Goal: Answer question/provide support: Share knowledge or assist other users

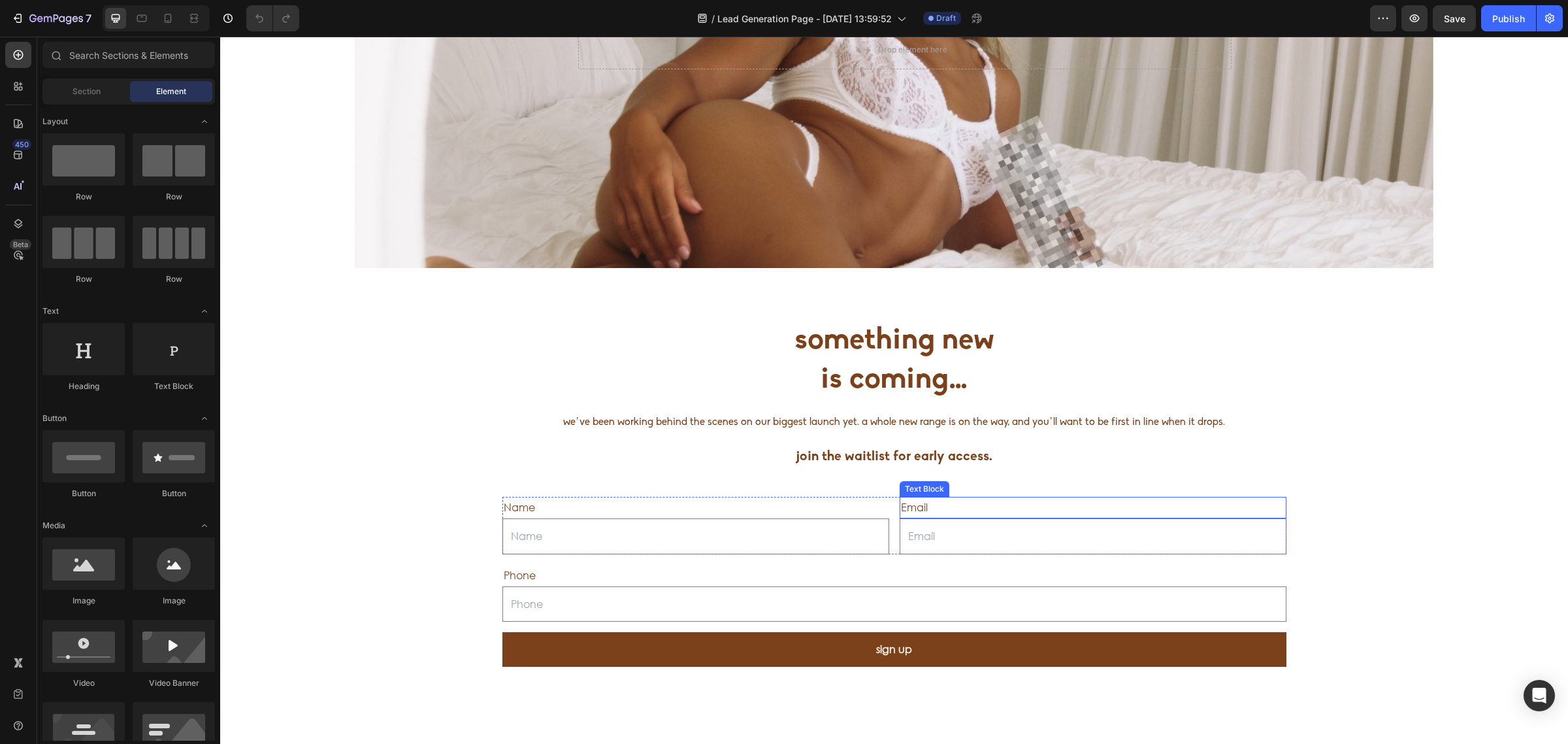
scroll to position [245, 0]
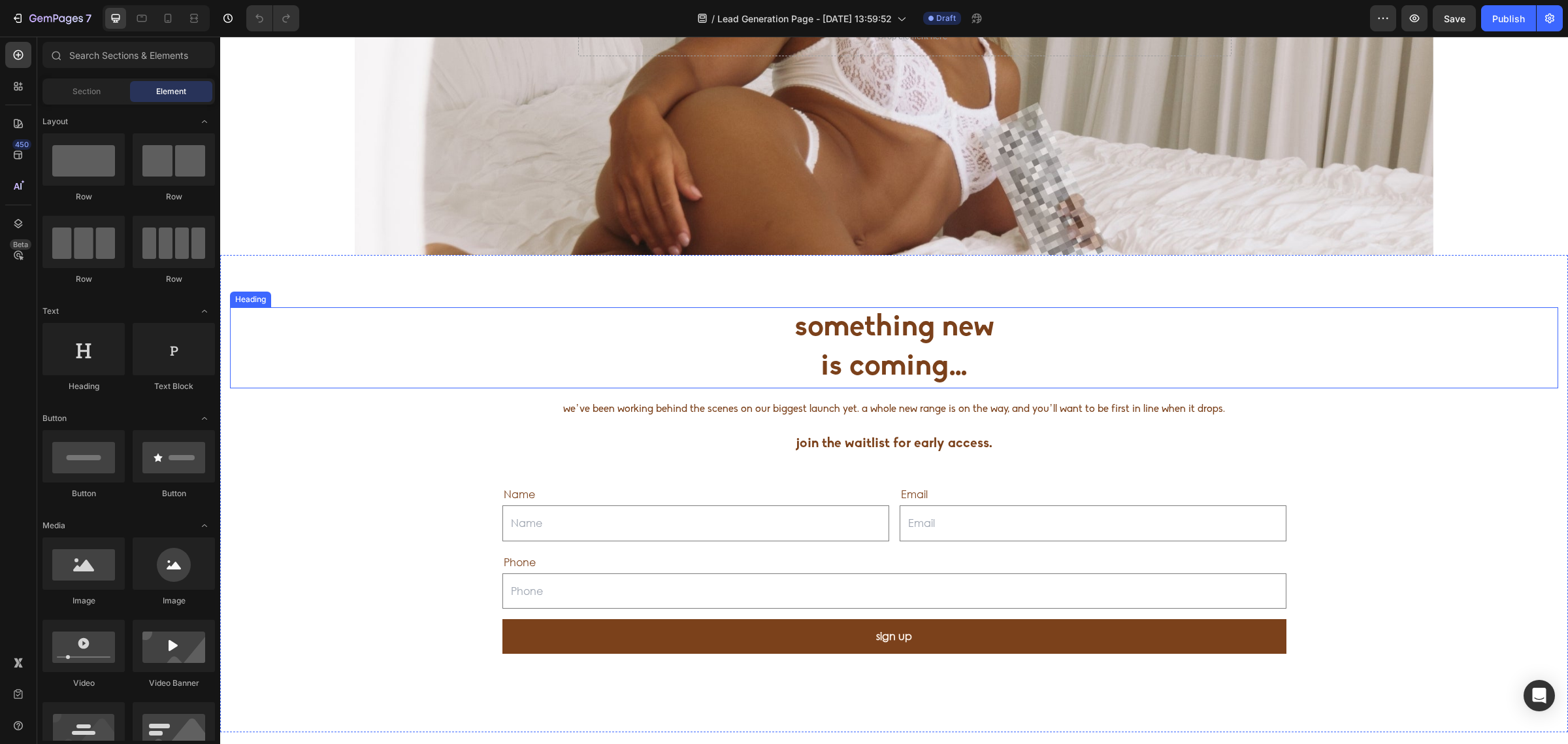
click at [912, 352] on h2 "something new is coming…" at bounding box center [894, 347] width 1329 height 81
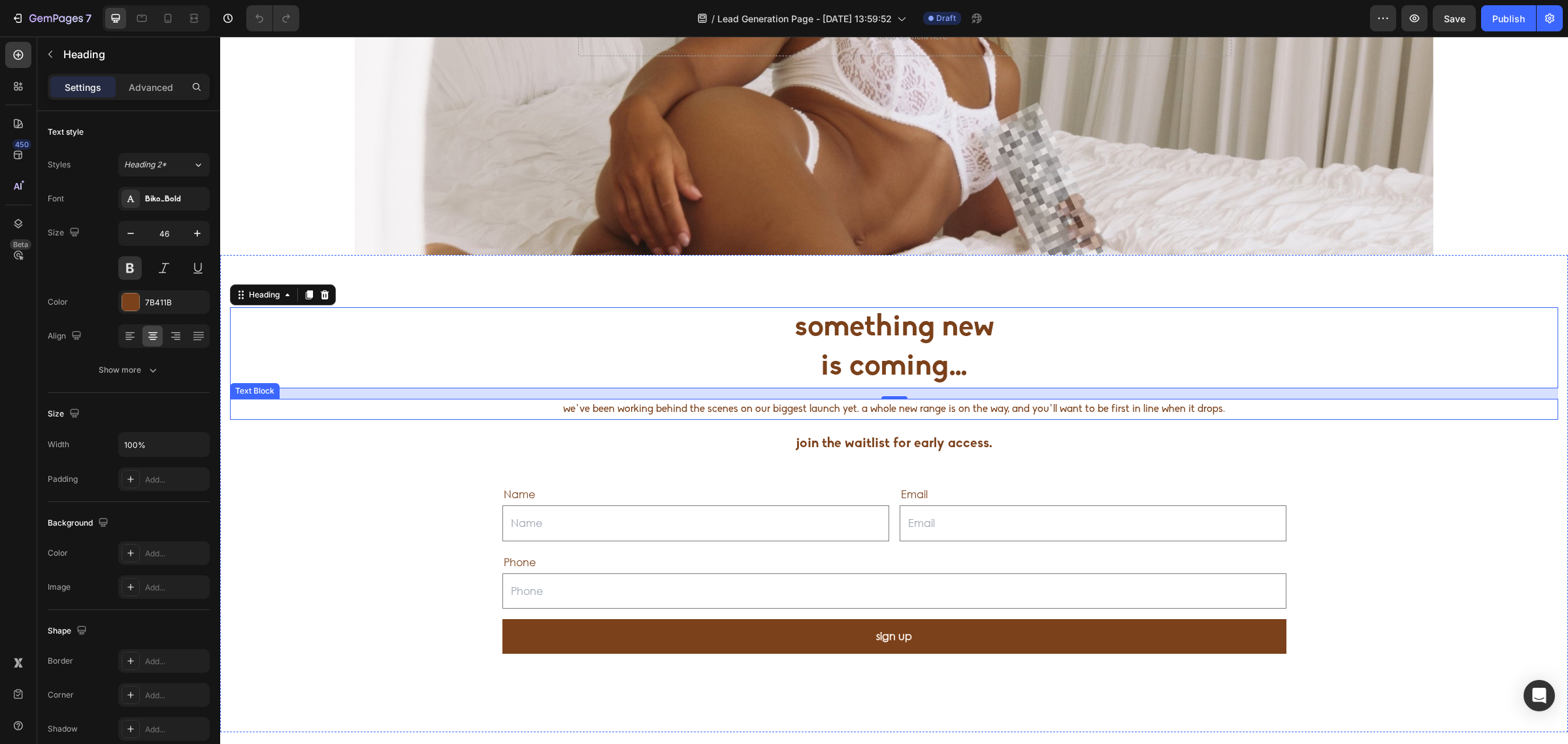
click at [880, 412] on p "we’ve been working behind the scenes on our biggest launch yet. a whole new ran…" at bounding box center [895, 410] width 1326 height 19
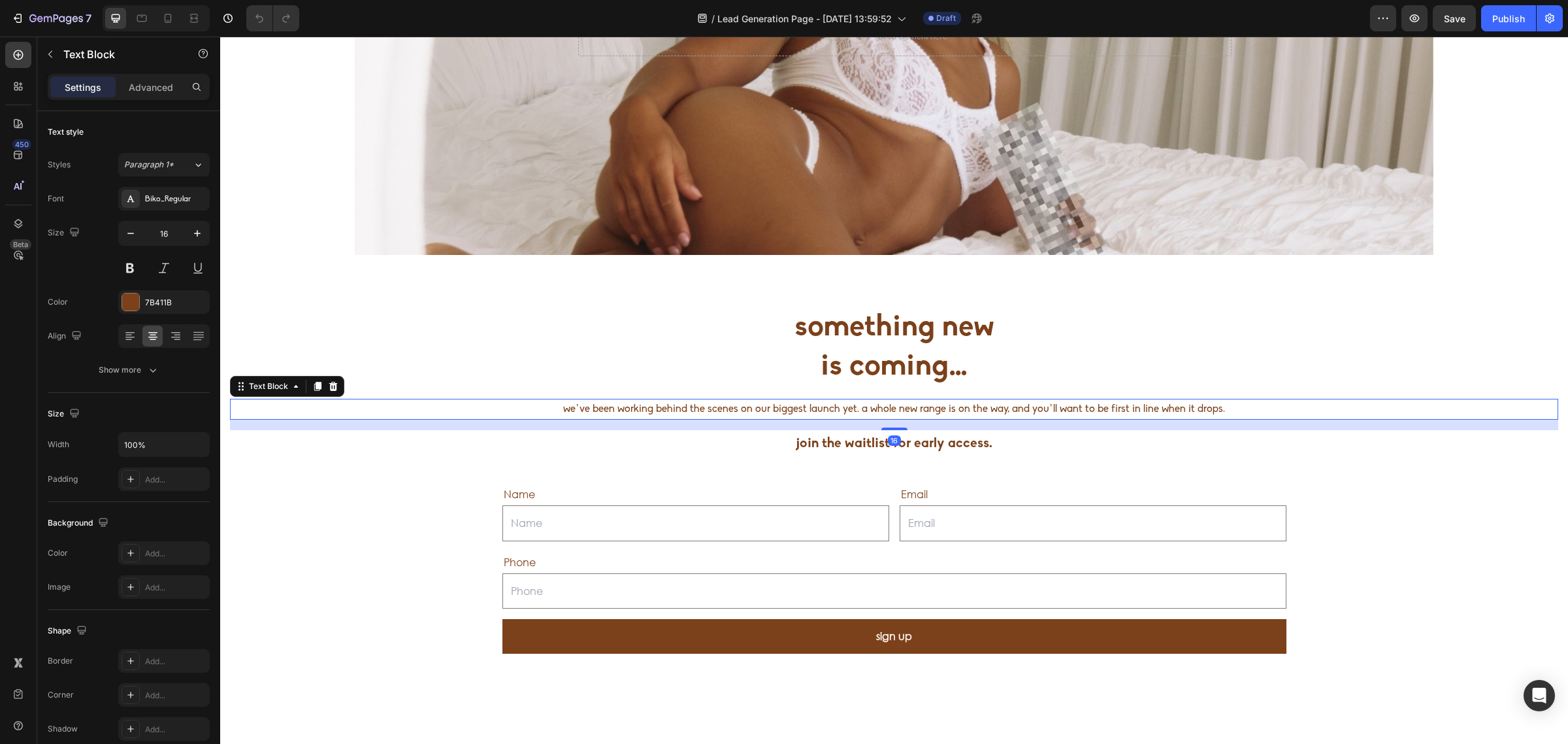
click at [880, 412] on p "we’ve been working behind the scenes on our biggest launch yet. a whole new ran…" at bounding box center [895, 410] width 1326 height 19
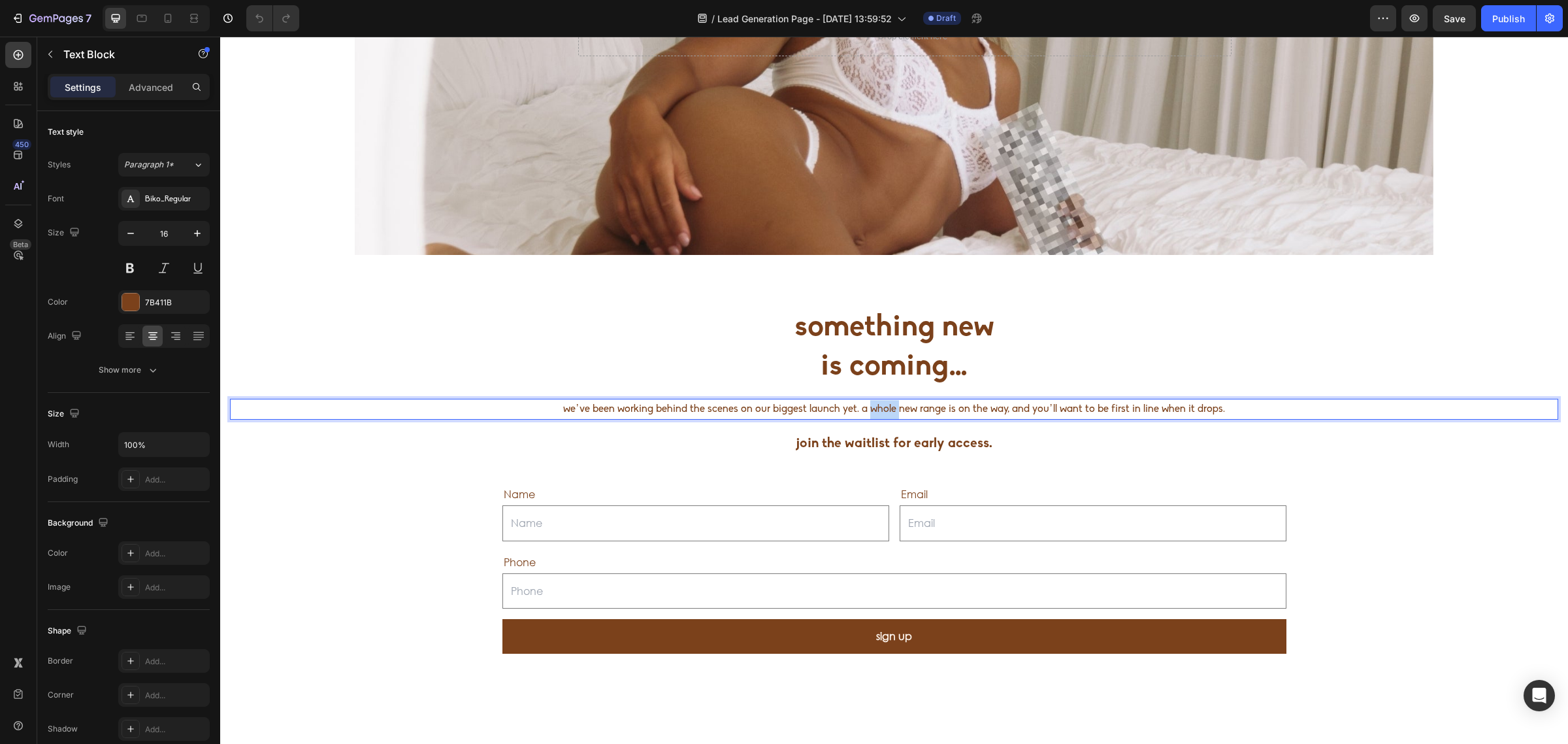
click at [880, 412] on p "we’ve been working behind the scenes on our biggest launch yet. a whole new ran…" at bounding box center [895, 410] width 1326 height 19
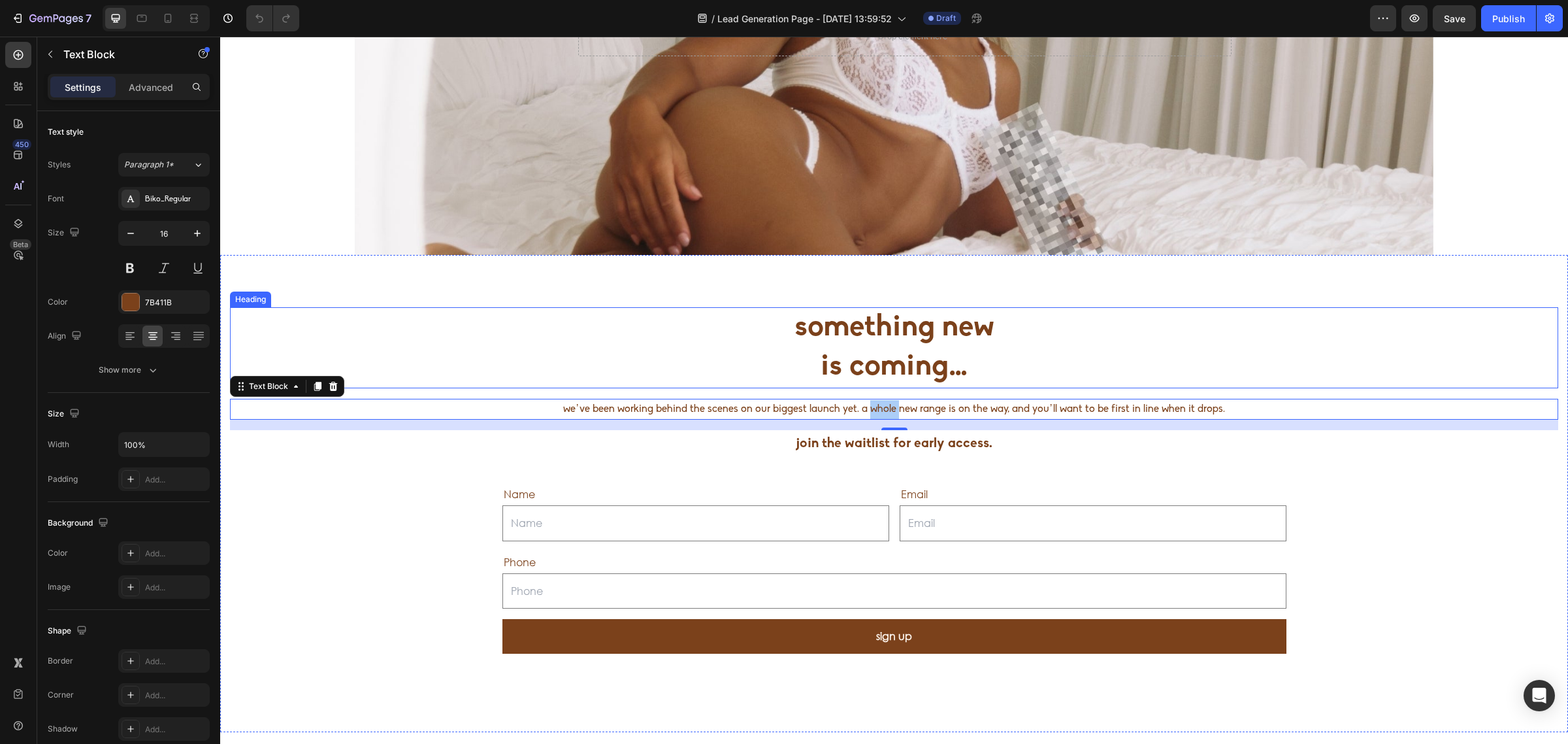
scroll to position [326, 0]
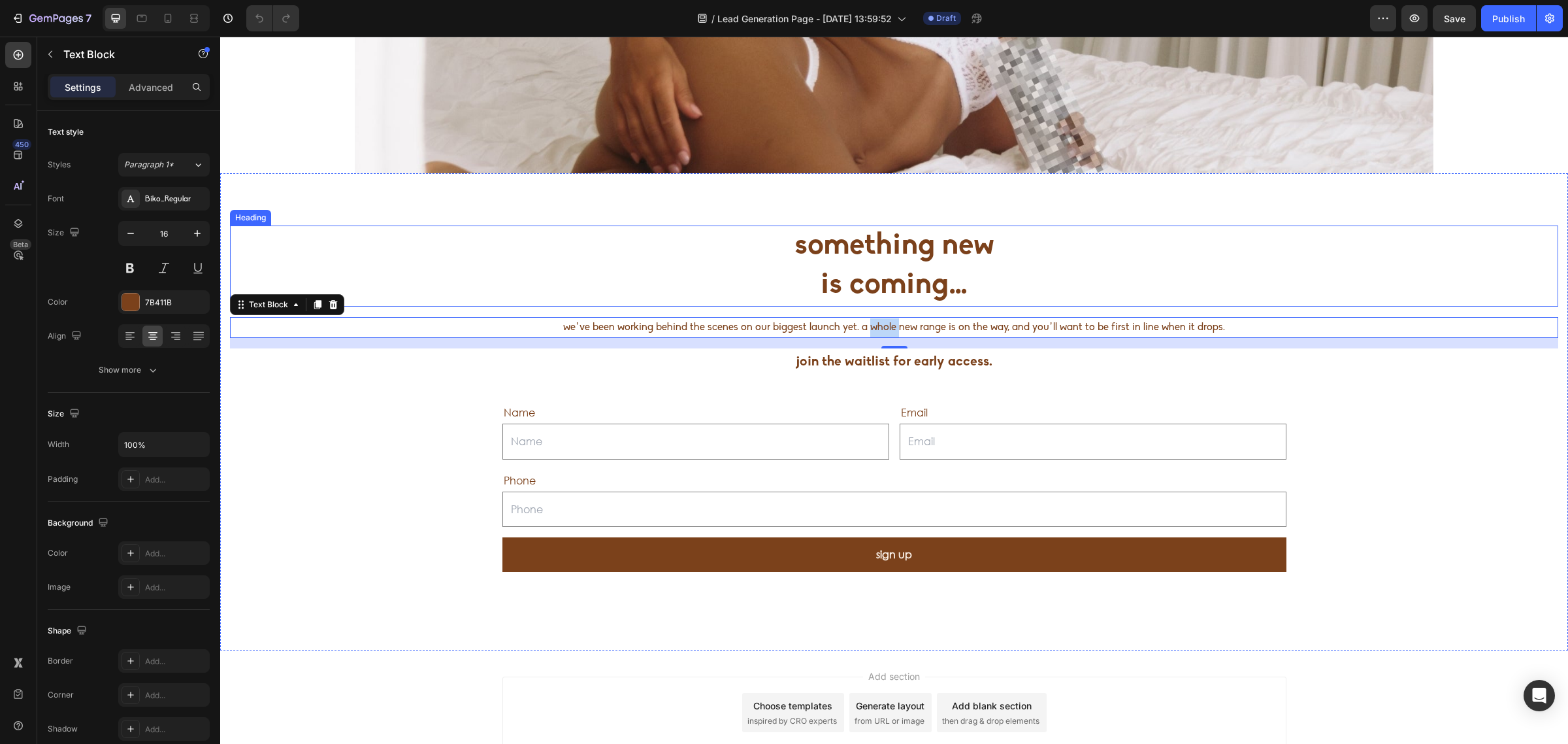
click at [773, 238] on h2 "something new is coming…" at bounding box center [894, 265] width 1329 height 81
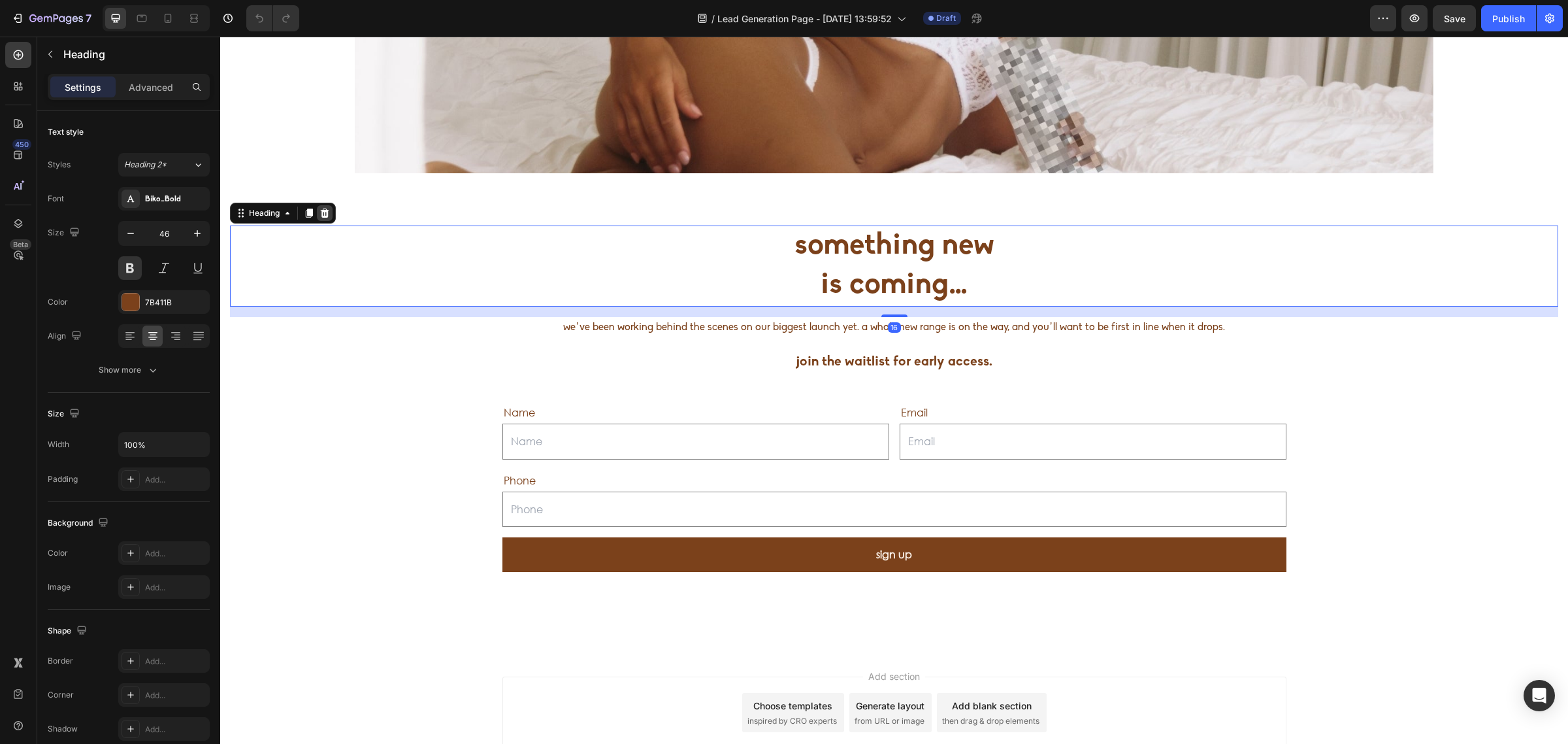
click at [327, 216] on icon at bounding box center [325, 213] width 9 height 10
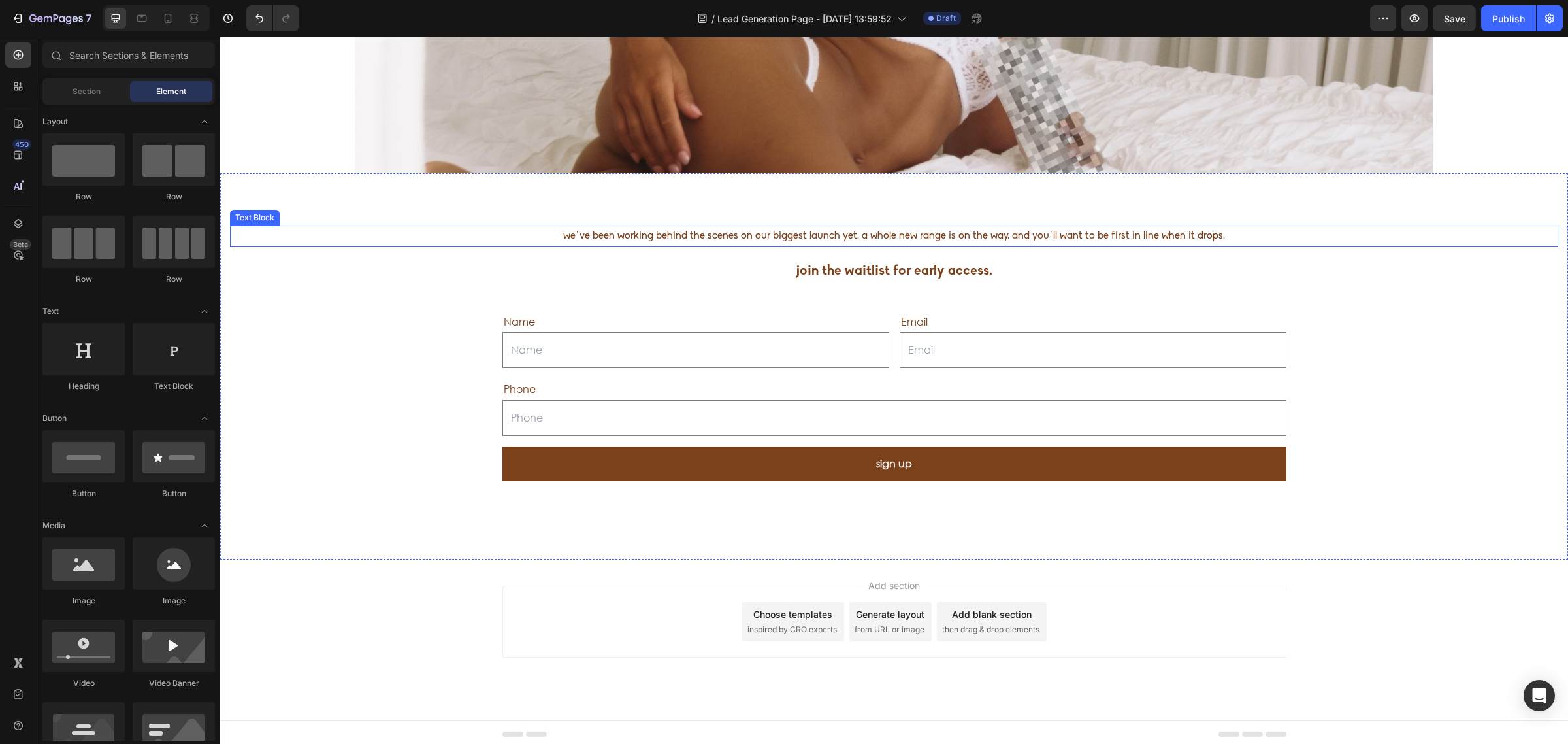
click at [854, 233] on p "we’ve been working behind the scenes on our biggest launch yet. a whole new ran…" at bounding box center [895, 237] width 1326 height 19
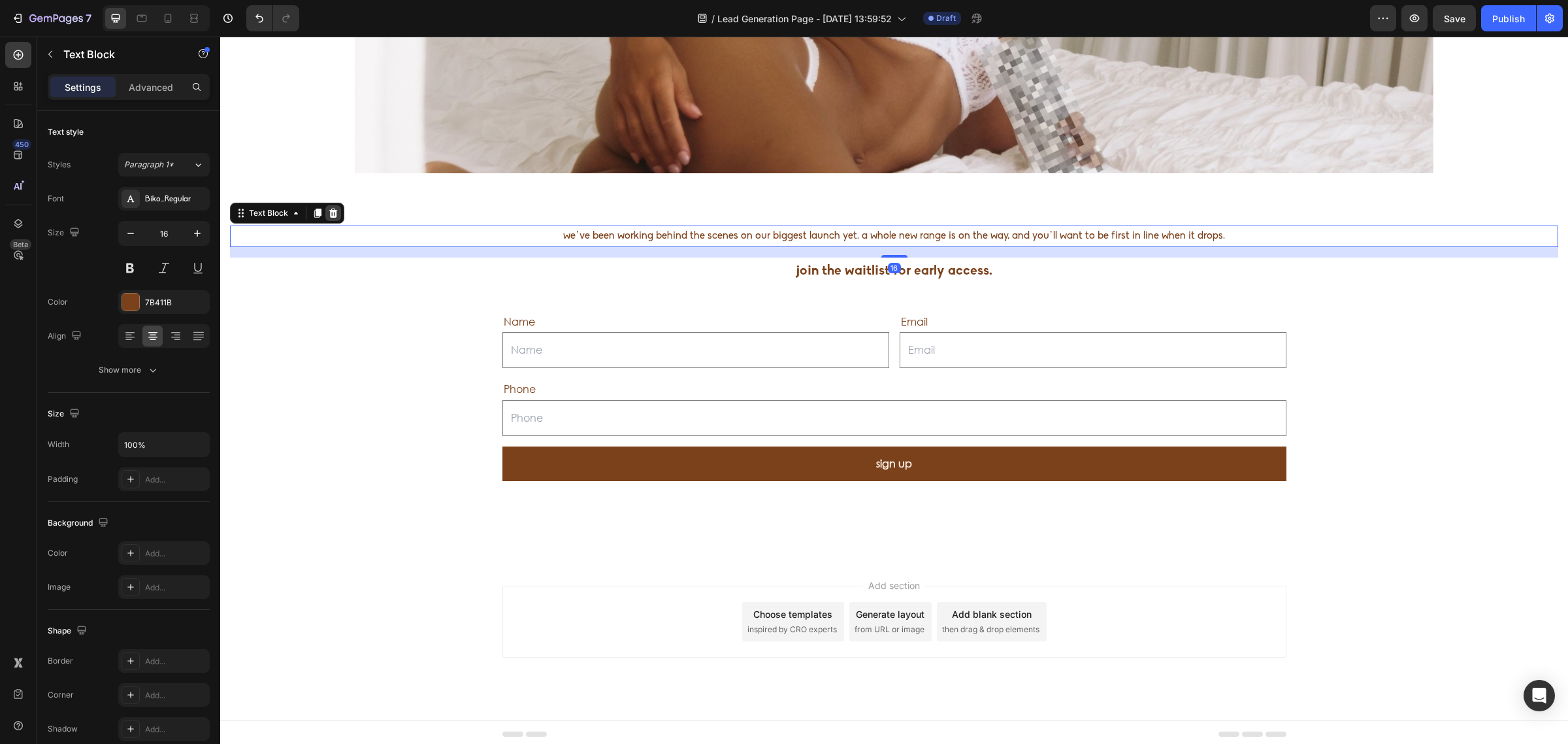
click at [335, 216] on icon at bounding box center [333, 213] width 9 height 10
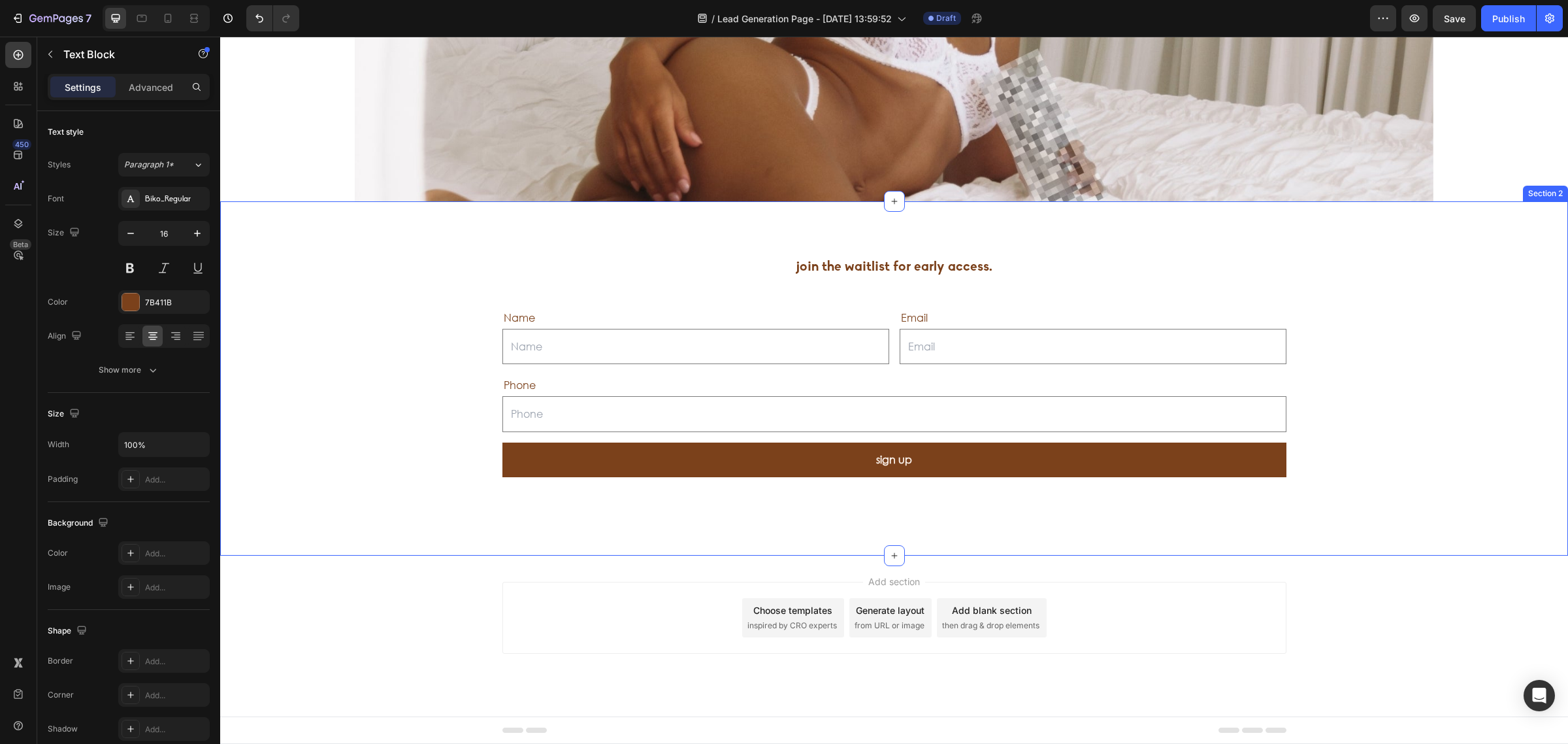
scroll to position [299, 0]
click at [861, 276] on p "join the waitlist for early access." at bounding box center [895, 267] width 1326 height 25
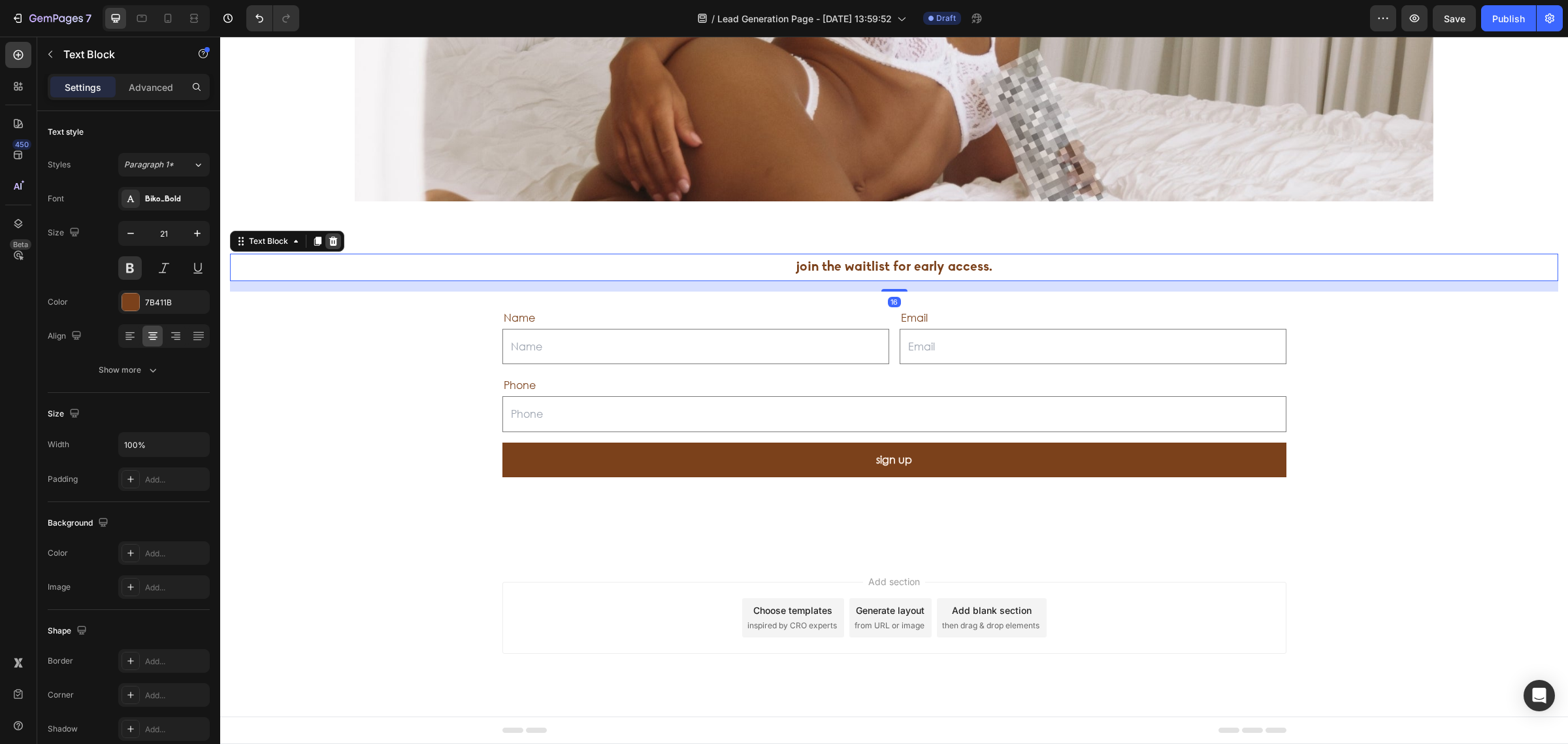
click at [330, 240] on icon at bounding box center [333, 241] width 9 height 10
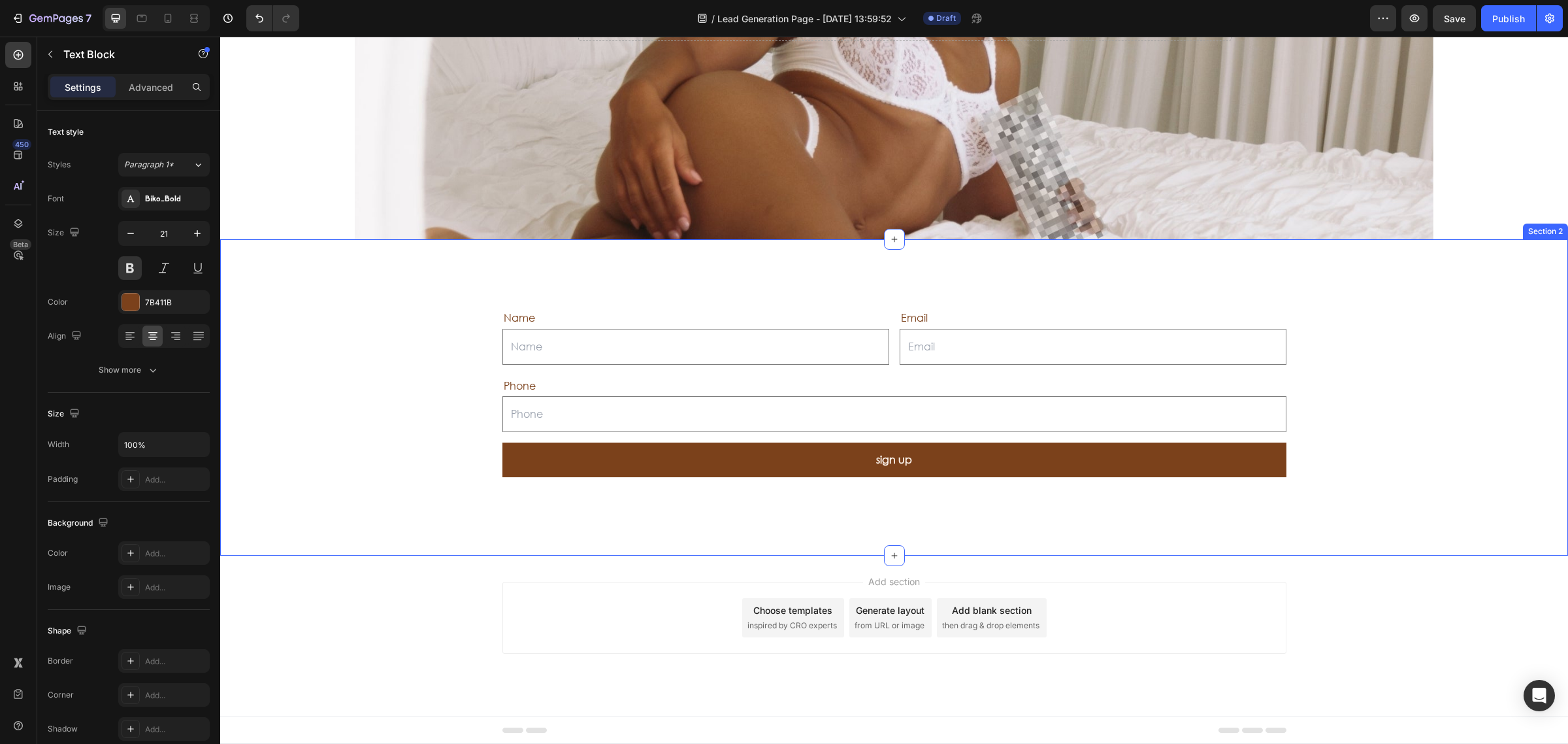
scroll to position [261, 0]
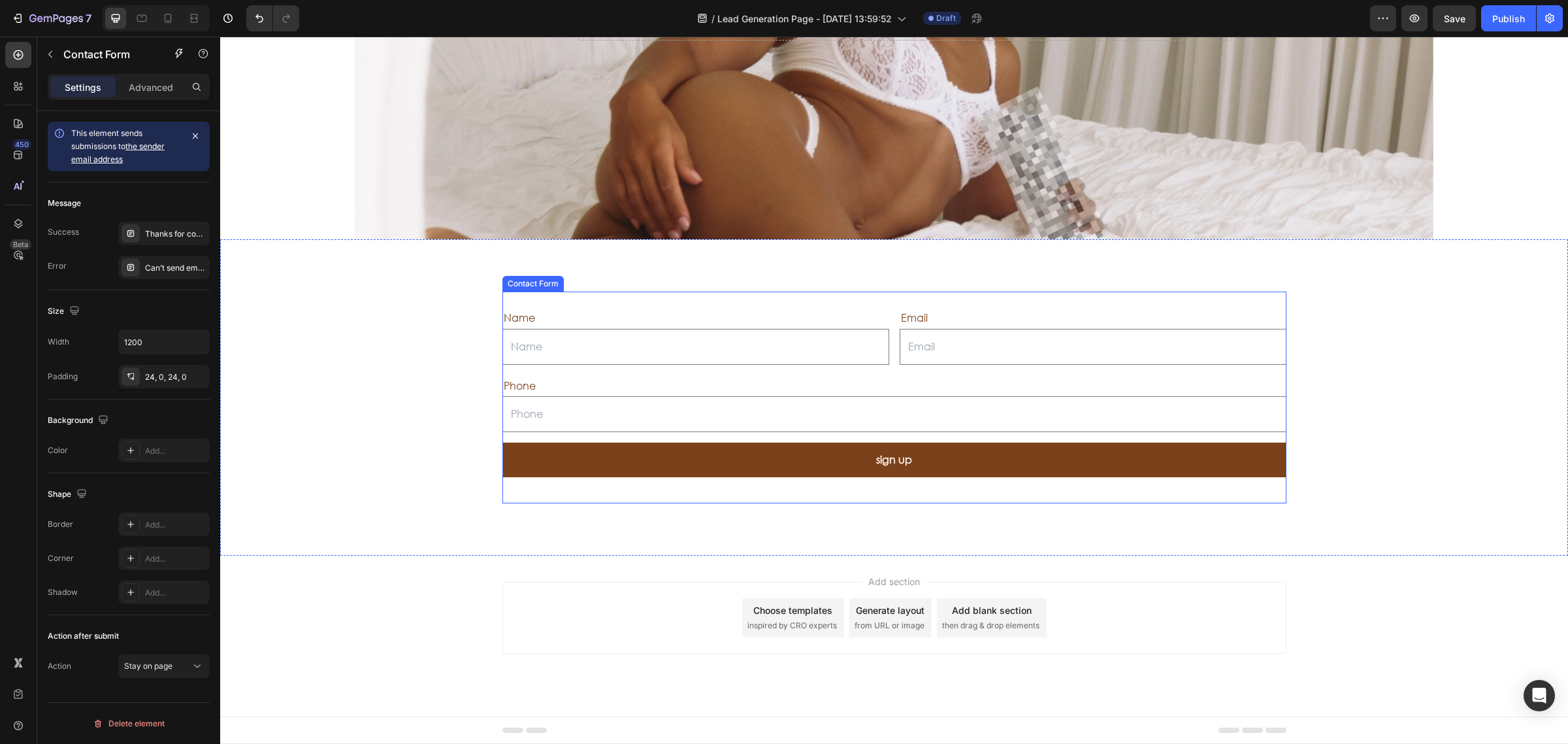
click at [686, 365] on div "Name Text Block Text Field Email Text Block Email Field Row Phone Text Block Te…" at bounding box center [894, 397] width 784 height 211
click at [379, 305] on div "Name Text Block Text Field Email Text Block Email Field Row Phone Text Block Te…" at bounding box center [894, 397] width 1329 height 211
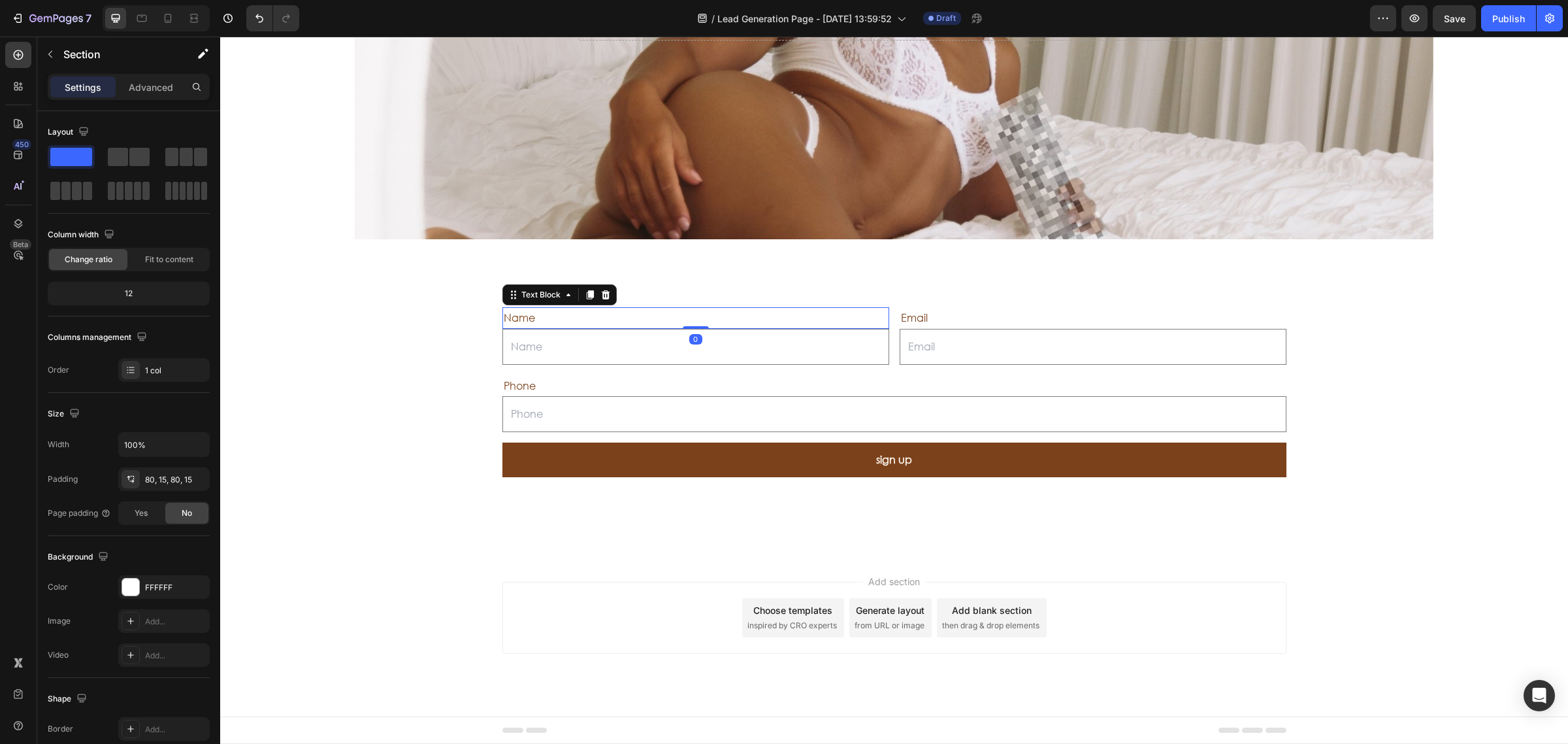
click at [589, 315] on div "Name" at bounding box center [695, 318] width 387 height 22
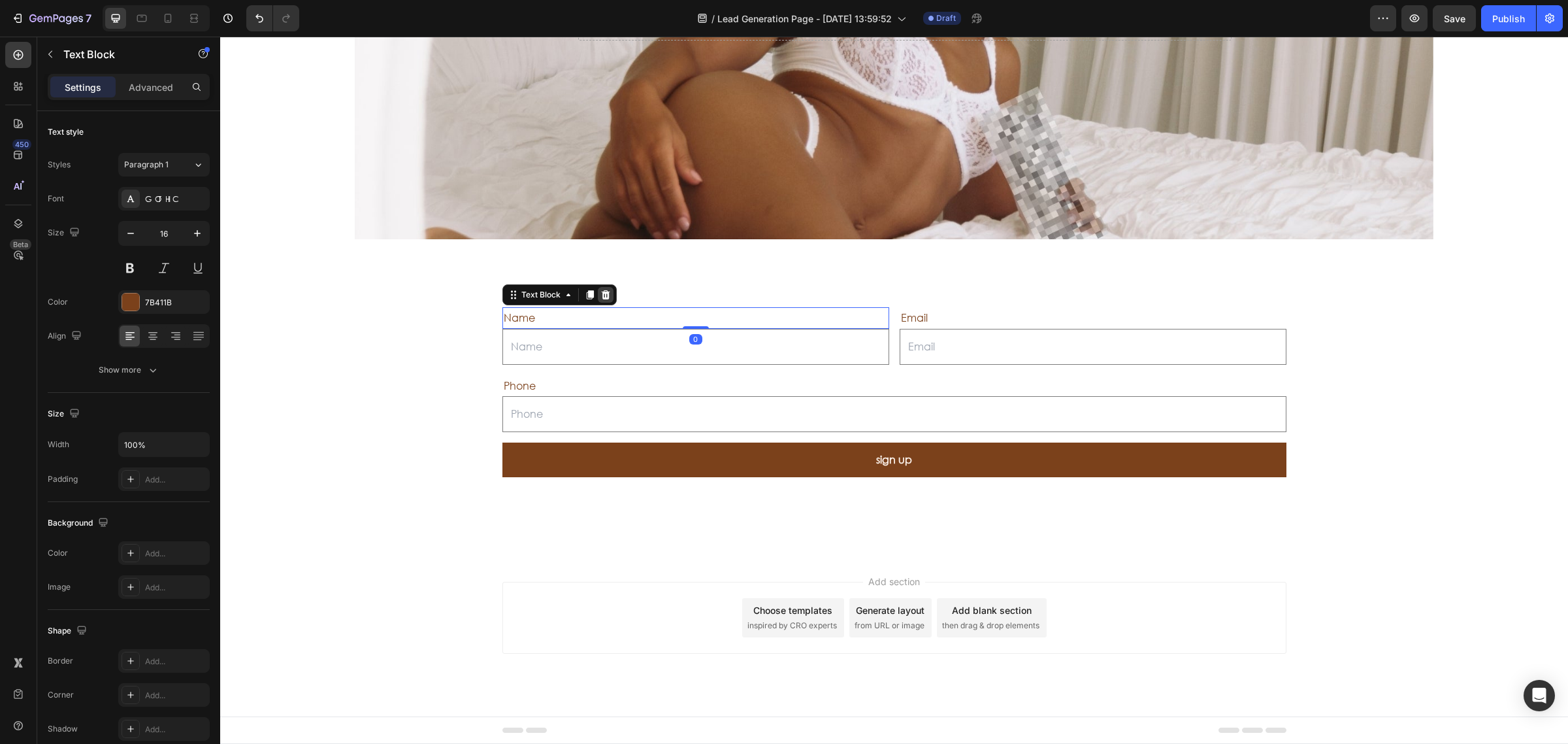
click at [601, 298] on icon at bounding box center [606, 294] width 9 height 10
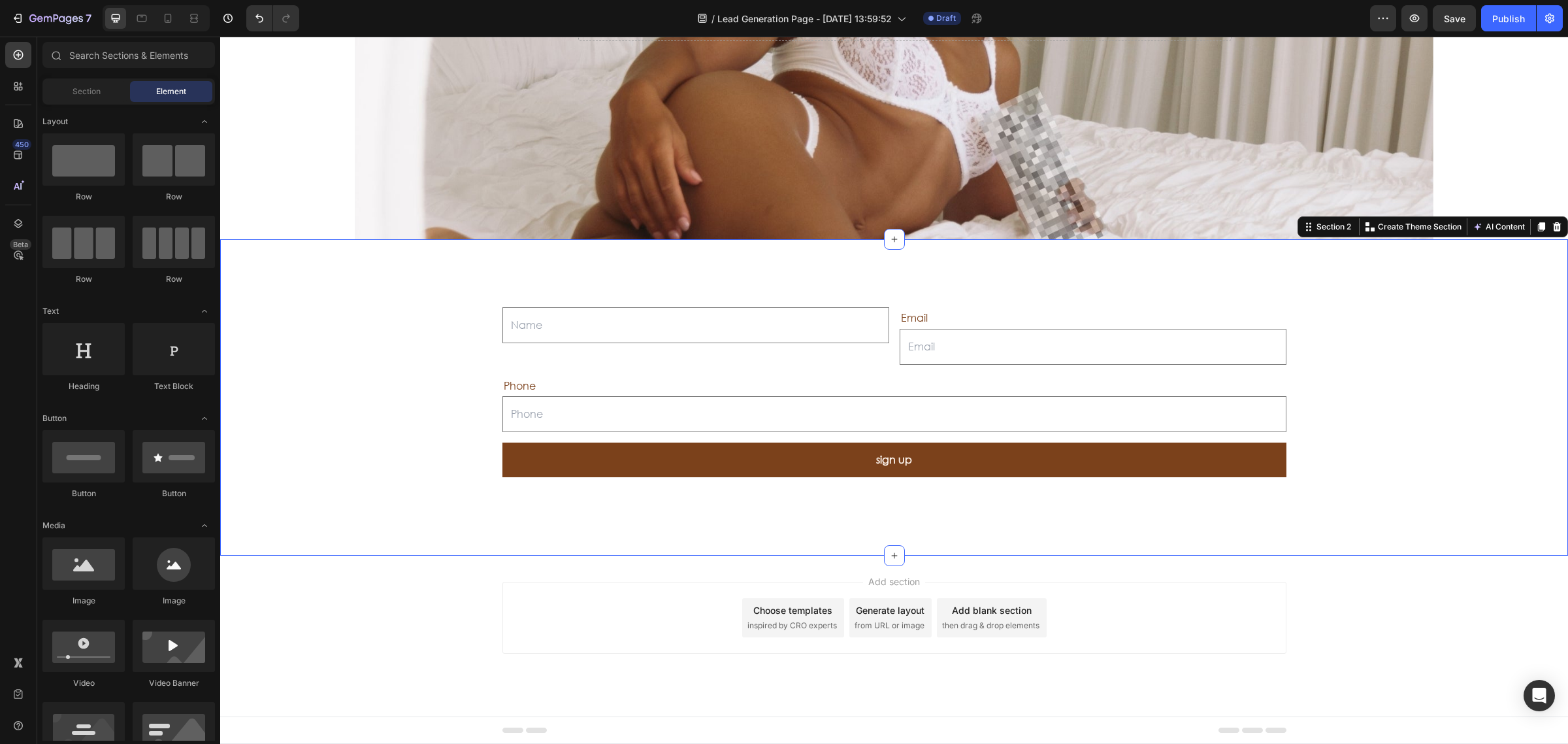
click at [417, 379] on div "Text Field Email Text Block Email Field Row Phone Text Block Text Field Row sig…" at bounding box center [894, 397] width 1329 height 211
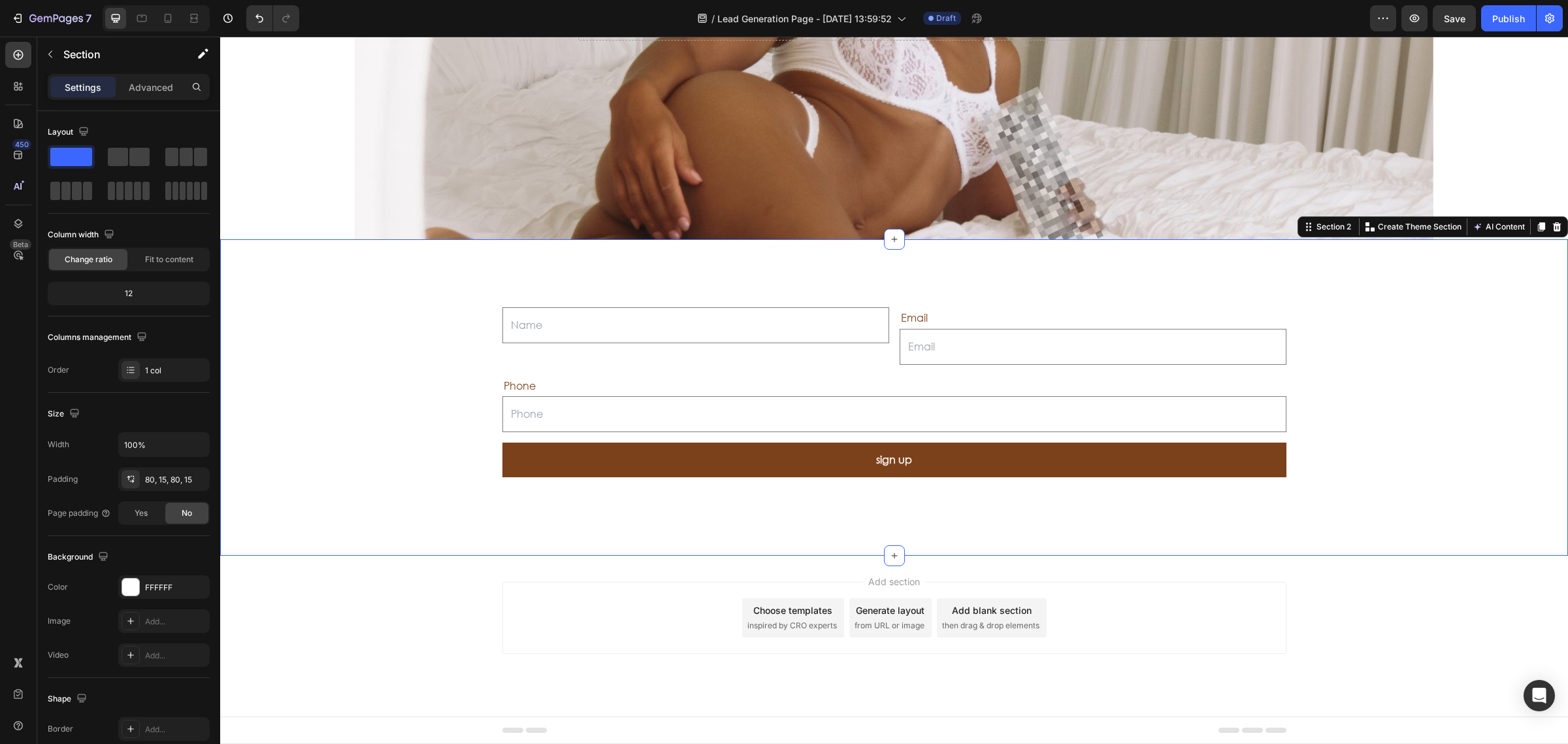
click at [1552, 225] on div "Section 2 You can create reusable sections Create Theme Section AI Content Writ…" at bounding box center [1432, 227] width 271 height 21
click at [1553, 225] on icon at bounding box center [1558, 226] width 9 height 10
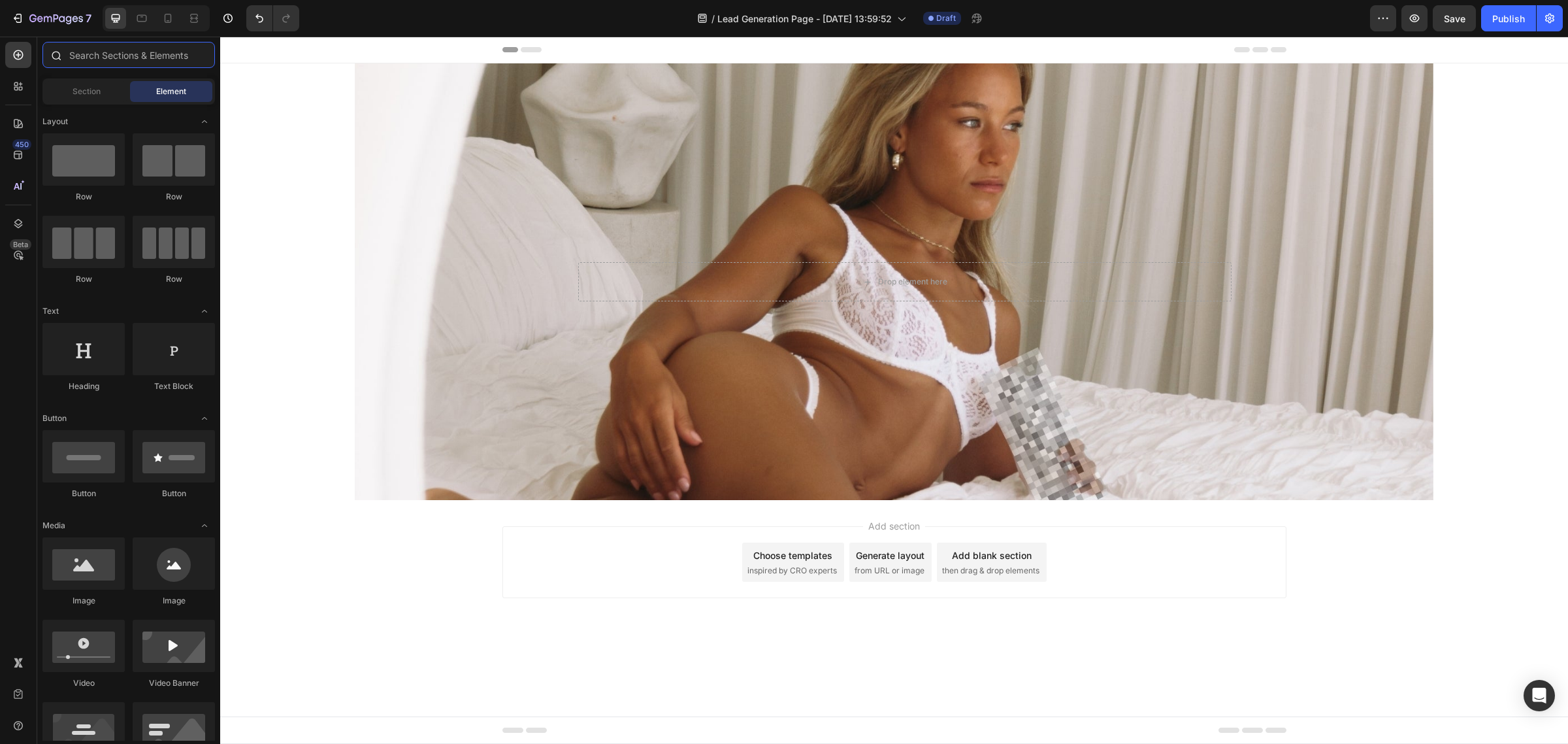
click at [98, 57] on input "text" at bounding box center [129, 55] width 172 height 26
click at [25, 84] on div at bounding box center [18, 86] width 26 height 26
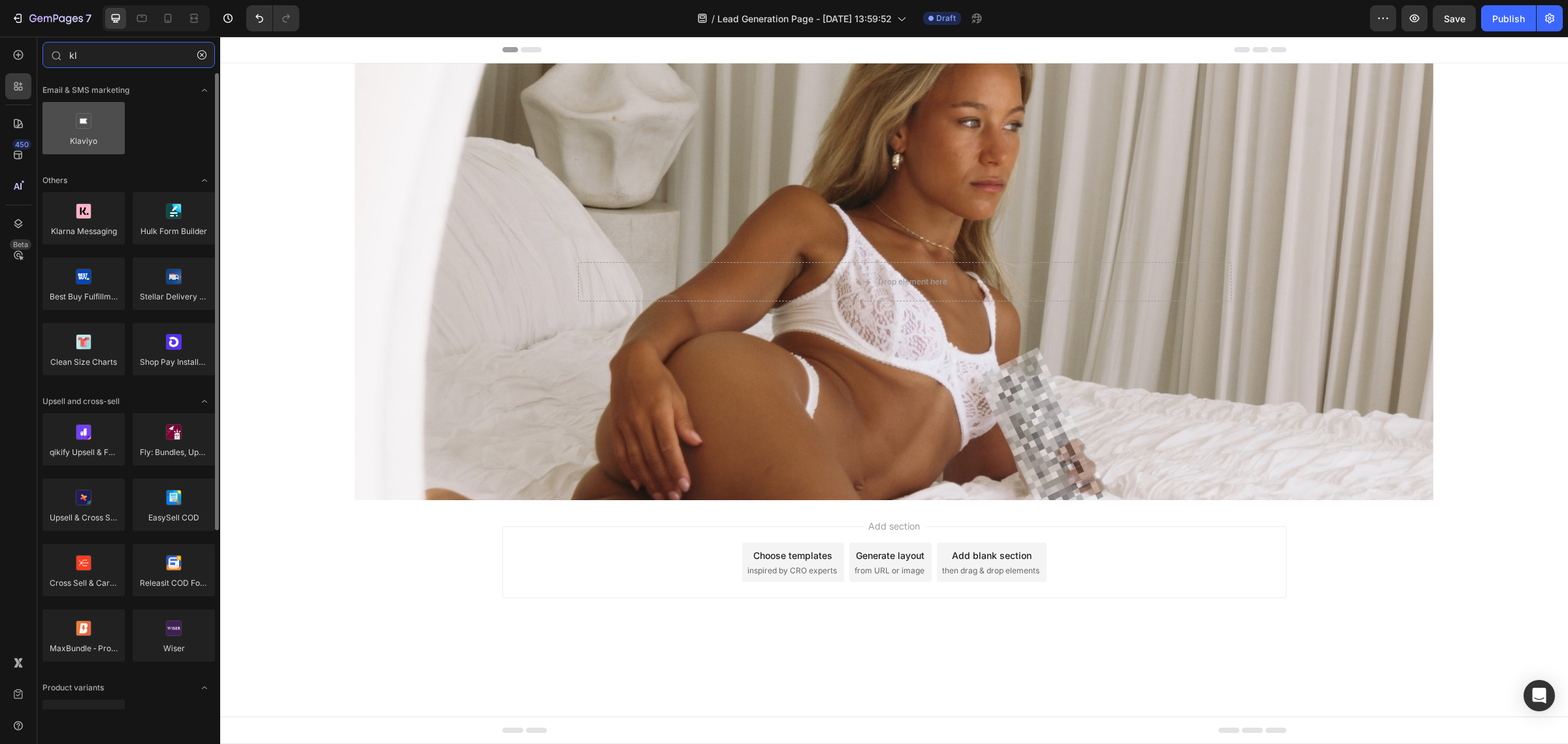
type input "kl"
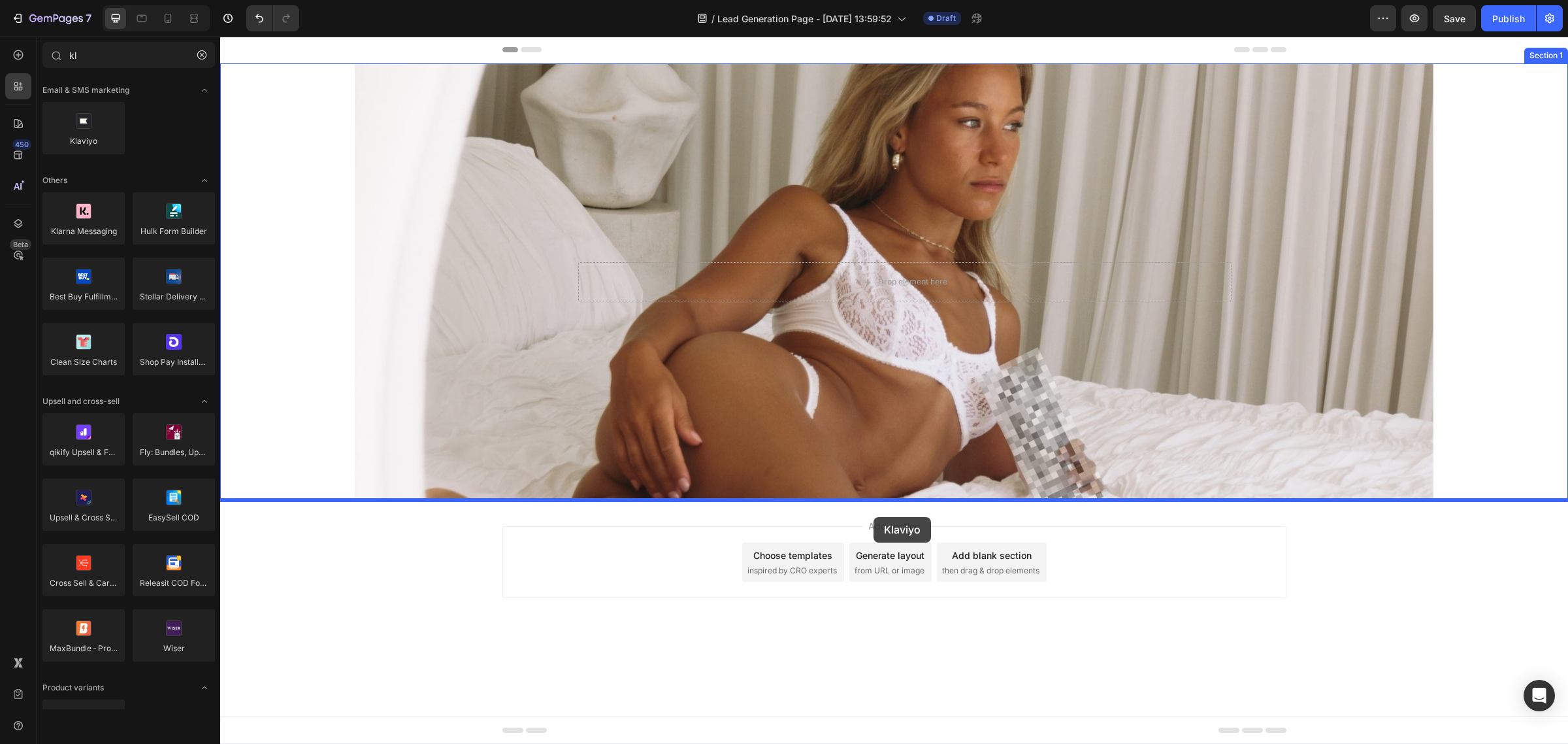
drag, startPoint x: 325, startPoint y: 185, endPoint x: 874, endPoint y: 518, distance: 642.1
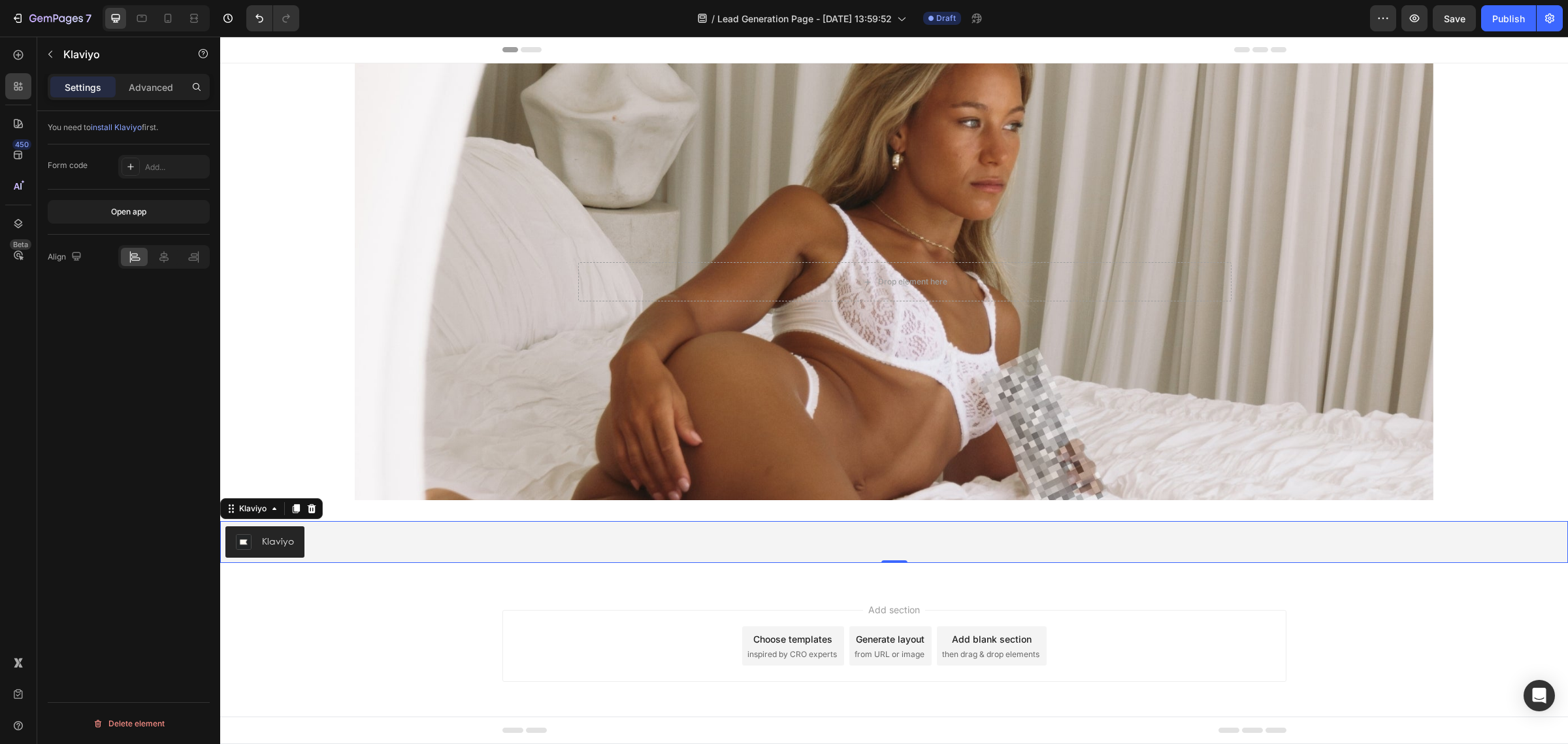
click at [277, 546] on div "Klaviyo" at bounding box center [278, 540] width 32 height 14
click at [157, 165] on div "Add..." at bounding box center [176, 167] width 62 height 12
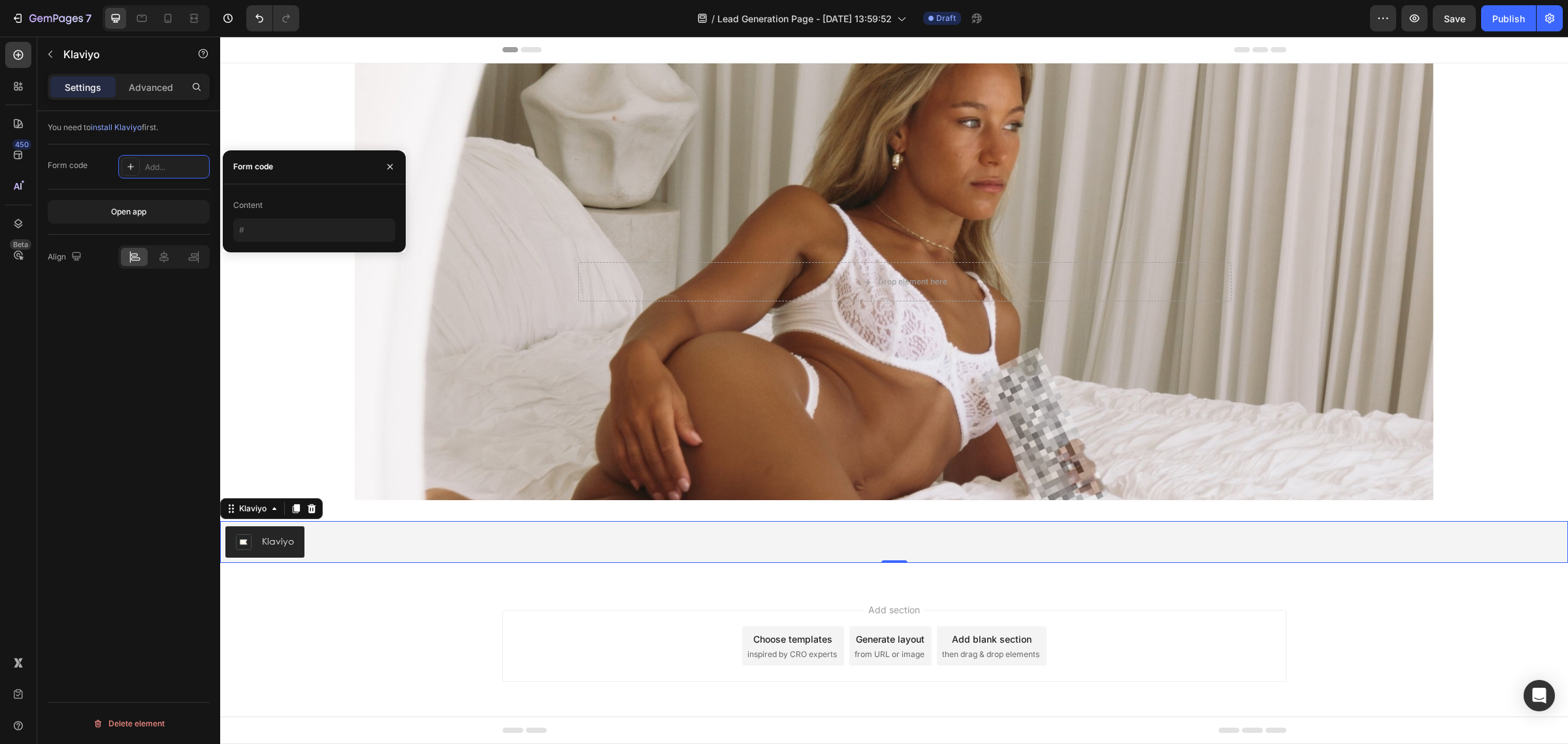
click at [276, 212] on div "Content" at bounding box center [314, 205] width 162 height 21
click at [272, 230] on input "text" at bounding box center [314, 230] width 162 height 23
paste input "<div class="klaviyo-form-SBquqh"></div>"
type input "<div class="klaviyo-form-SBquqh"></div>"
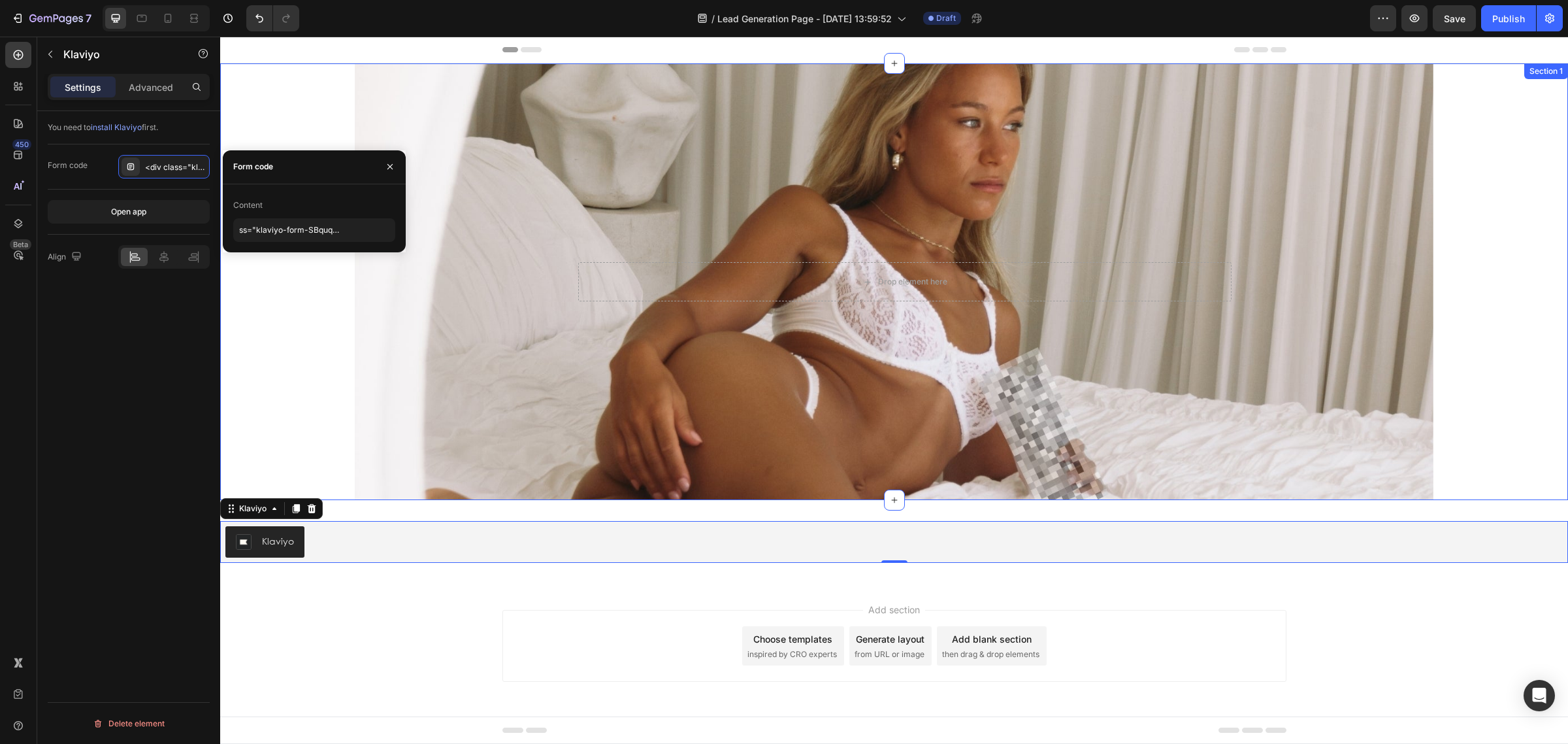
click at [326, 341] on div "Drop element here Row Hero Banner" at bounding box center [894, 282] width 1348 height 437
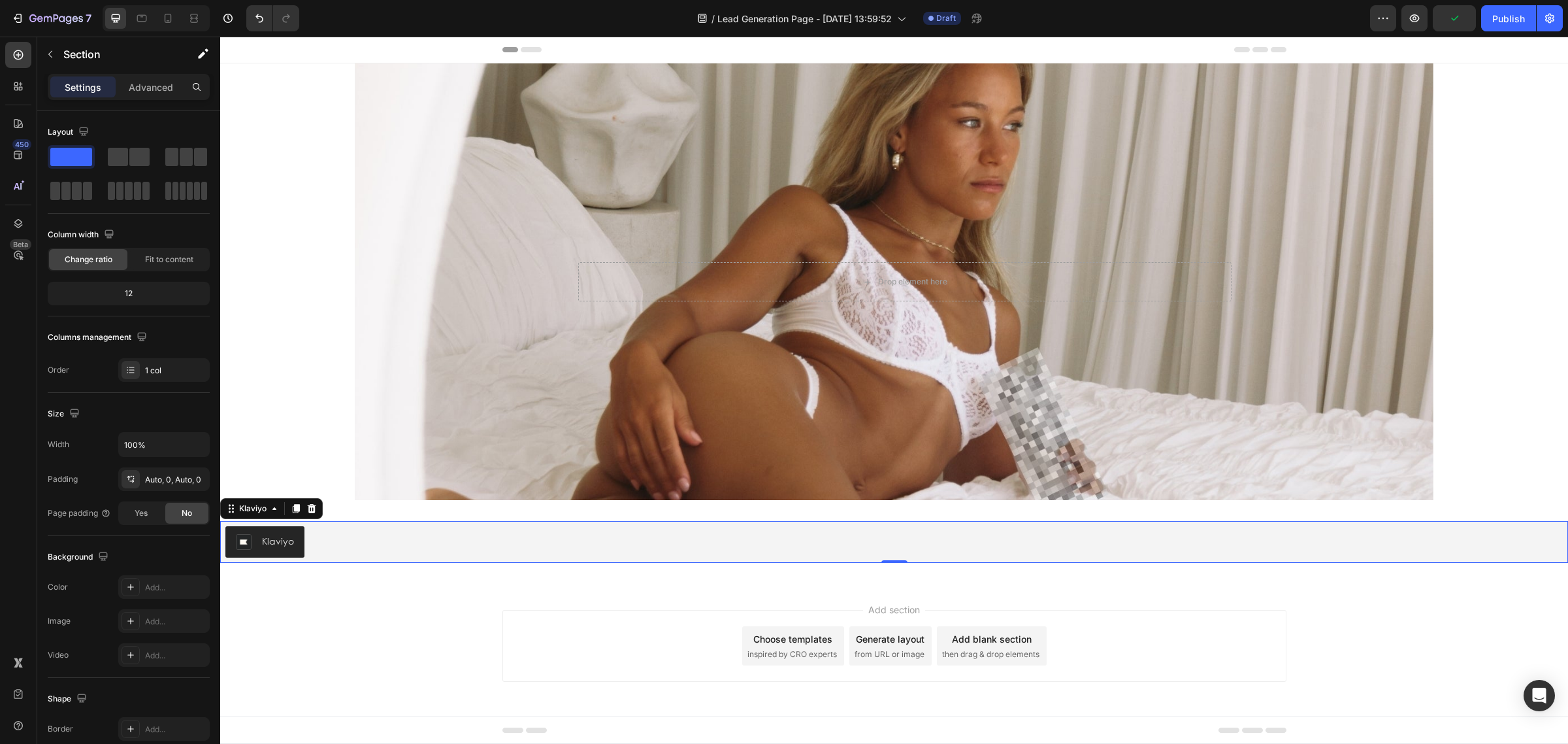
click at [281, 534] on div "Klaviyo" at bounding box center [278, 540] width 32 height 14
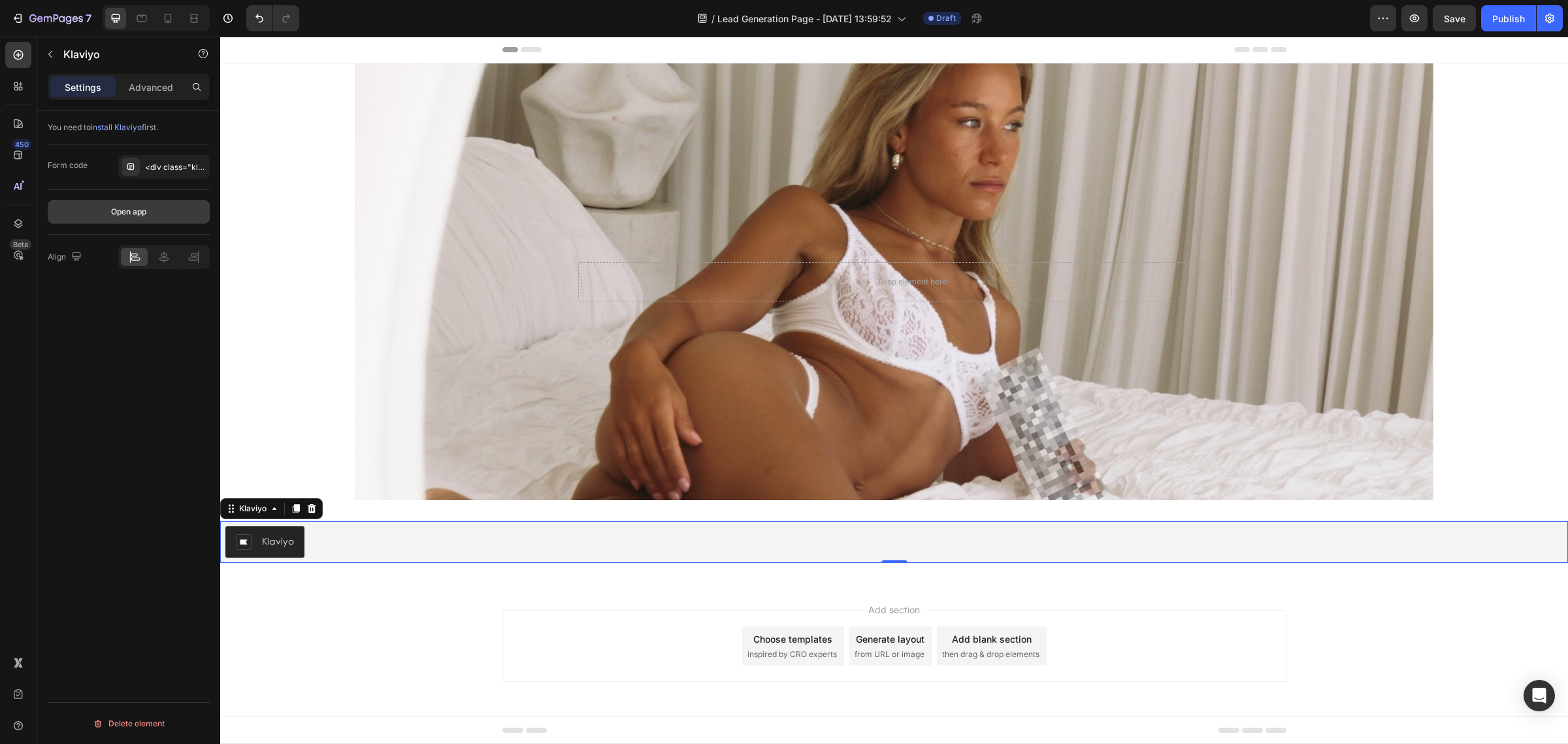
click at [167, 216] on button "Open app" at bounding box center [129, 211] width 162 height 23
click at [265, 536] on div "Klaviyo" at bounding box center [278, 540] width 32 height 14
click at [44, 60] on button "button" at bounding box center [50, 54] width 21 height 21
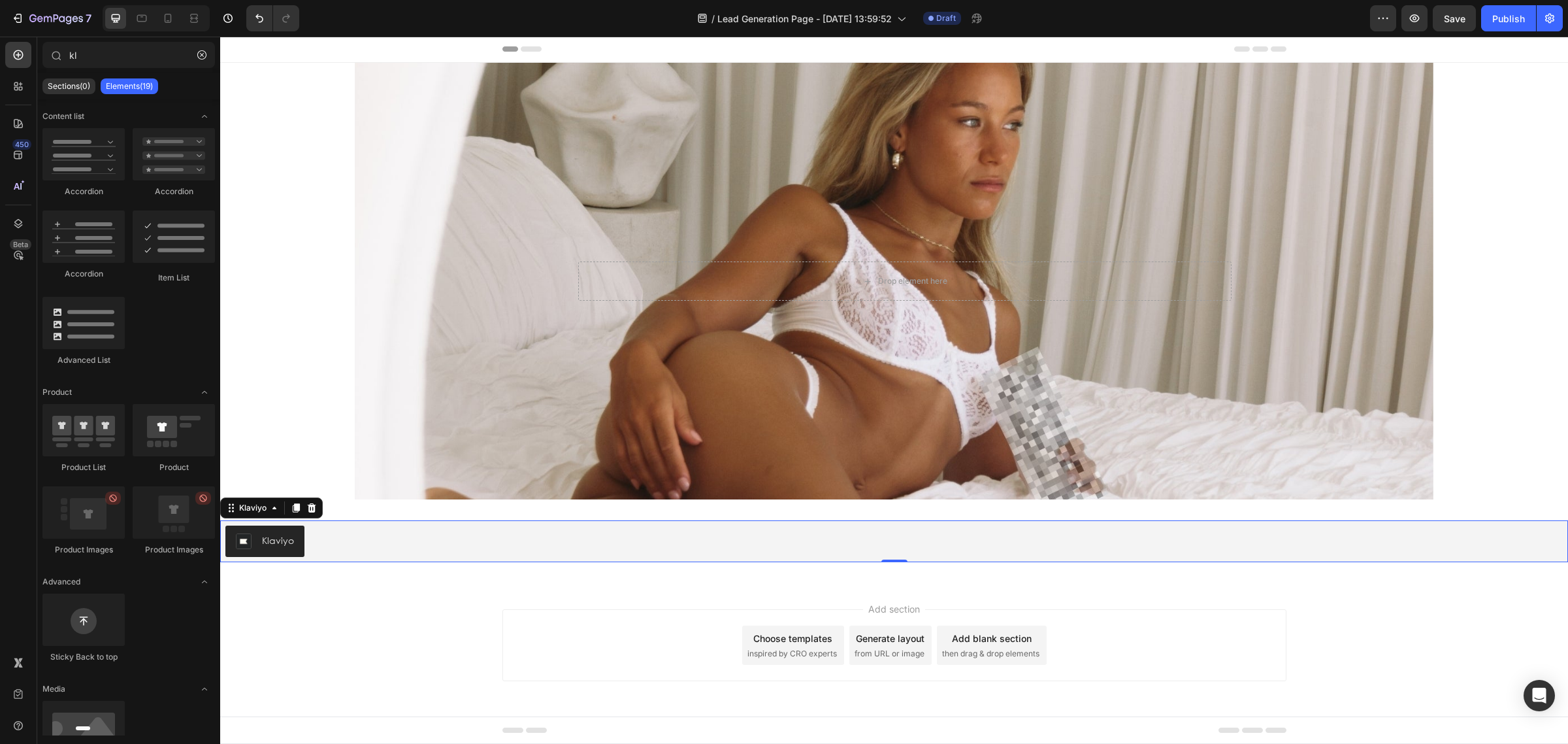
click at [286, 540] on div "Klaviyo" at bounding box center [278, 540] width 32 height 14
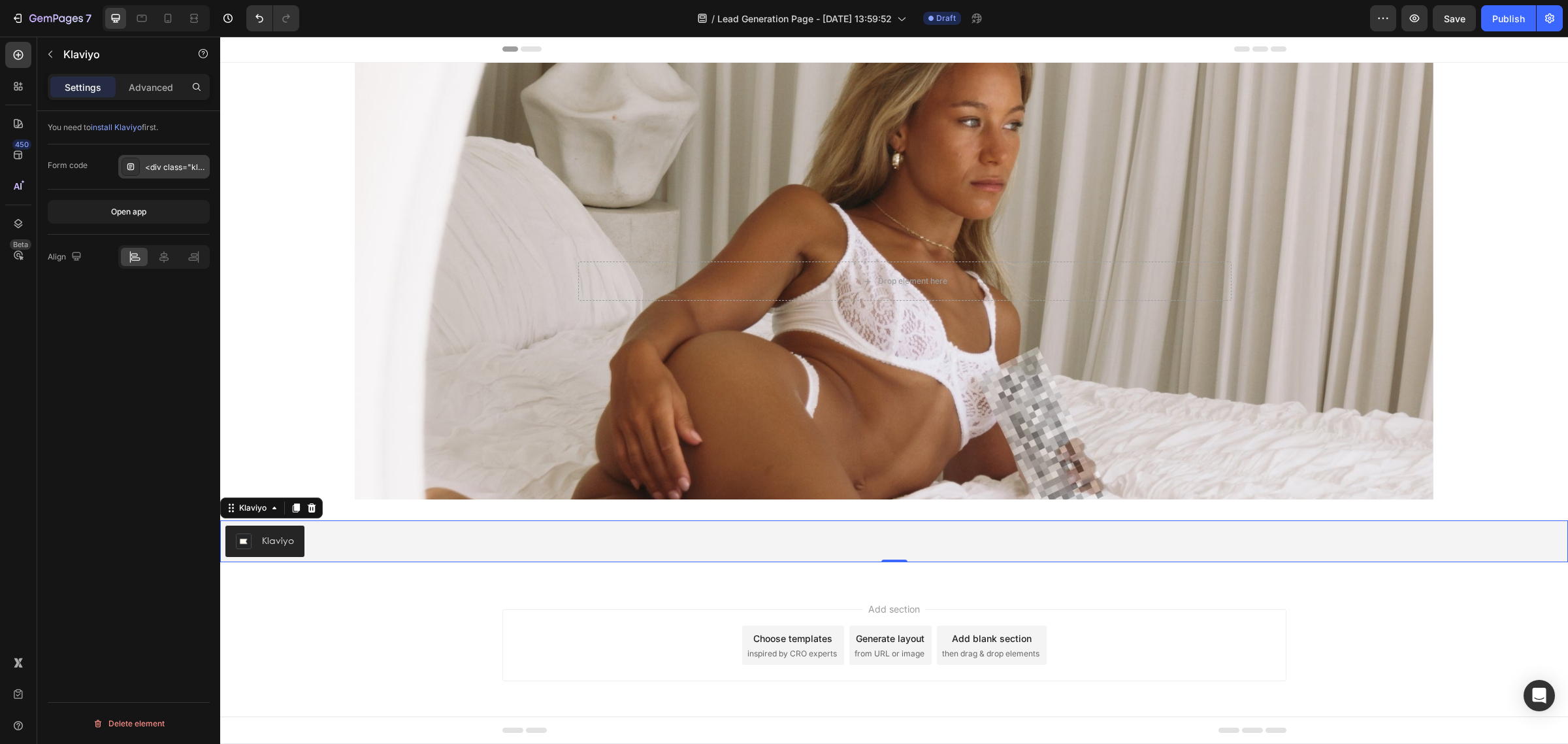
click at [134, 164] on icon at bounding box center [131, 167] width 7 height 7
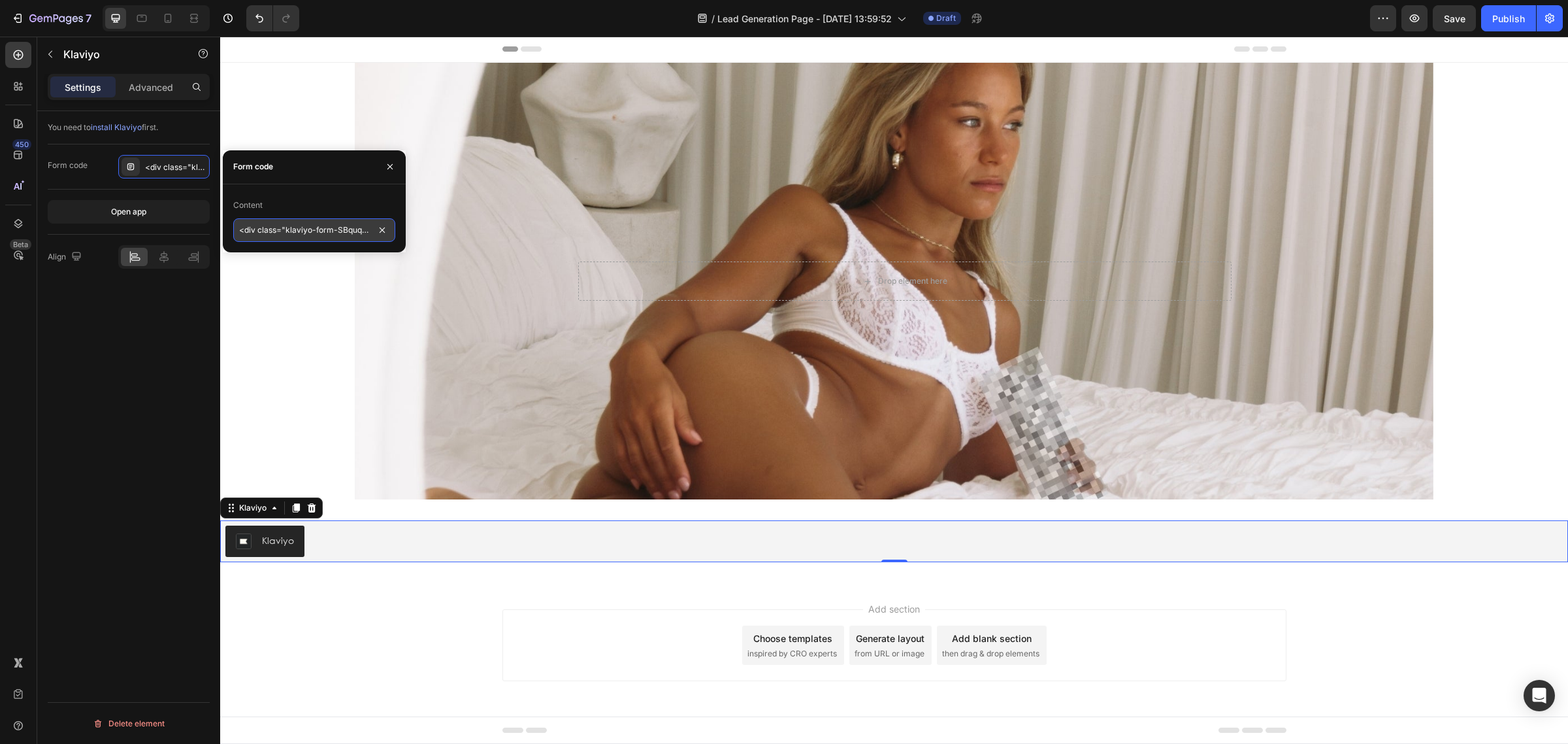
click at [292, 232] on input "<div class="klaviyo-form-SBquqh"></div>" at bounding box center [314, 230] width 162 height 23
click at [295, 232] on input "<div class="klaviyo-form-SBquqh"></div>" at bounding box center [314, 230] width 162 height 23
click at [295, 231] on input "<div class="klaviyo-form-SBquqh"></div>" at bounding box center [314, 230] width 162 height 23
paste input "<div class="klaviyo-form-SBquqh"></div>"
type input "<div class="klaviyo-form-SBquqh"></div>"
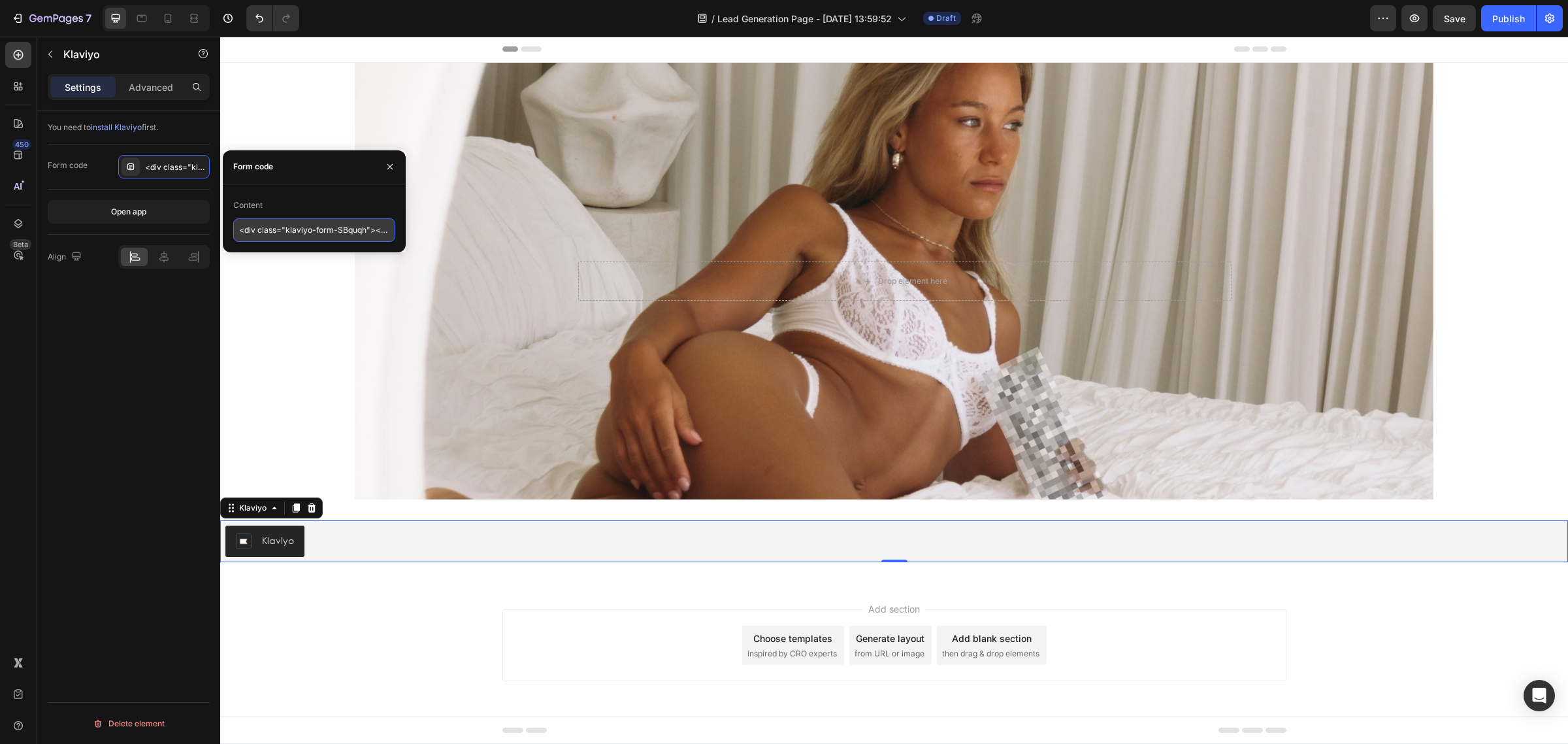
scroll to position [0, 30]
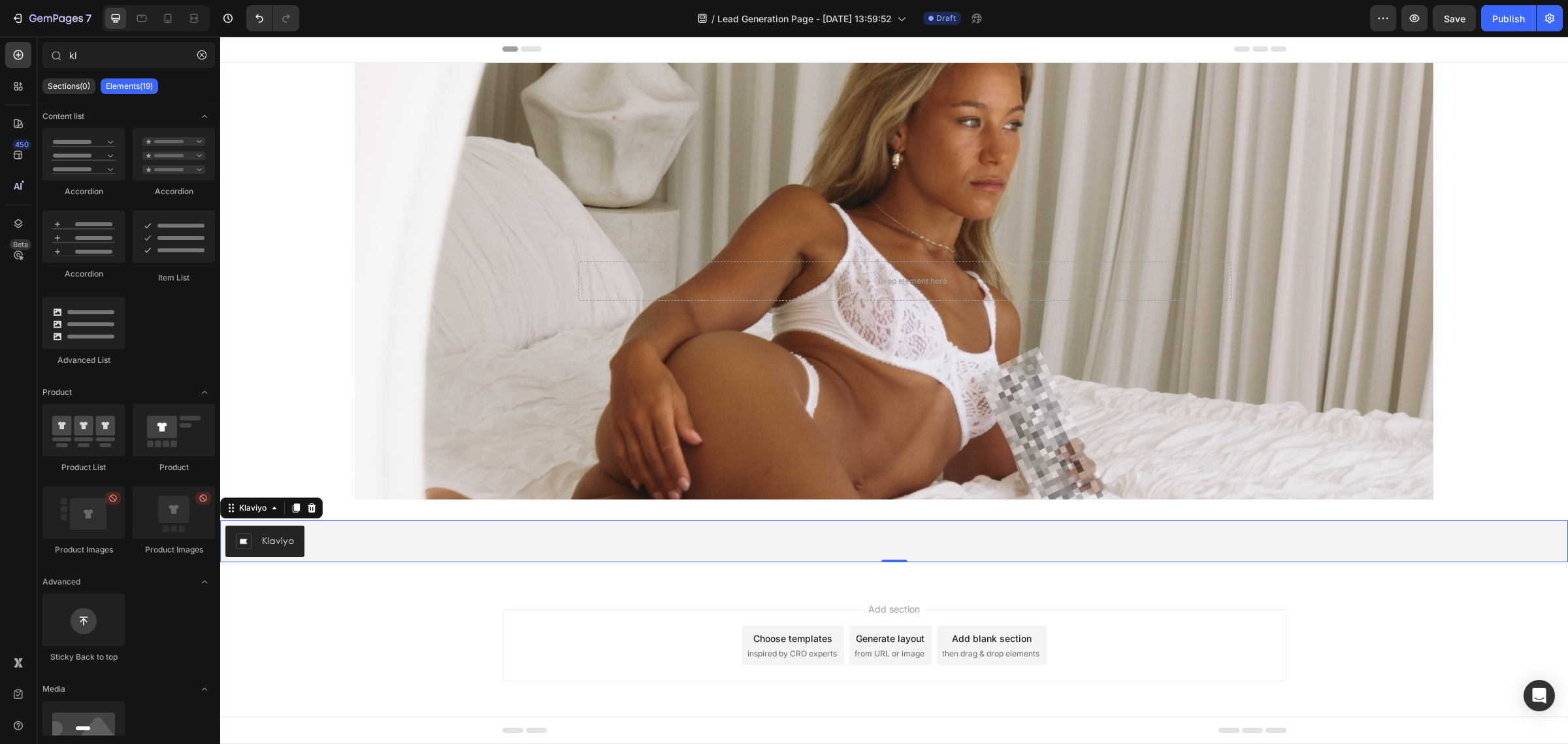
click at [346, 647] on div "Add section Choose templates inspired by CRO experts Generate layout from URL o…" at bounding box center [894, 663] width 1348 height 161
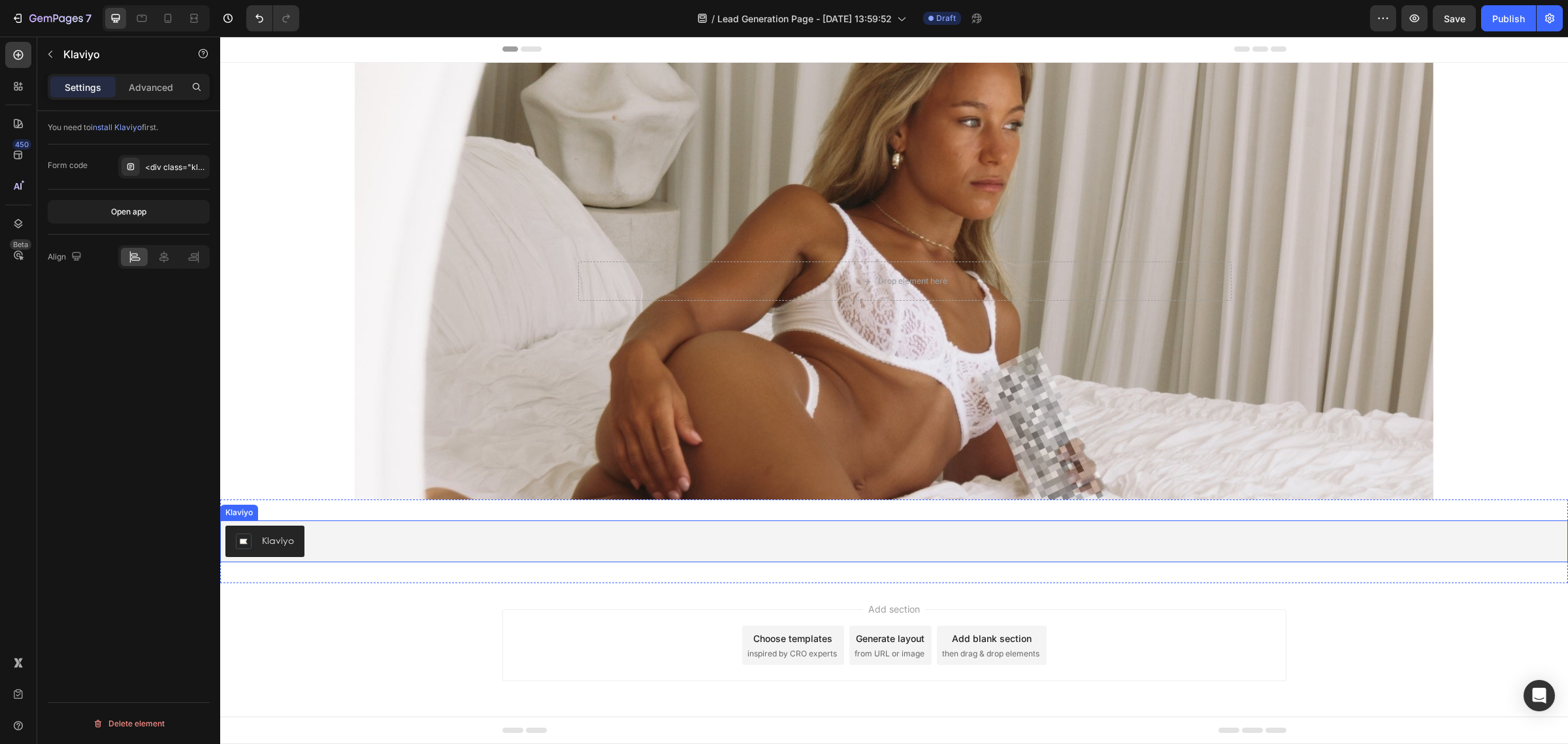
click at [266, 546] on div "Klaviyo" at bounding box center [278, 540] width 32 height 14
click at [157, 259] on icon at bounding box center [164, 257] width 13 height 13
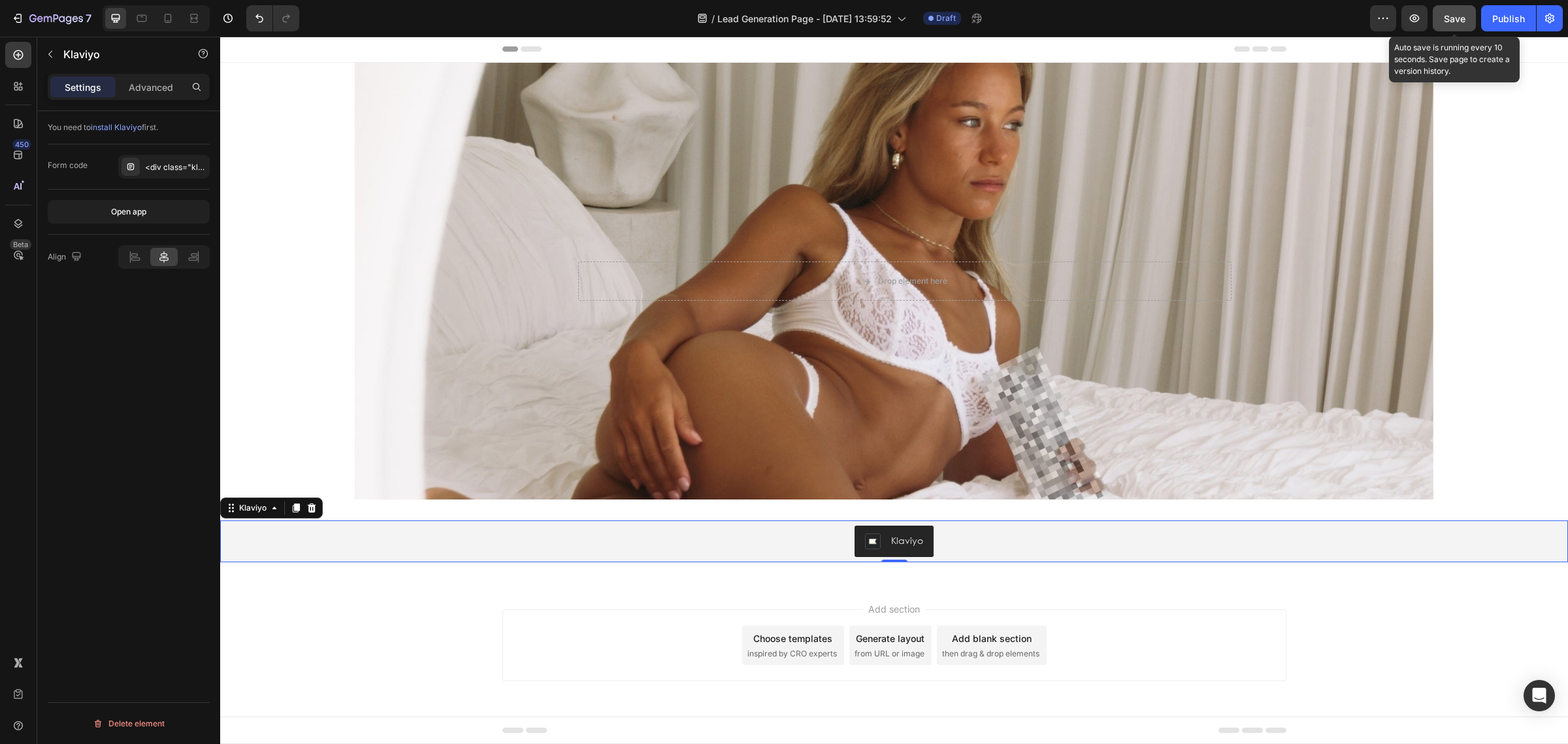
click at [1446, 15] on span "Save" at bounding box center [1454, 18] width 22 height 11
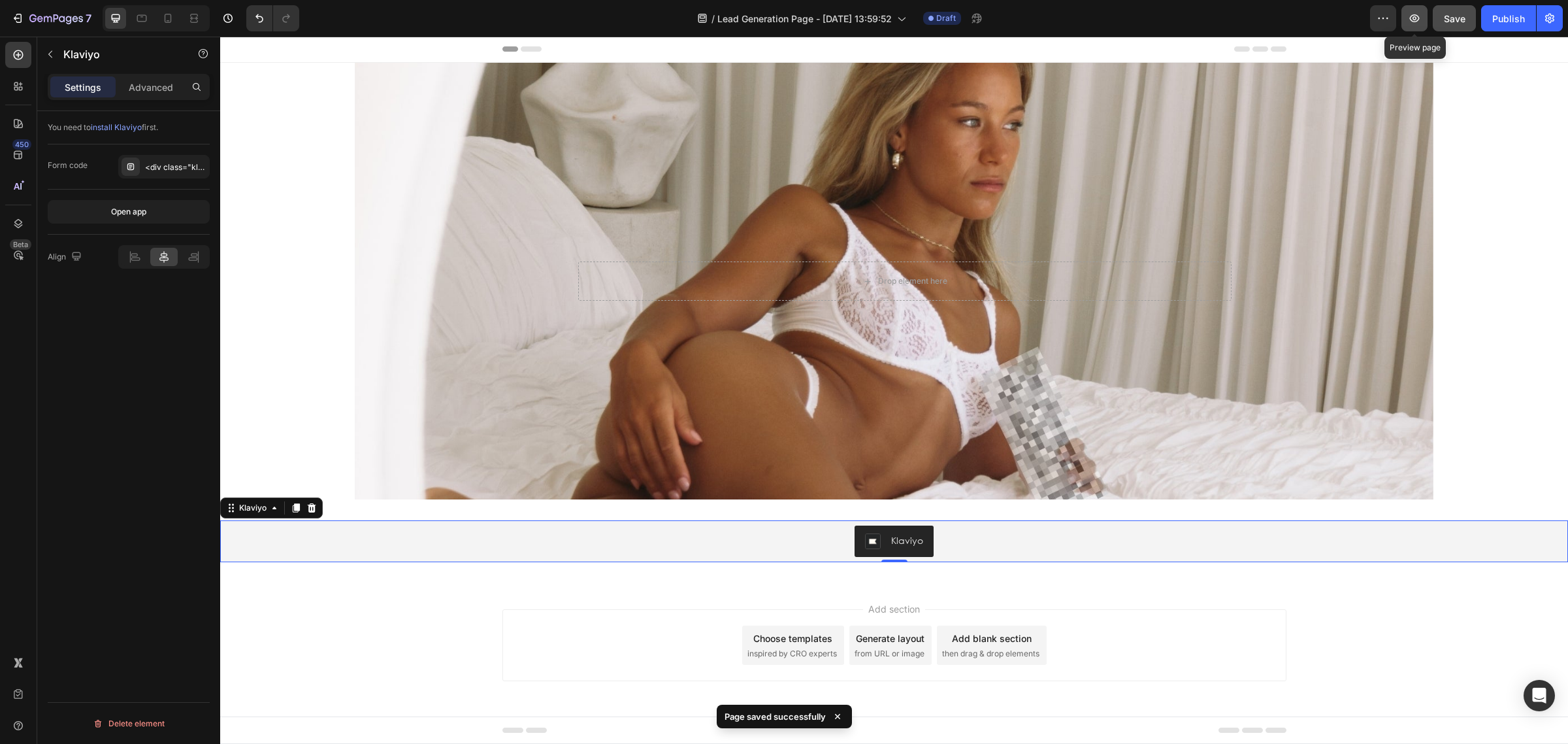
click at [1415, 23] on icon "button" at bounding box center [1414, 18] width 13 height 13
click at [145, 84] on p "Advanced" at bounding box center [151, 87] width 44 height 14
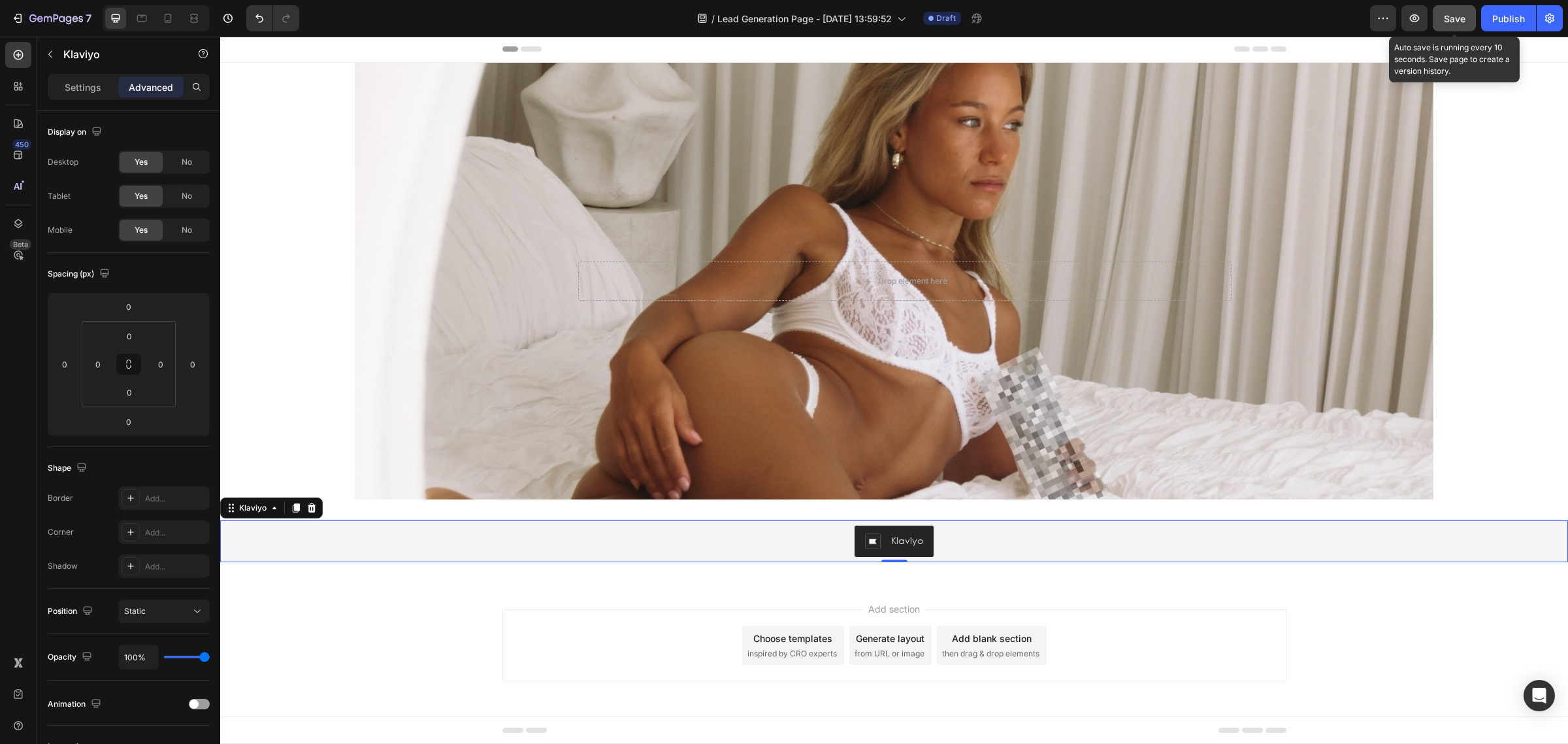
click at [1454, 21] on span "Save" at bounding box center [1454, 18] width 22 height 11
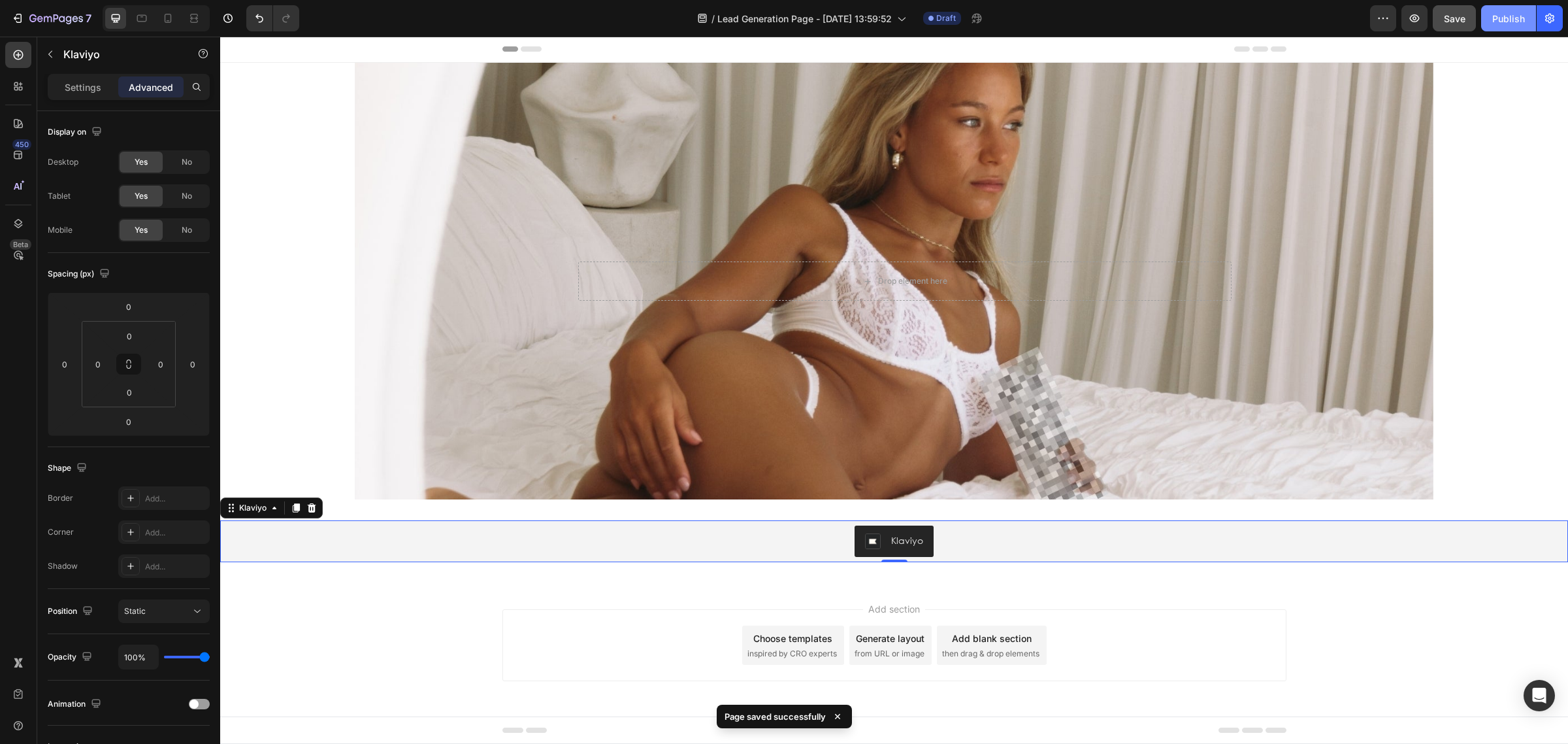
click at [1515, 20] on div "Publish" at bounding box center [1509, 19] width 33 height 14
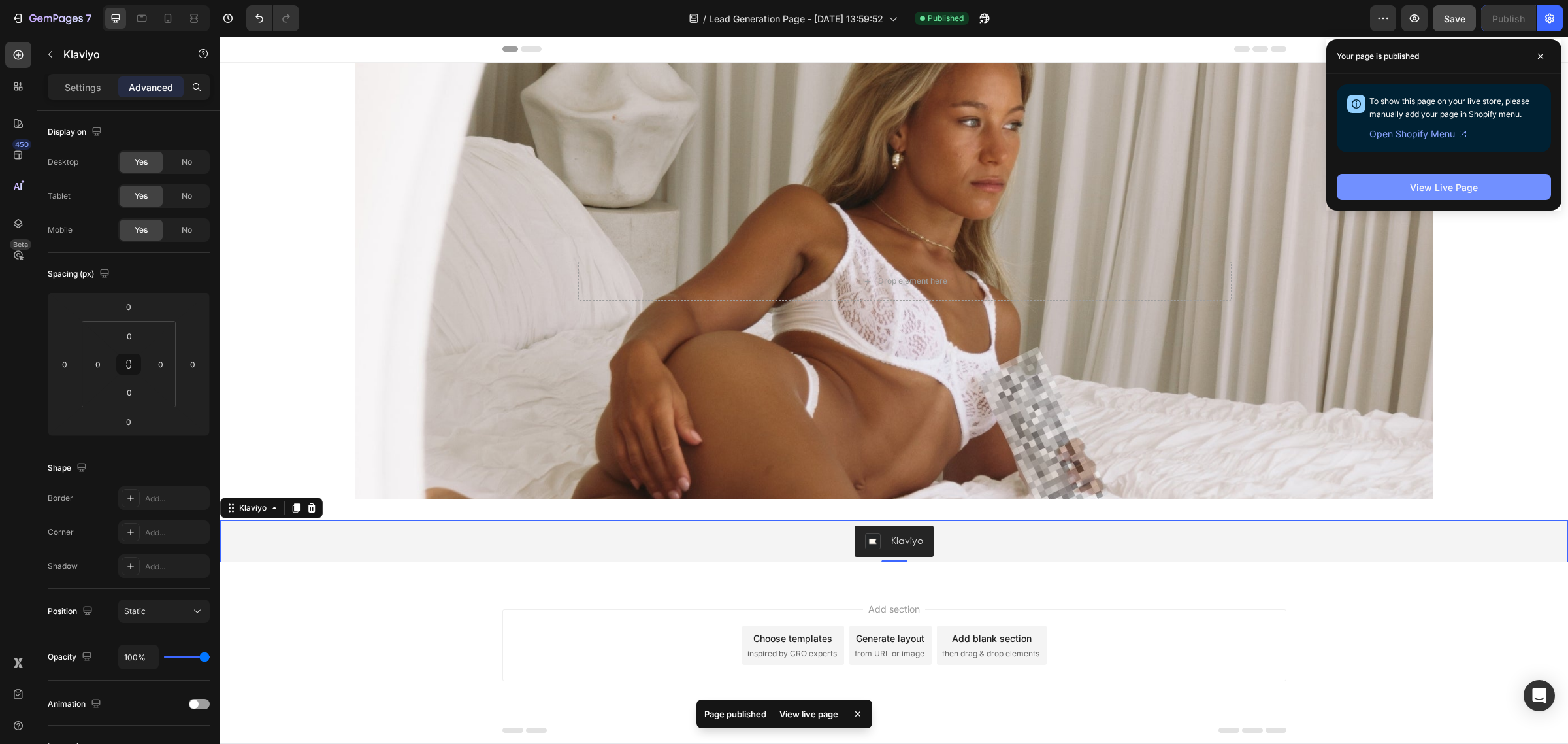
click at [1421, 178] on button "View Live Page" at bounding box center [1444, 187] width 214 height 26
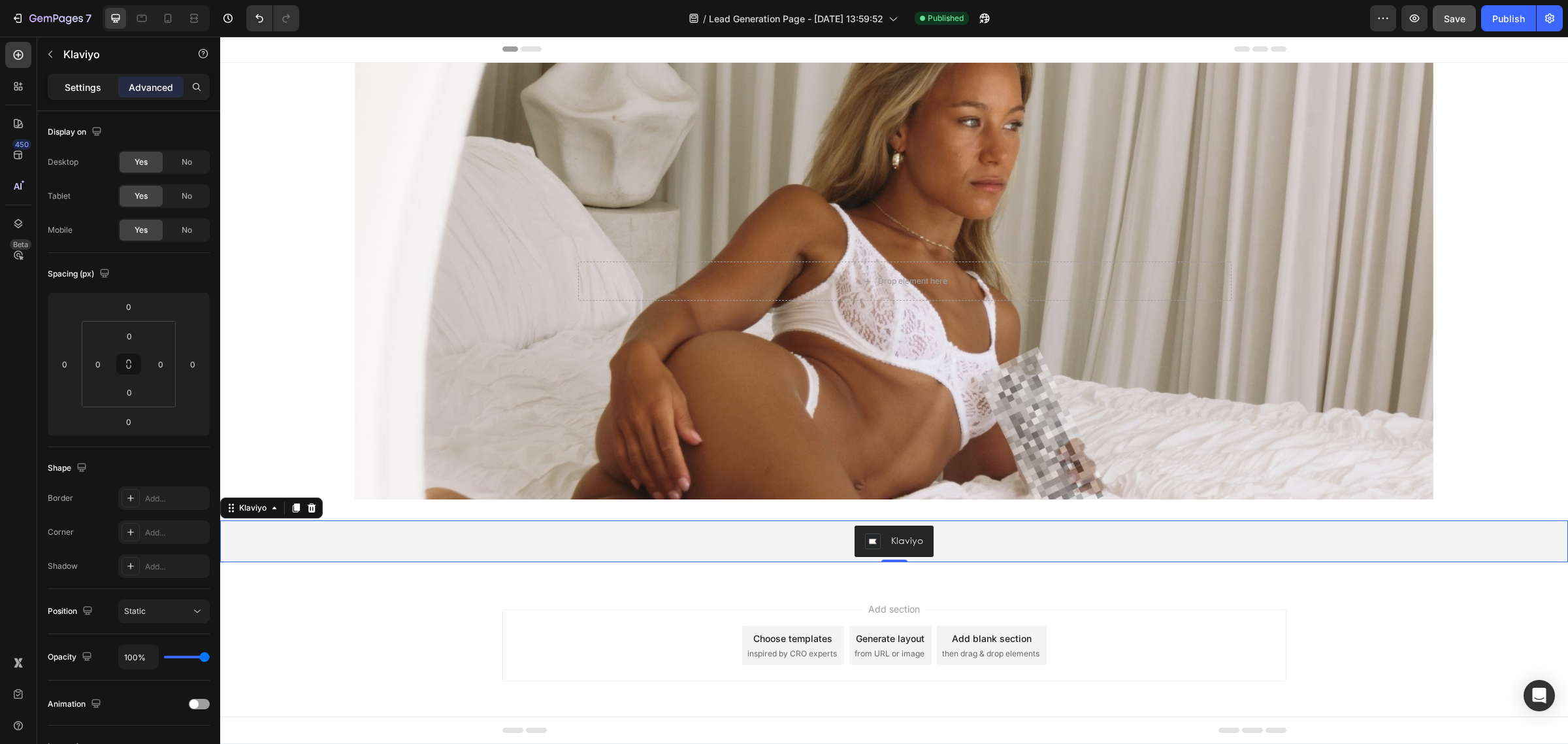
click at [87, 83] on p "Settings" at bounding box center [83, 87] width 37 height 14
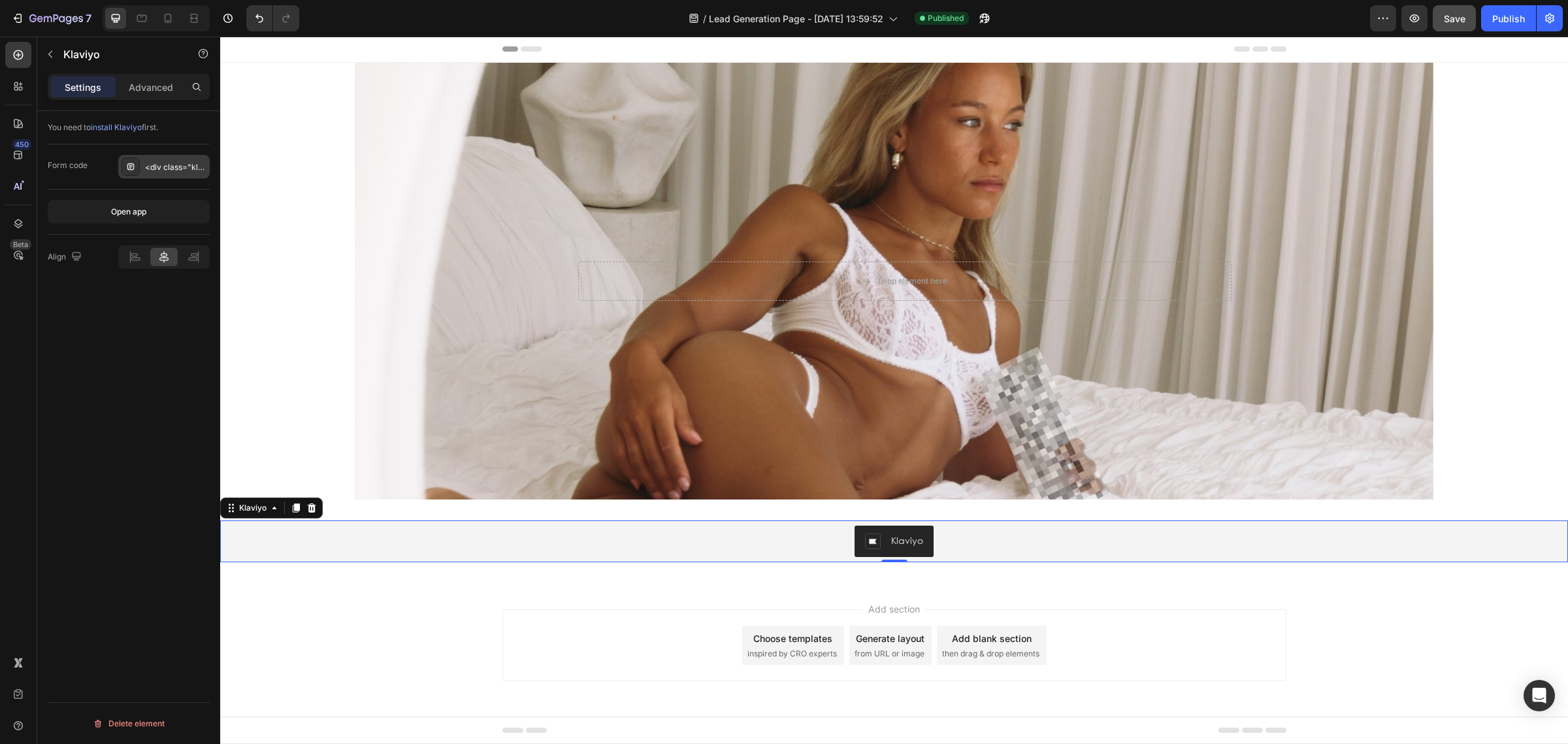
click at [178, 164] on div "<div class="klaviyo-form-SBquqh"></div>" at bounding box center [176, 167] width 62 height 12
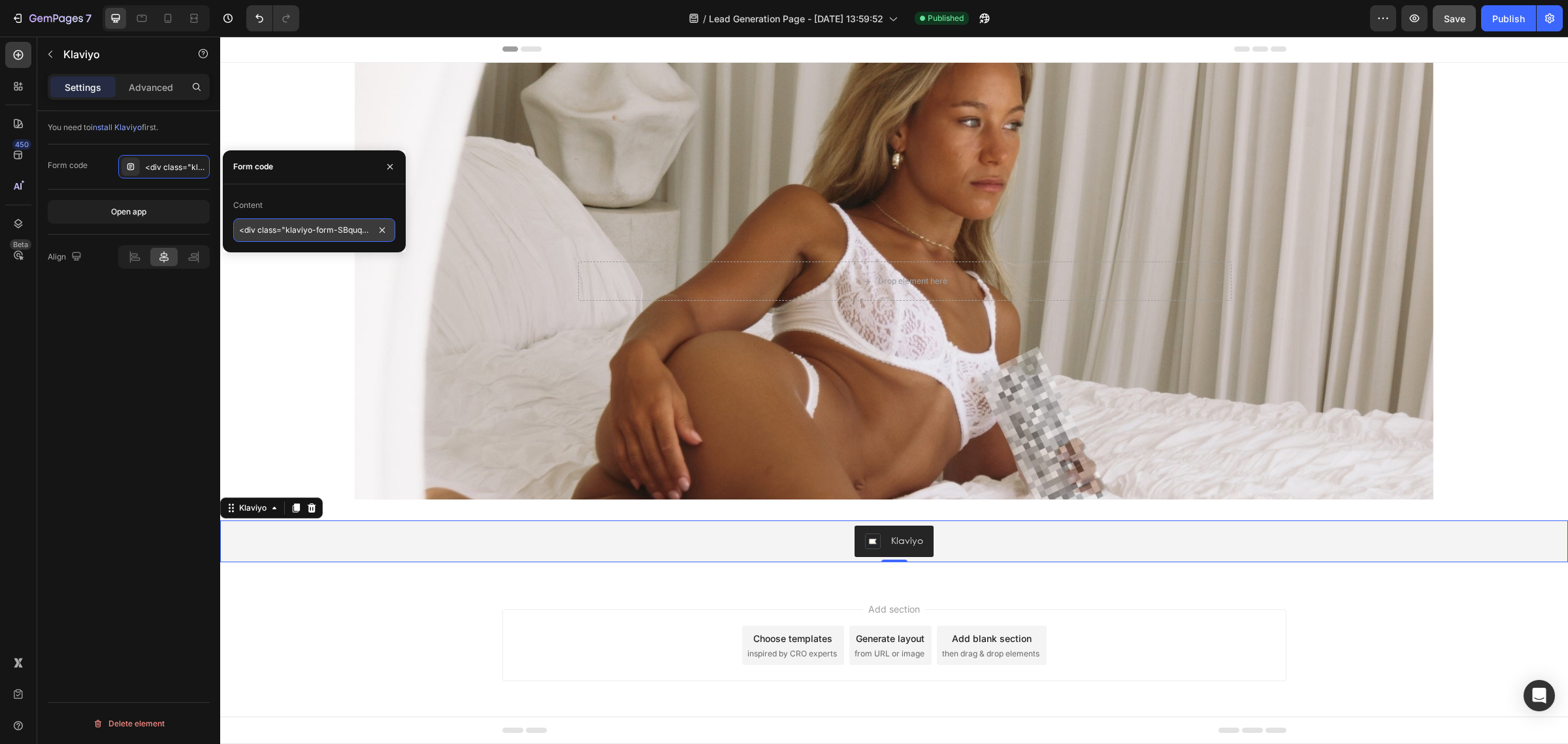
click at [368, 226] on input "<div class="klaviyo-form-SBquqh"></div>" at bounding box center [314, 230] width 162 height 23
click at [273, 227] on input "<div class="klaviyo-form-SBquqh"></div>" at bounding box center [314, 230] width 162 height 23
click at [243, 231] on input "<div class="klaviyo-form-SBquqh"></div>" at bounding box center [314, 230] width 162 height 23
click at [318, 229] on input "div class="klaviyo-form-SBquqh"></div>" at bounding box center [314, 230] width 162 height 23
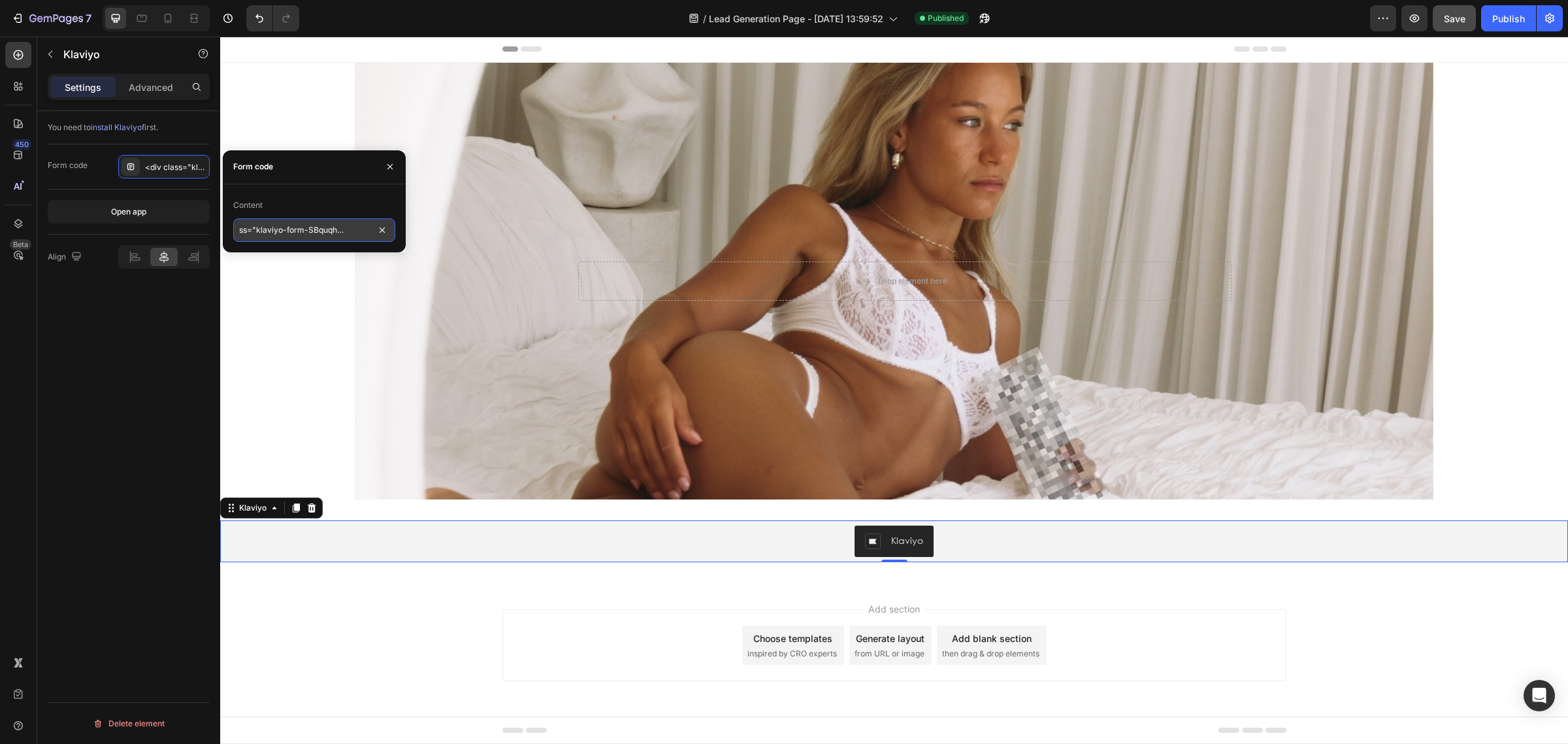
click at [318, 229] on input "div class="klaviyo-form-SBquqh"></div>" at bounding box center [314, 230] width 162 height 23
click at [331, 234] on input "div class="klaviyo-form-"></div>" at bounding box center [314, 230] width 162 height 23
click at [324, 235] on input "div class="klaviyo-form-"></div>" at bounding box center [314, 230] width 162 height 23
click at [325, 235] on input "div class="klaviyo-form-"></div>" at bounding box center [314, 230] width 162 height 23
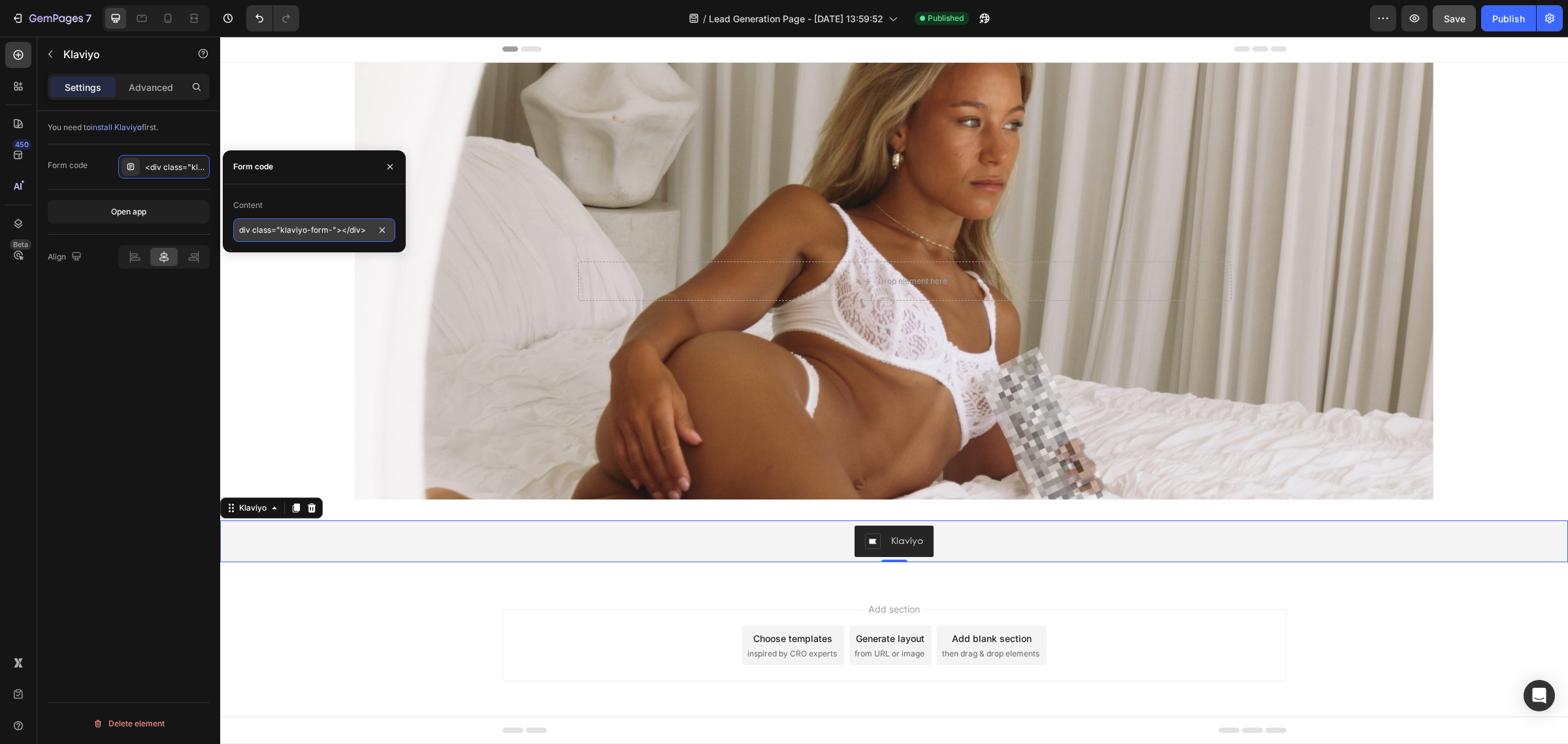
drag, startPoint x: 326, startPoint y: 232, endPoint x: 324, endPoint y: 240, distance: 8.2
click at [324, 240] on input "div class="klaviyo-form-"></div>" at bounding box center [314, 230] width 162 height 23
type input "div class="klaviyo-f-"></div>"
click at [343, 232] on input "text" at bounding box center [314, 230] width 162 height 23
paste input "SBquqh"
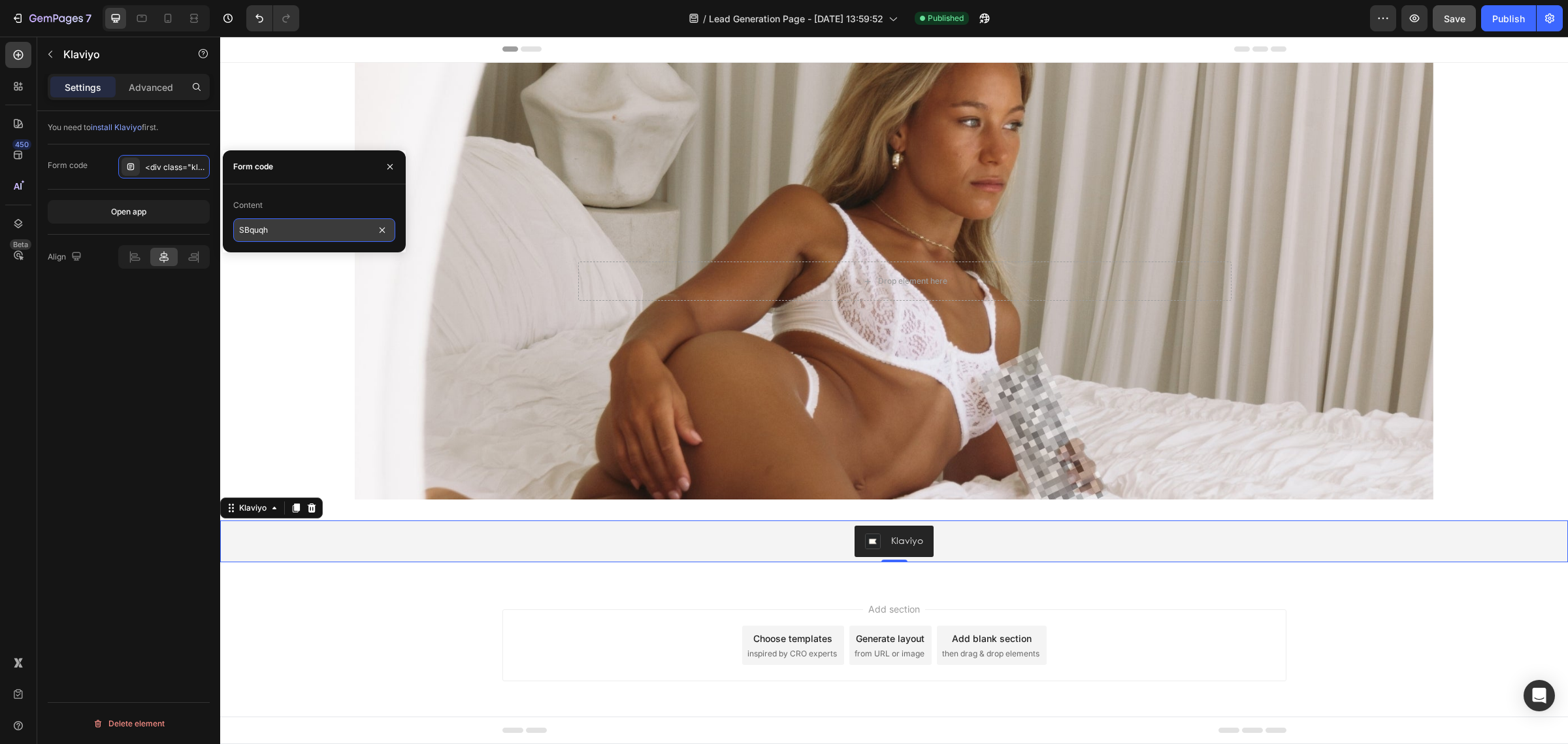
type input "SBquqh"
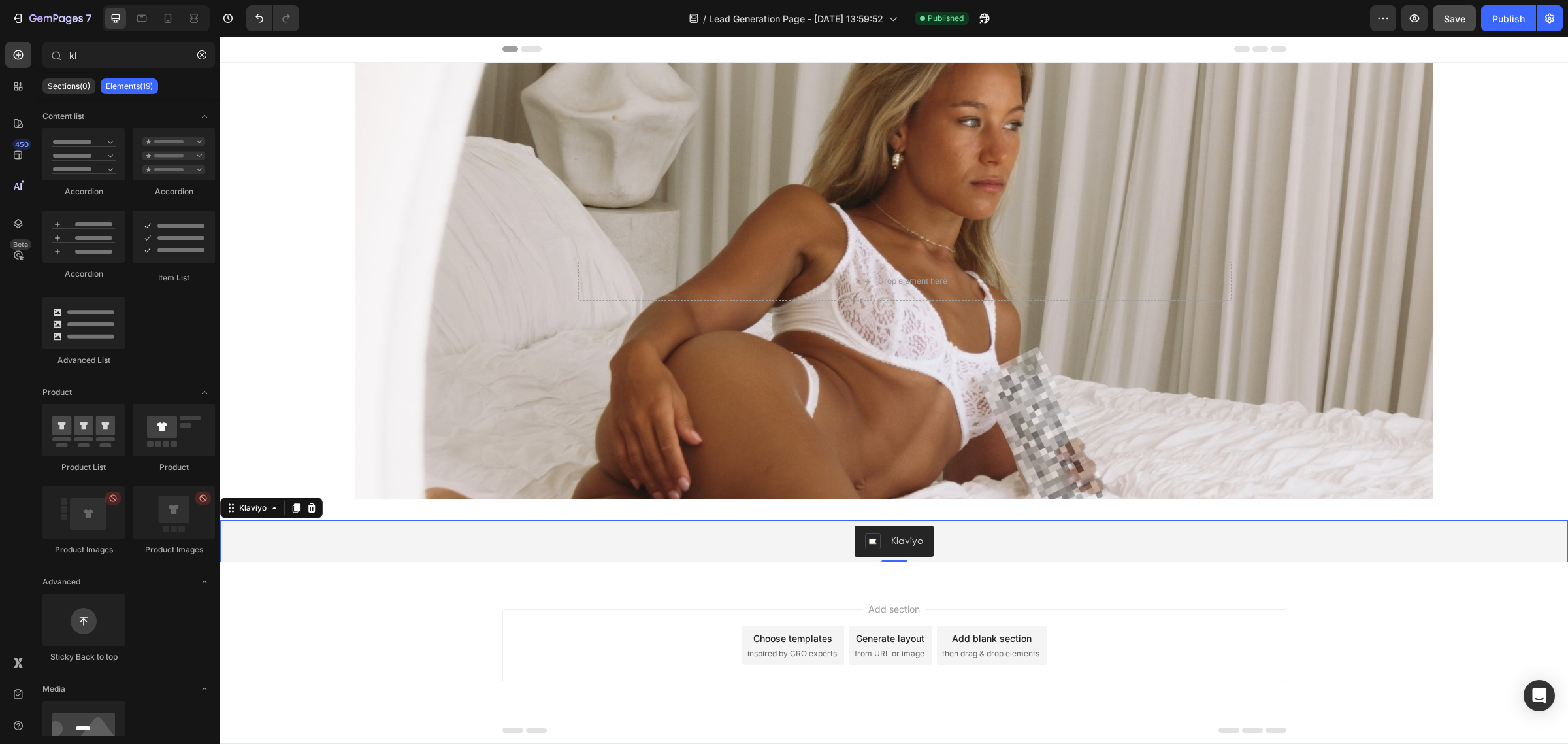
click at [356, 618] on div "Add section Choose templates inspired by CRO experts Generate layout from URL o…" at bounding box center [894, 663] width 1348 height 161
click at [1461, 15] on span "Save" at bounding box center [1454, 18] width 22 height 11
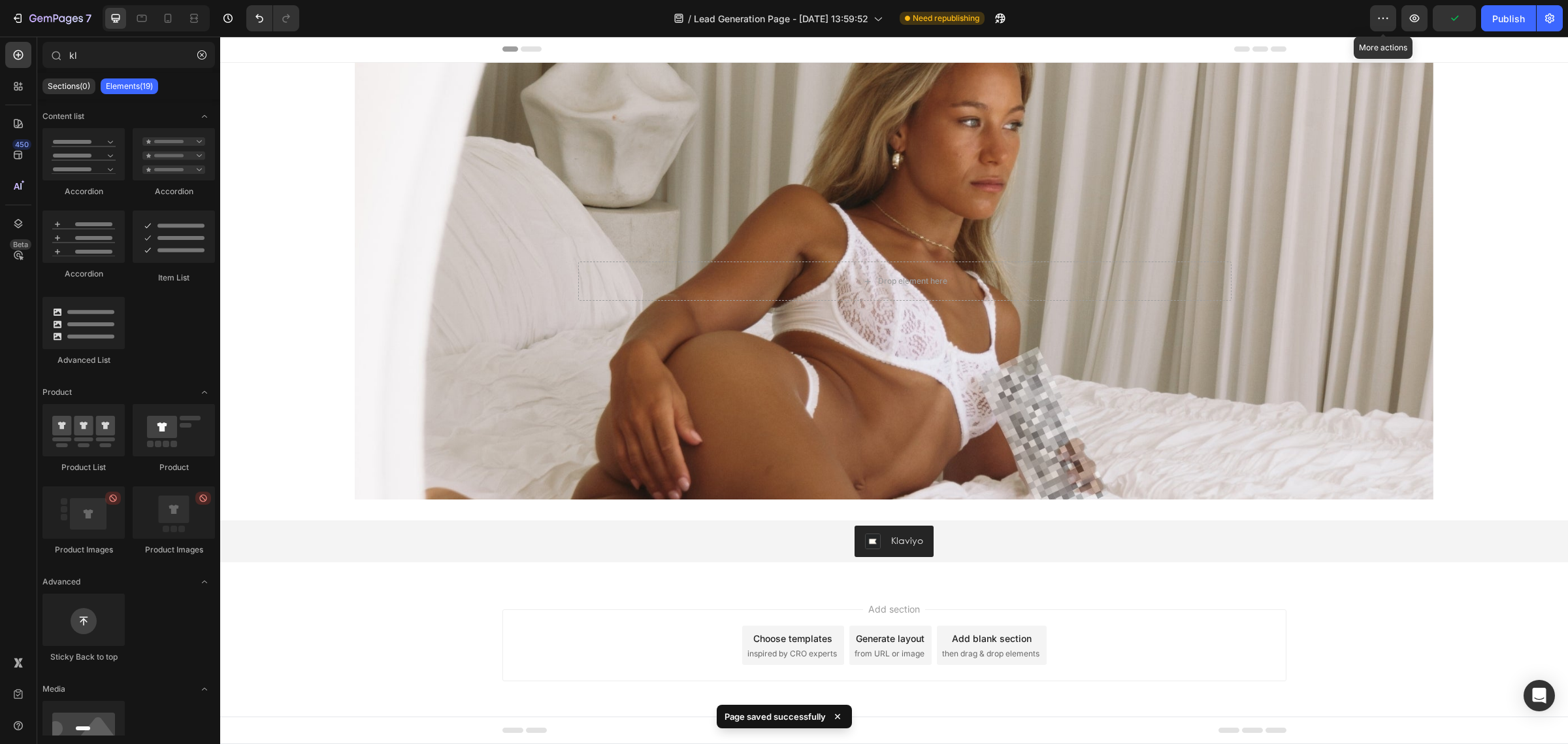
click at [1433, 11] on button "button" at bounding box center [1455, 18] width 44 height 26
click at [1419, 20] on icon "button" at bounding box center [1414, 18] width 13 height 13
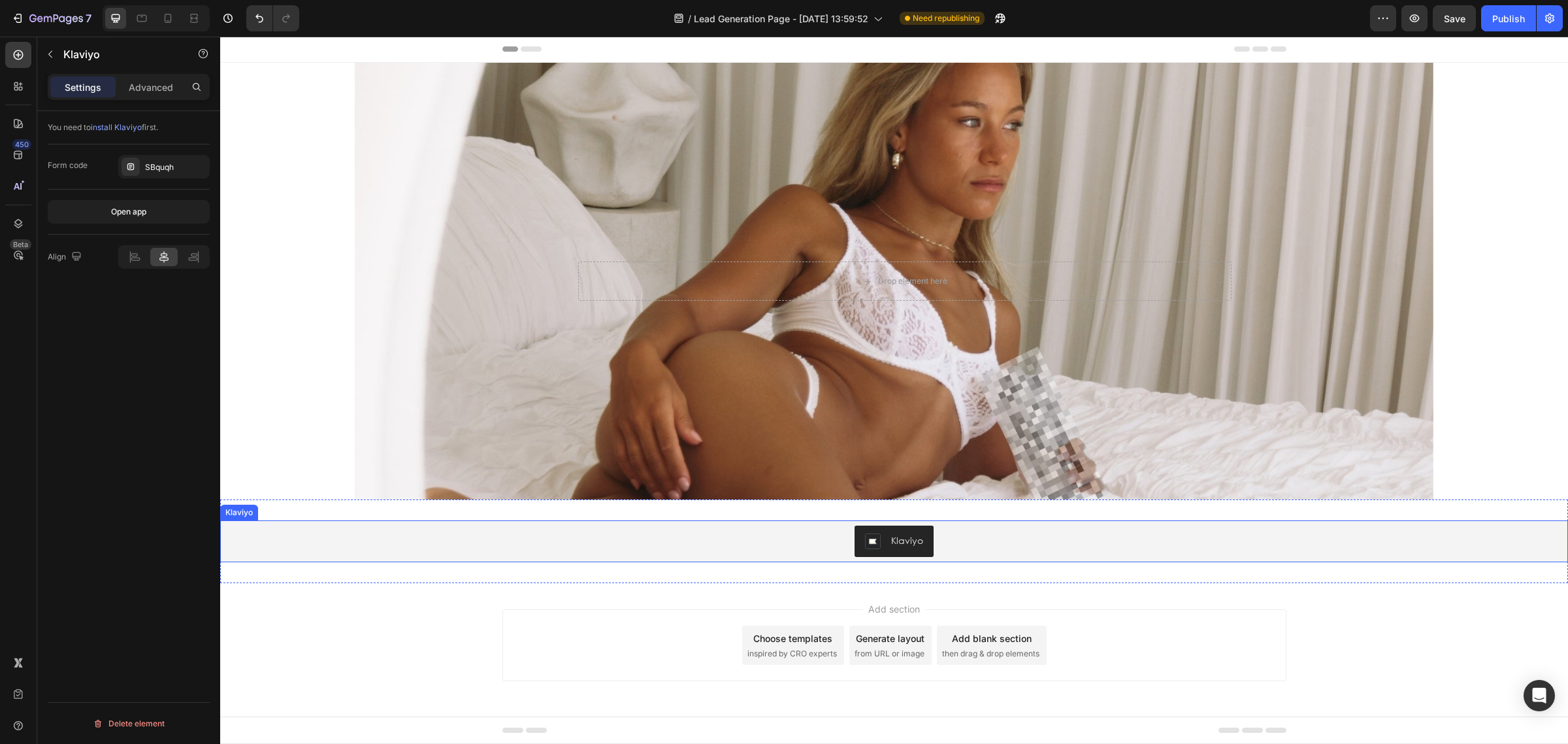
click at [879, 531] on button "Klaviyo" at bounding box center [894, 541] width 79 height 31
click at [171, 161] on div "SBquqh" at bounding box center [176, 167] width 62 height 12
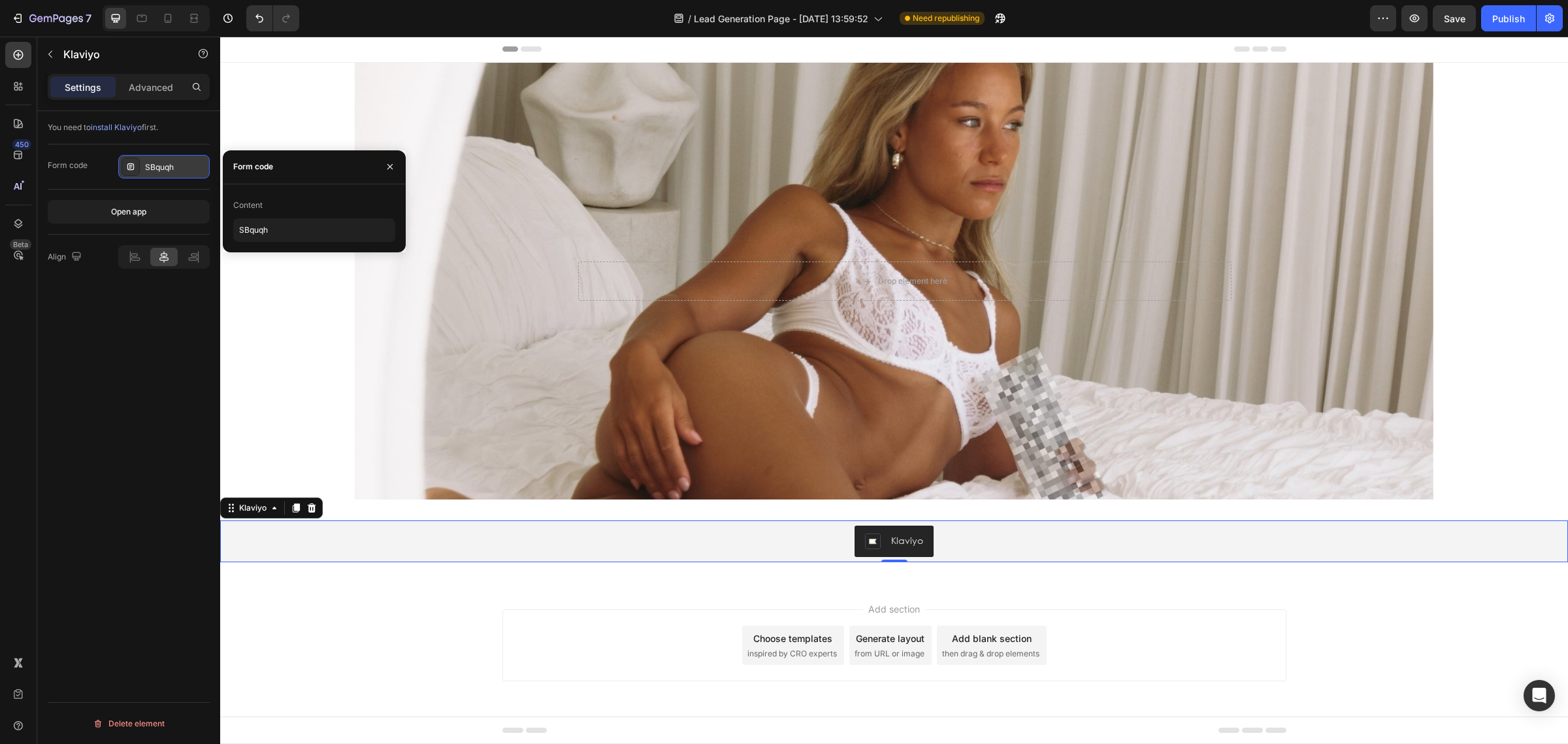
click at [122, 171] on div at bounding box center [131, 166] width 18 height 18
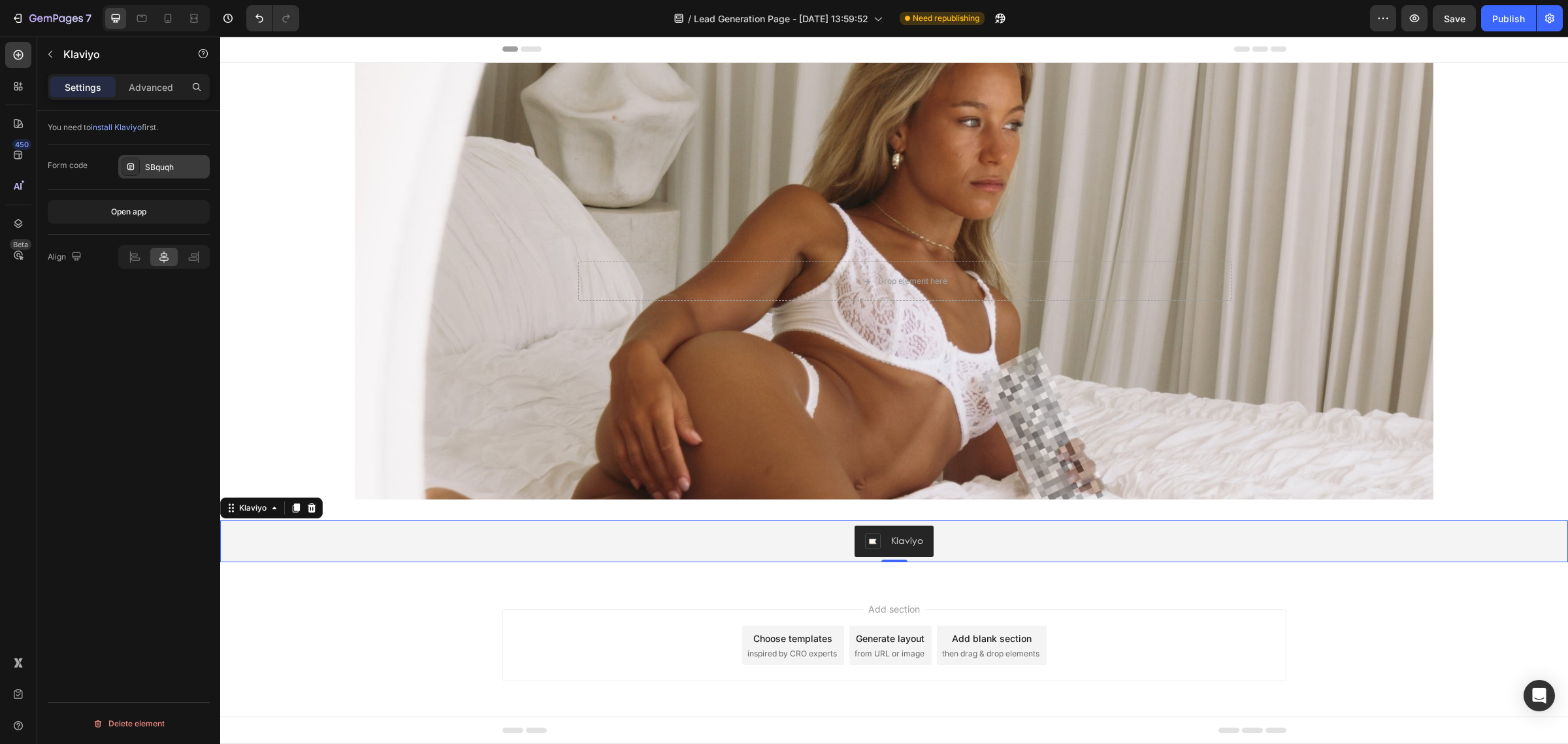
click at [158, 171] on div "SBquqh" at bounding box center [176, 167] width 62 height 12
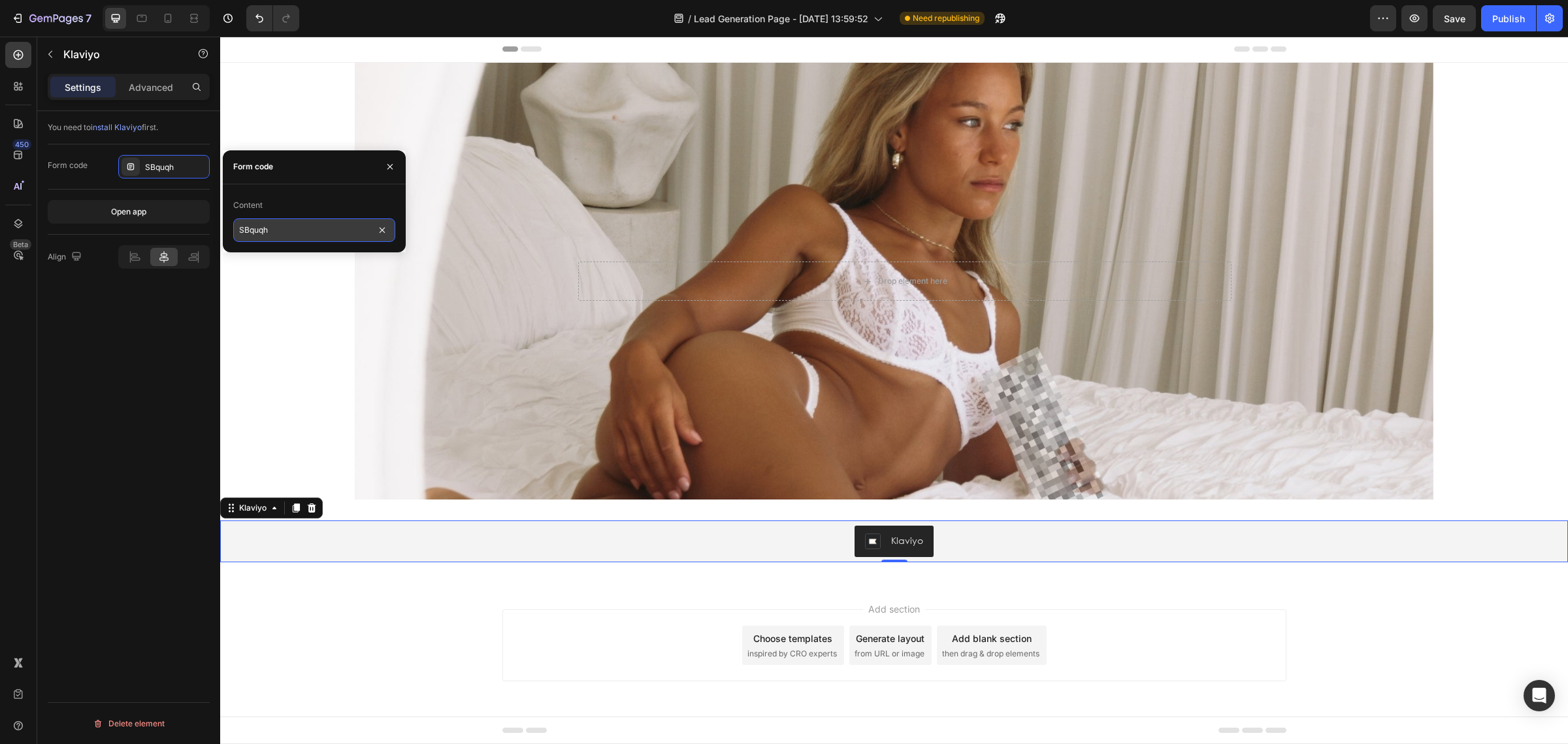
click at [279, 231] on input "SBquqh" at bounding box center [314, 230] width 162 height 23
paste input "<div class="klaviyo-form-SBquqh"></div>"
click at [122, 330] on div "You need to install Klaviyo first. Form code <div class="klaviyo-form-SBquqh"><…" at bounding box center [129, 446] width 183 height 670
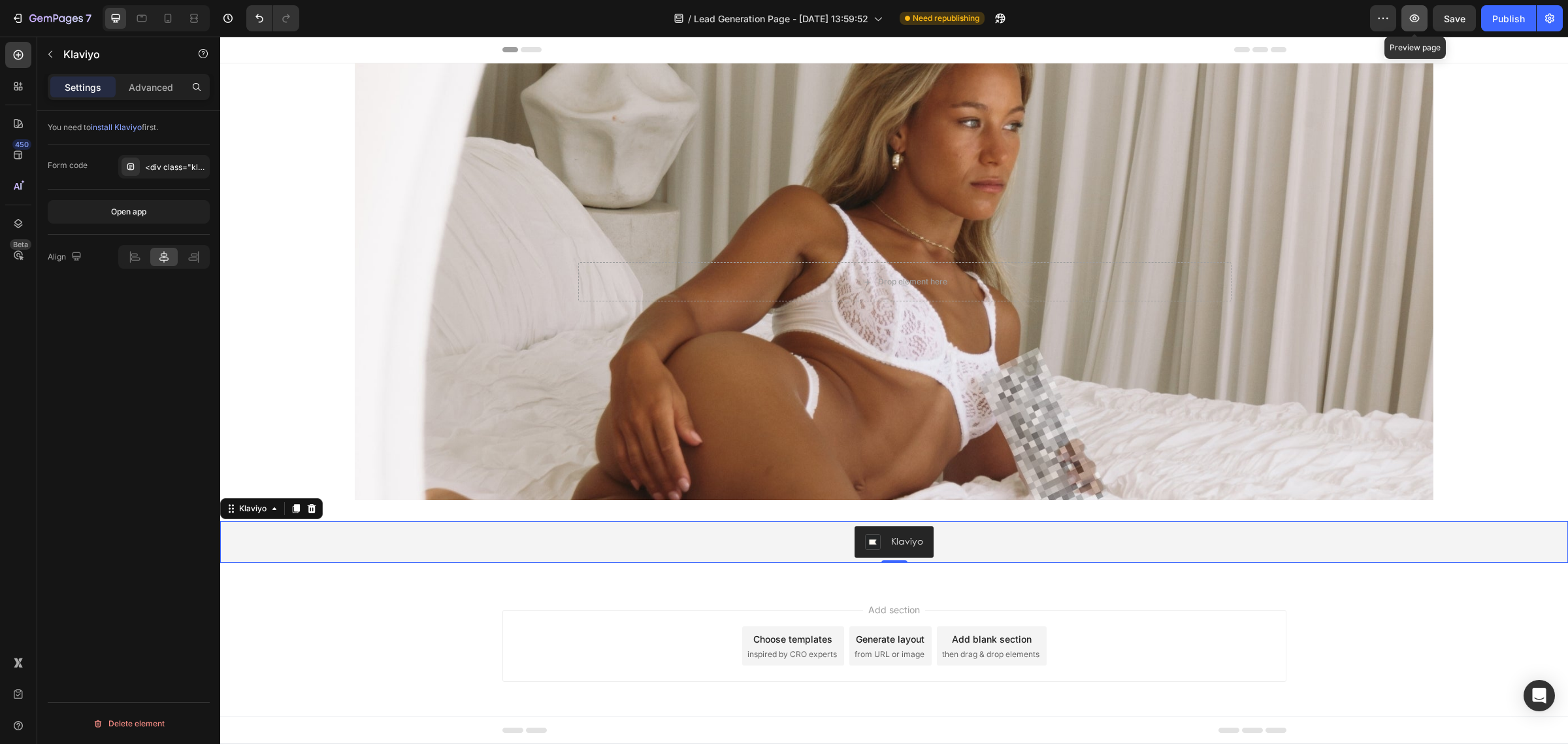
click at [1408, 15] on icon "button" at bounding box center [1414, 18] width 13 height 13
click at [166, 160] on div "<div class="klaviyo-form-SBquqh"></div>" at bounding box center [164, 166] width 91 height 23
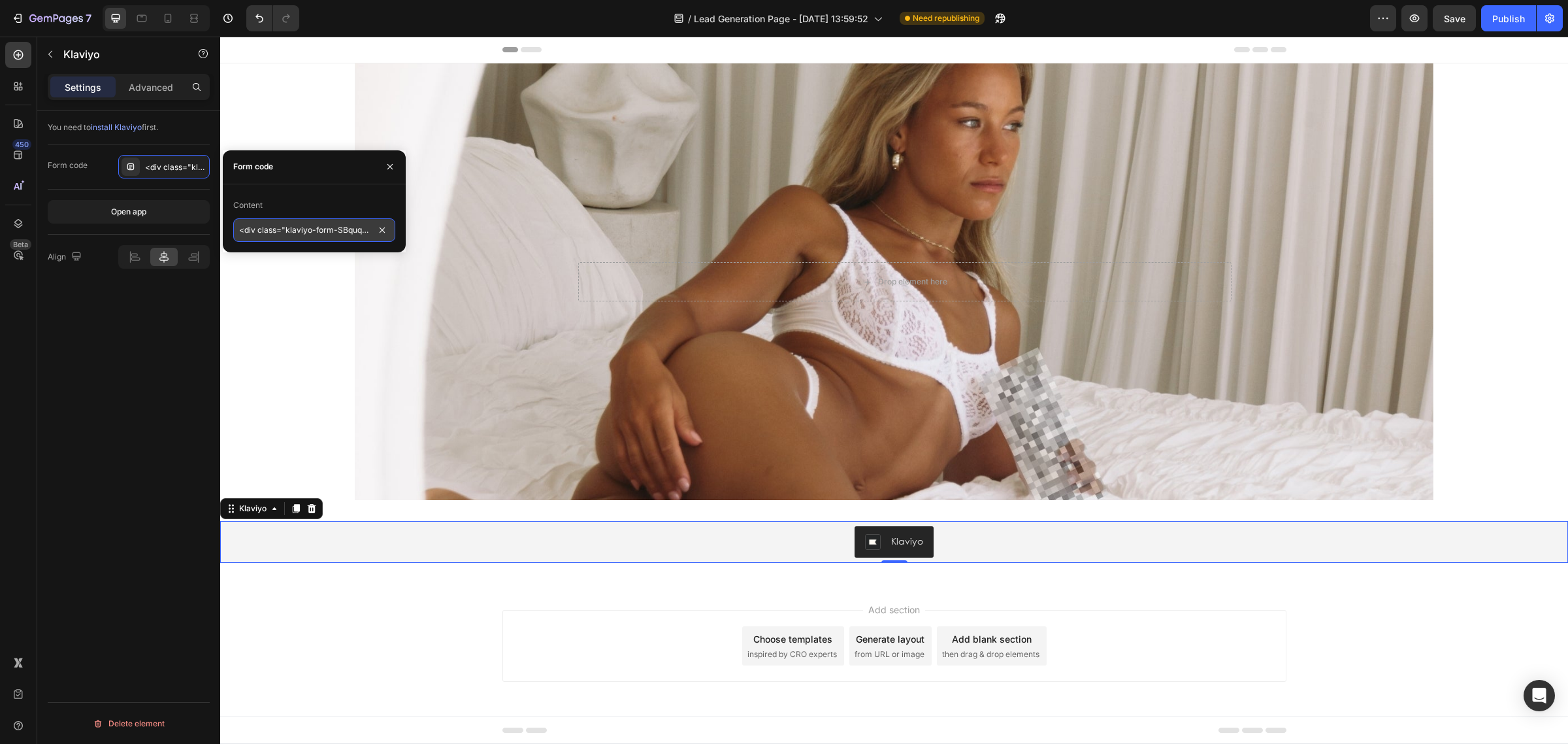
click at [311, 226] on input "<div class="klaviyo-form-SBquqh"></div>" at bounding box center [314, 230] width 162 height 23
click at [315, 229] on input "<div class="klaviyo-form-SBquqh"></div>" at bounding box center [314, 230] width 162 height 23
click at [313, 229] on input "<div class="klaviyo-form-SBquqh"></div>" at bounding box center [314, 230] width 162 height 23
drag, startPoint x: 274, startPoint y: 244, endPoint x: 169, endPoint y: 230, distance: 105.9
click at [169, 230] on div "450 Beta kl Sections(0) Elements(19) We couldn’t find any matches for “kl” Sugg…" at bounding box center [110, 390] width 220 height 707
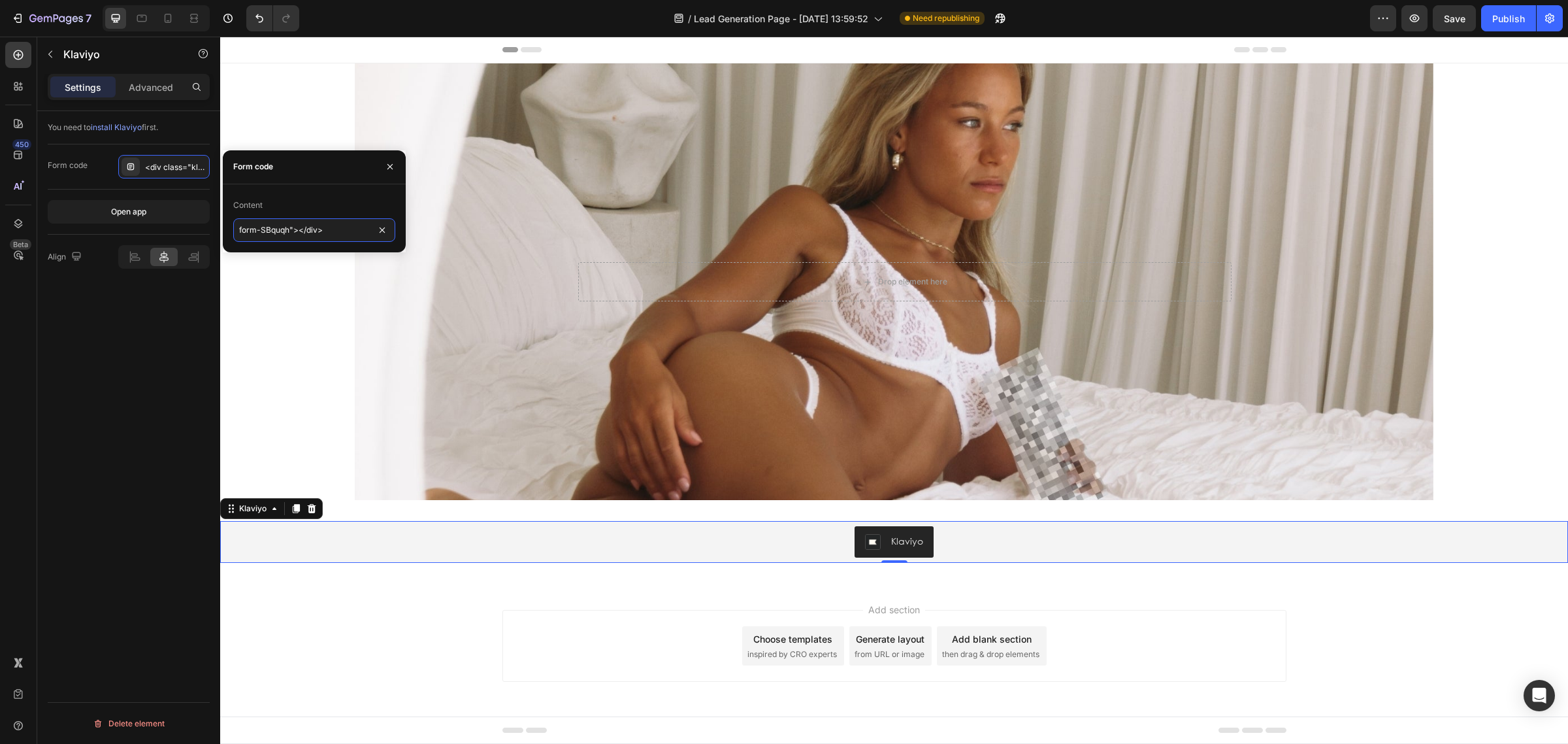
paste input "<div class="klaviyo-"
click at [334, 224] on input "<div class="klaviyo-form-SBquqh"></div>" at bounding box center [314, 230] width 162 height 23
click at [332, 231] on input "<div class="klaviyo-form-SBquqh"></div>" at bounding box center [314, 230] width 162 height 23
type input "SBquqh"
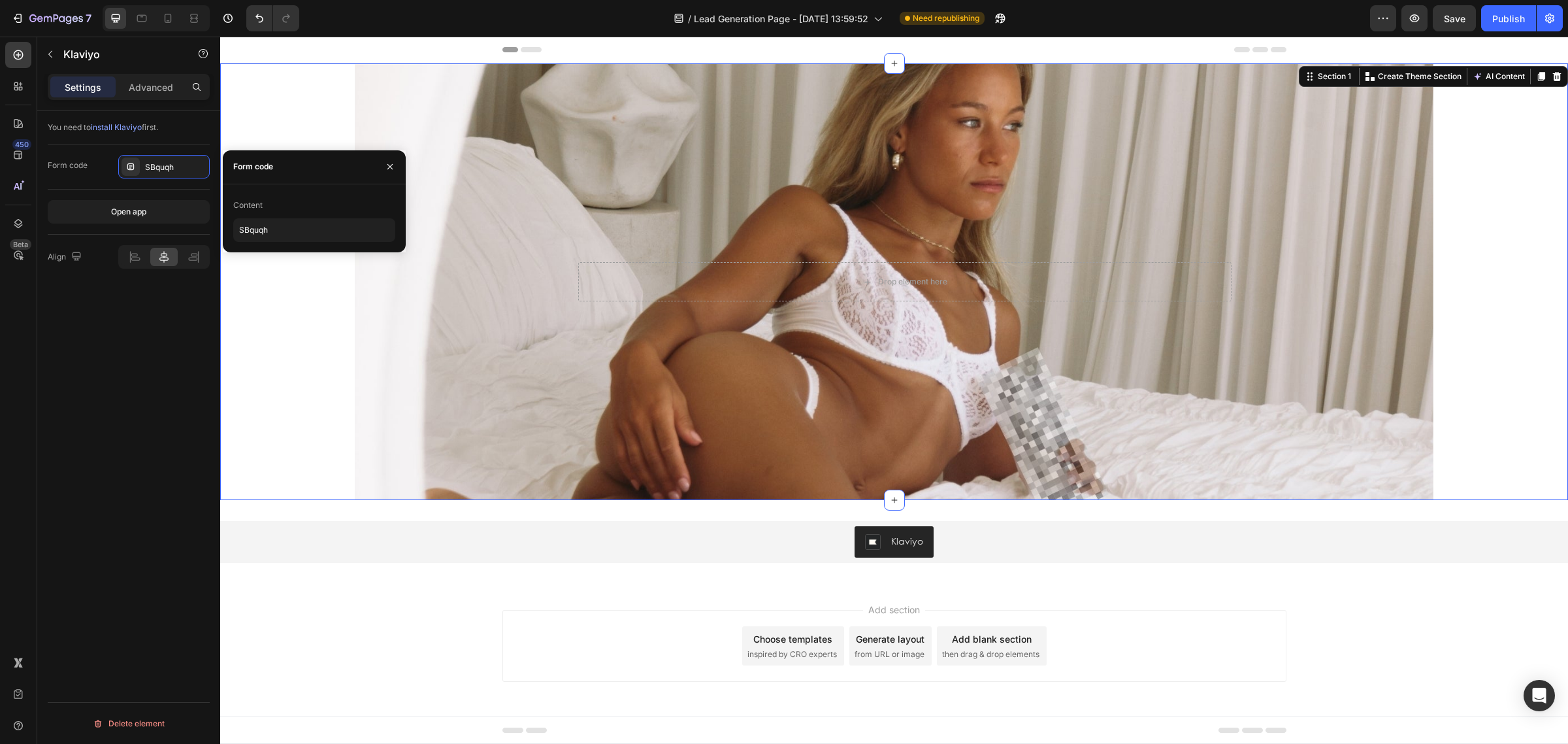
drag, startPoint x: 304, startPoint y: 411, endPoint x: 292, endPoint y: 408, distance: 12.4
click at [301, 409] on div "Drop element here Row Hero Banner" at bounding box center [894, 282] width 1348 height 437
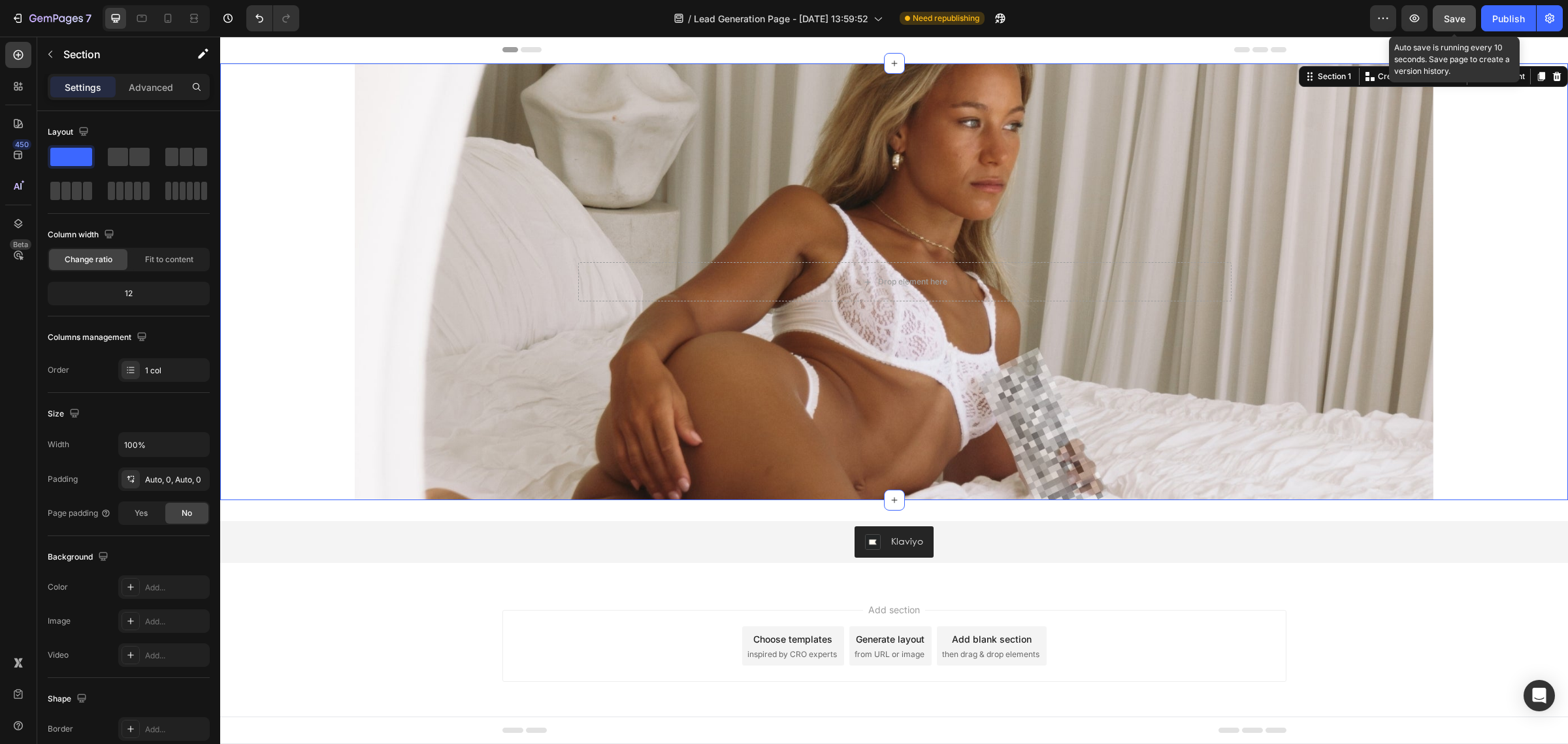
click at [1449, 9] on button "Save" at bounding box center [1455, 18] width 44 height 26
click at [1417, 20] on icon "button" at bounding box center [1414, 18] width 10 height 8
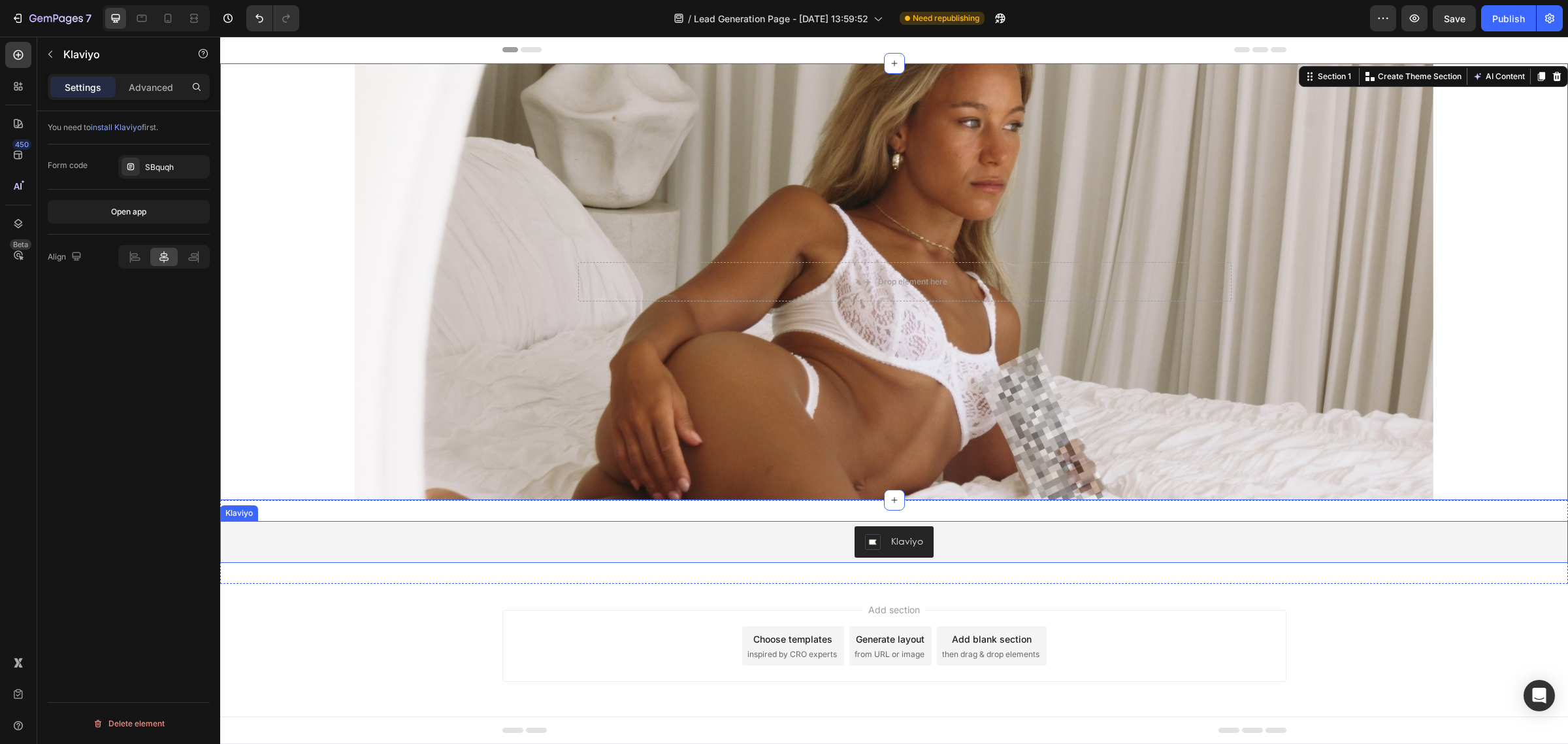
click at [915, 537] on div "Klaviyo" at bounding box center [907, 540] width 32 height 14
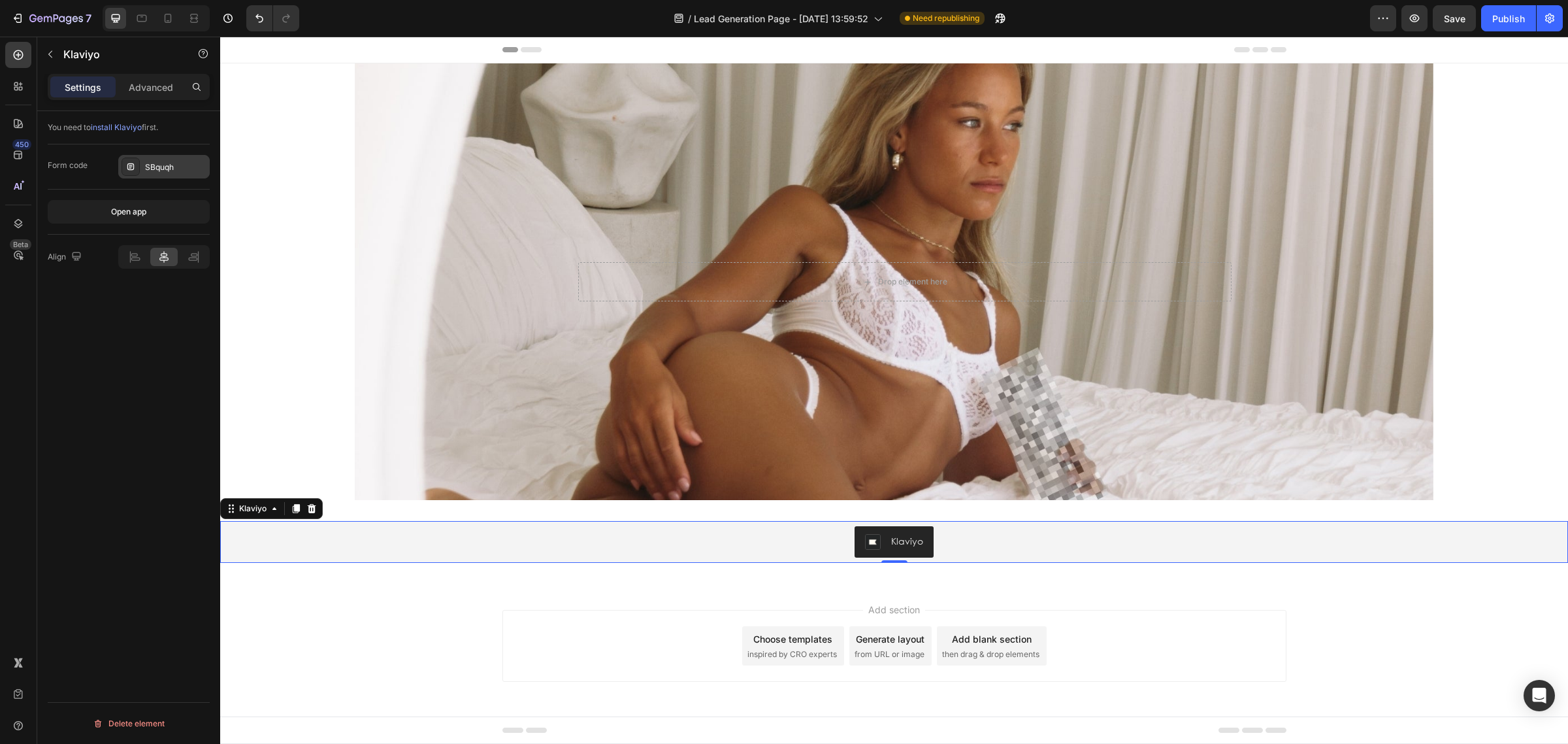
click at [130, 168] on icon at bounding box center [131, 166] width 10 height 10
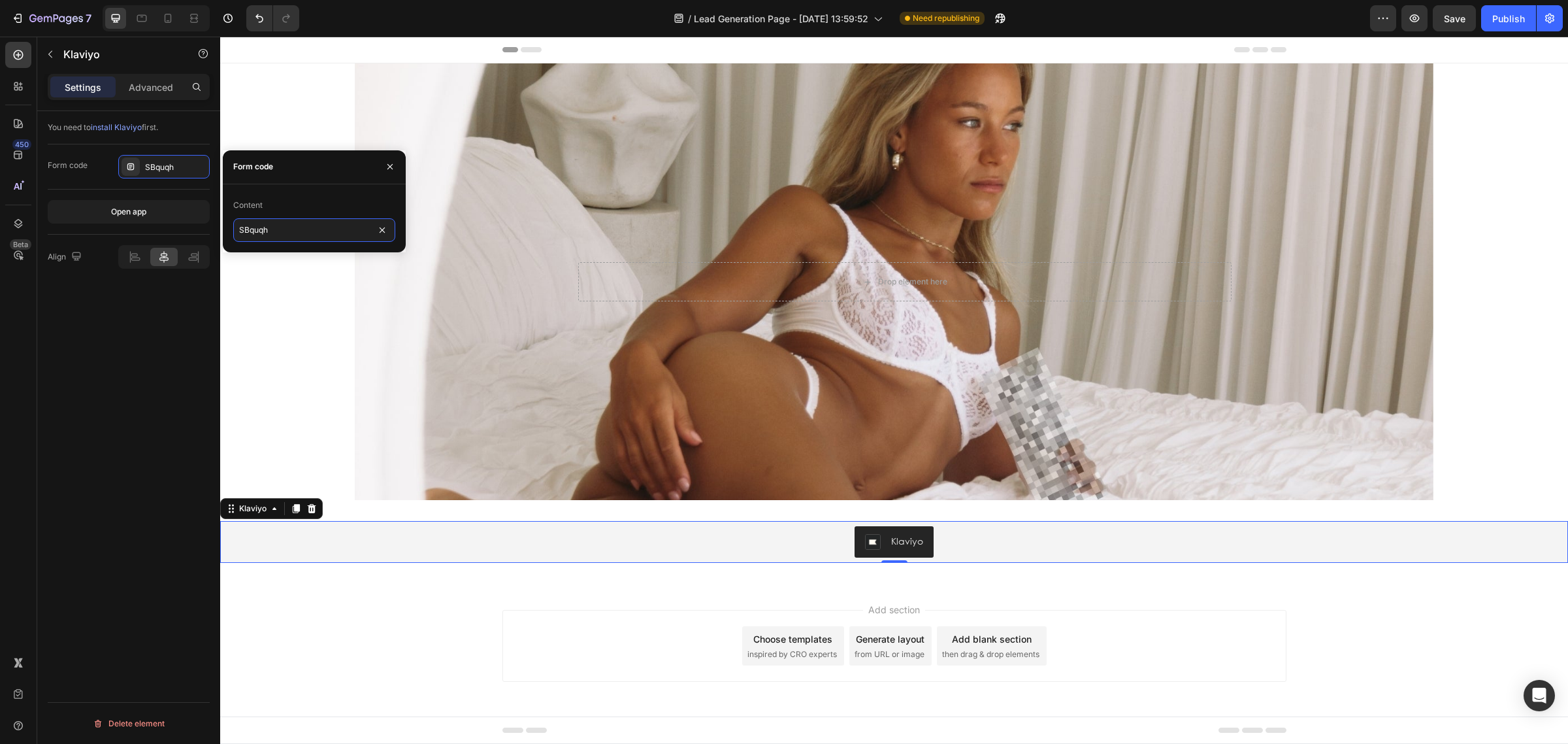
paste input "<div class="klaviyo-form-SBquqh"></div>"
click at [308, 227] on input "<div class="klaviyo-form-SBquqh"></div>" at bounding box center [314, 230] width 162 height 23
type input "SBquqh"
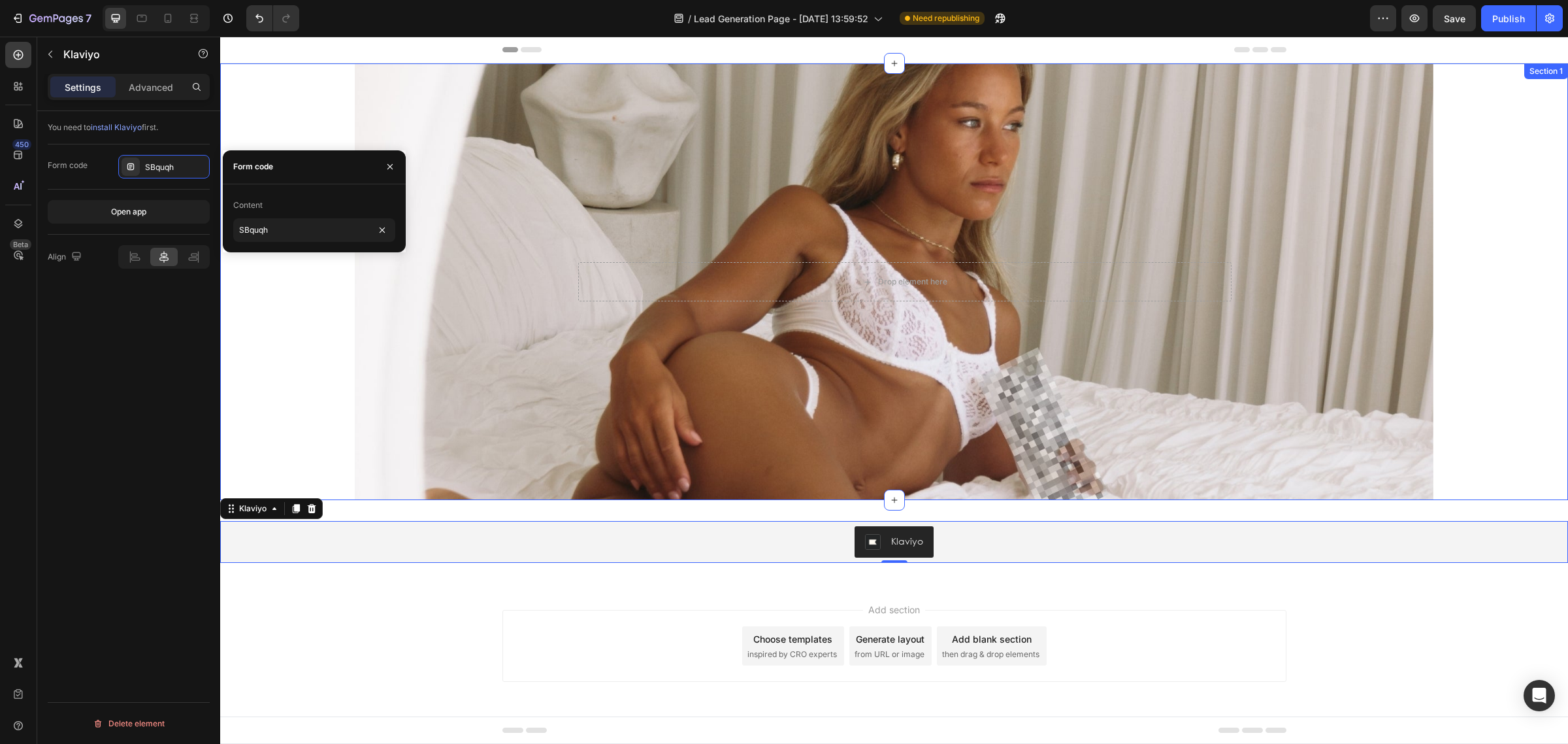
click at [278, 279] on div "Drop element here Row Hero Banner" at bounding box center [894, 282] width 1348 height 437
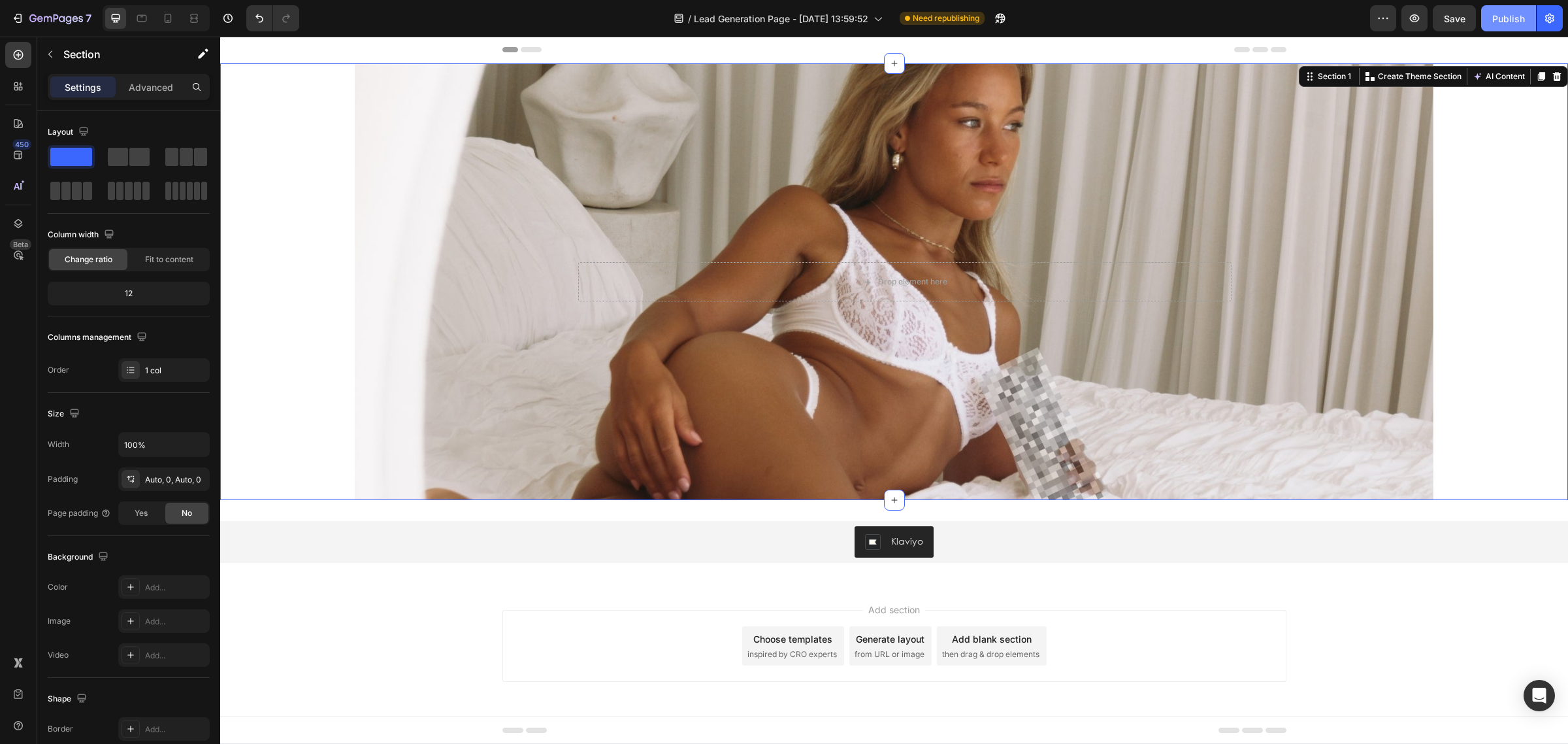
click at [1490, 17] on button "Publish" at bounding box center [1508, 18] width 55 height 26
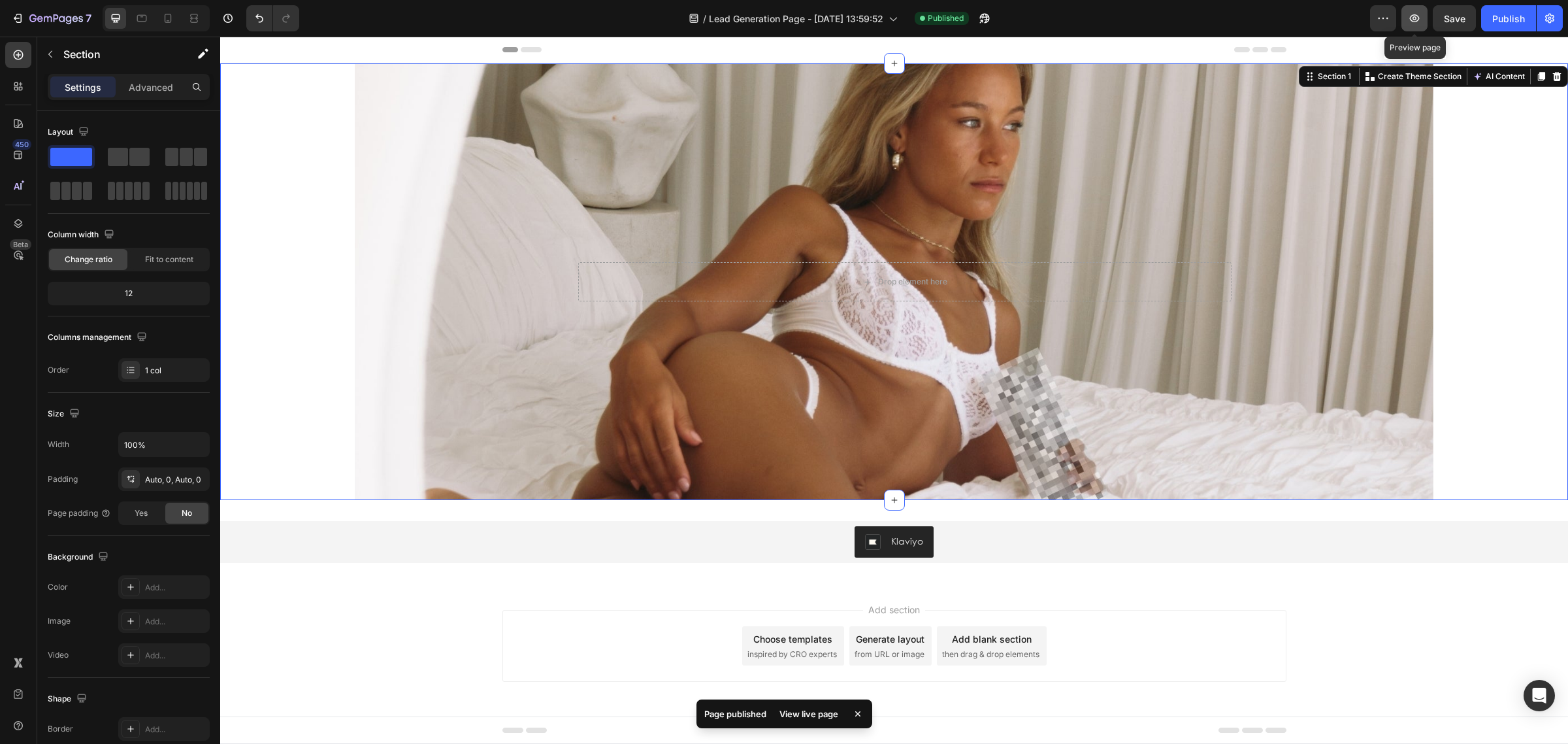
click at [1415, 10] on button "button" at bounding box center [1415, 18] width 26 height 26
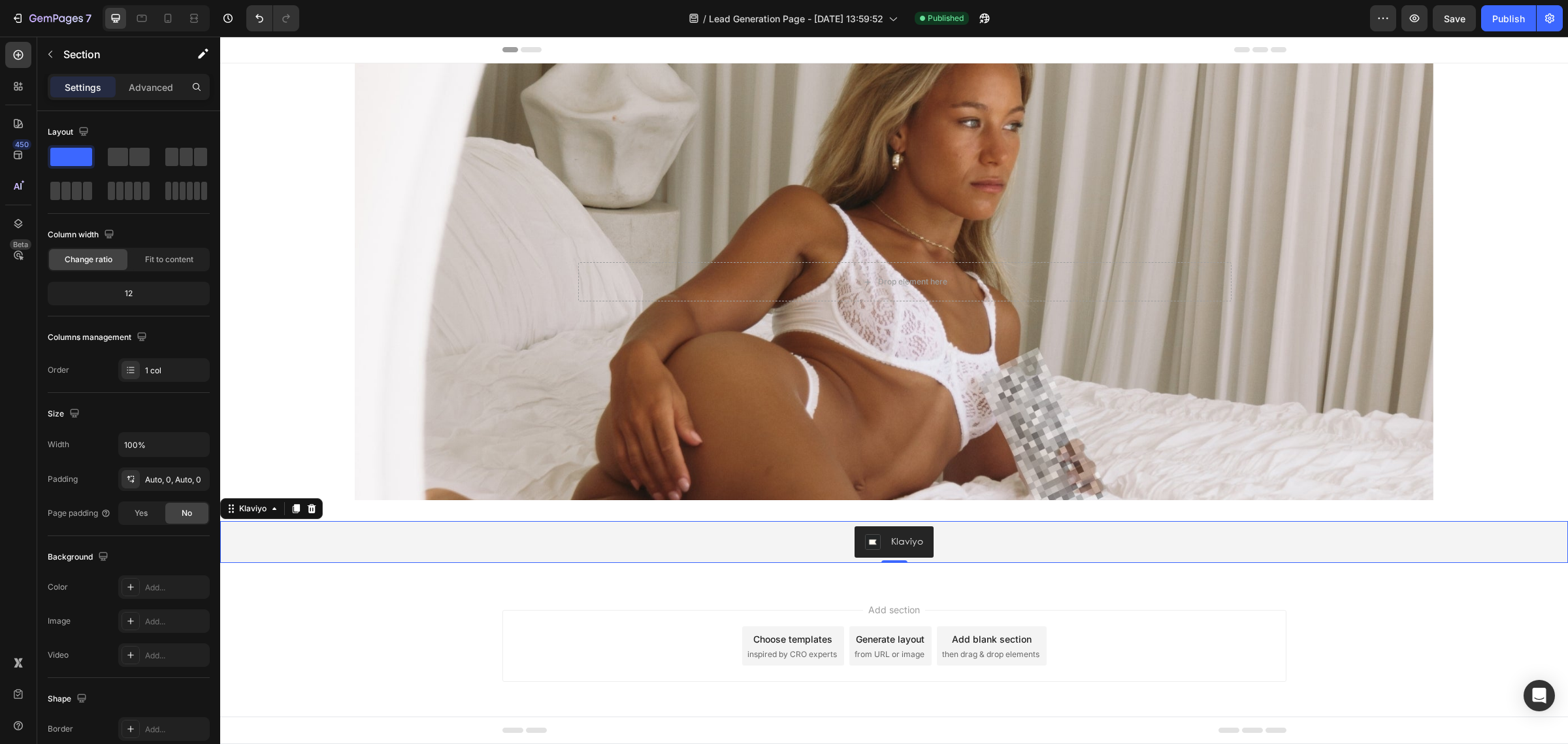
click at [877, 539] on div "Klaviyo" at bounding box center [894, 541] width 58 height 16
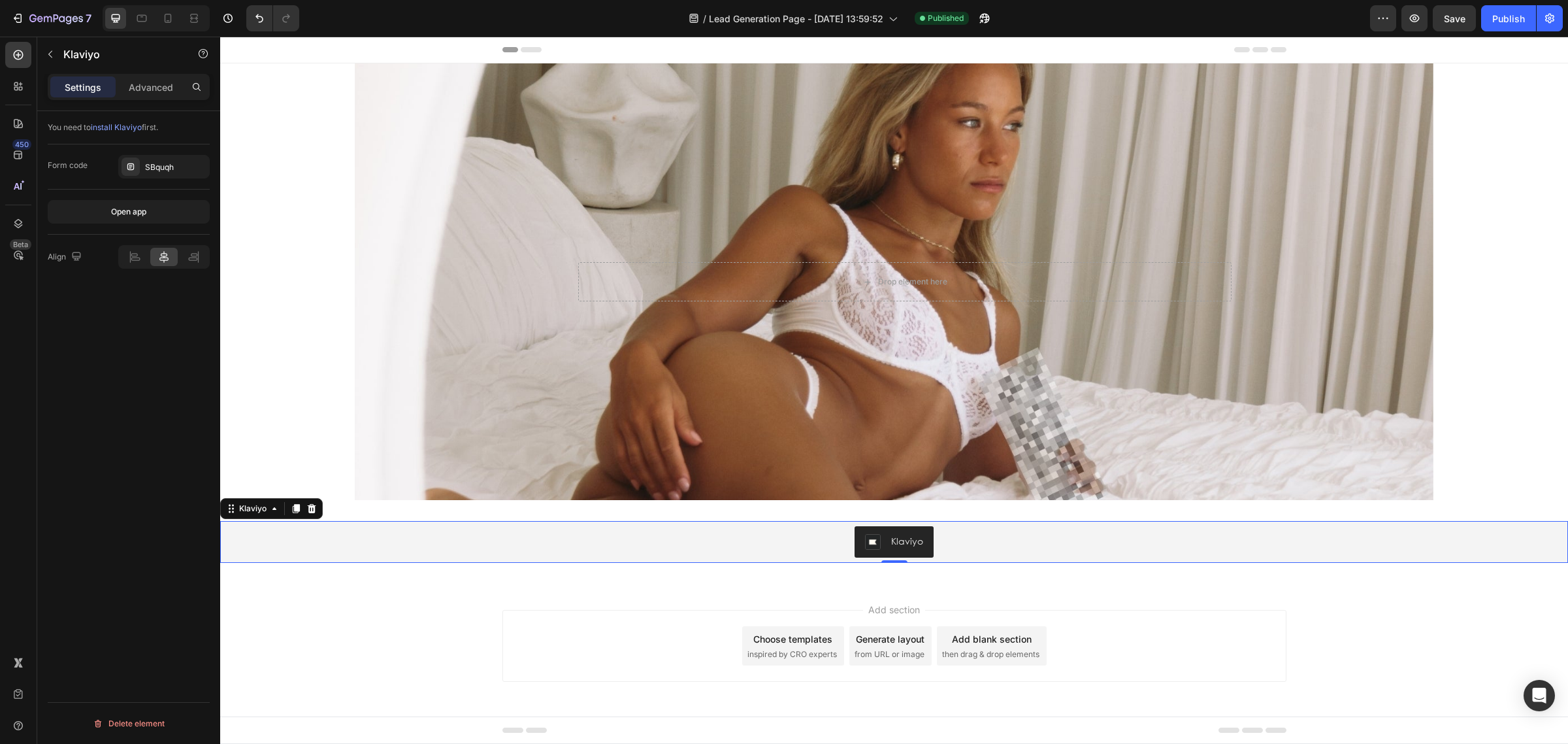
click at [128, 124] on span "install Klaviyo" at bounding box center [116, 126] width 51 height 10
click at [1462, 15] on span "Save" at bounding box center [1454, 18] width 22 height 11
click at [905, 536] on div "Klaviyo" at bounding box center [907, 540] width 32 height 14
click at [901, 538] on div "Klaviyo" at bounding box center [907, 540] width 32 height 14
click at [899, 540] on div "Klaviyo" at bounding box center [907, 540] width 32 height 14
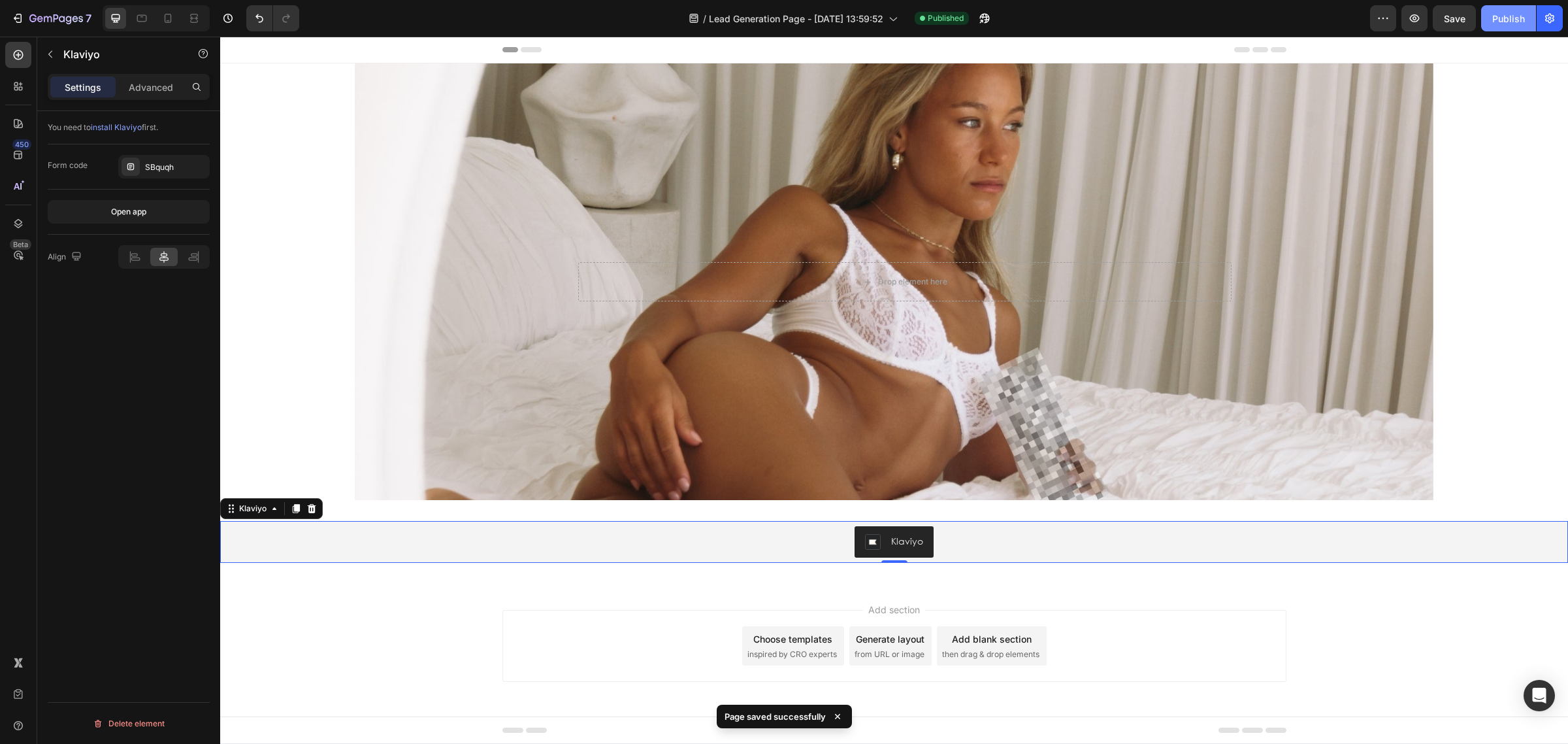
click at [1520, 15] on div "Publish" at bounding box center [1509, 19] width 33 height 14
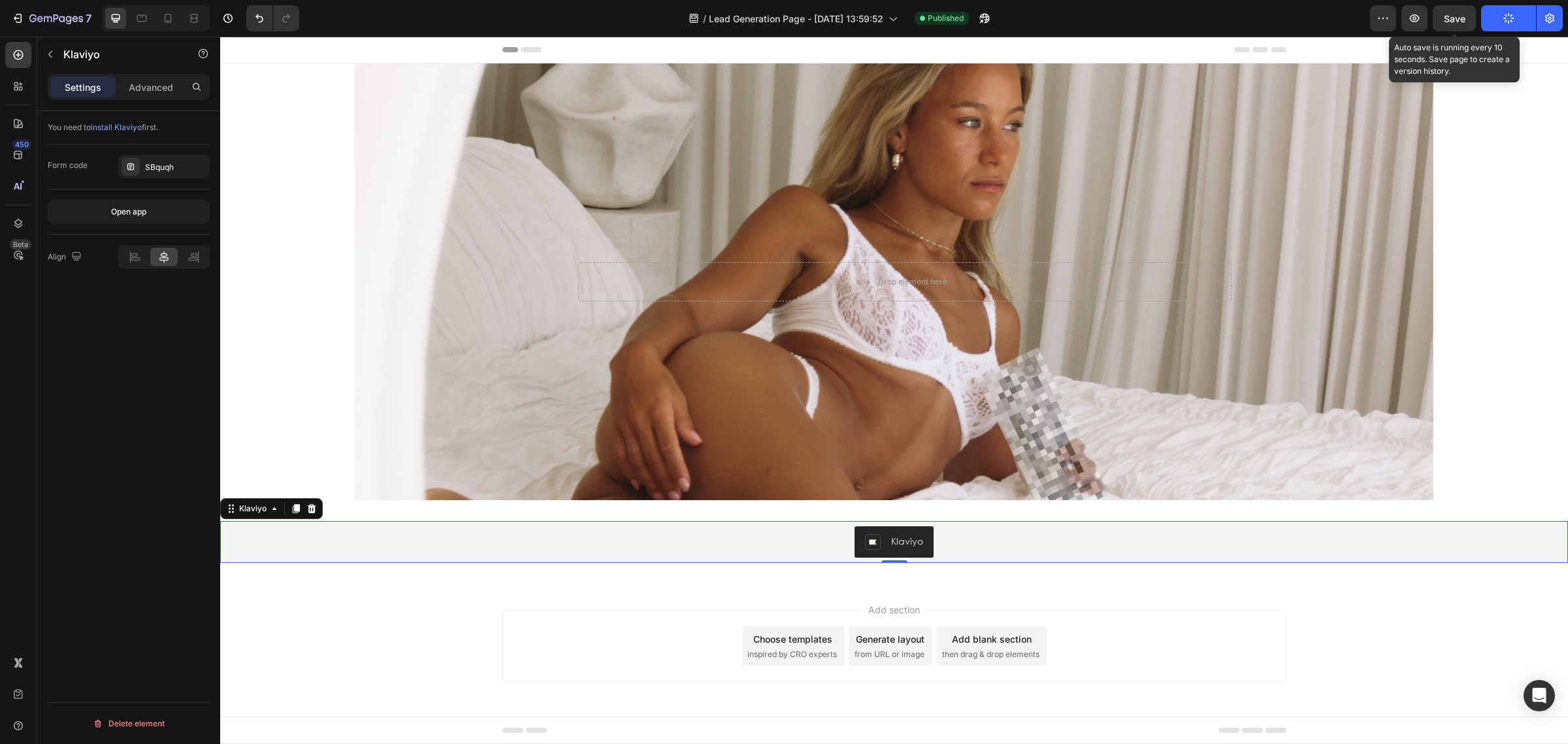
click at [1457, 15] on span "Save" at bounding box center [1454, 18] width 22 height 11
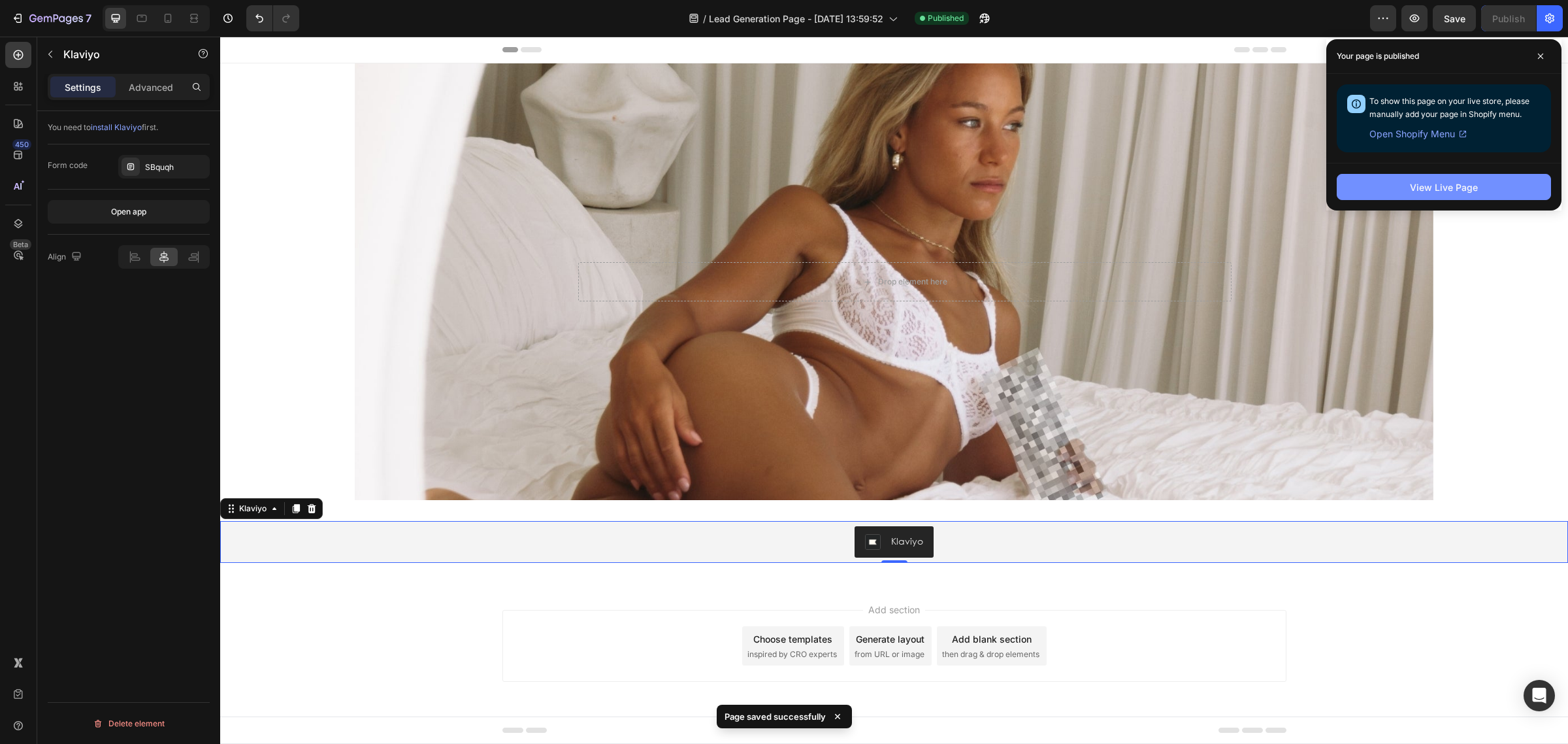
click at [1452, 186] on div "View Live Page" at bounding box center [1444, 187] width 68 height 14
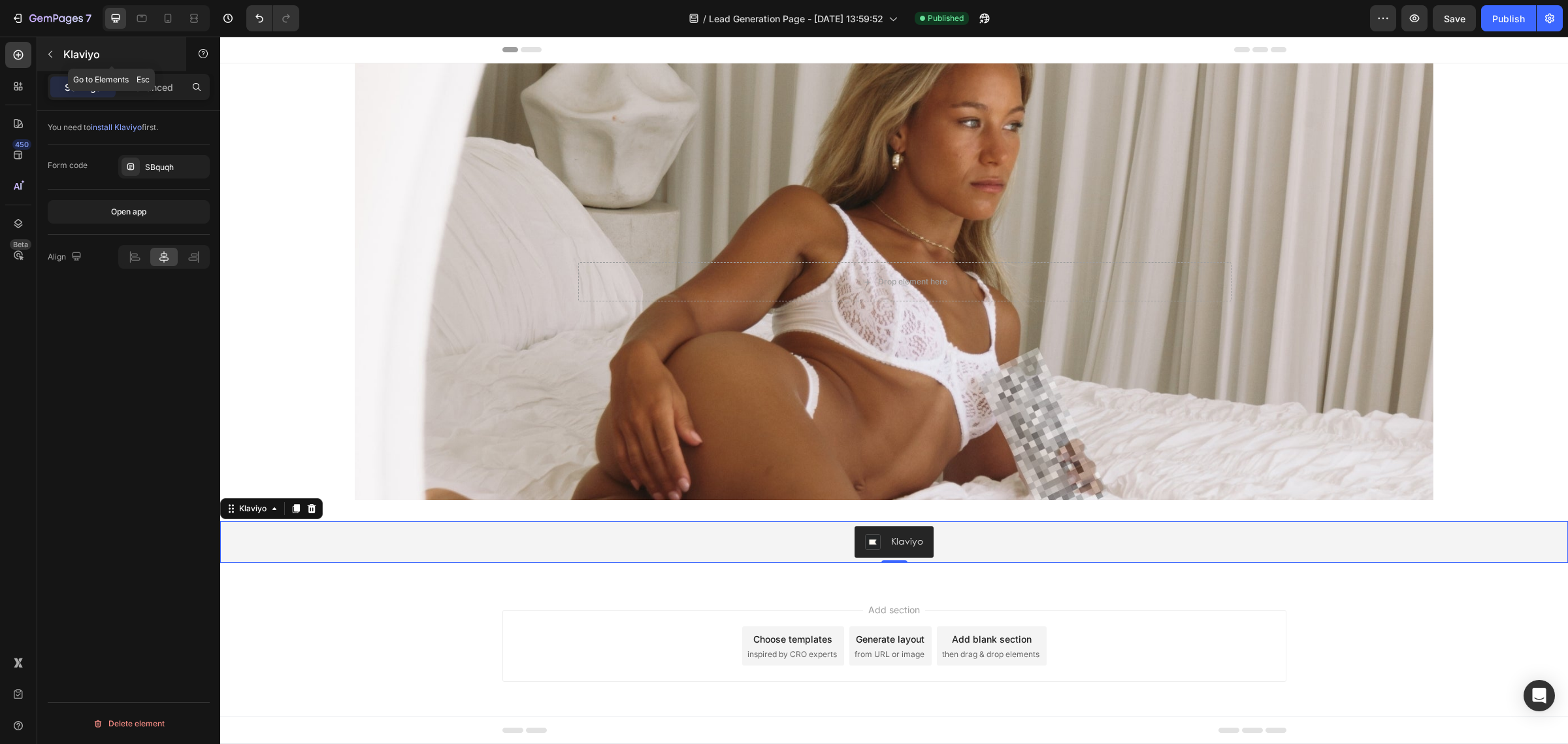
click at [47, 56] on icon "button" at bounding box center [50, 54] width 10 height 10
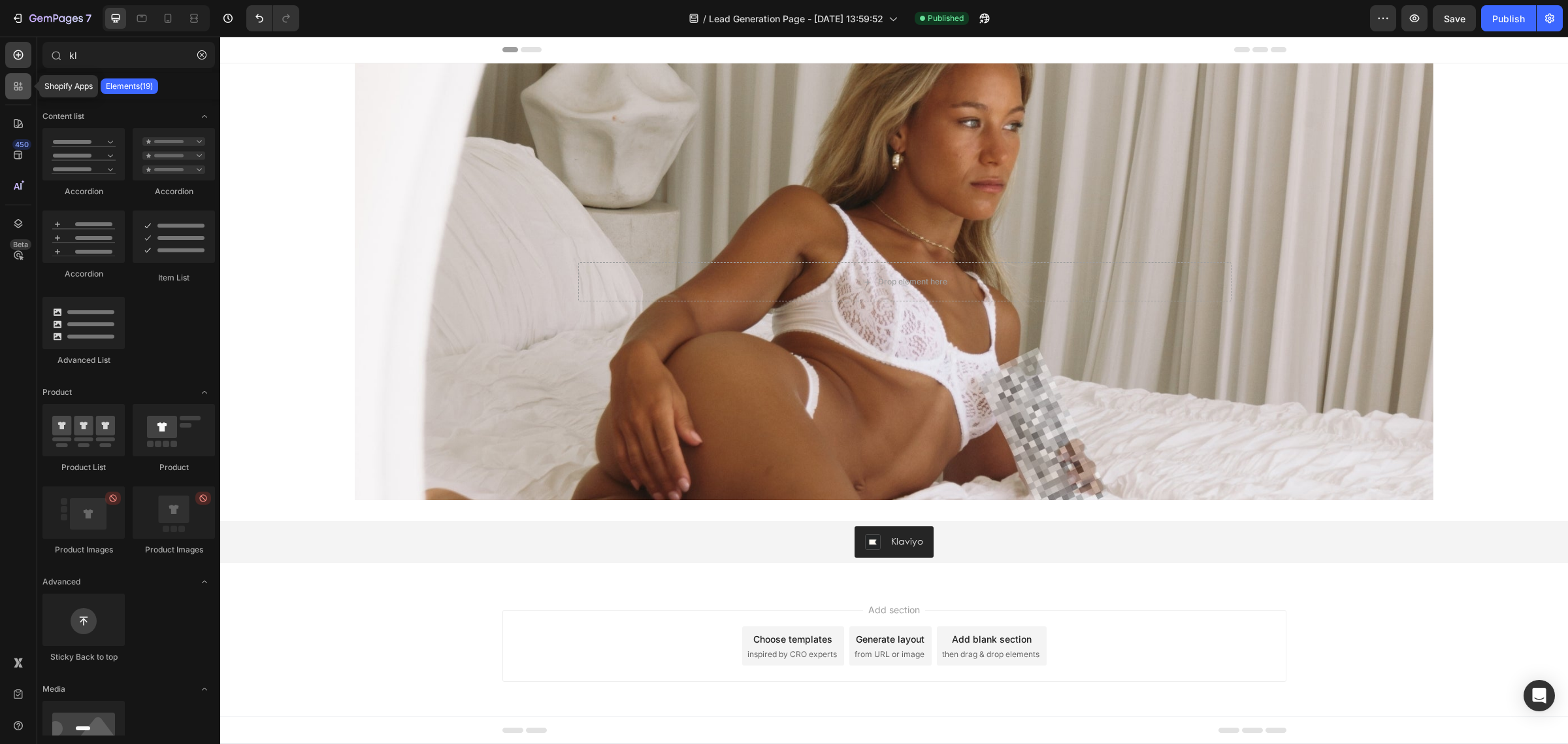
drag, startPoint x: 14, startPoint y: 91, endPoint x: 17, endPoint y: 85, distance: 6.7
click at [14, 90] on icon at bounding box center [18, 86] width 13 height 13
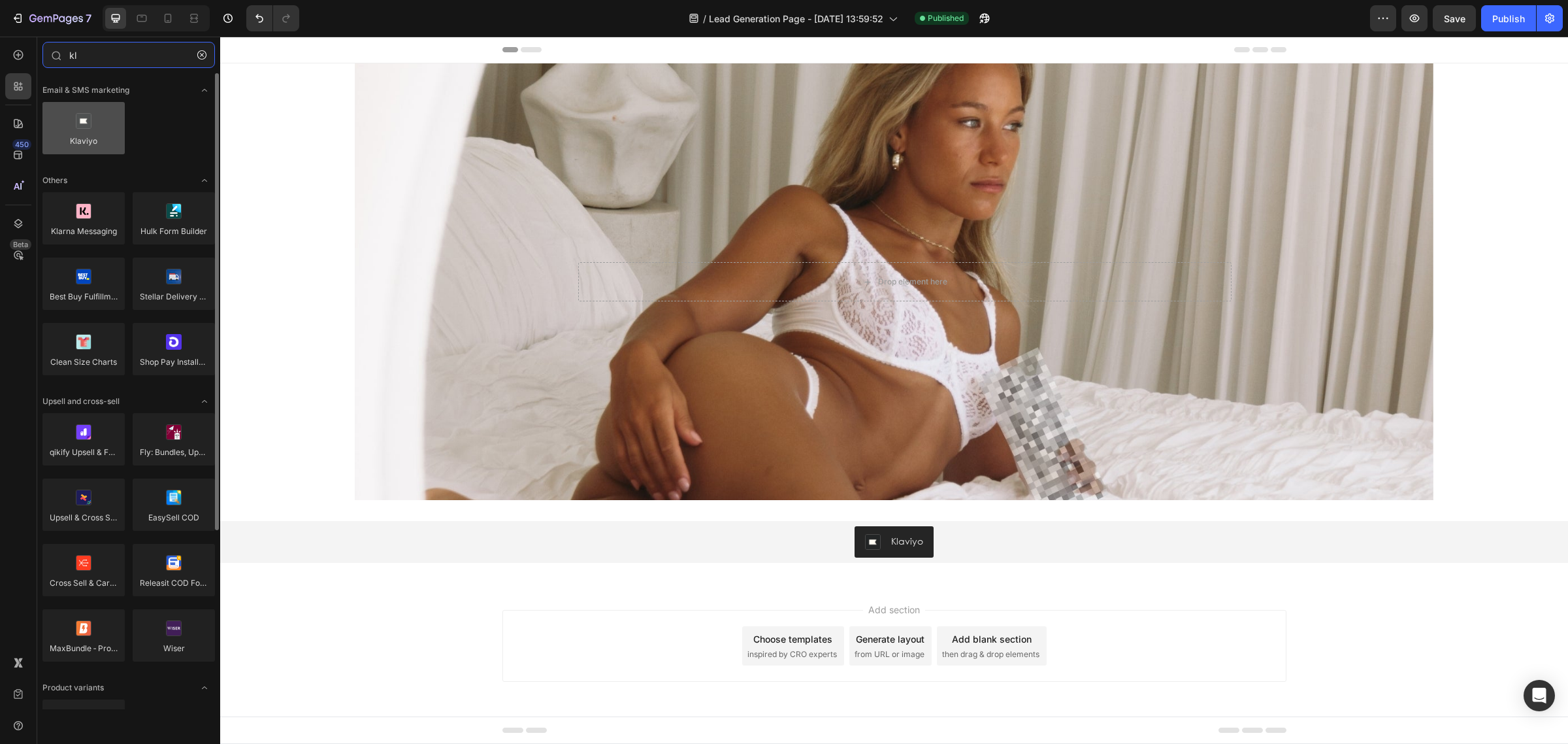
type input "kl"
click at [80, 132] on div at bounding box center [84, 128] width 83 height 52
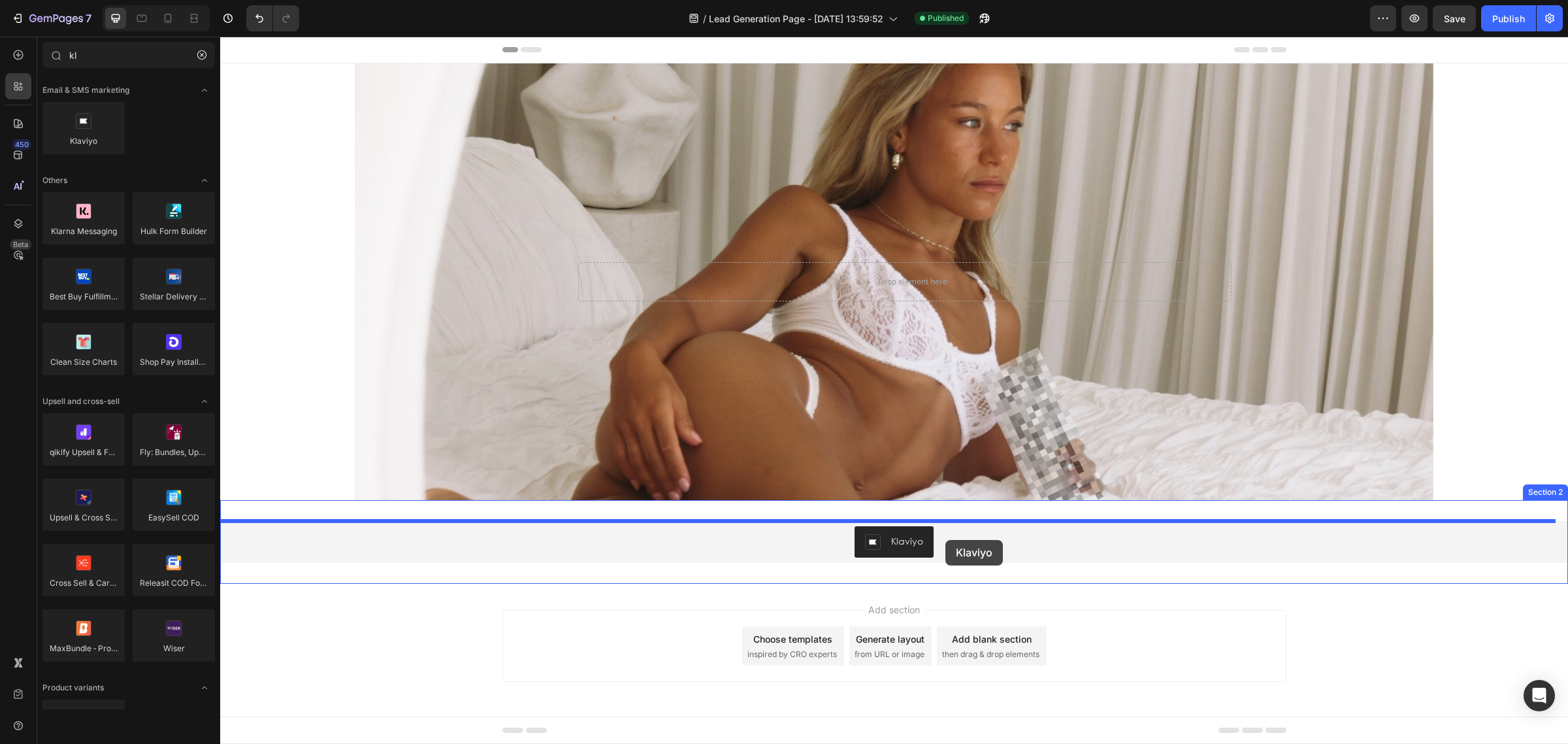
drag, startPoint x: 300, startPoint y: 166, endPoint x: 938, endPoint y: 540, distance: 739.5
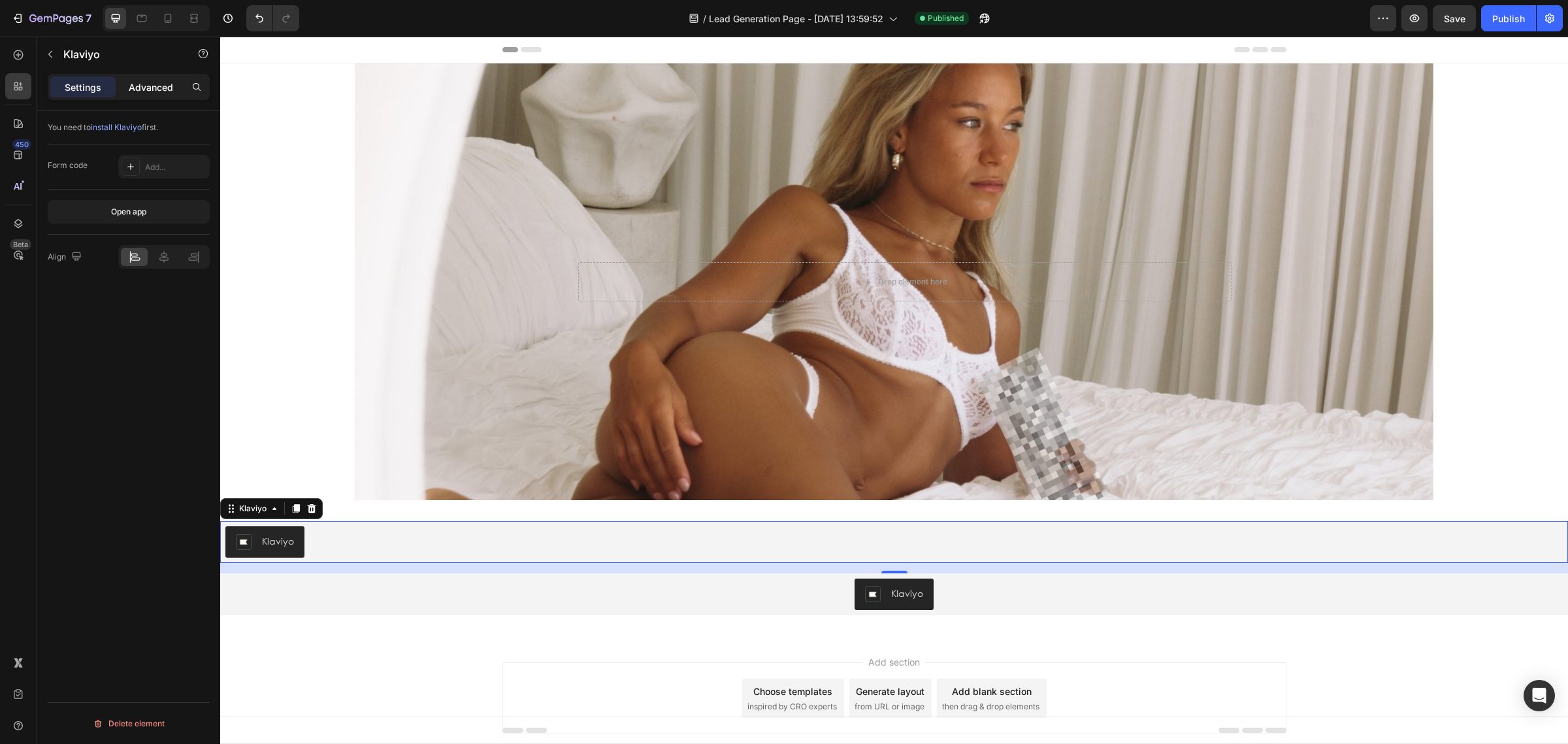
click at [180, 82] on div "Advanced" at bounding box center [151, 87] width 65 height 21
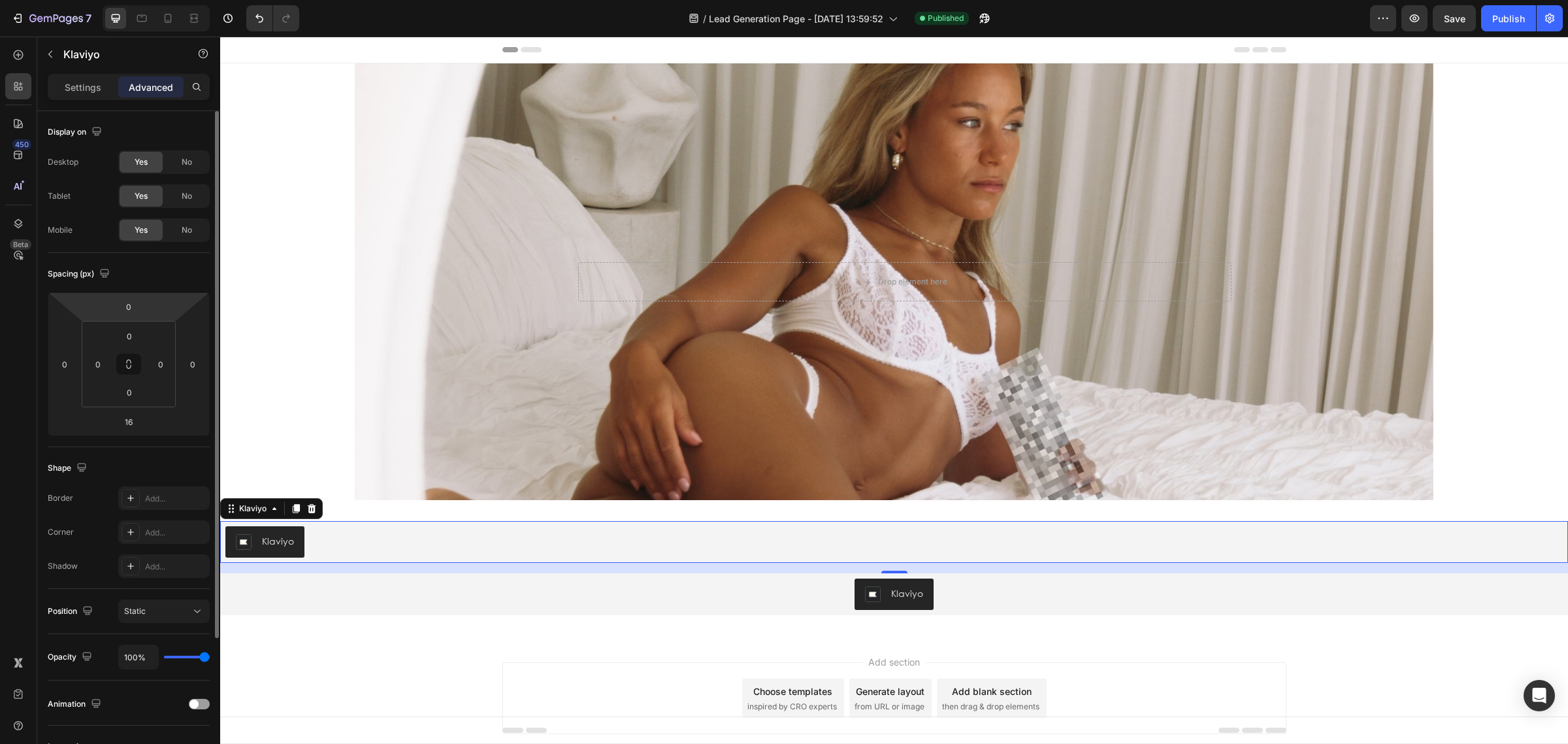
scroll to position [184, 0]
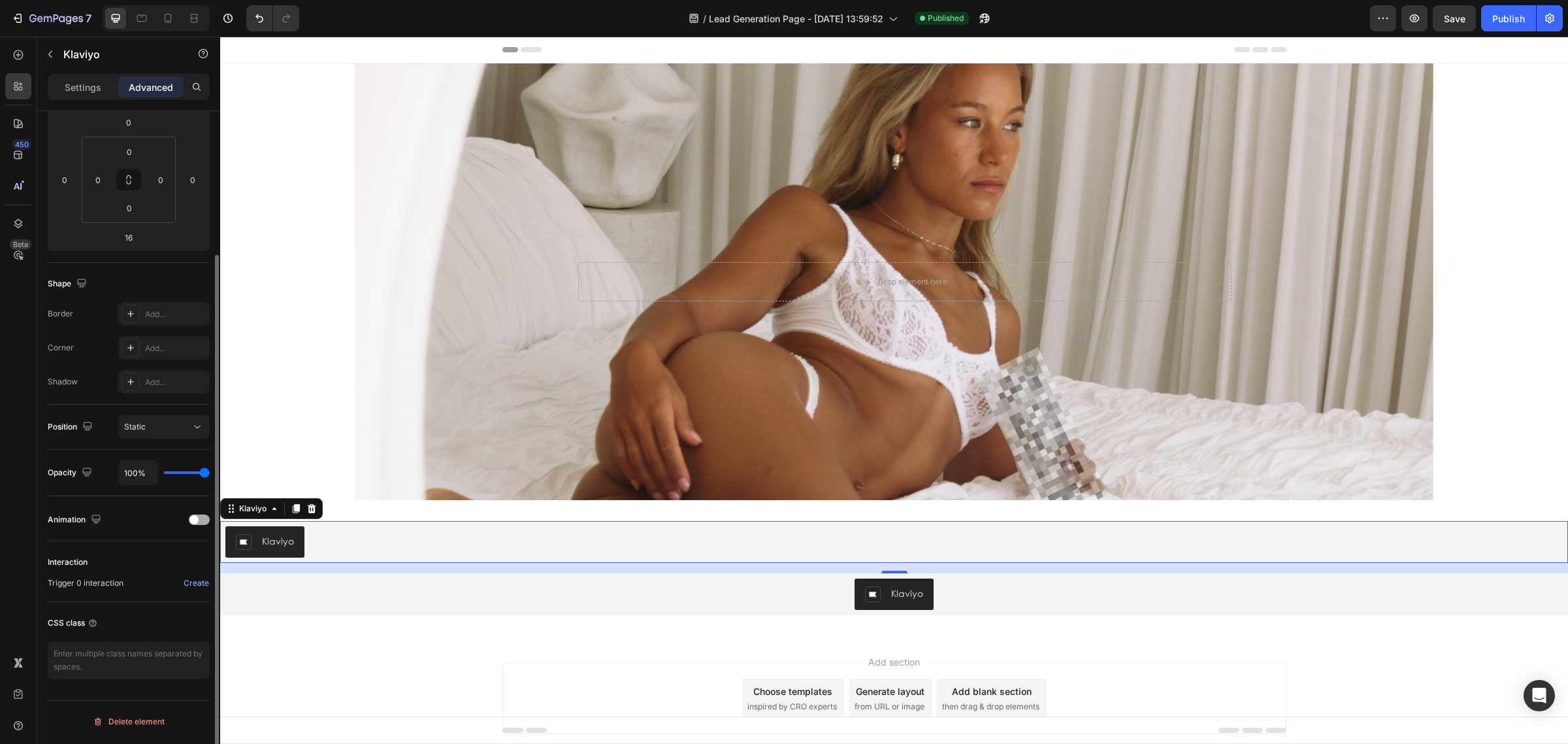
click at [196, 517] on span at bounding box center [194, 519] width 10 height 10
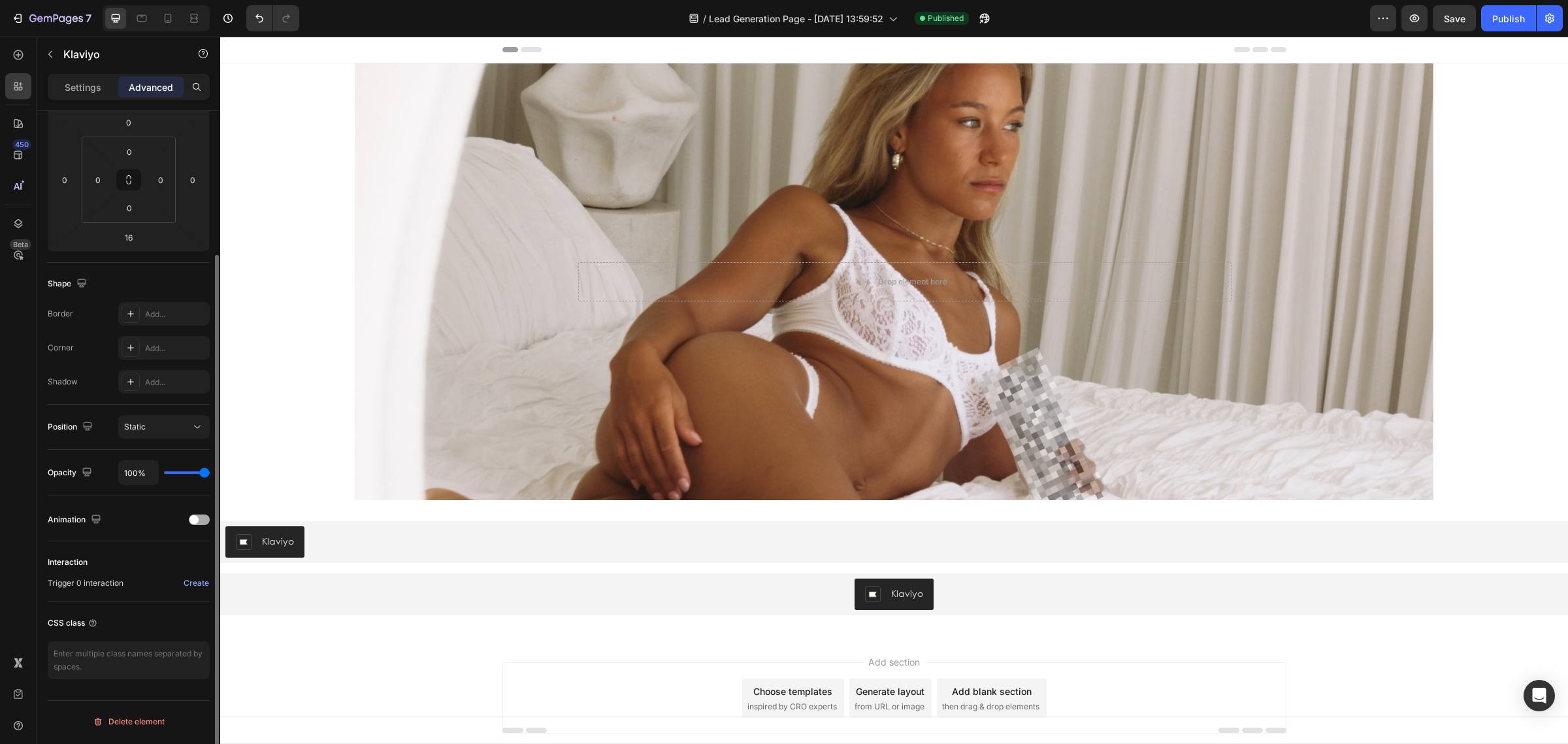
scroll to position [184, 0]
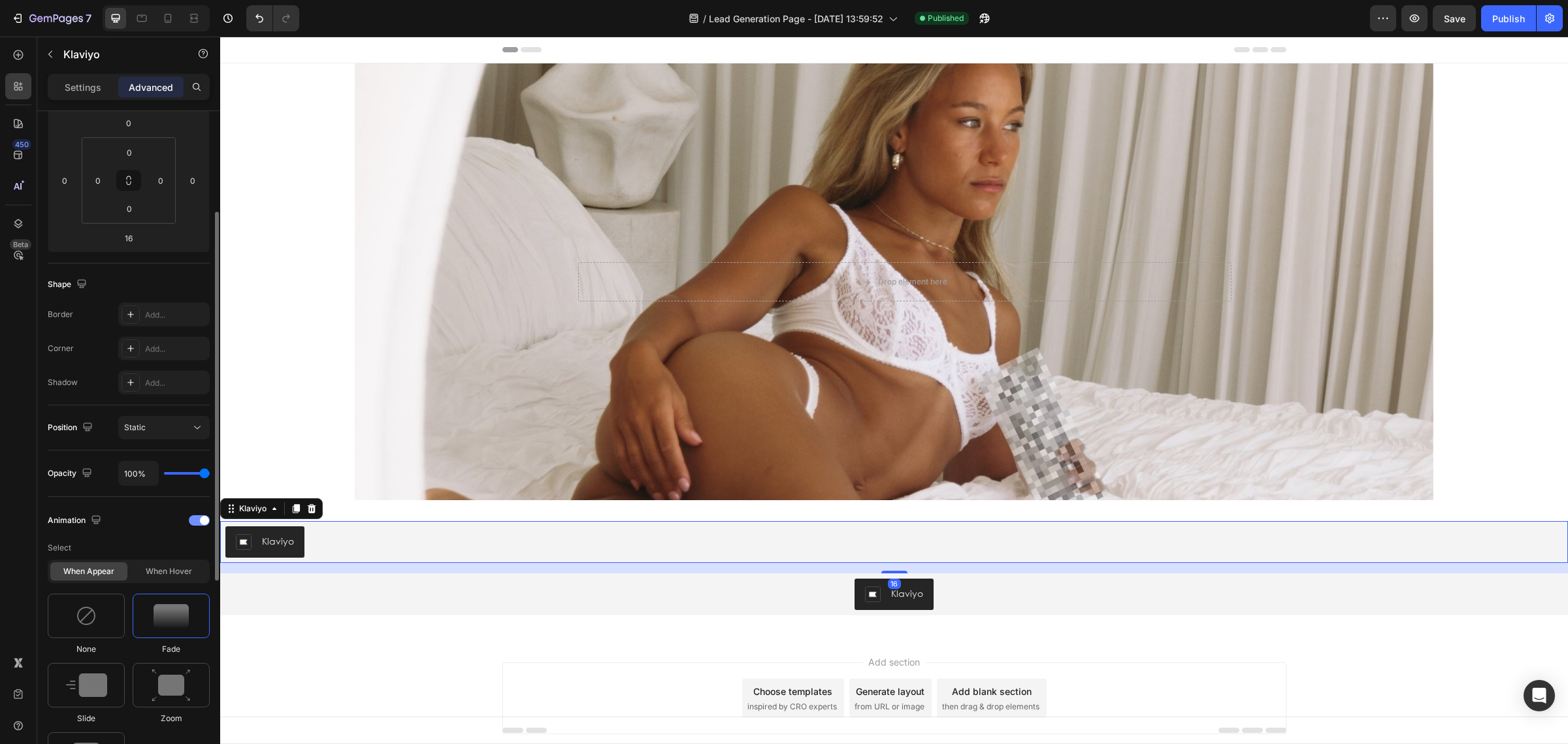
click at [196, 520] on div at bounding box center [199, 520] width 21 height 10
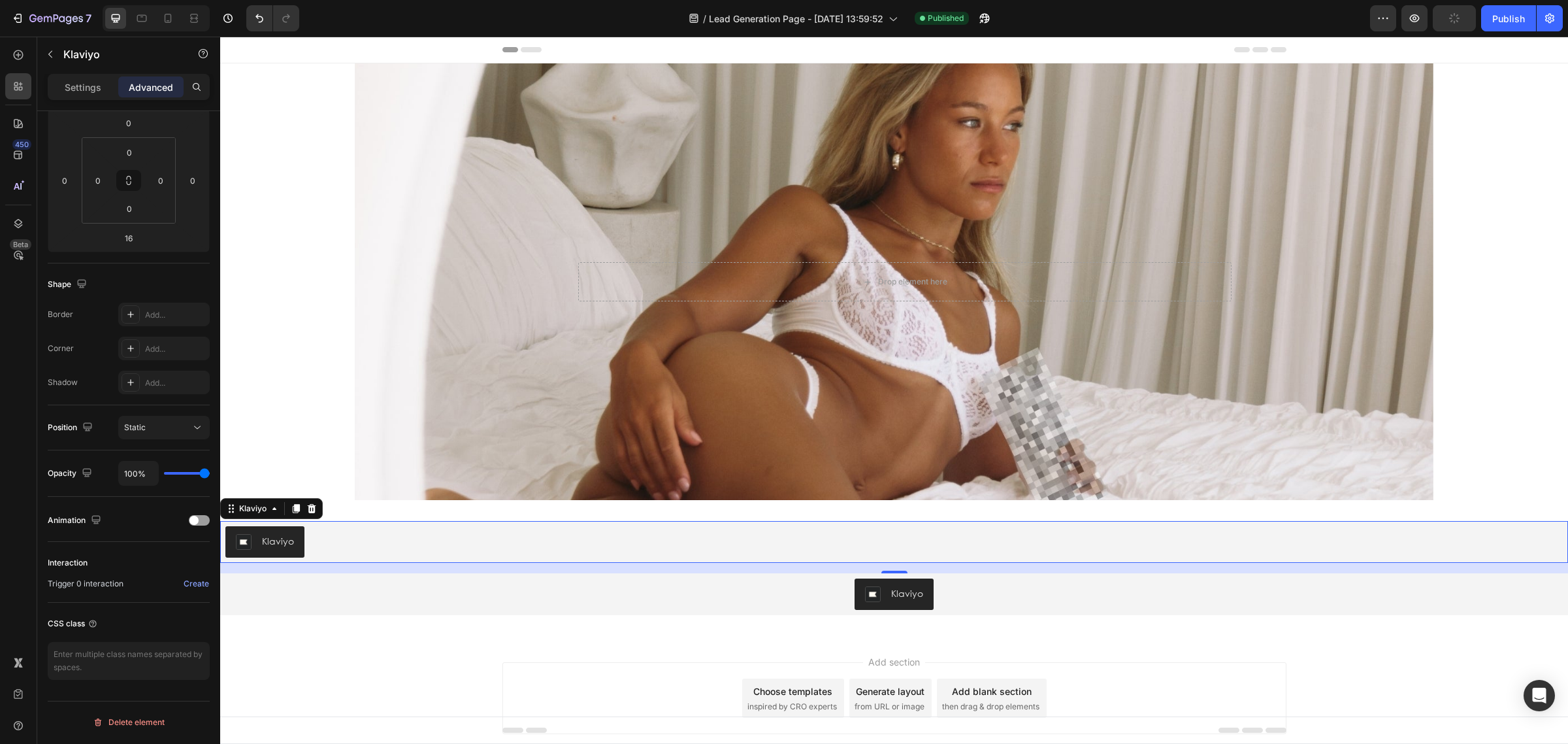
click at [312, 510] on icon at bounding box center [312, 508] width 10 height 10
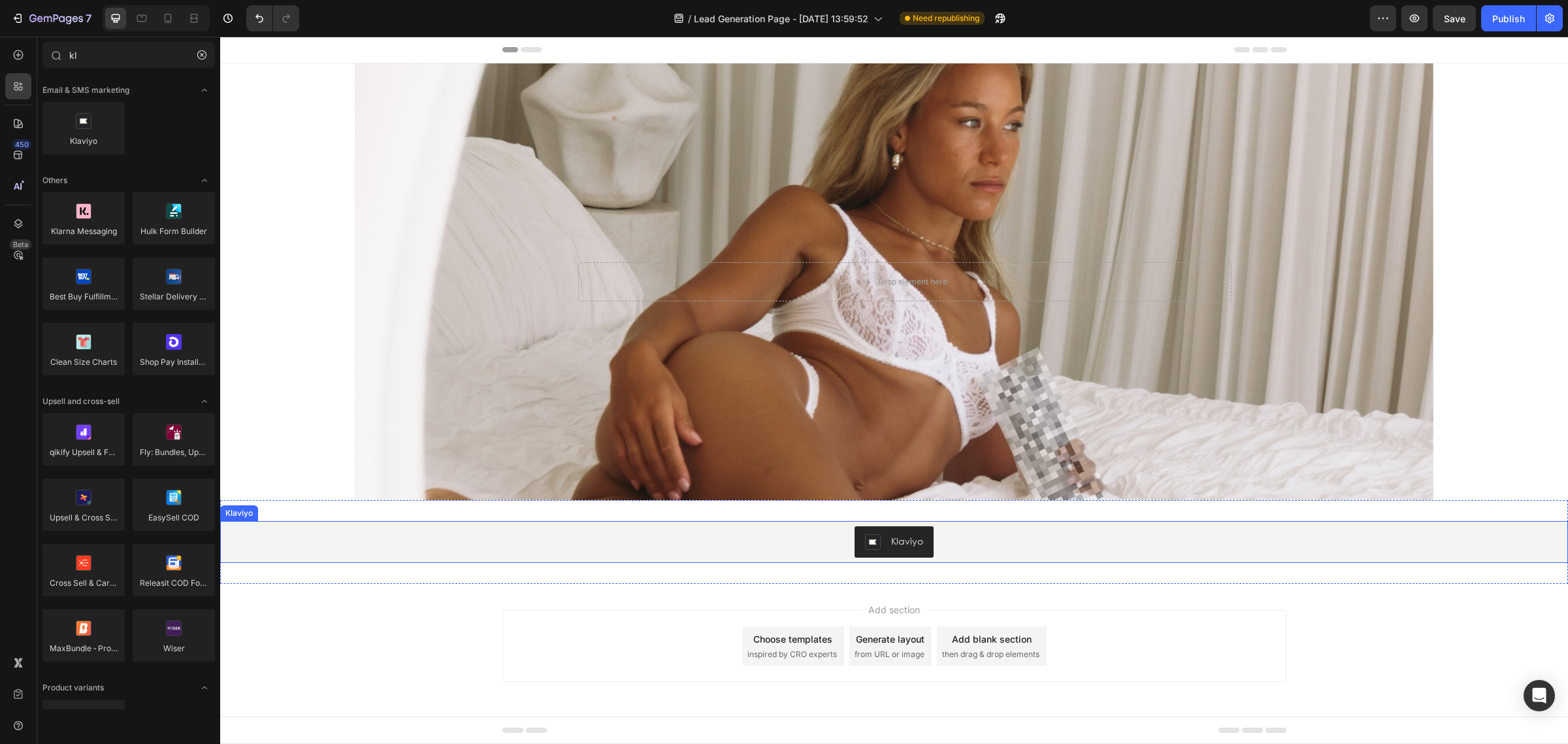
click at [958, 536] on div "Klaviyo" at bounding box center [894, 541] width 1337 height 31
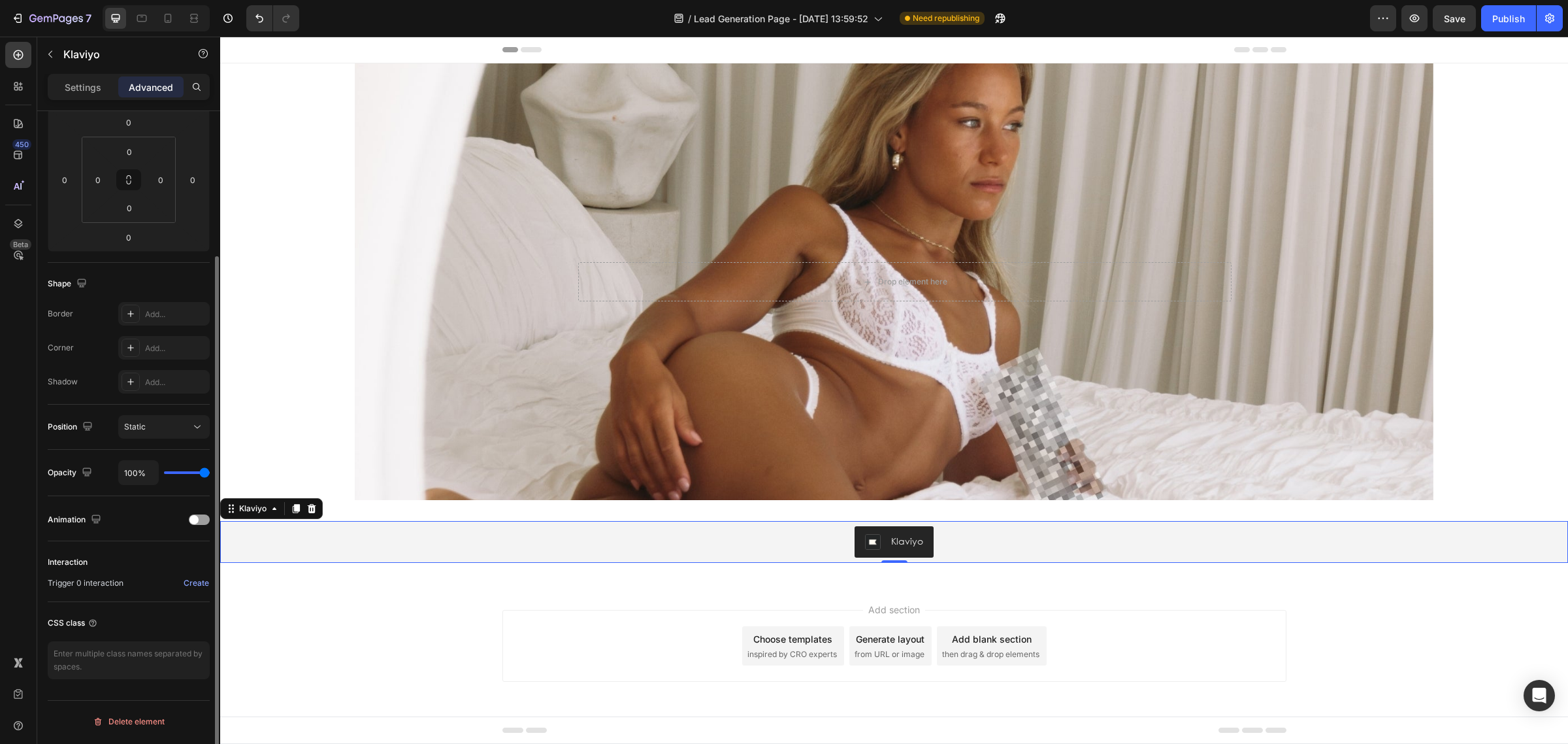
scroll to position [0, 0]
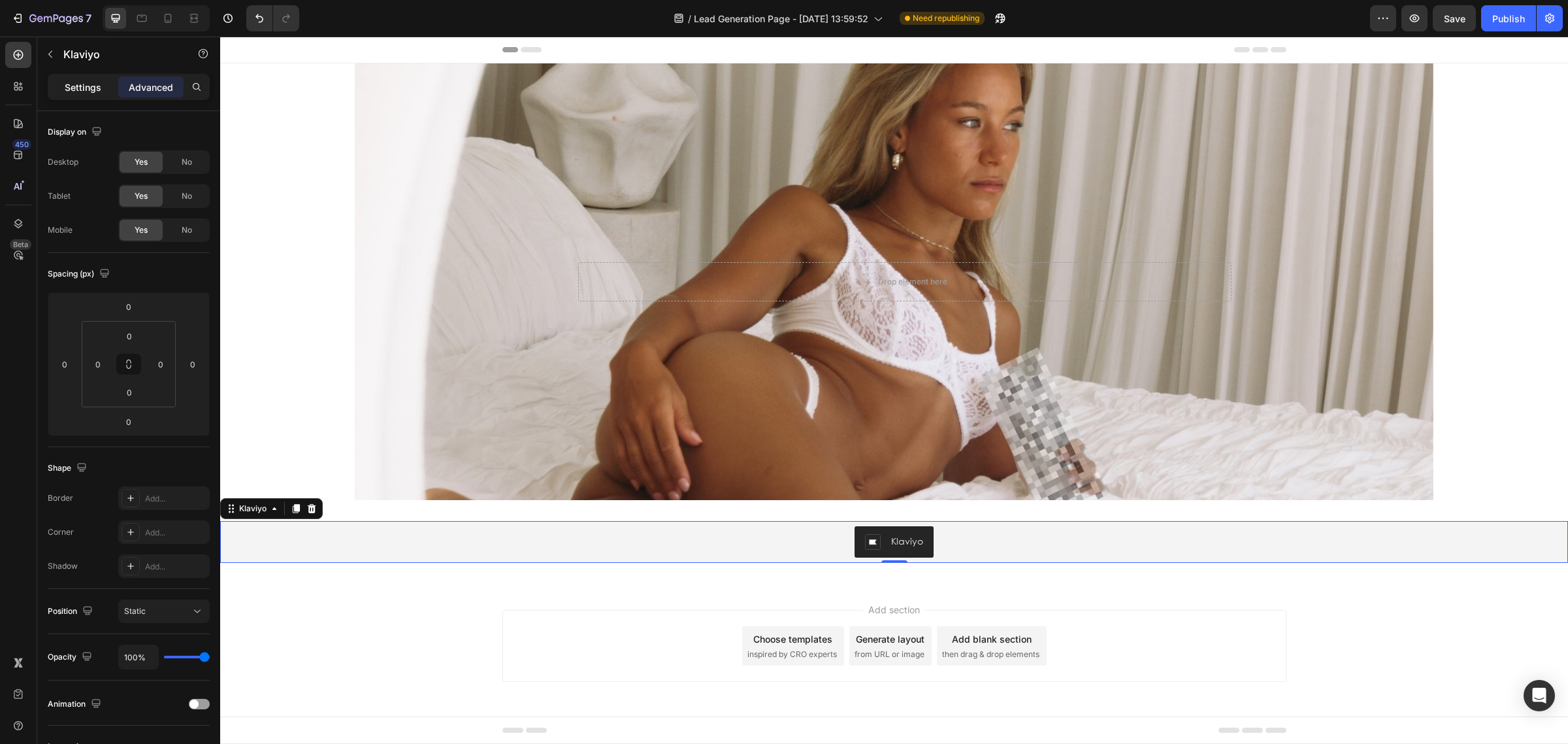
click at [67, 93] on div "Settings" at bounding box center [83, 87] width 65 height 21
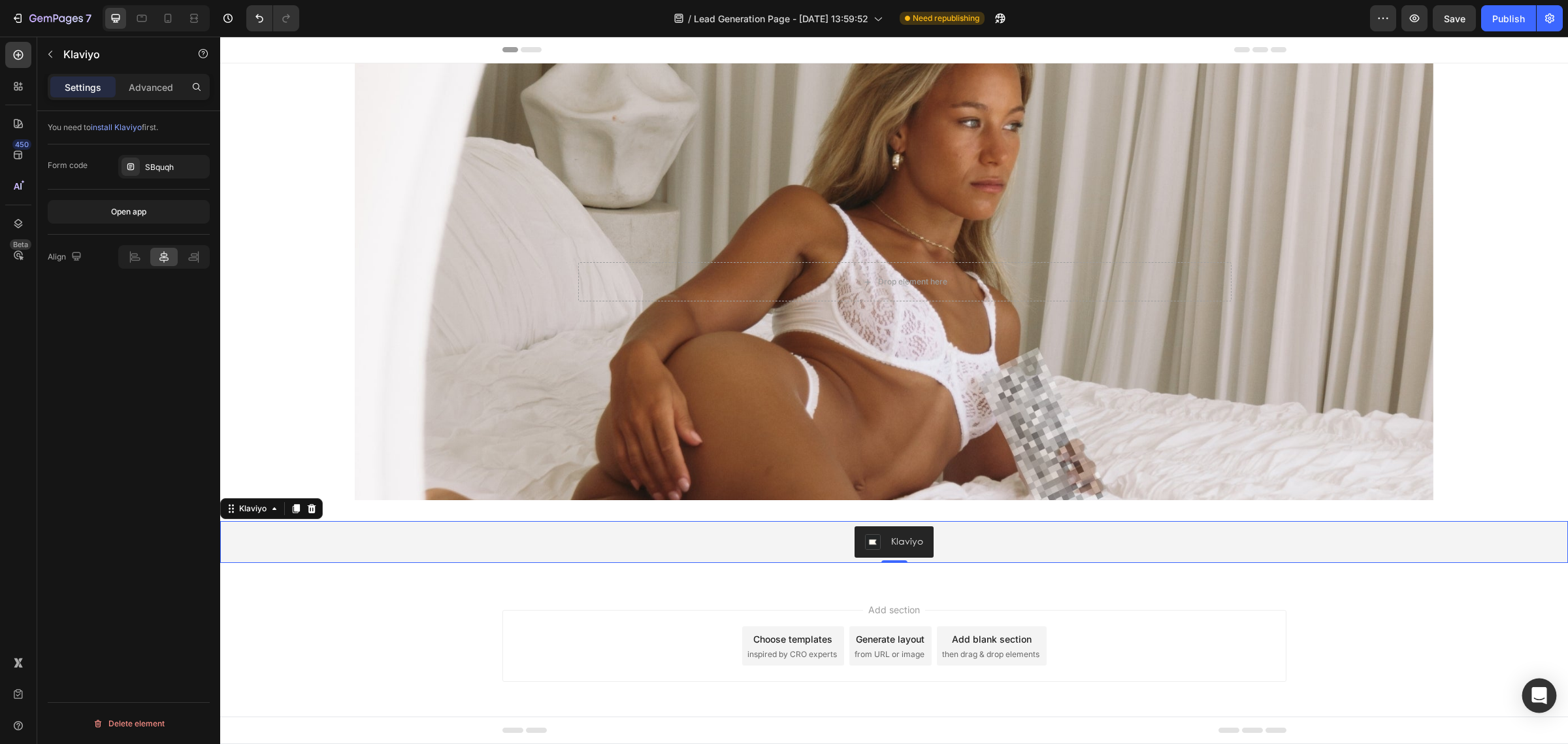
click at [1533, 699] on icon "Open Intercom Messenger" at bounding box center [1538, 695] width 15 height 17
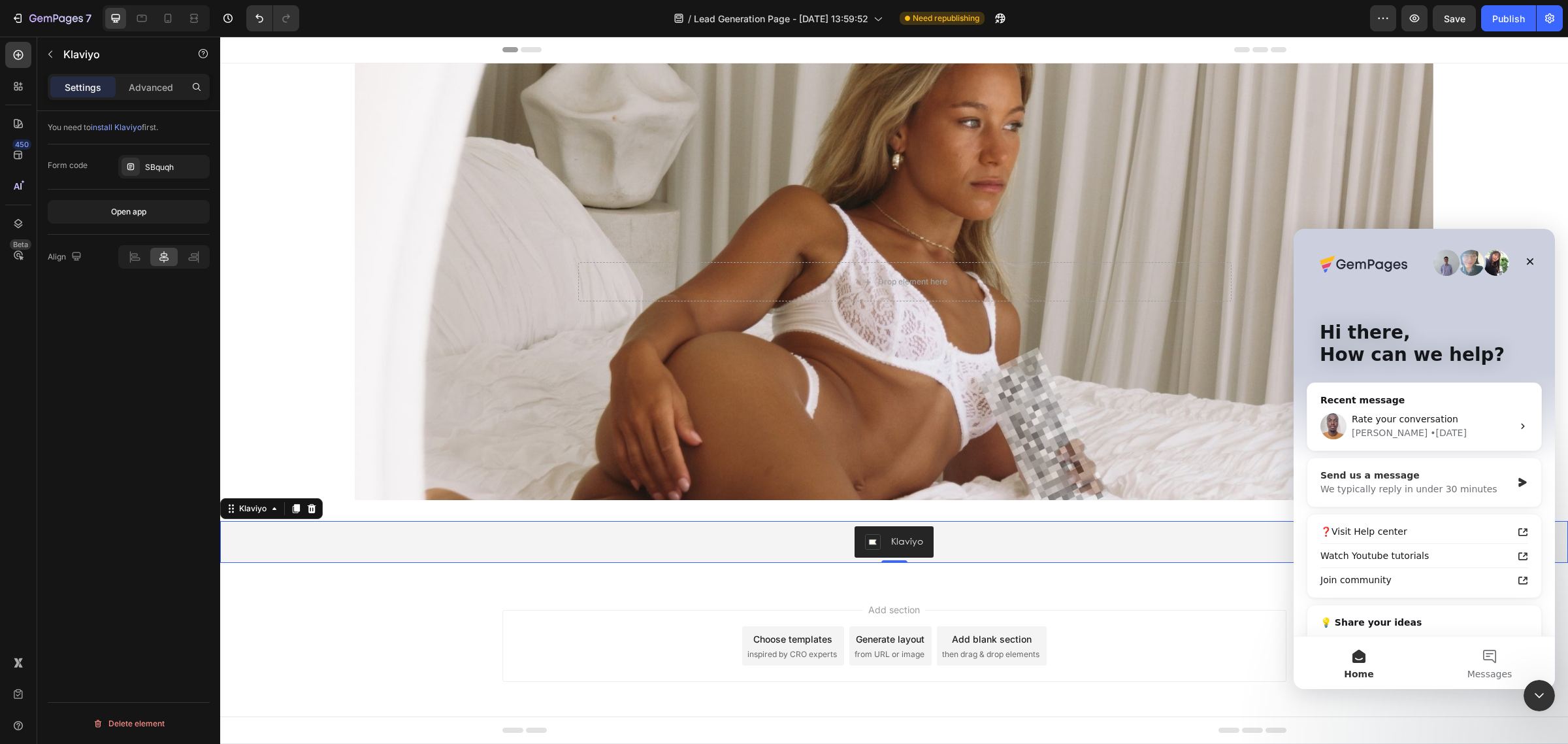
click at [1425, 484] on div "We typically reply in under 30 minutes" at bounding box center [1417, 489] width 191 height 14
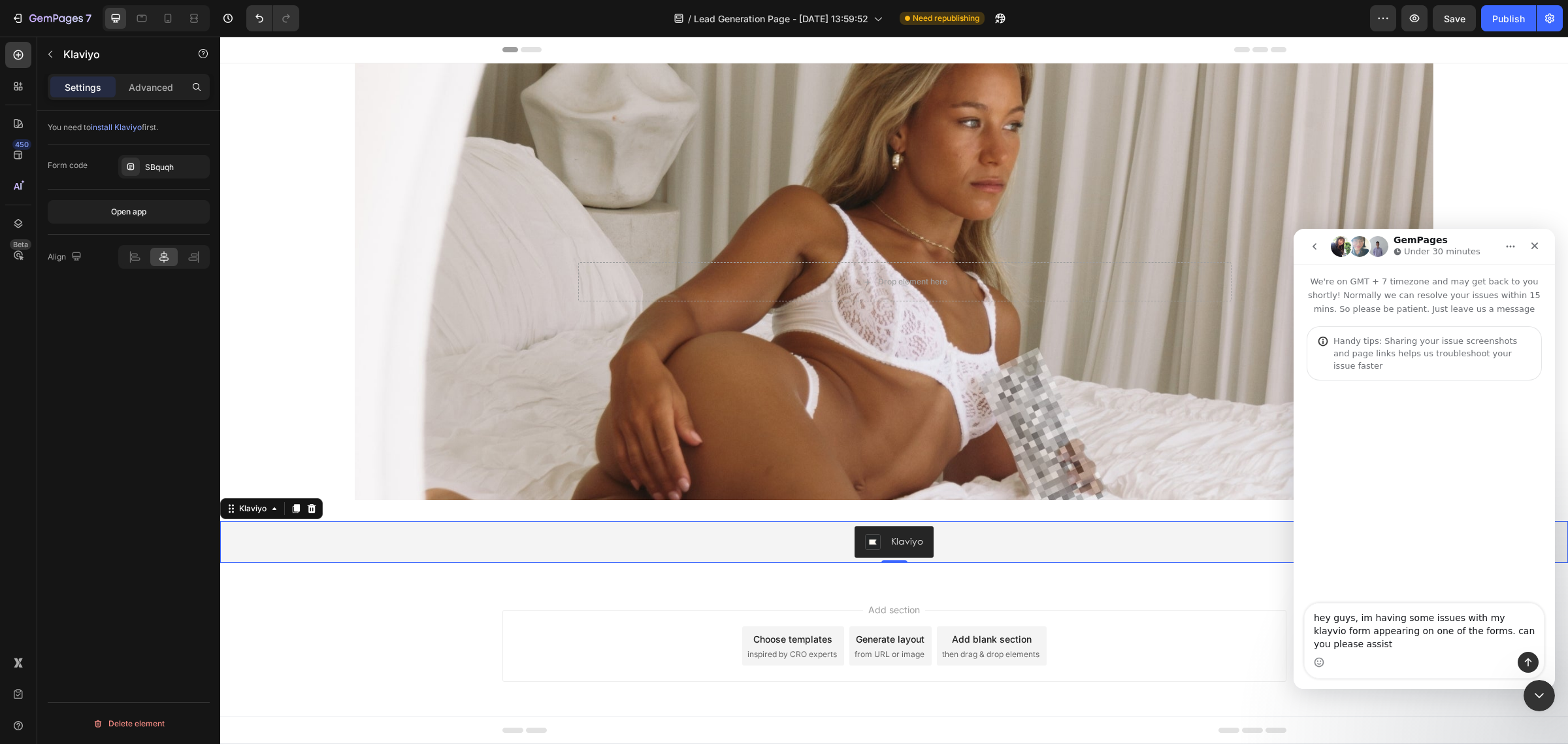
type textarea "hey guys, im having some issues with my klayvio form appearing on one of the fo…"
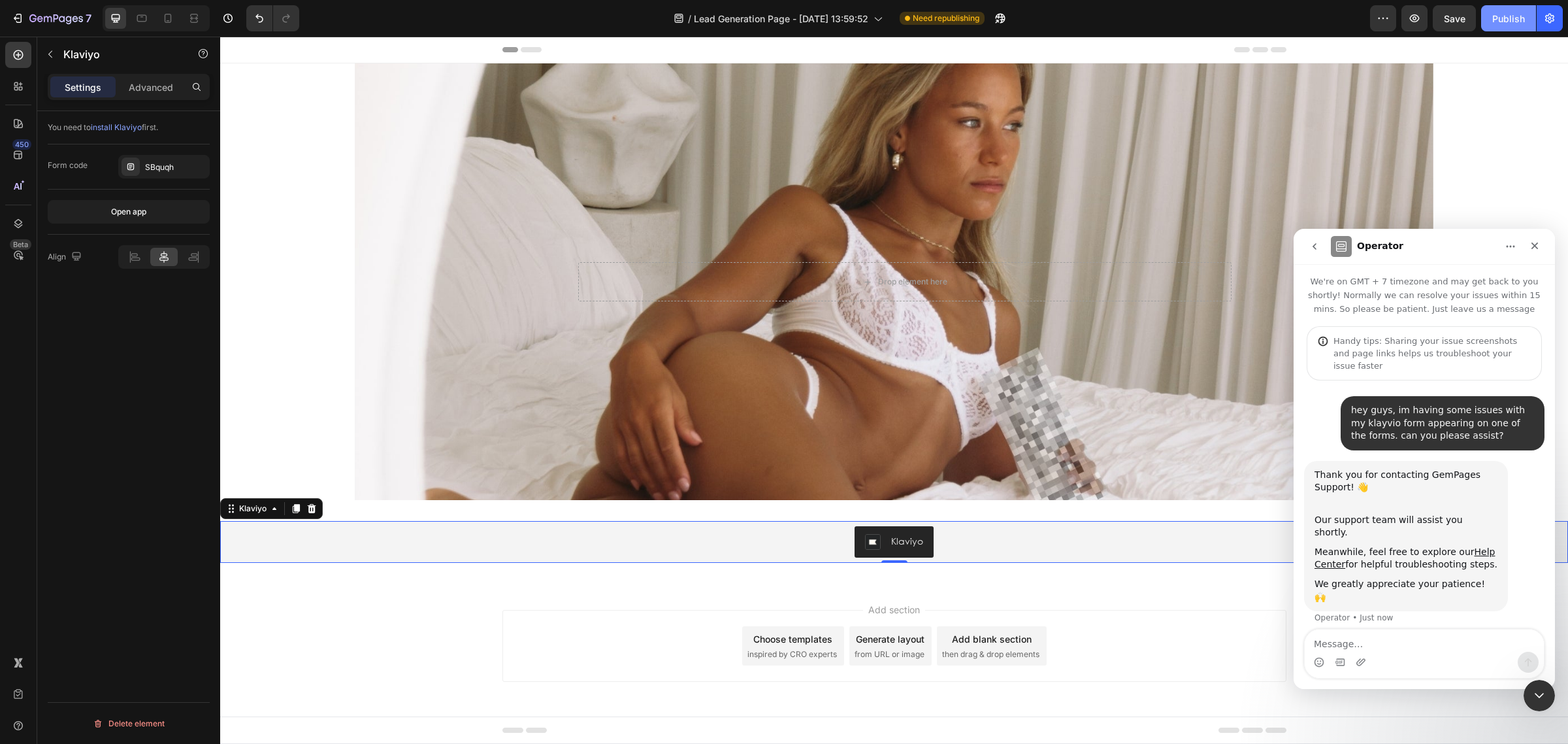
click at [1532, 10] on button "Publish" at bounding box center [1508, 18] width 55 height 26
click at [1530, 248] on icon "Close" at bounding box center [1535, 245] width 10 height 10
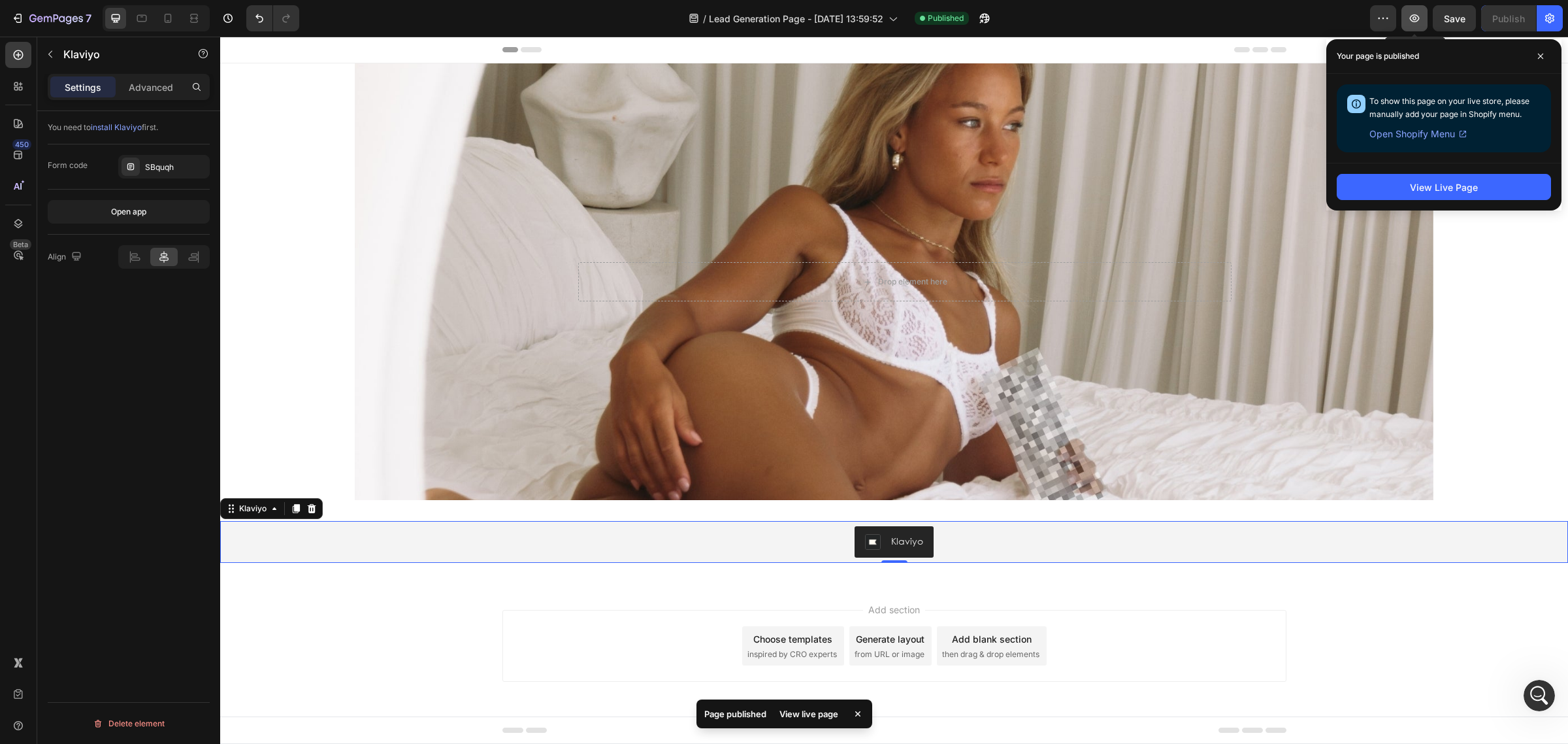
click at [1415, 10] on button "button" at bounding box center [1415, 18] width 26 height 26
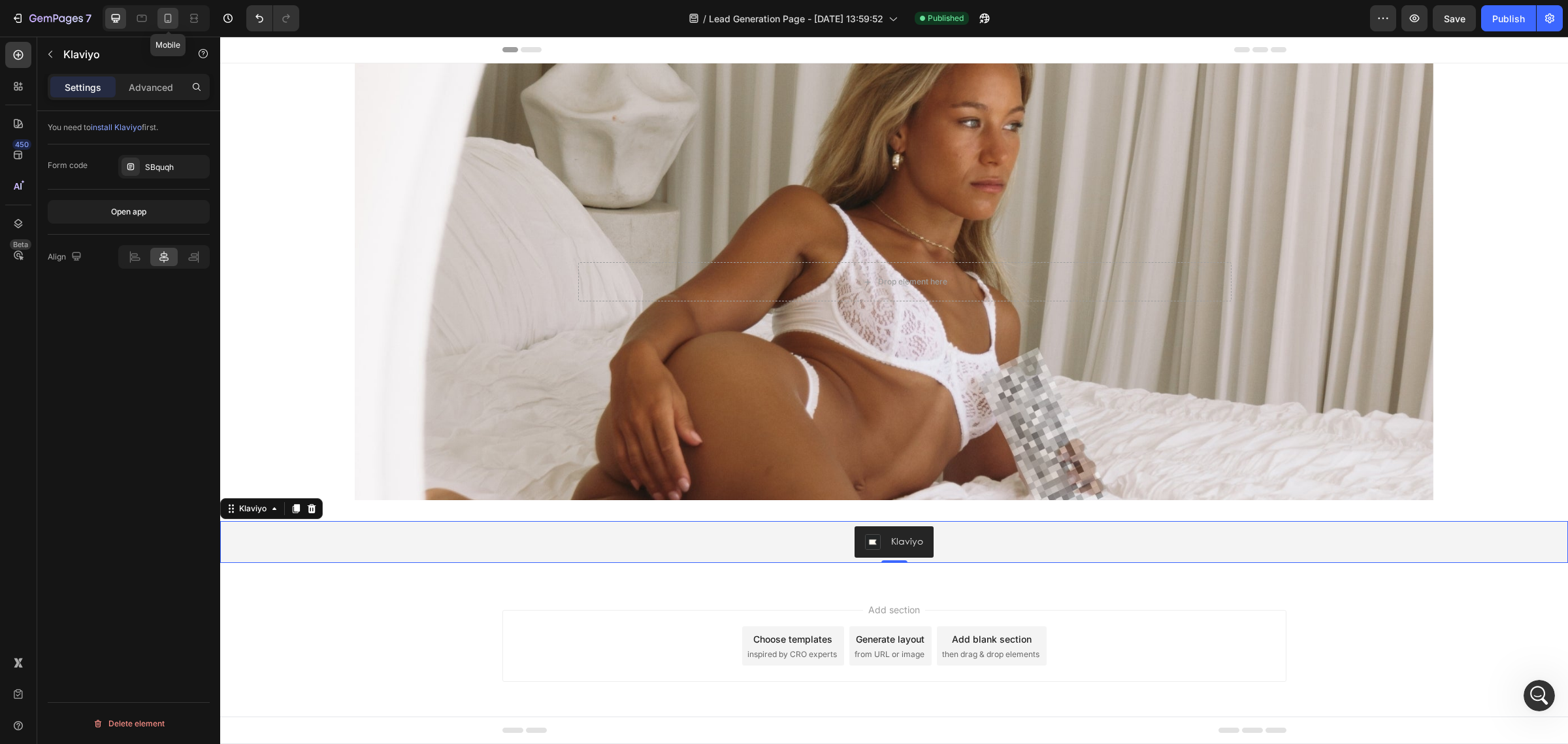
click at [161, 23] on icon at bounding box center [167, 18] width 13 height 13
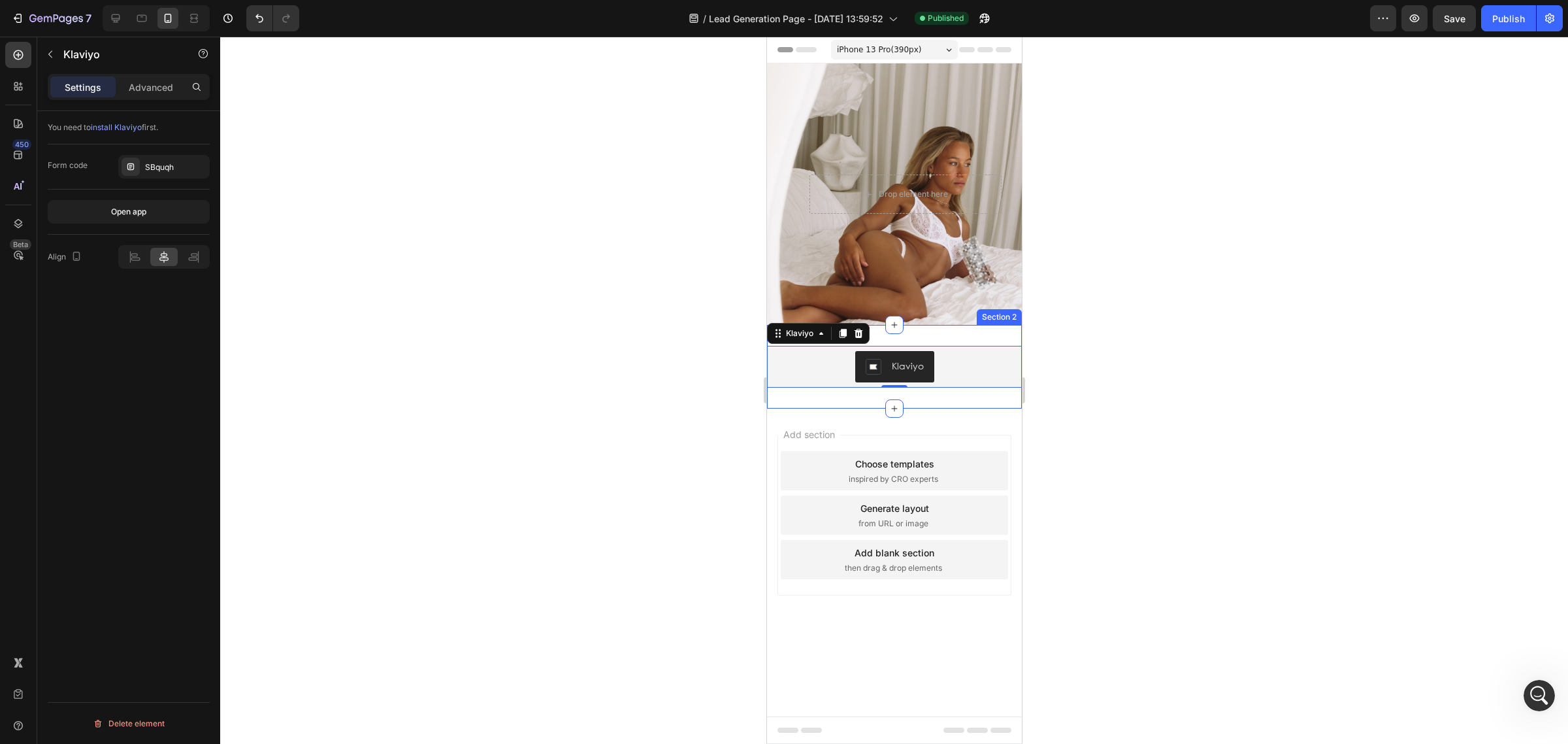
drag, startPoint x: 1205, startPoint y: 361, endPoint x: 1190, endPoint y: 361, distance: 15.0
click at [1203, 361] on div at bounding box center [894, 390] width 1348 height 707
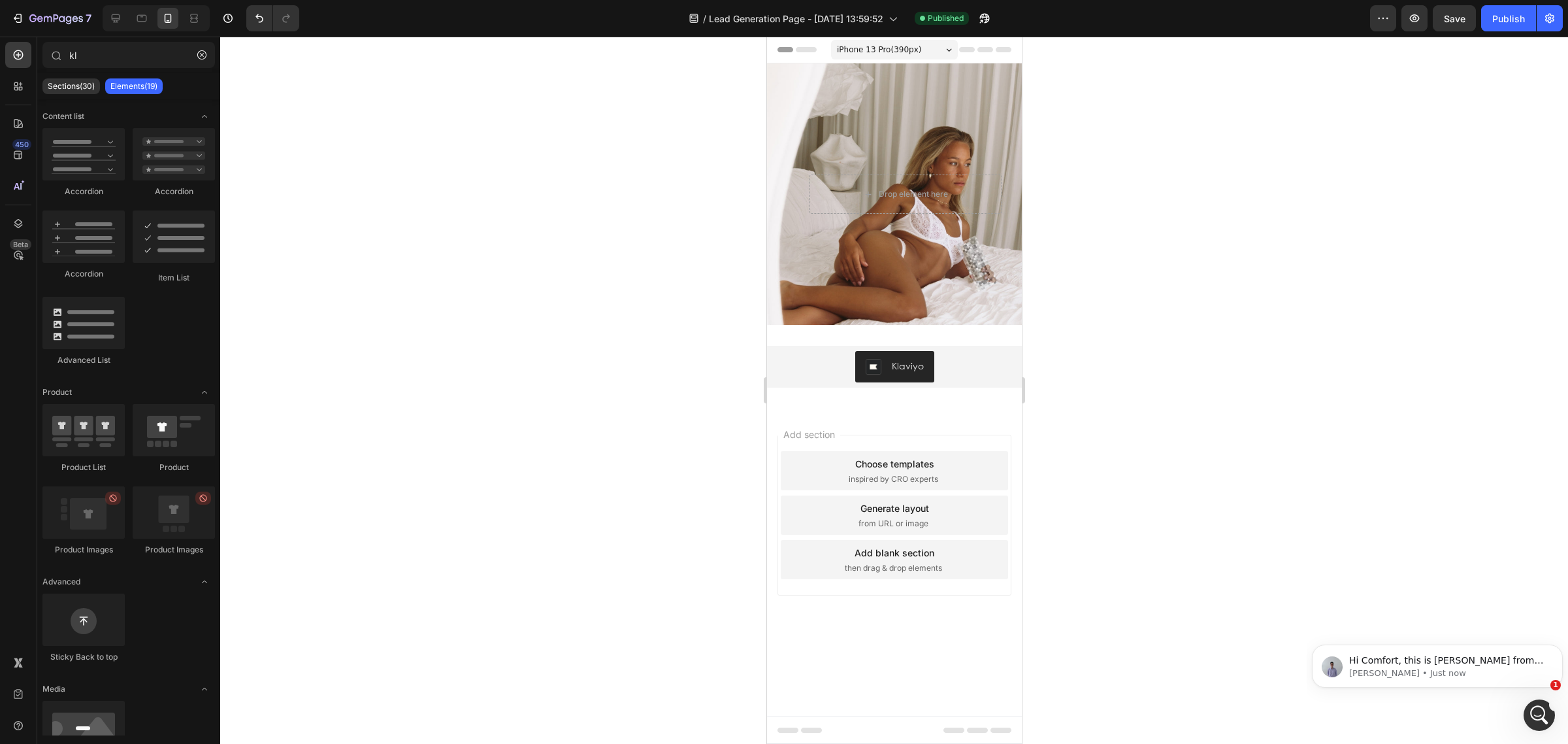
scroll to position [129, 0]
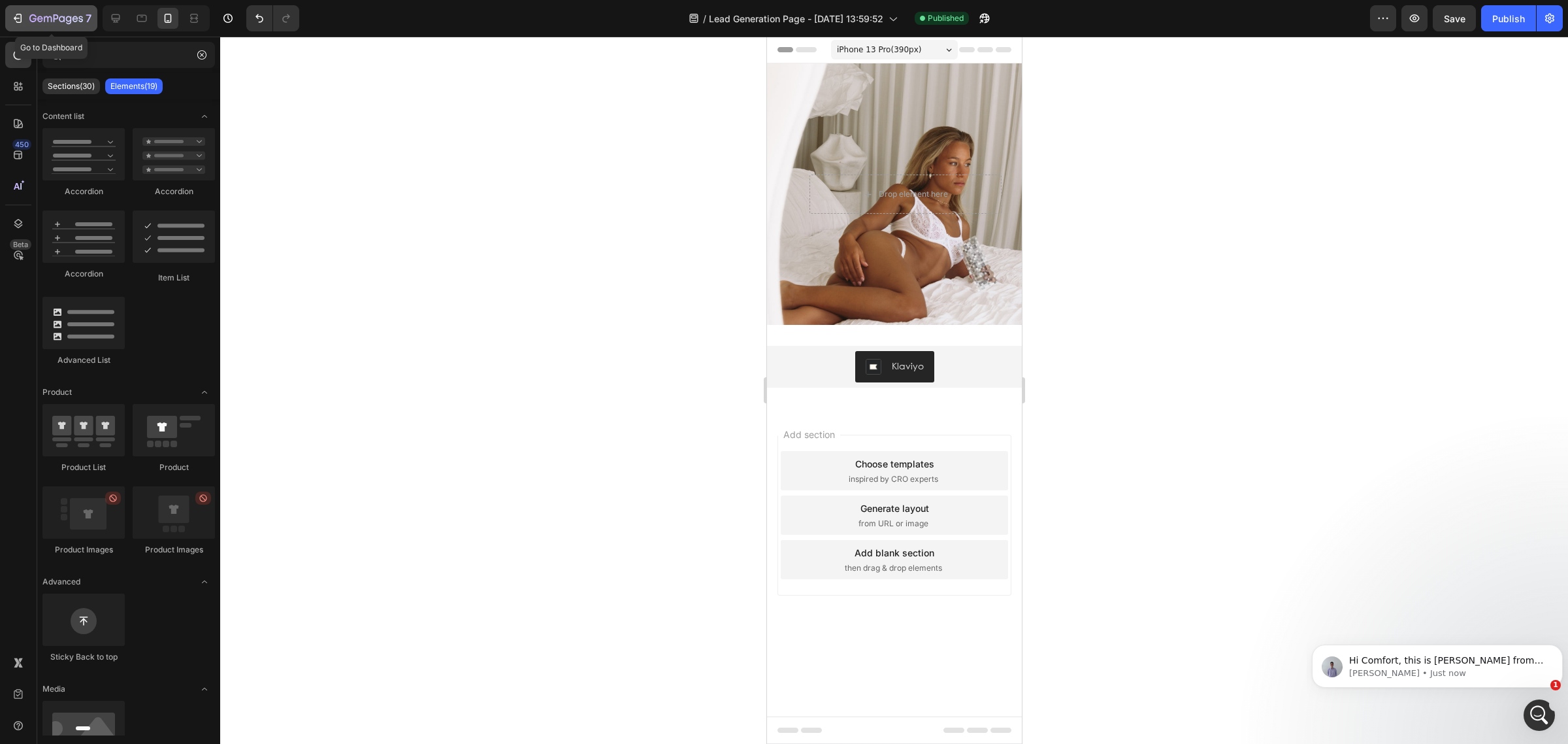
click at [37, 17] on icon "button" at bounding box center [57, 19] width 54 height 11
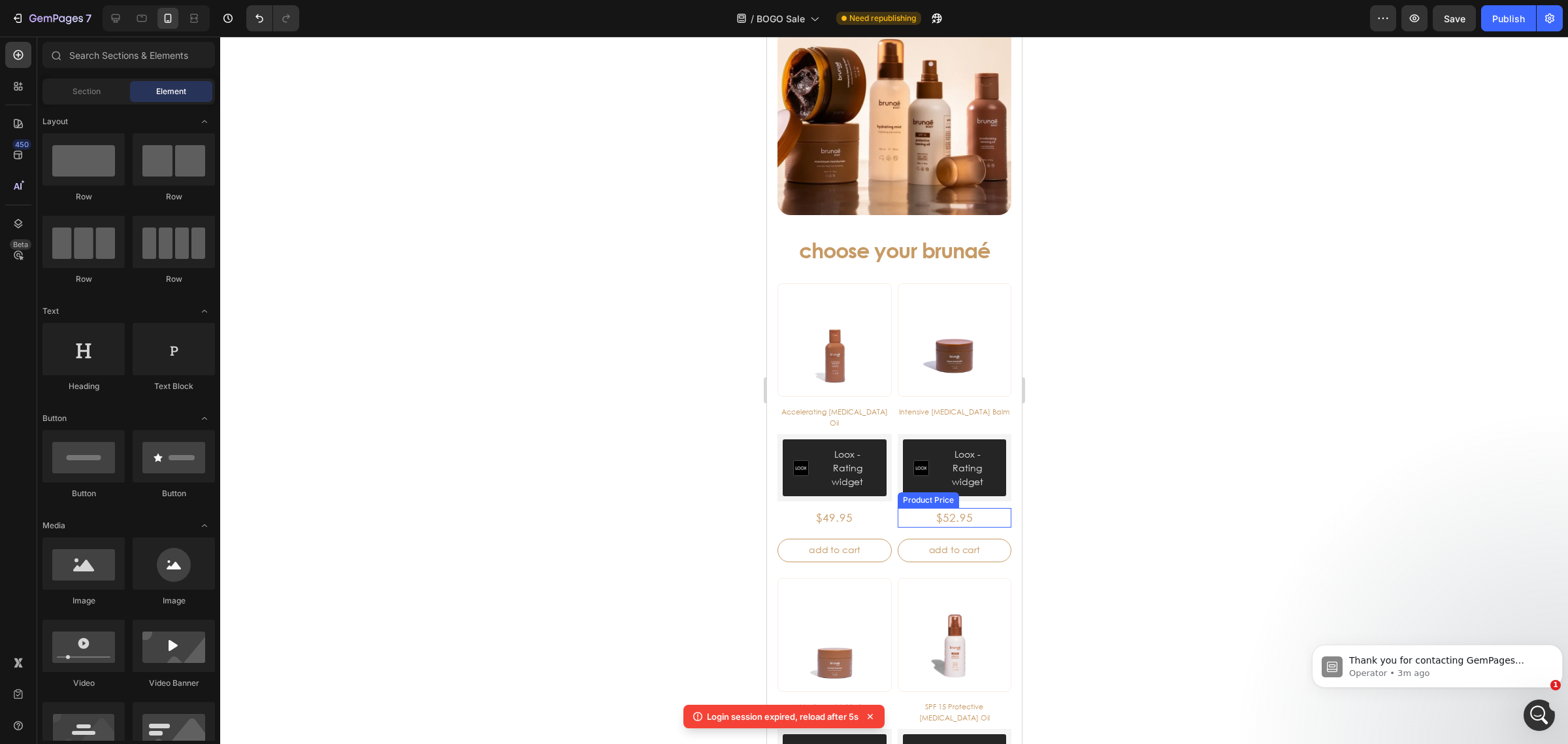
scroll to position [164, 0]
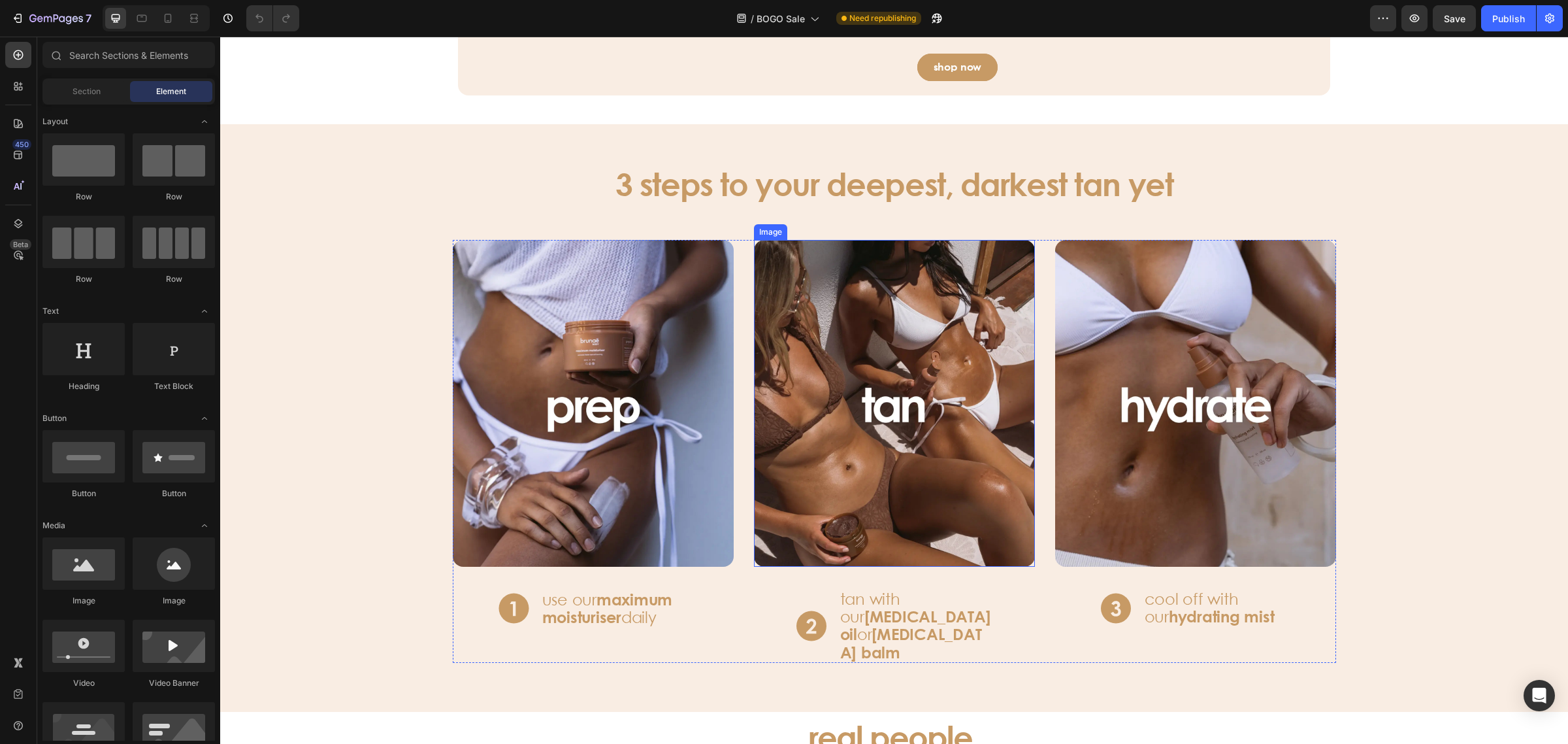
scroll to position [1633, 0]
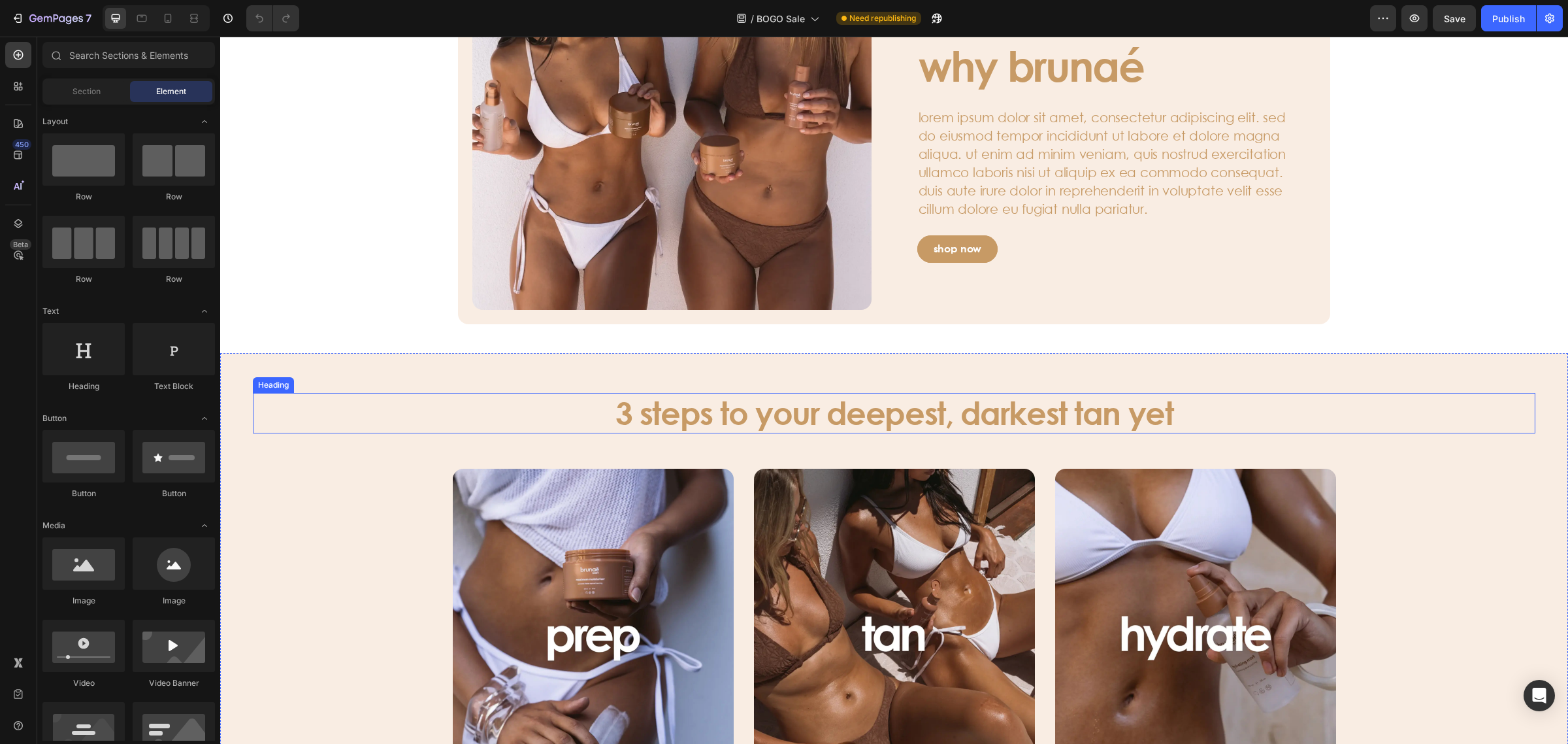
click at [859, 417] on h3 "3 steps to your deepest, darkest tan yet" at bounding box center [894, 412] width 784 height 41
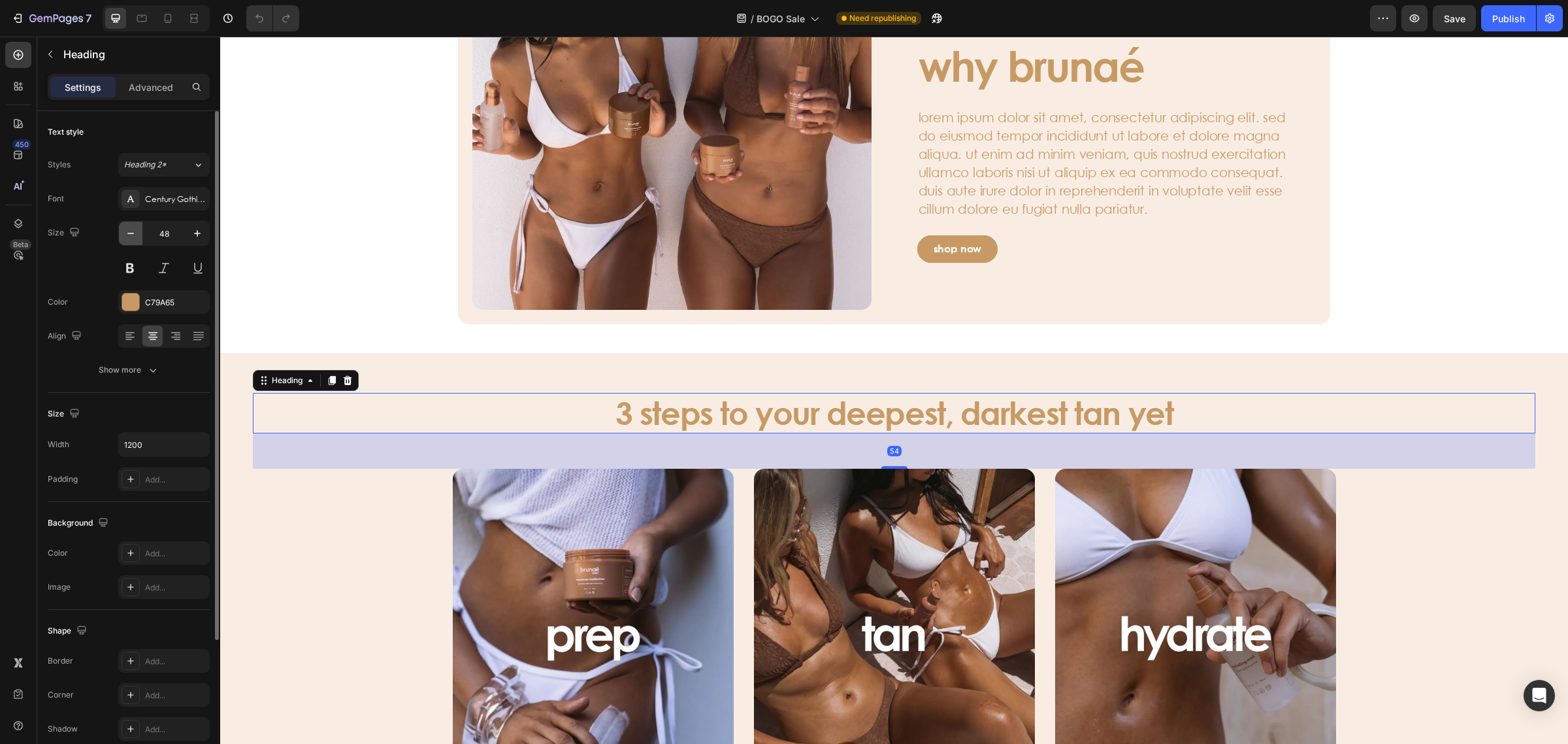
click at [136, 225] on button "button" at bounding box center [131, 233] width 23 height 23
click at [135, 225] on button "button" at bounding box center [131, 233] width 23 height 23
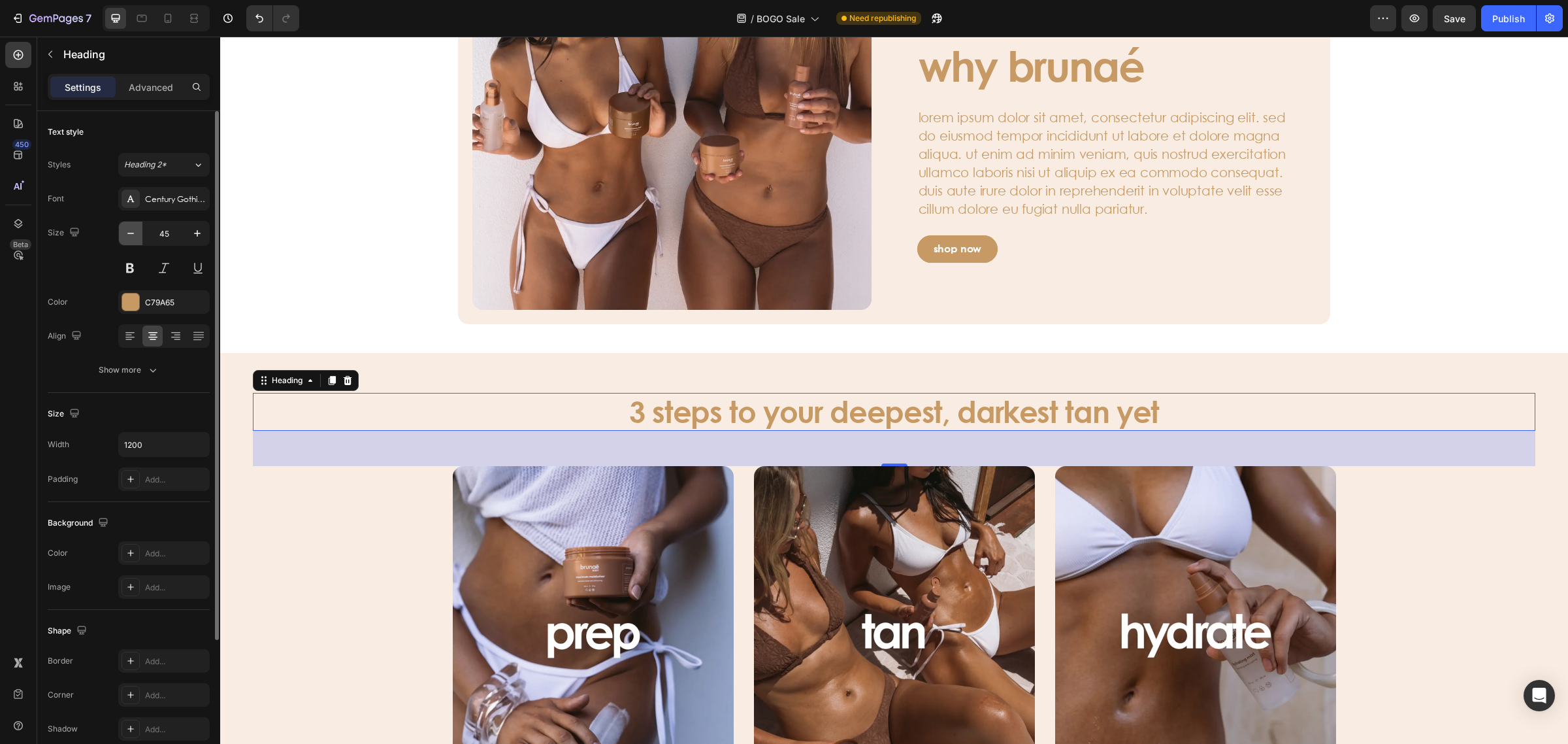
click at [135, 225] on button "button" at bounding box center [131, 233] width 23 height 23
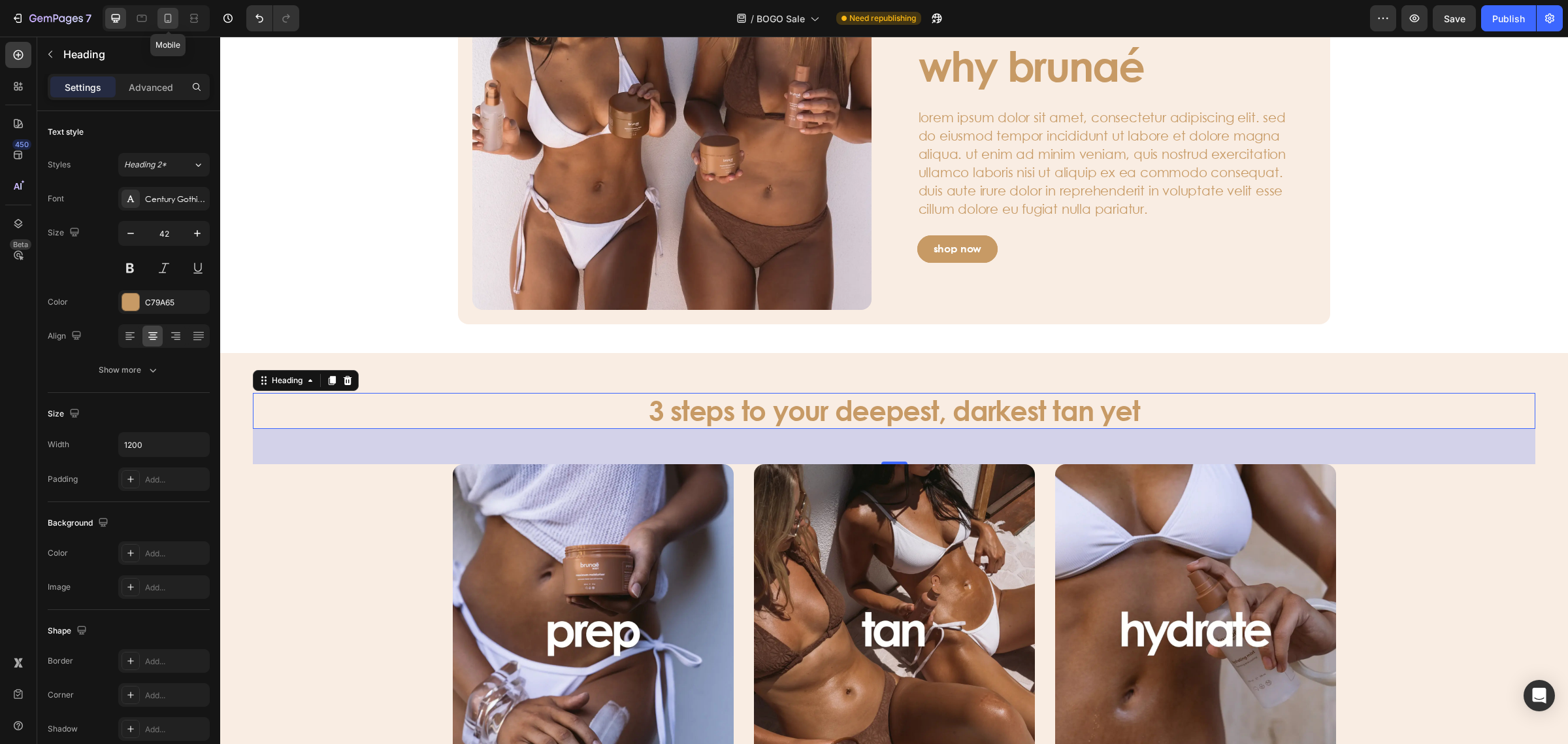
click at [162, 17] on icon at bounding box center [167, 18] width 13 height 13
type input "32"
type input "100%"
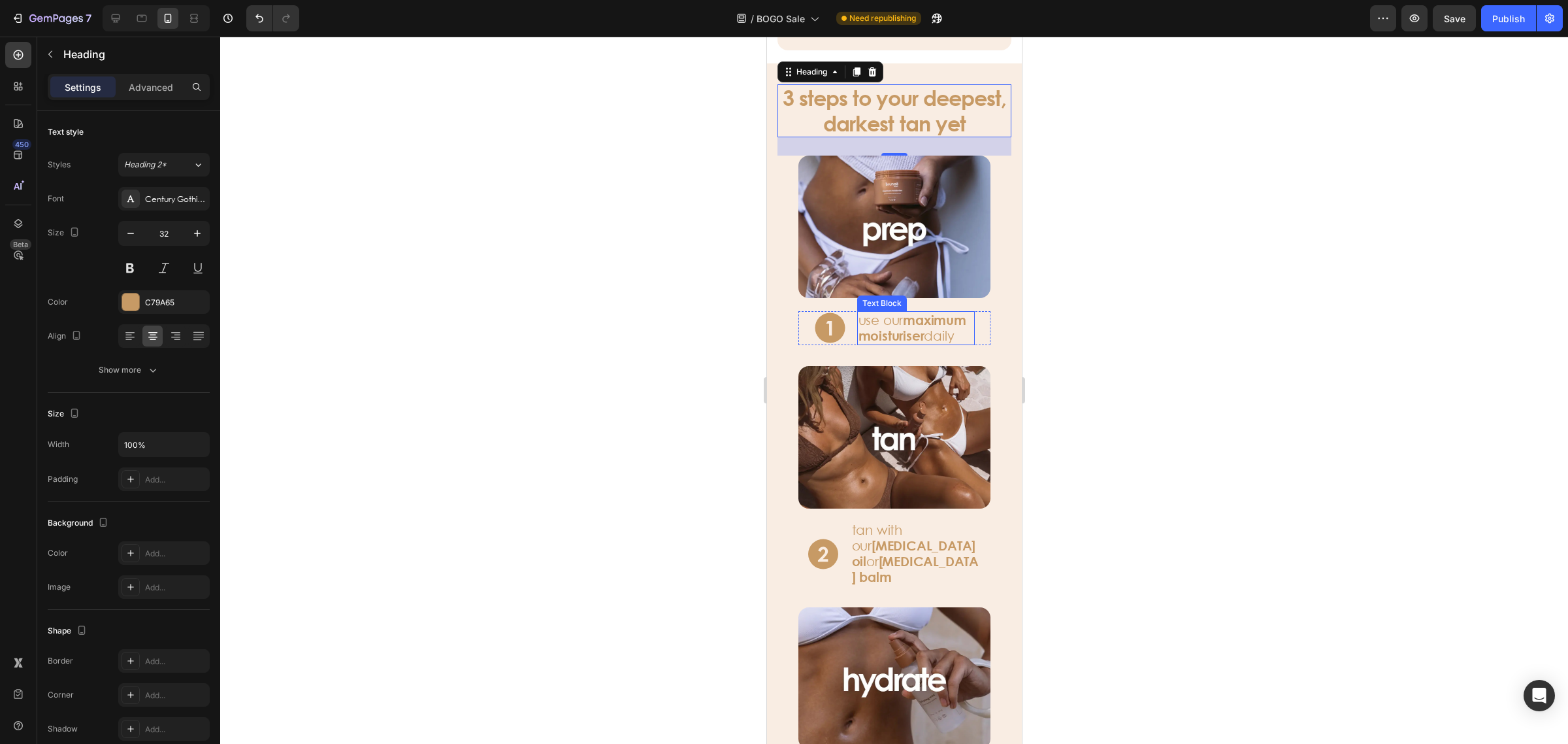
scroll to position [2049, 0]
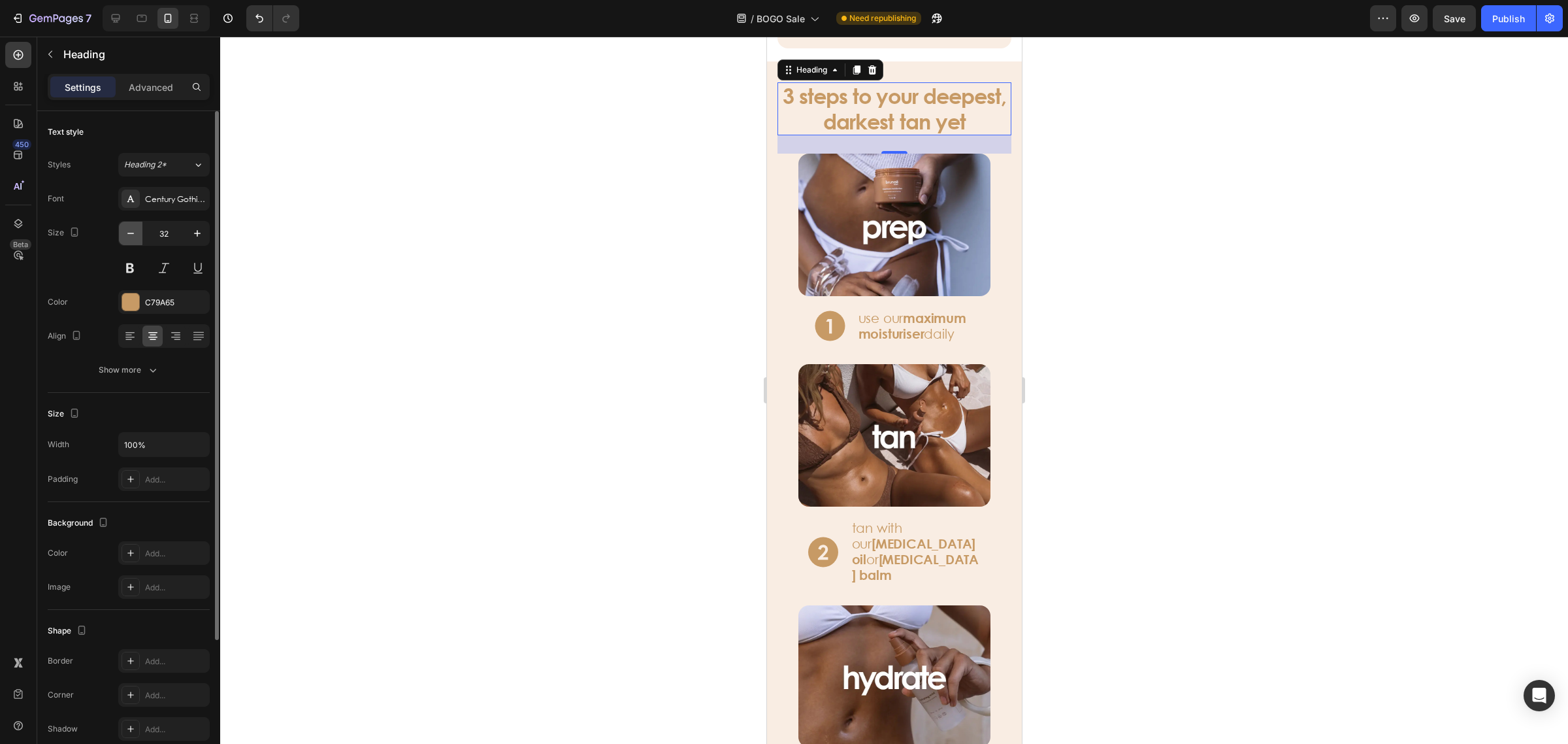
click at [131, 232] on icon "button" at bounding box center [131, 233] width 13 height 13
type input "30"
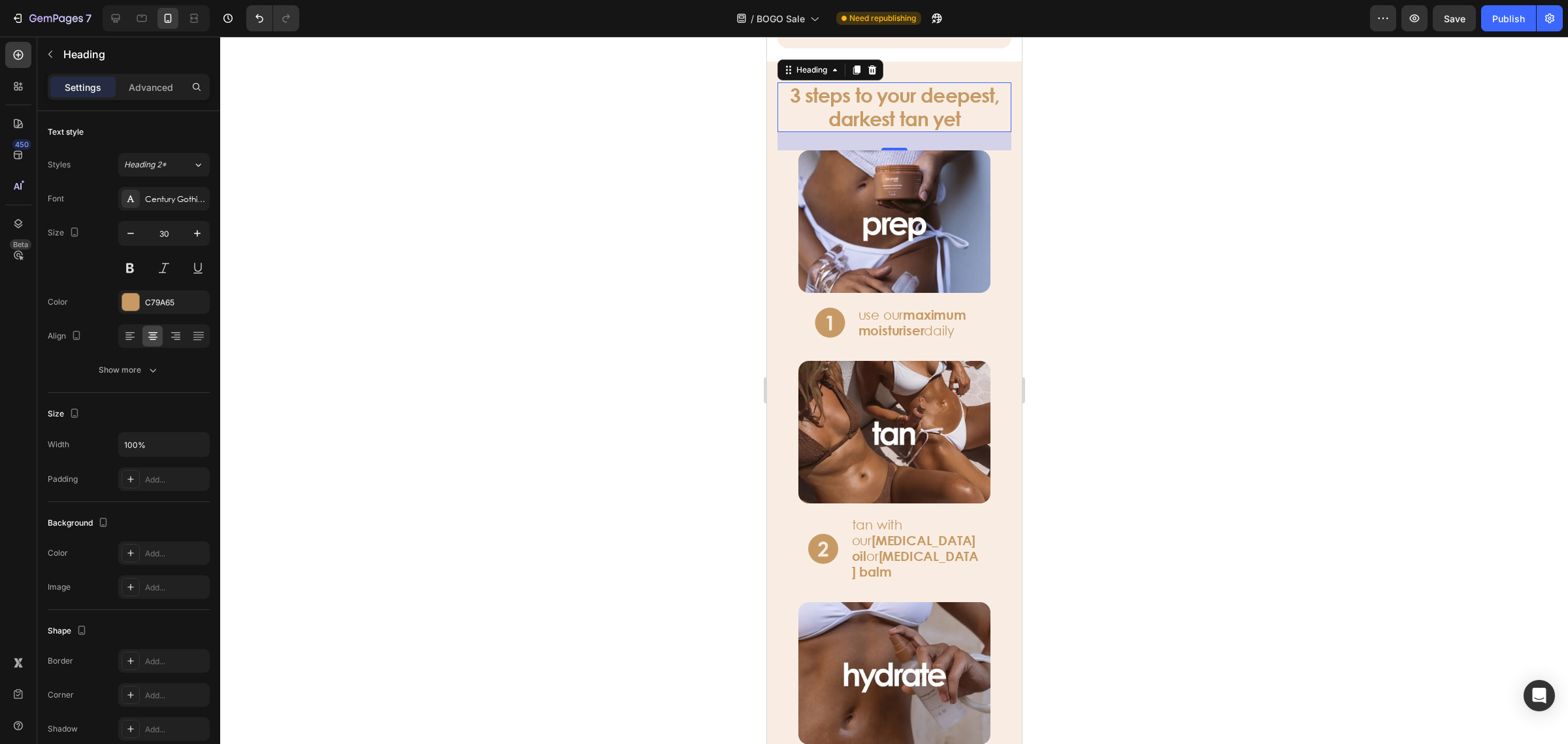
click at [1236, 237] on div at bounding box center [894, 390] width 1348 height 707
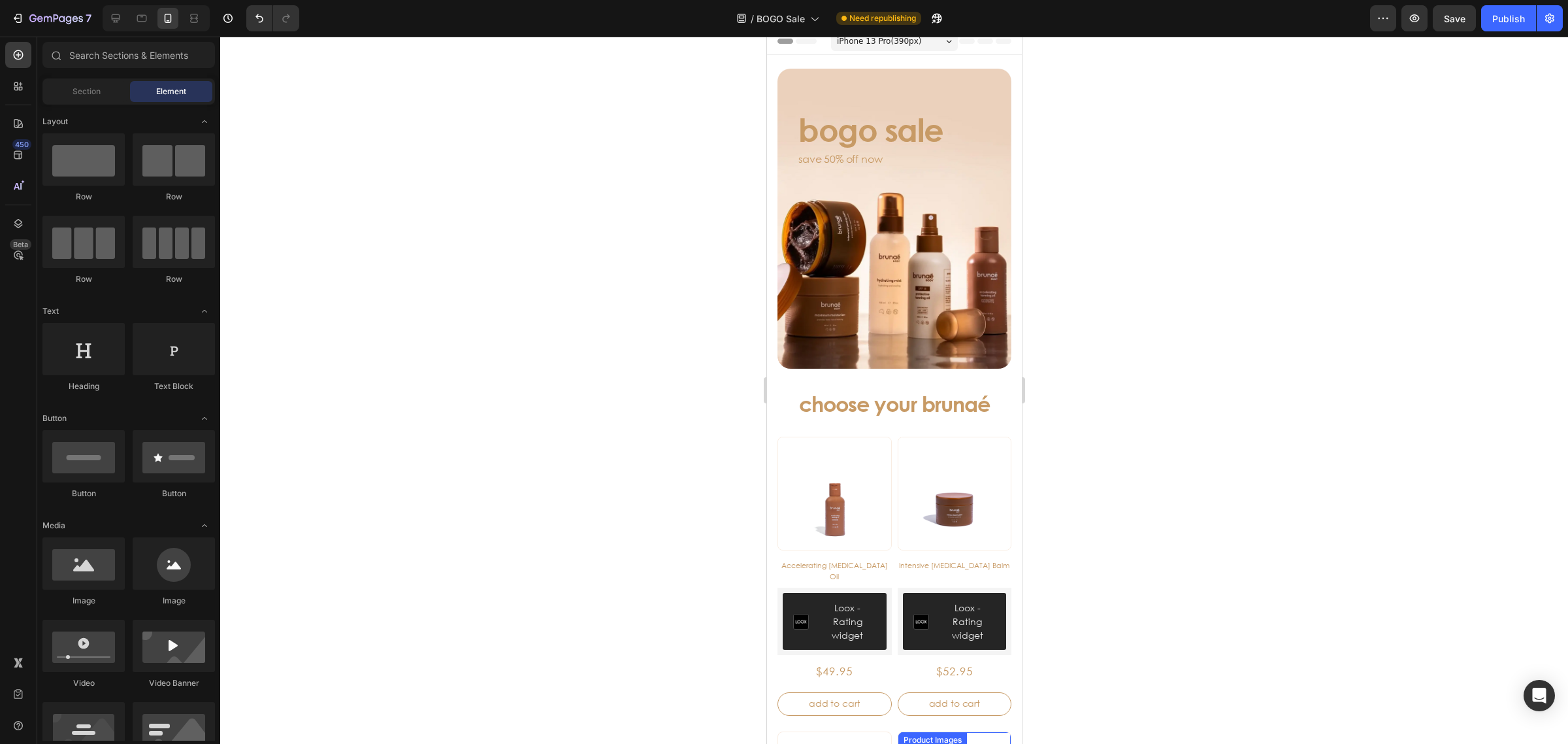
scroll to position [0, 0]
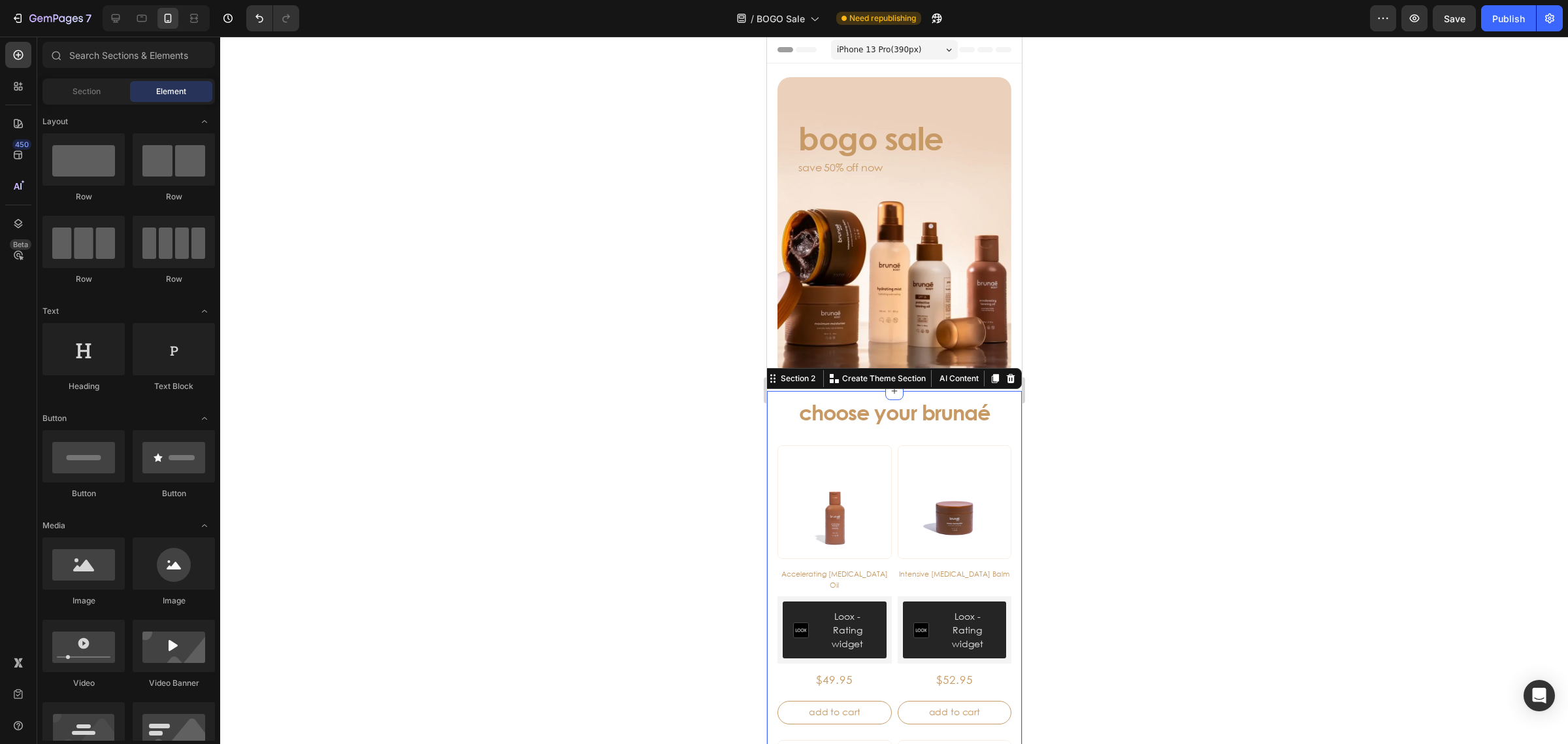
click at [787, 419] on div "choose your brunaé Heading Product Images Accelerating Tanning Oil Product Titl…" at bounding box center [894, 708] width 234 height 620
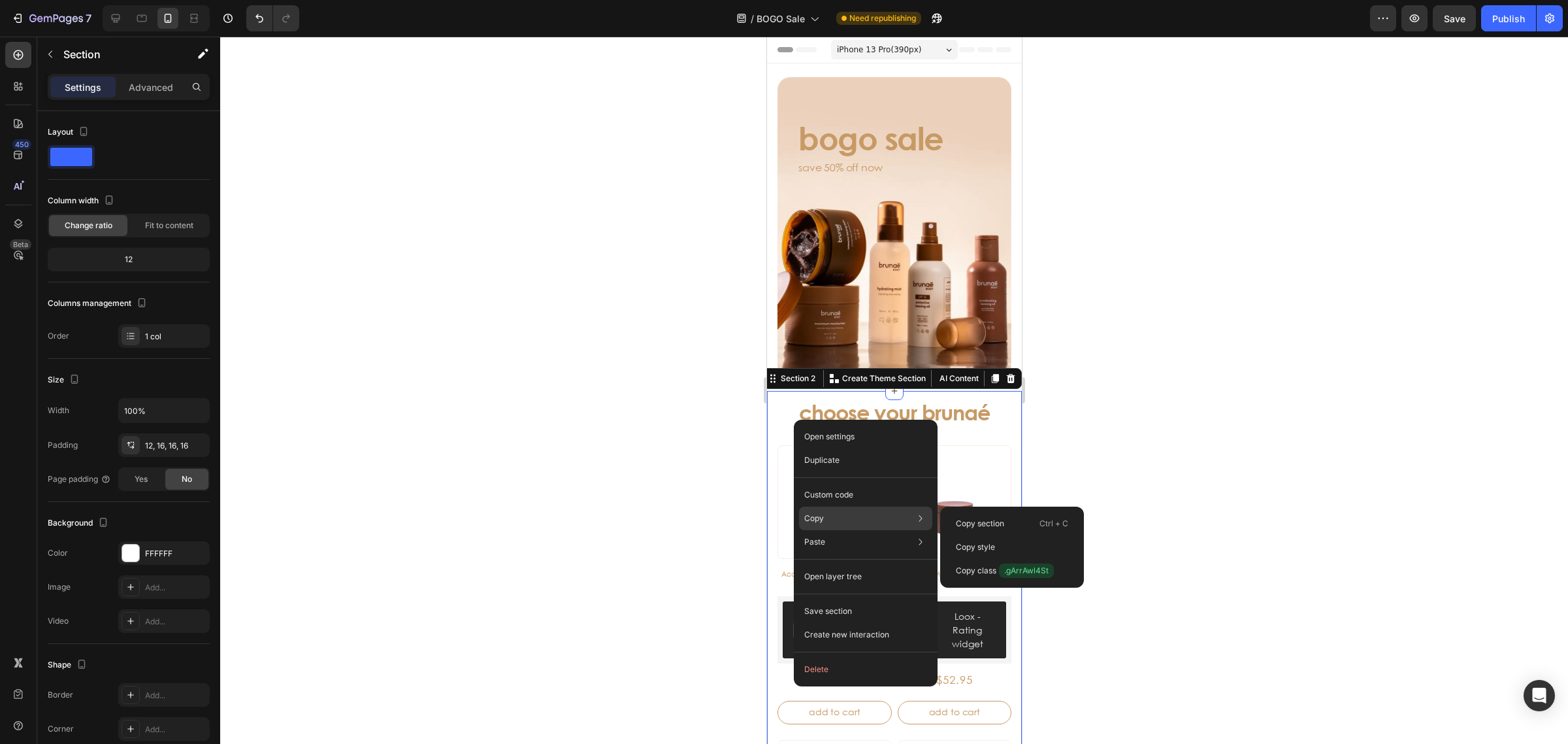
click at [844, 513] on div "Copy Copy section Ctrl + C Copy style Copy class .gArrAwl4St" at bounding box center [865, 518] width 133 height 23
drag, startPoint x: 978, startPoint y: 521, endPoint x: 211, endPoint y: 481, distance: 768.0
click at [978, 521] on p "Copy section" at bounding box center [981, 524] width 49 height 12
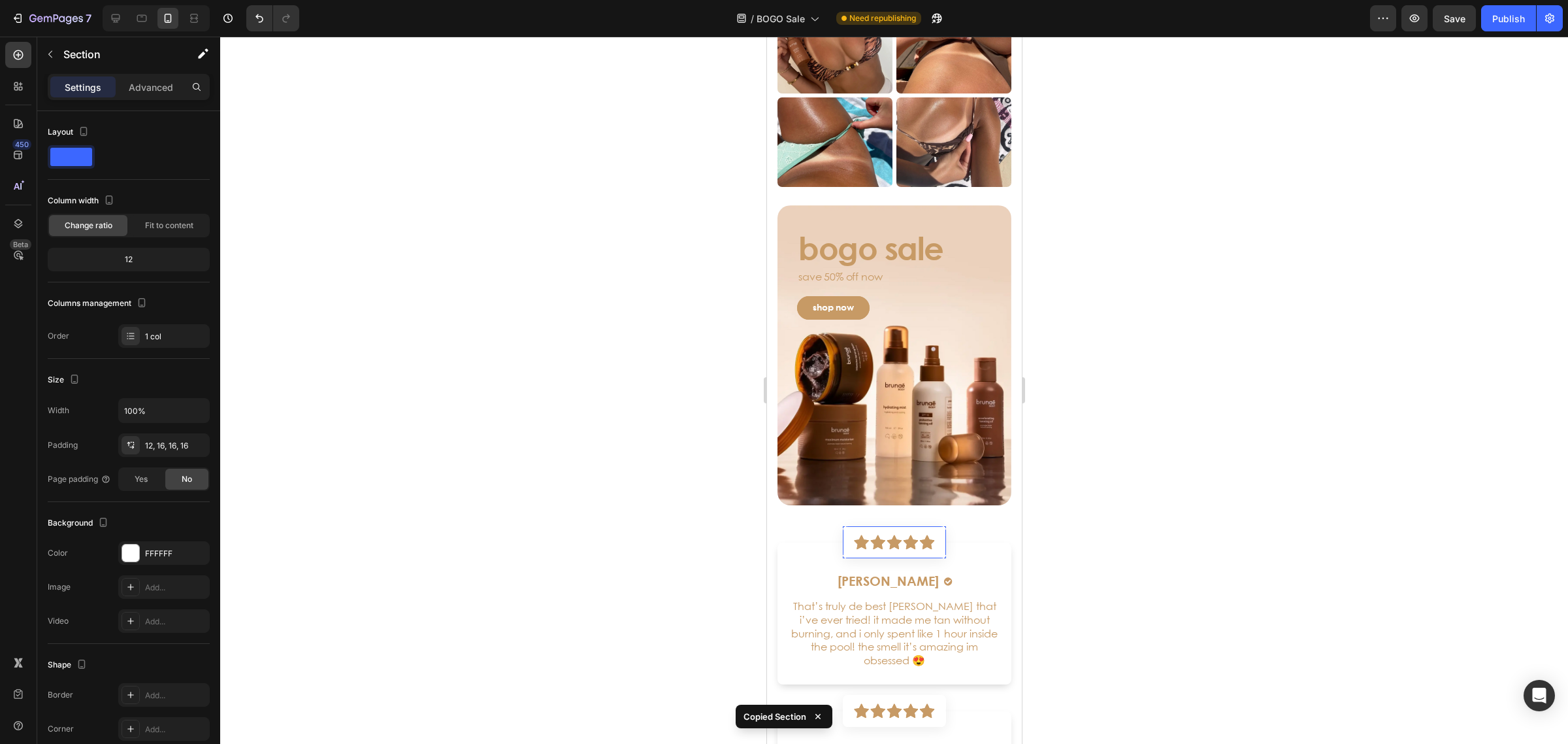
scroll to position [3104, 0]
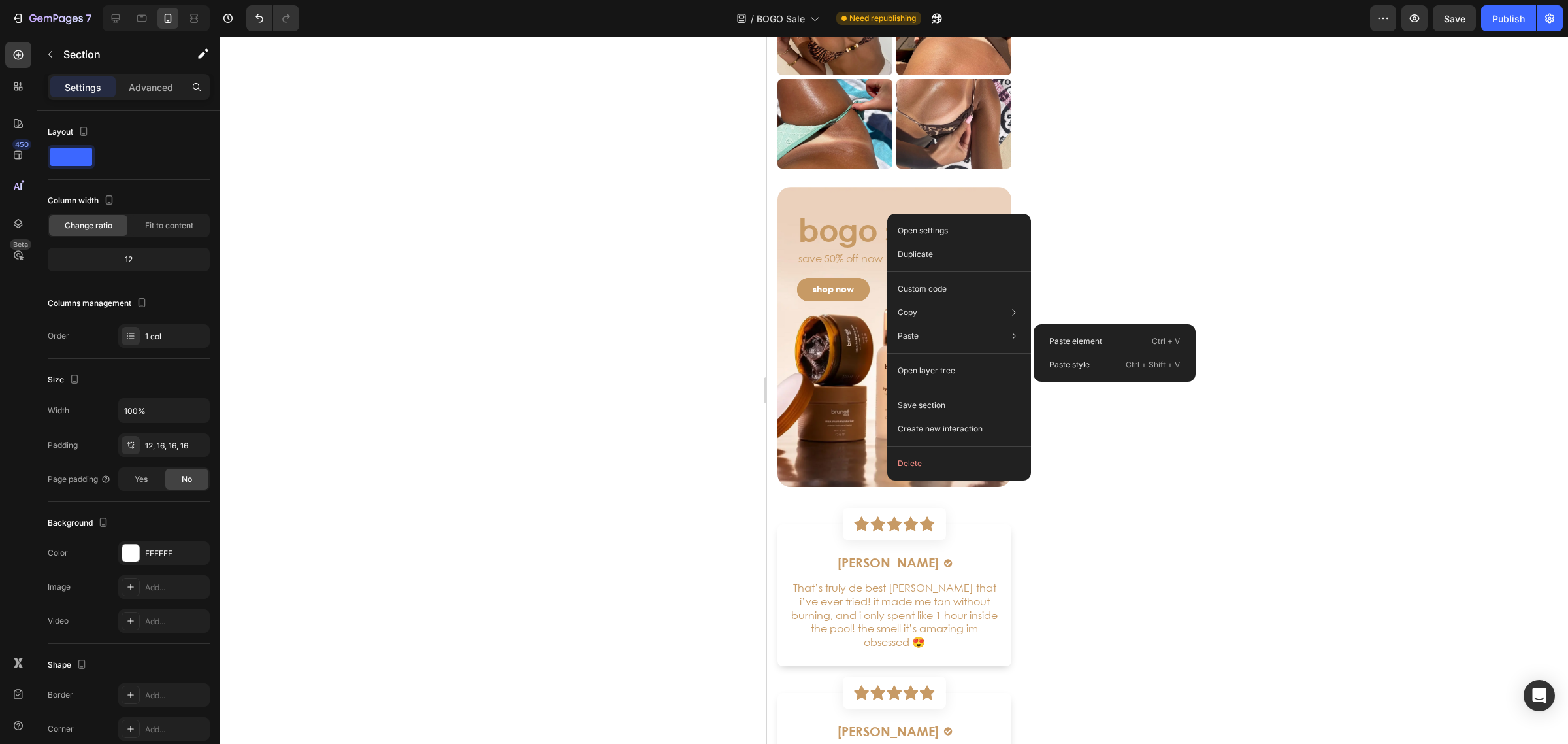
click at [1069, 352] on div "Paste element Ctrl + V" at bounding box center [1115, 364] width 151 height 23
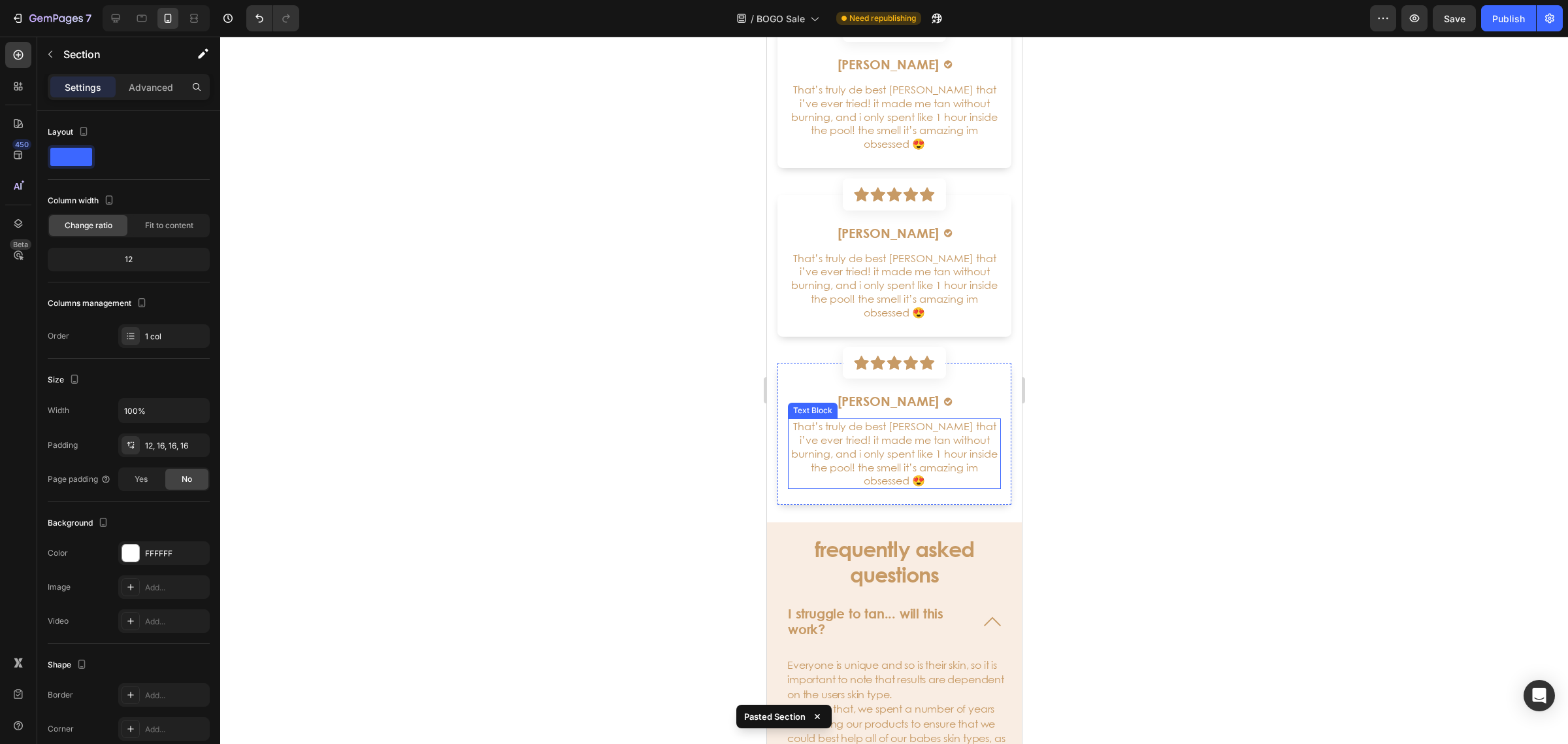
scroll to position [4408, 0]
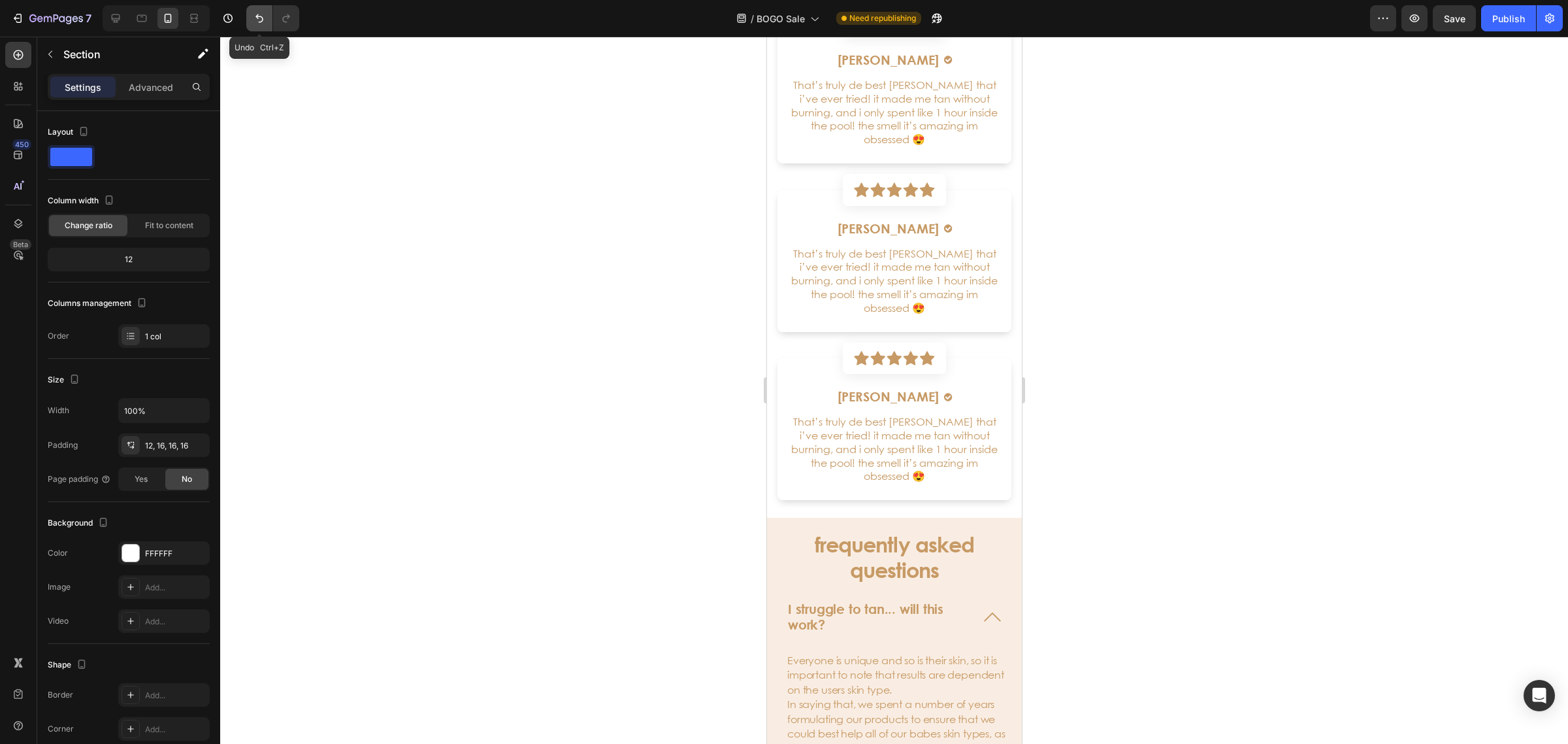
click at [259, 17] on icon "Undo/Redo" at bounding box center [259, 18] width 13 height 13
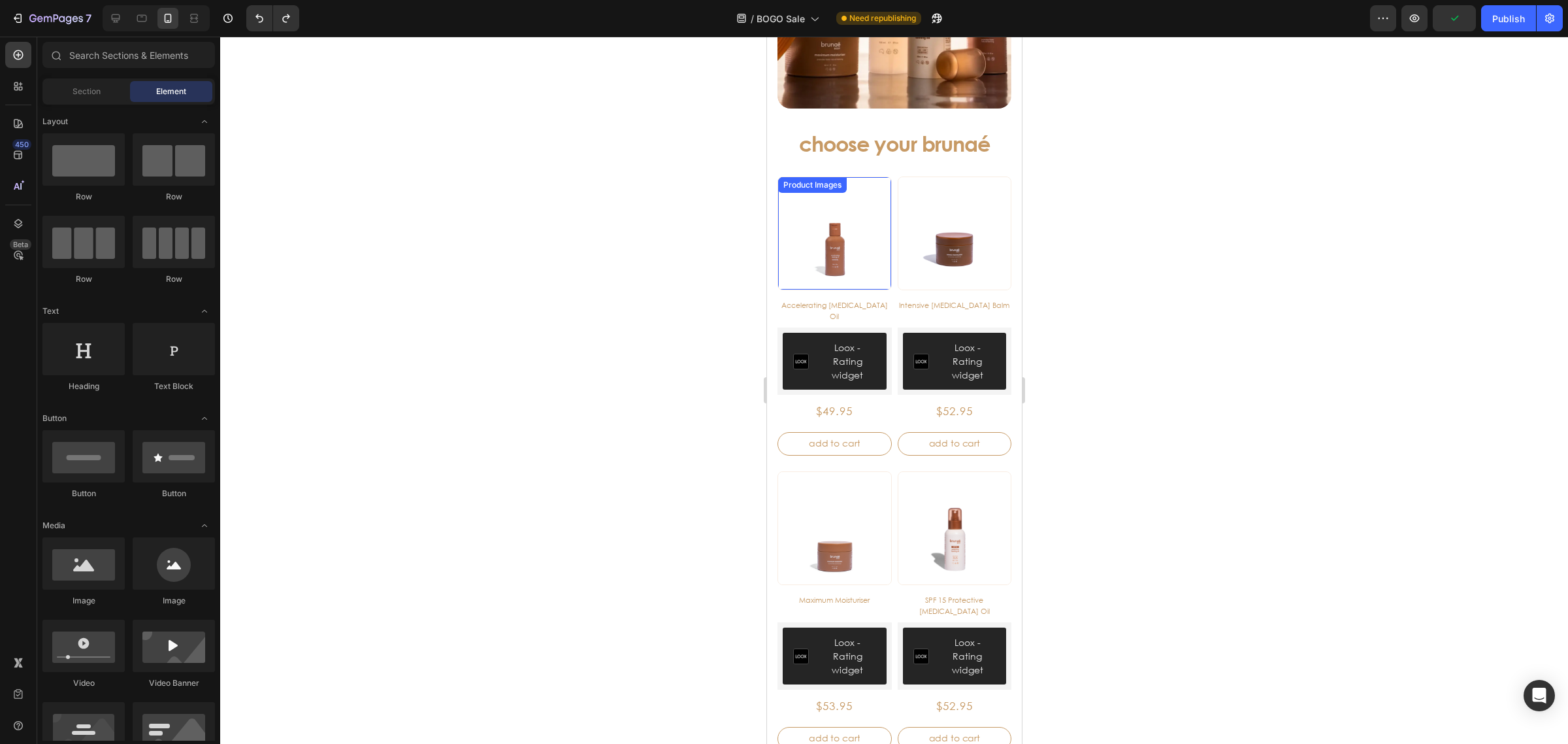
scroll to position [127, 0]
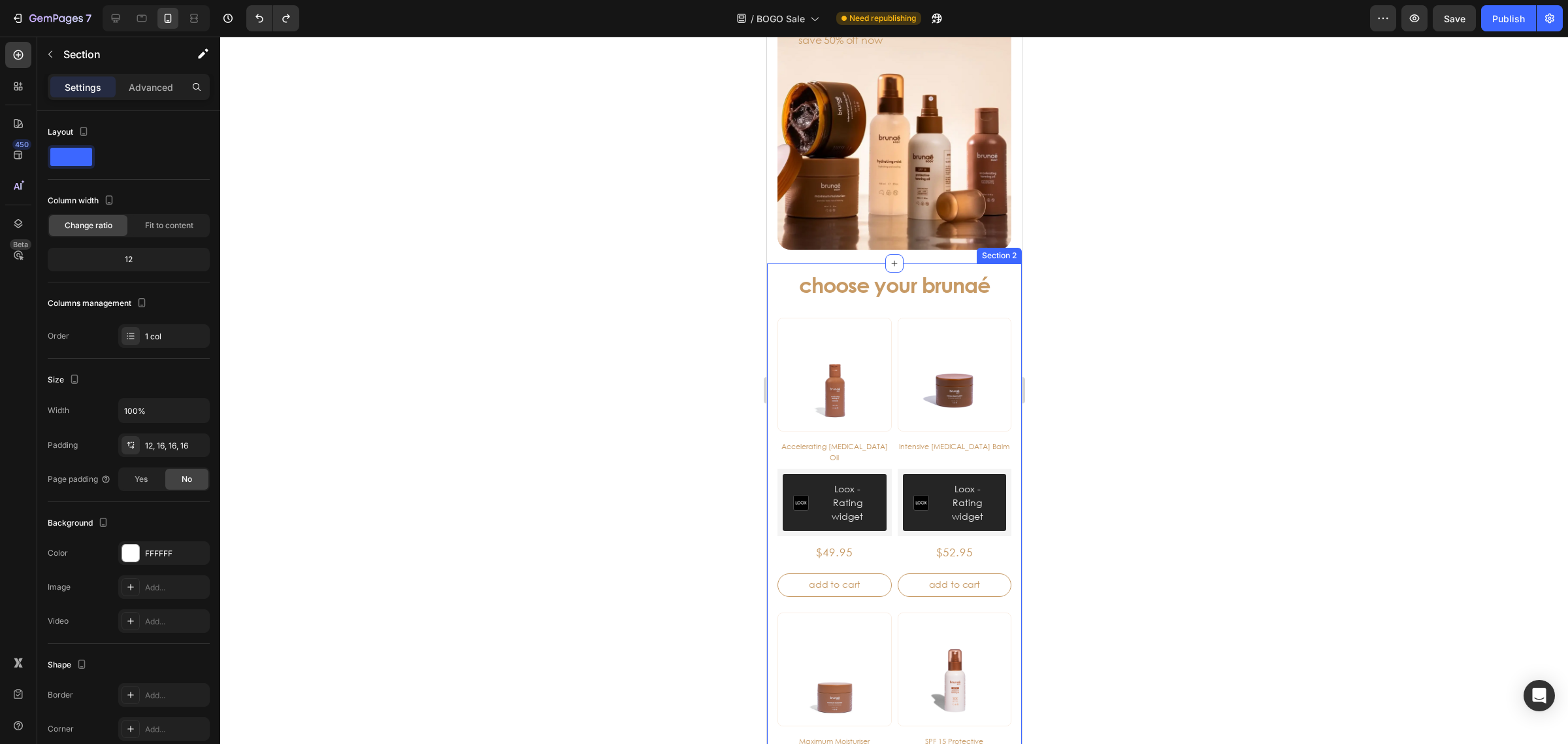
click at [1005, 282] on div "choose your brunaé Heading Product Images Accelerating Tanning Oil Product Titl…" at bounding box center [894, 582] width 255 height 638
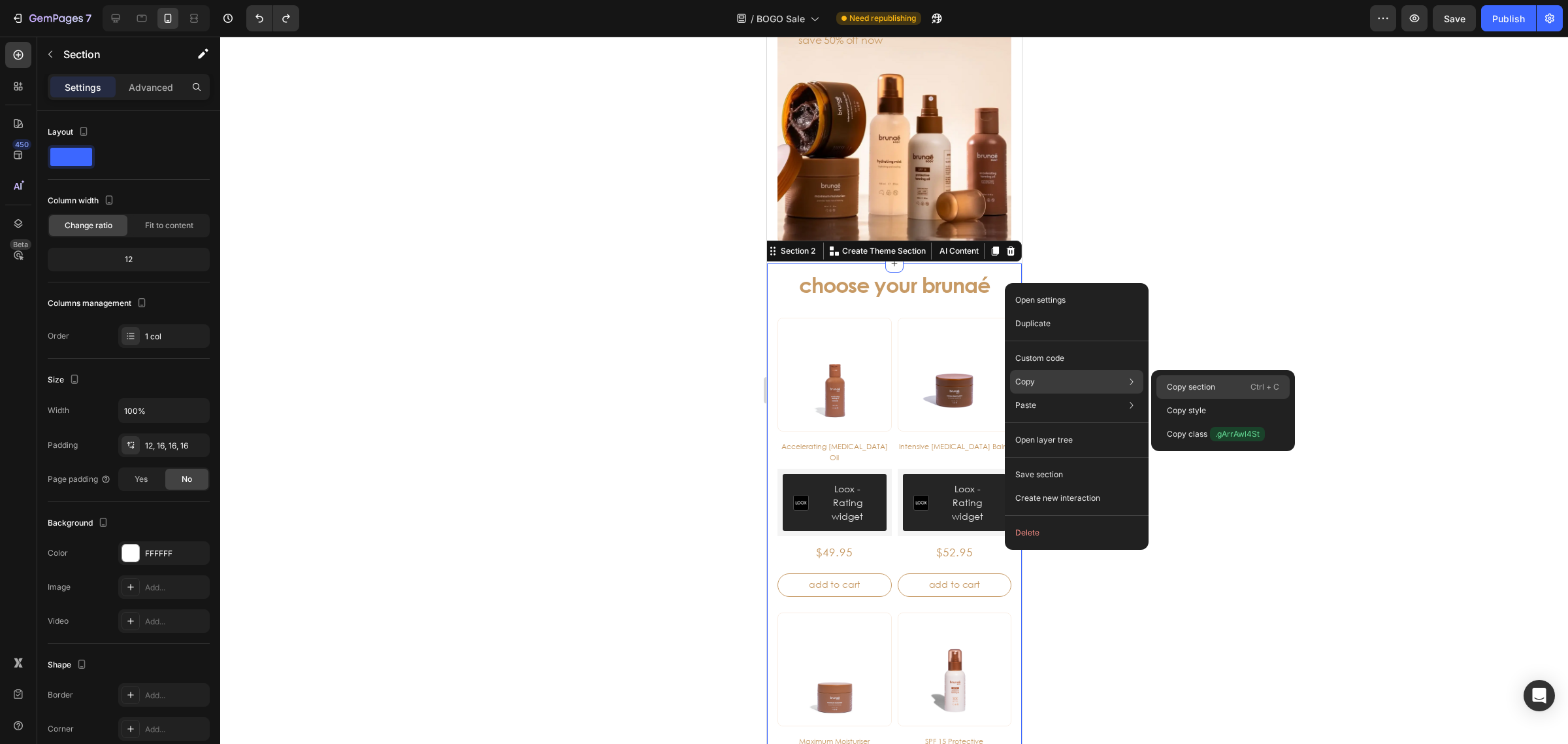
click at [1223, 399] on div "Copy section Ctrl + C" at bounding box center [1223, 410] width 133 height 23
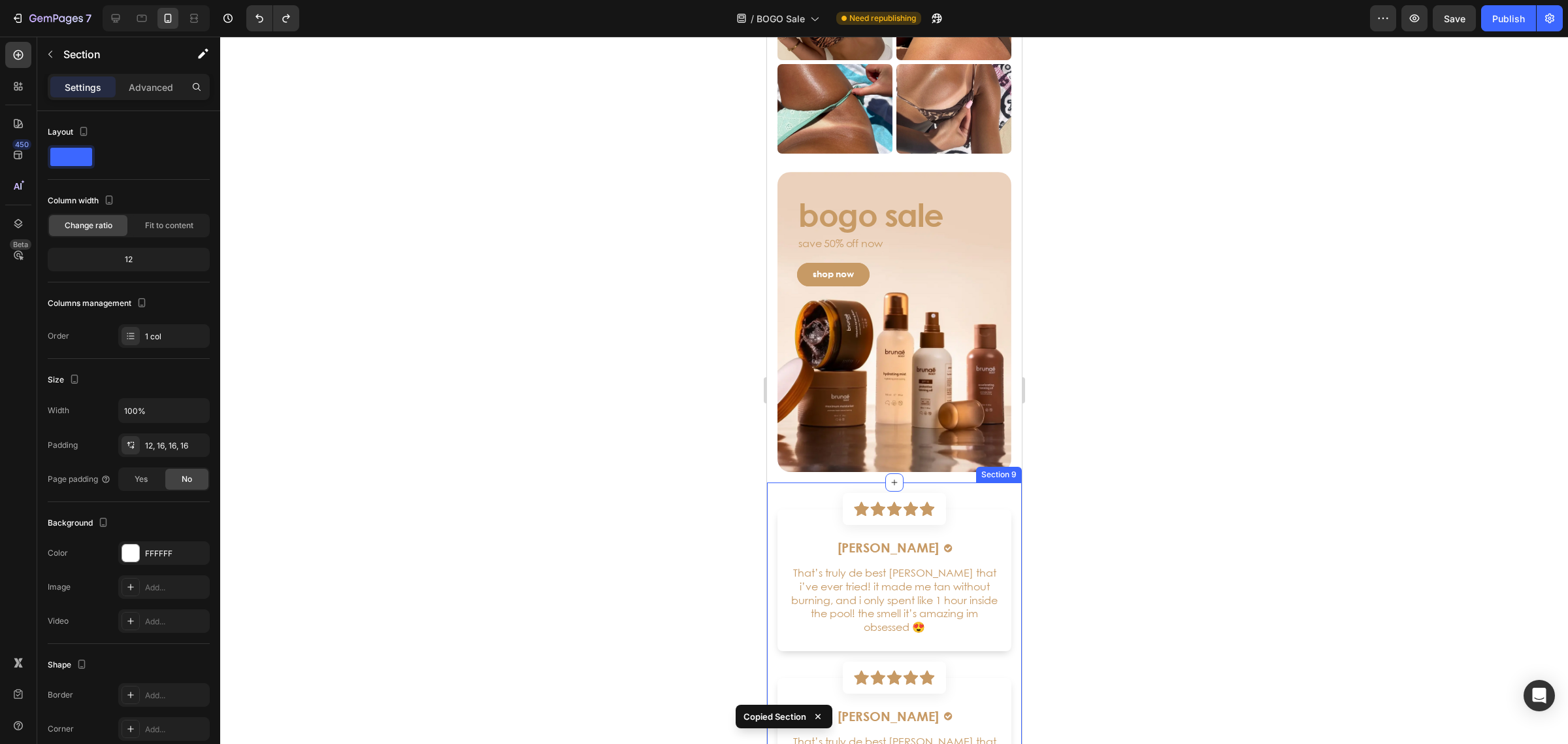
scroll to position [3149, 0]
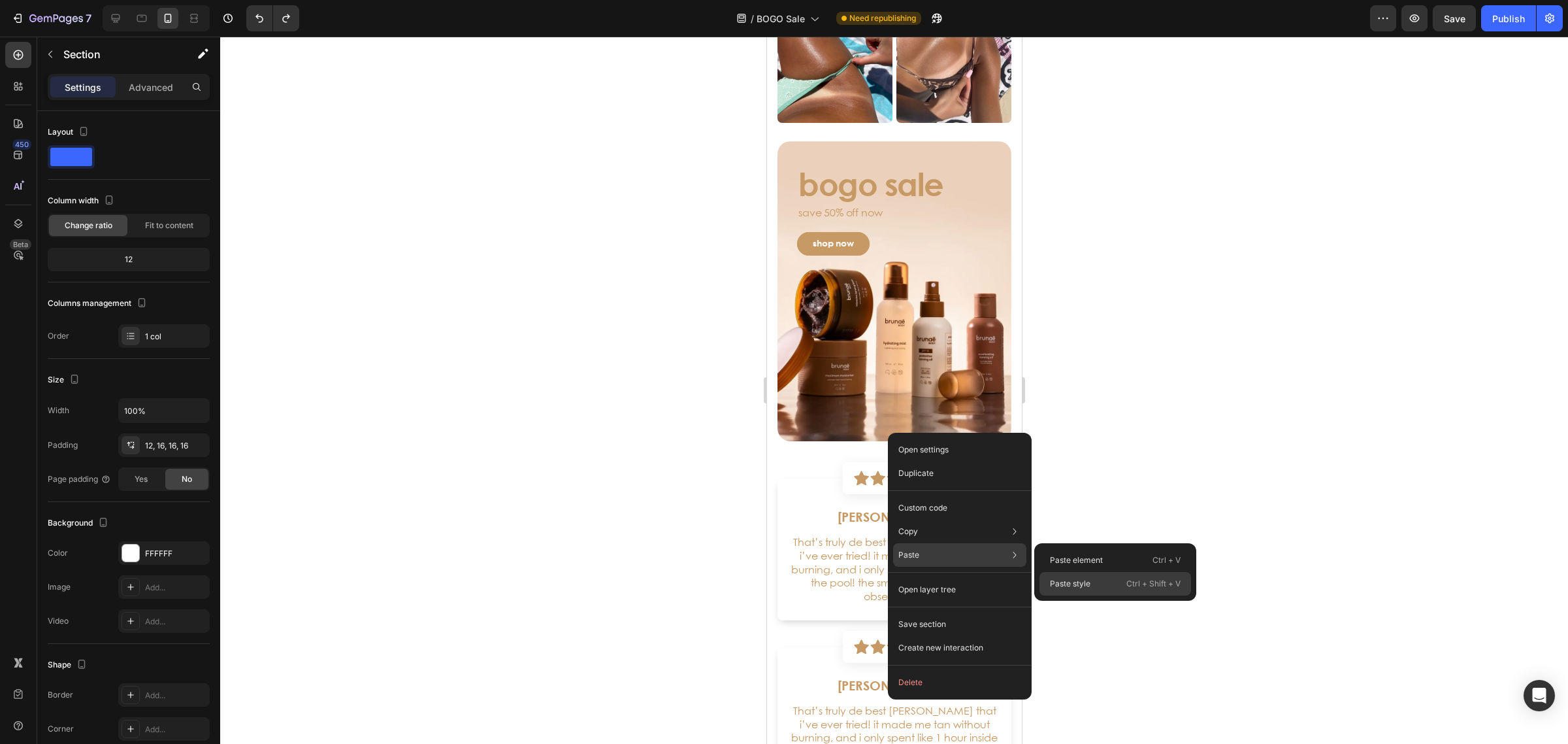
click at [1066, 580] on p "Paste style" at bounding box center [1070, 584] width 41 height 12
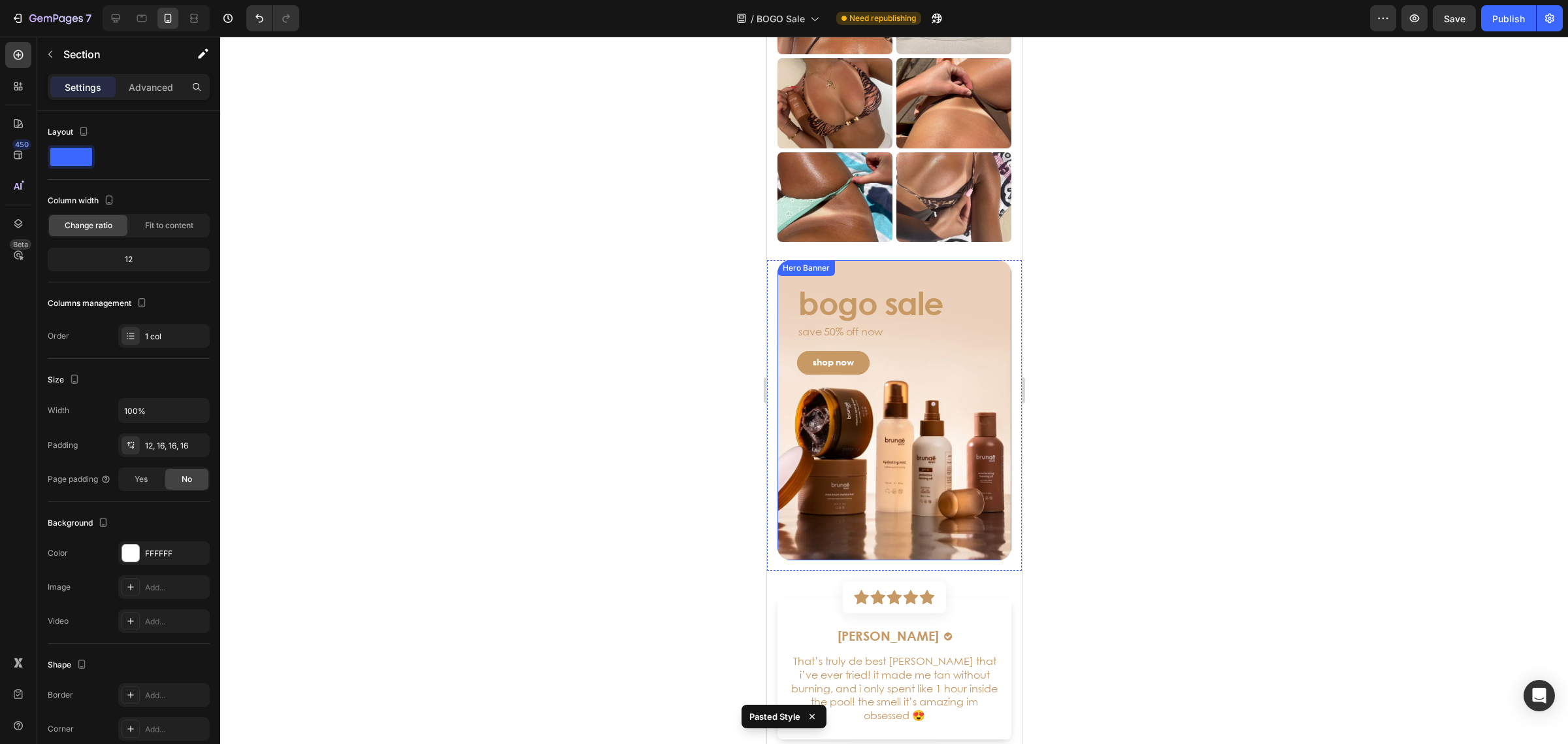
scroll to position [2905, 0]
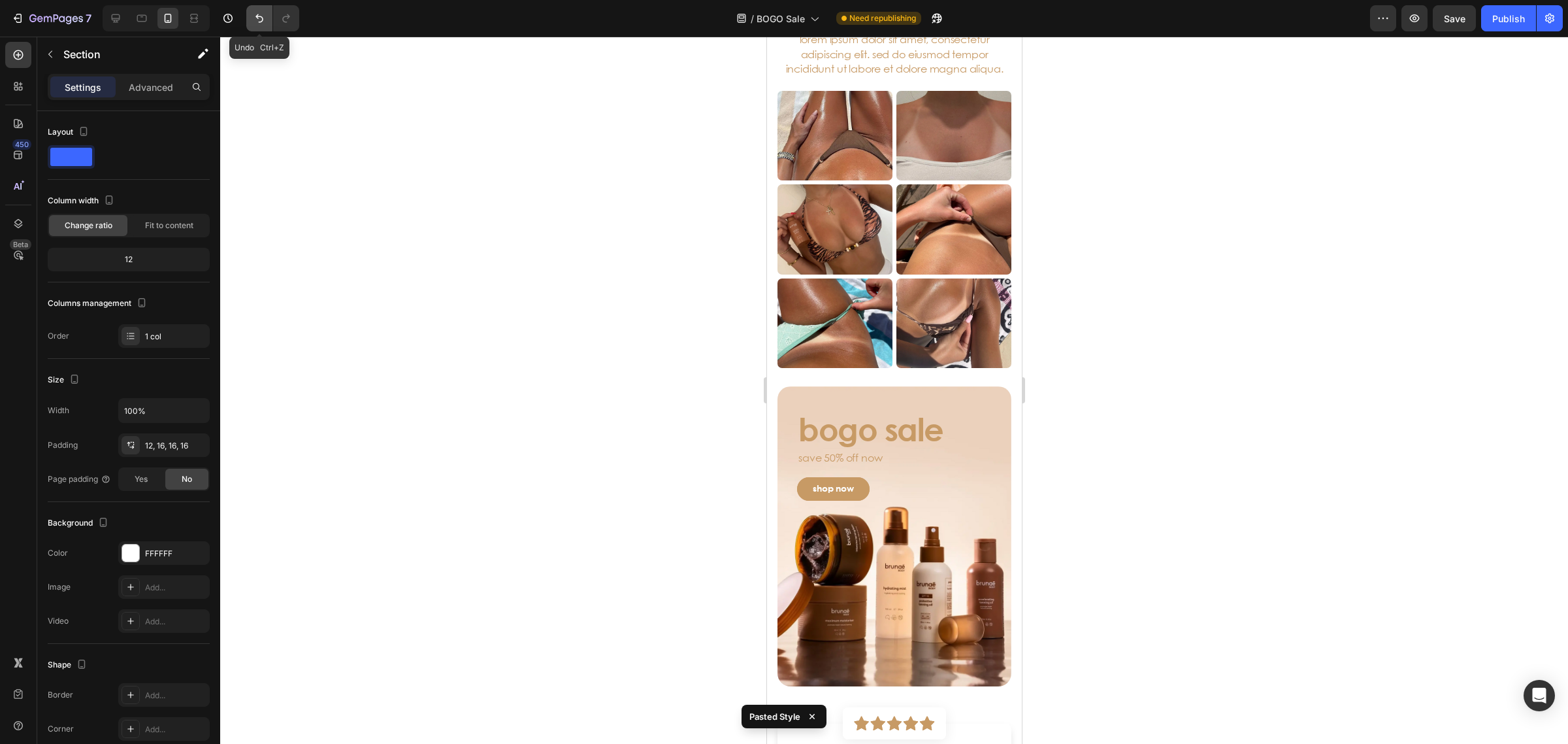
click at [262, 25] on button "Undo/Redo" at bounding box center [259, 18] width 26 height 26
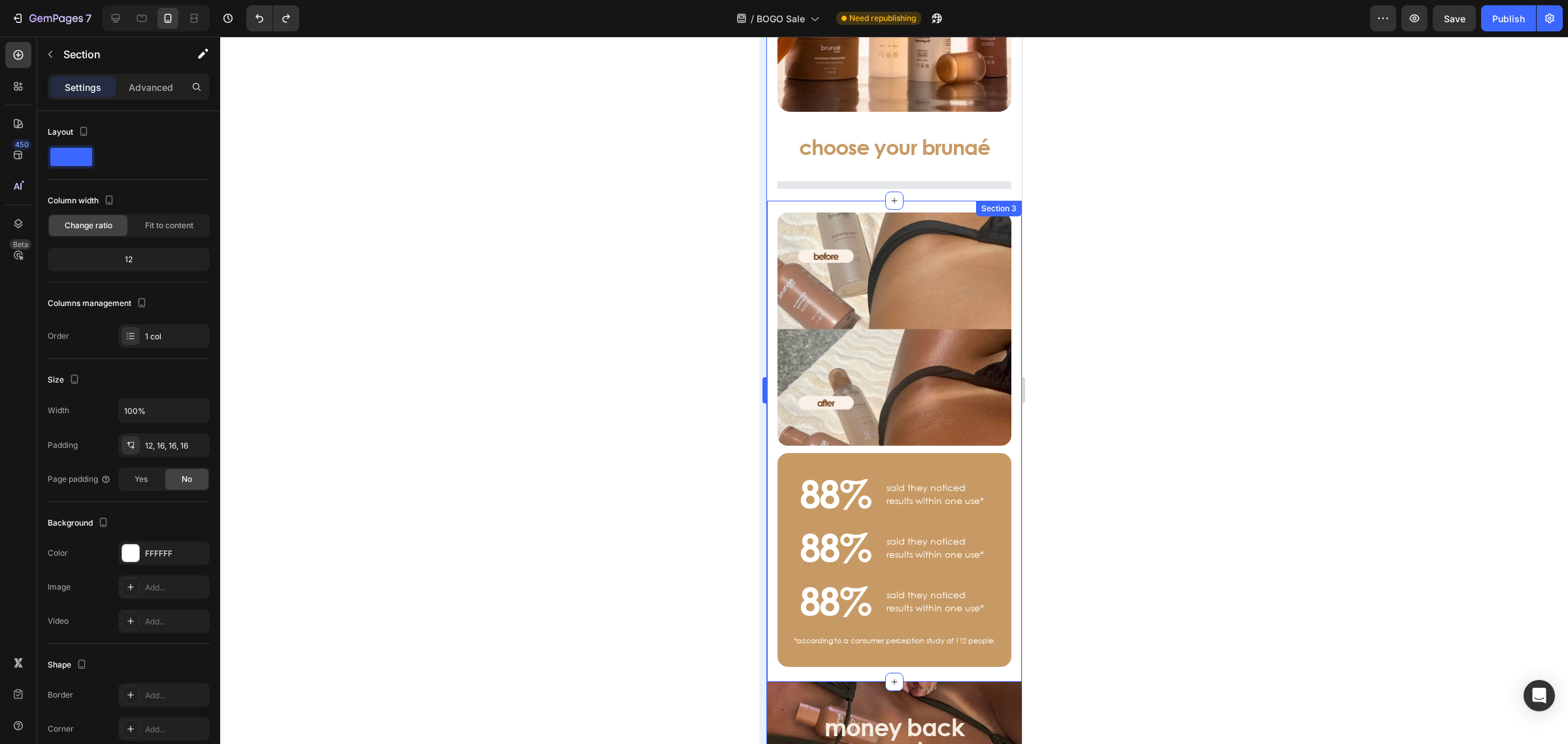
scroll to position [0, 0]
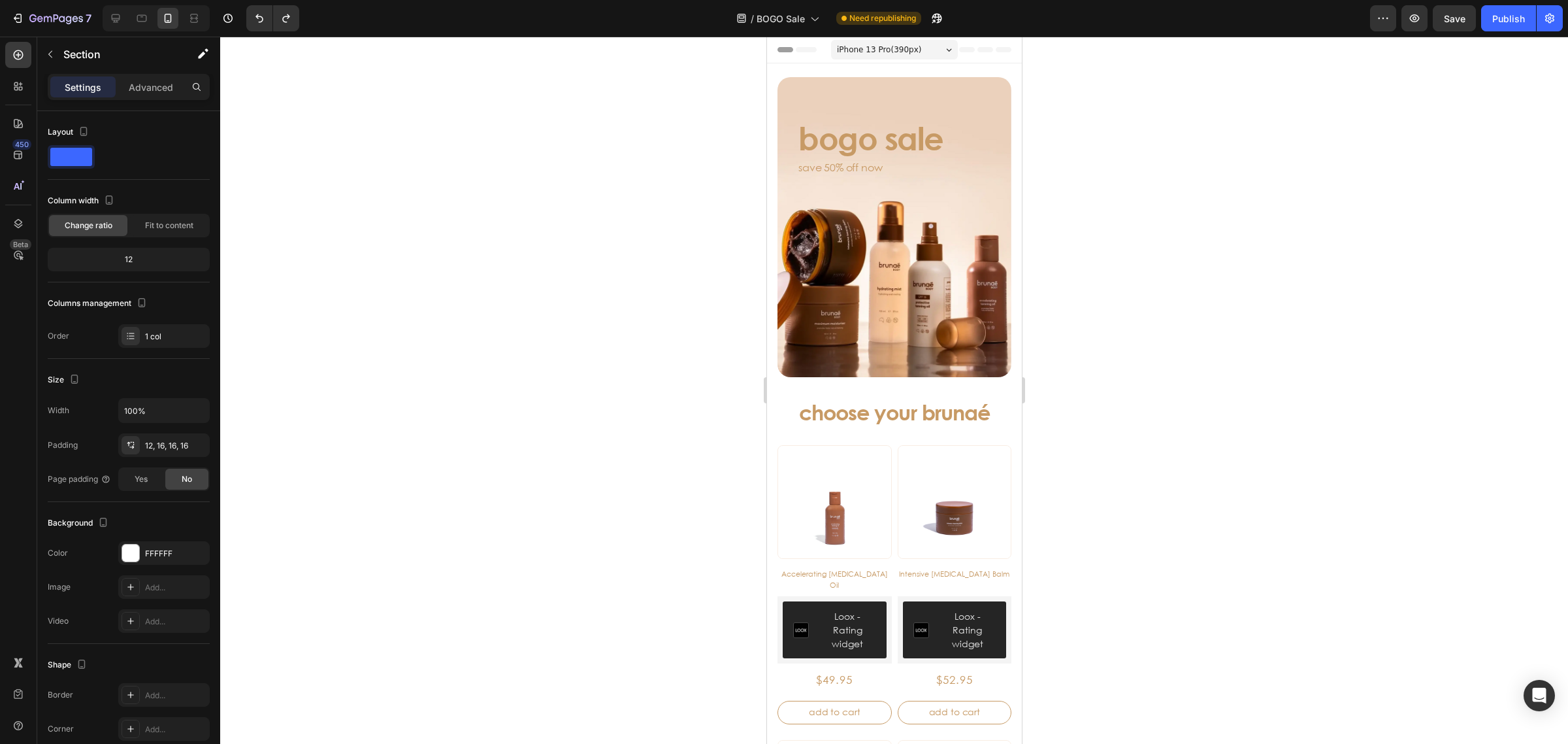
click at [1523, 0] on body "7 Version history / BOGO Sale Need republishing Preview Save Publish 450 Beta S…" at bounding box center [784, 0] width 1568 height 0
drag, startPoint x: 1539, startPoint y: 698, endPoint x: 1534, endPoint y: 691, distance: 8.6
click at [1538, 697] on icon "Open Intercom Messenger" at bounding box center [1538, 695] width 15 height 17
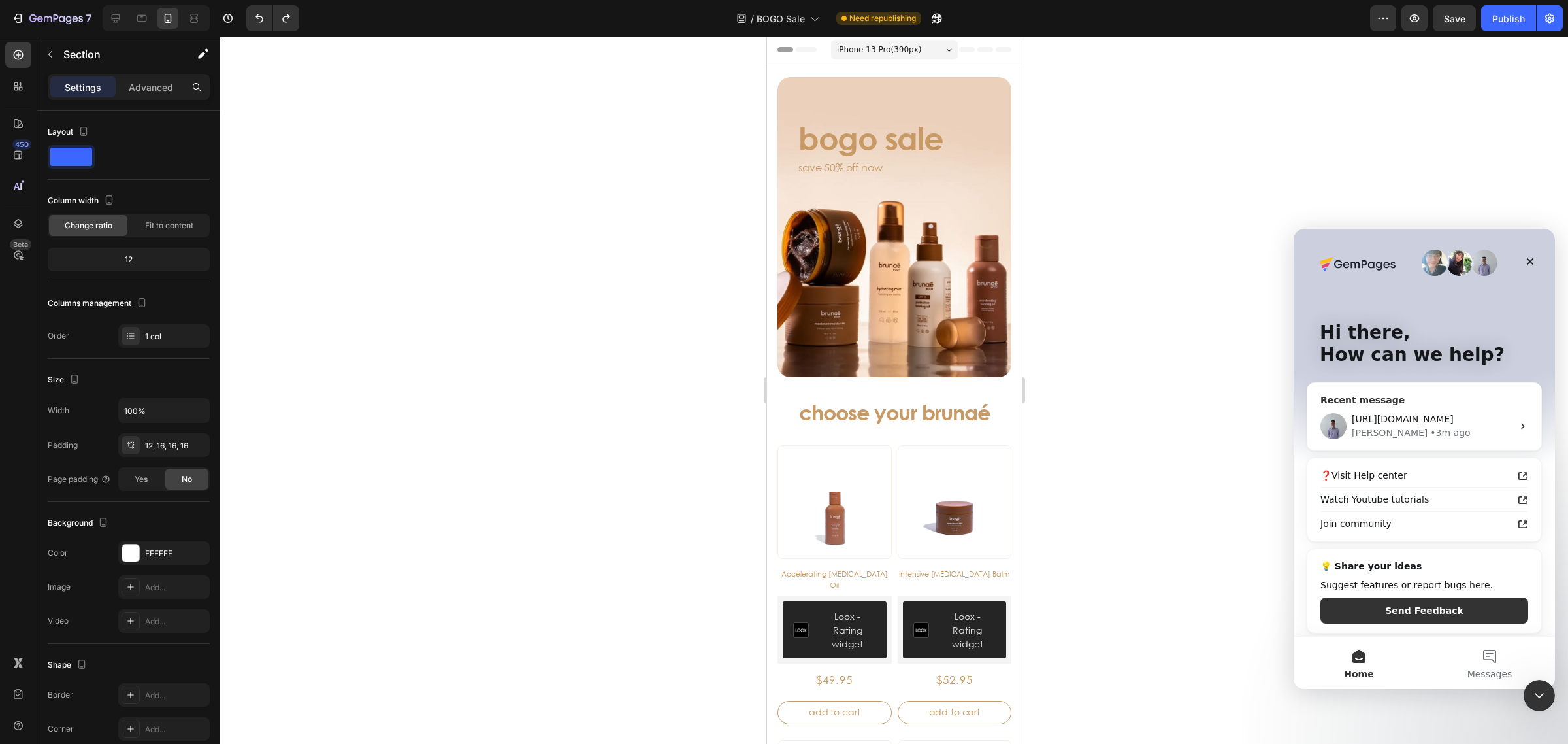
click at [1455, 408] on div "https://help.gempages.net/articles/v7-klaviyo-email-marketing-sms#how-to-integr…" at bounding box center [1424, 426] width 234 height 49
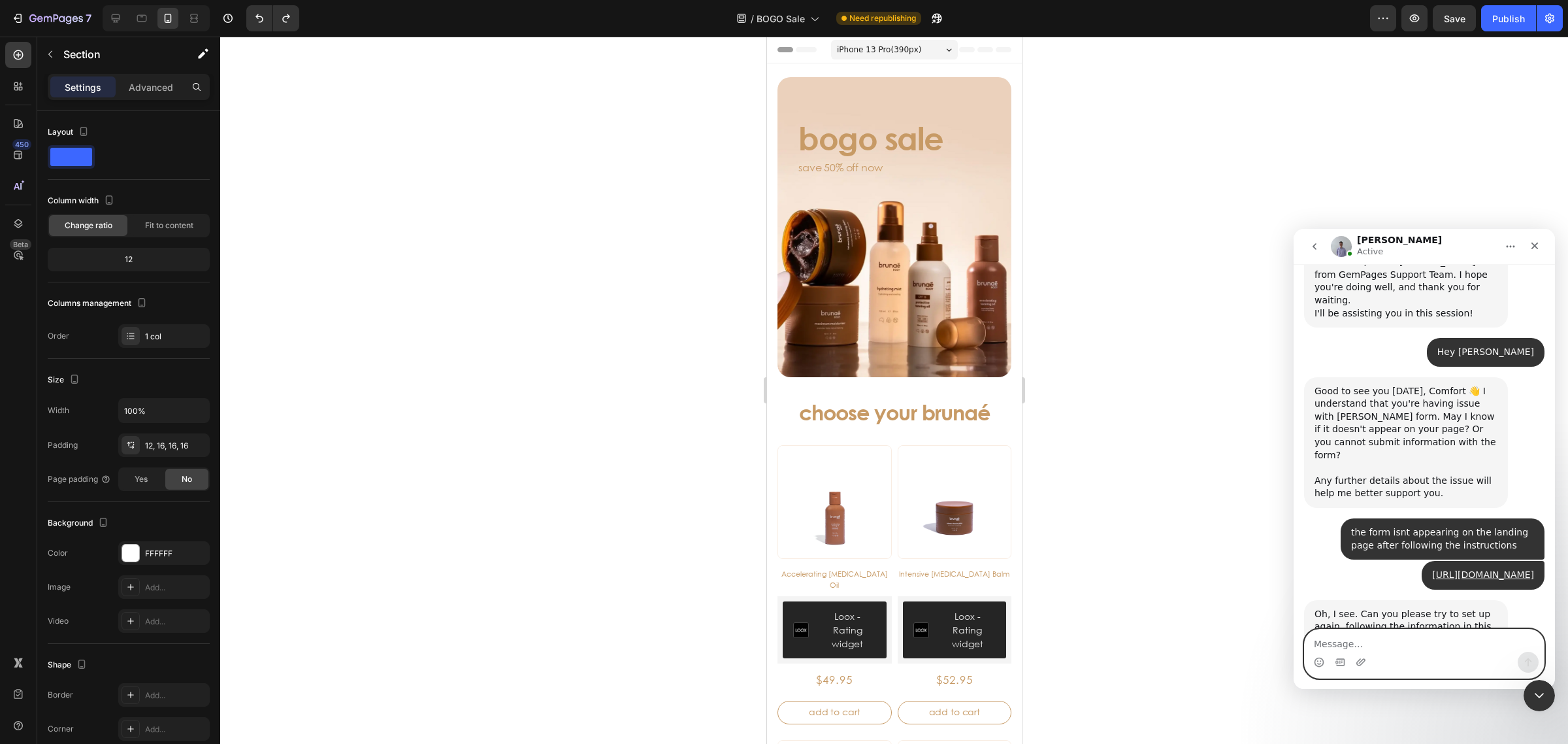
scroll to position [432, 0]
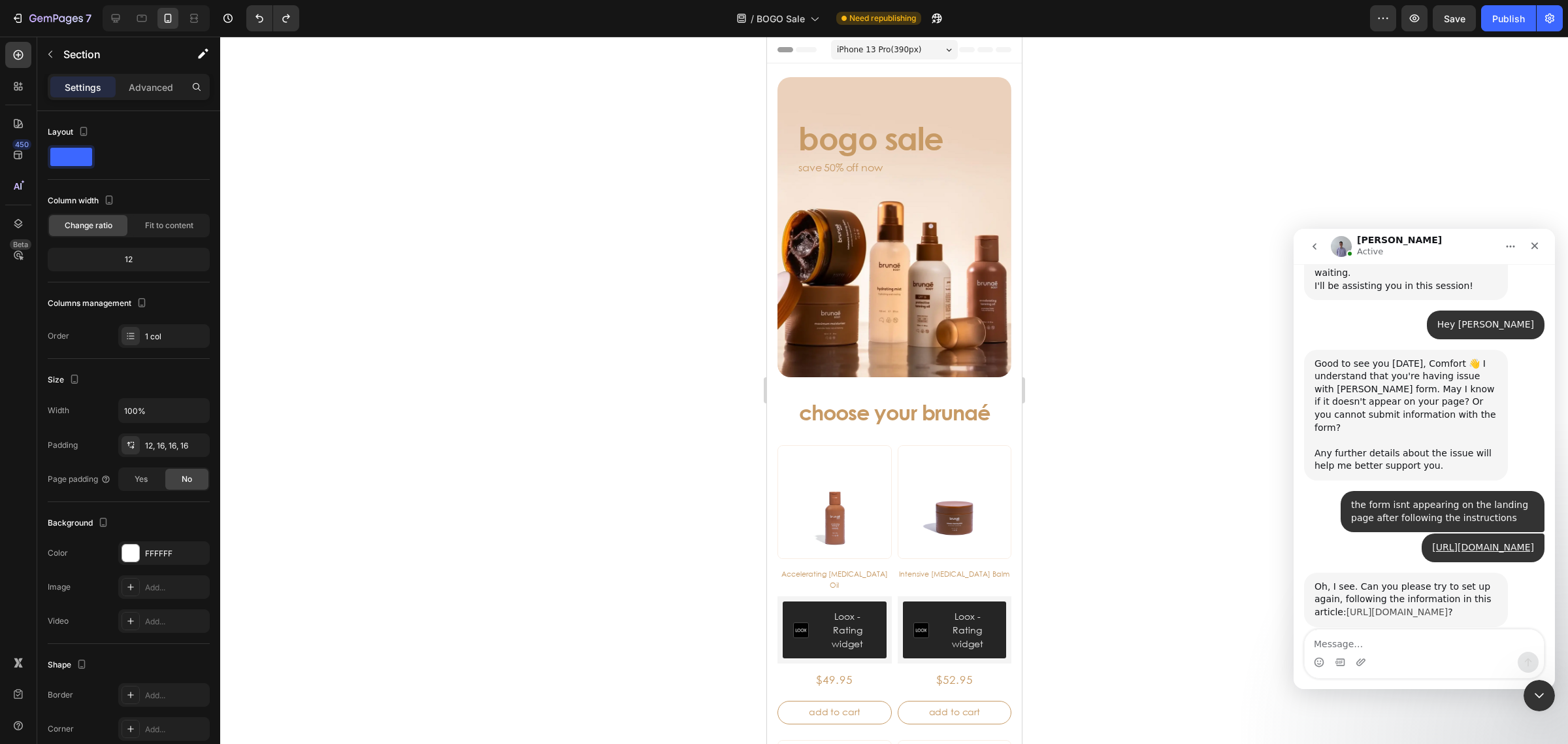
click at [1399, 607] on link "[URL][DOMAIN_NAME]" at bounding box center [1397, 612] width 102 height 10
drag, startPoint x: 1393, startPoint y: 671, endPoint x: 1391, endPoint y: 649, distance: 22.1
click at [1394, 671] on div "Intercom messenger" at bounding box center [1424, 662] width 239 height 21
click at [1390, 644] on textarea "Message…" at bounding box center [1424, 640] width 239 height 23
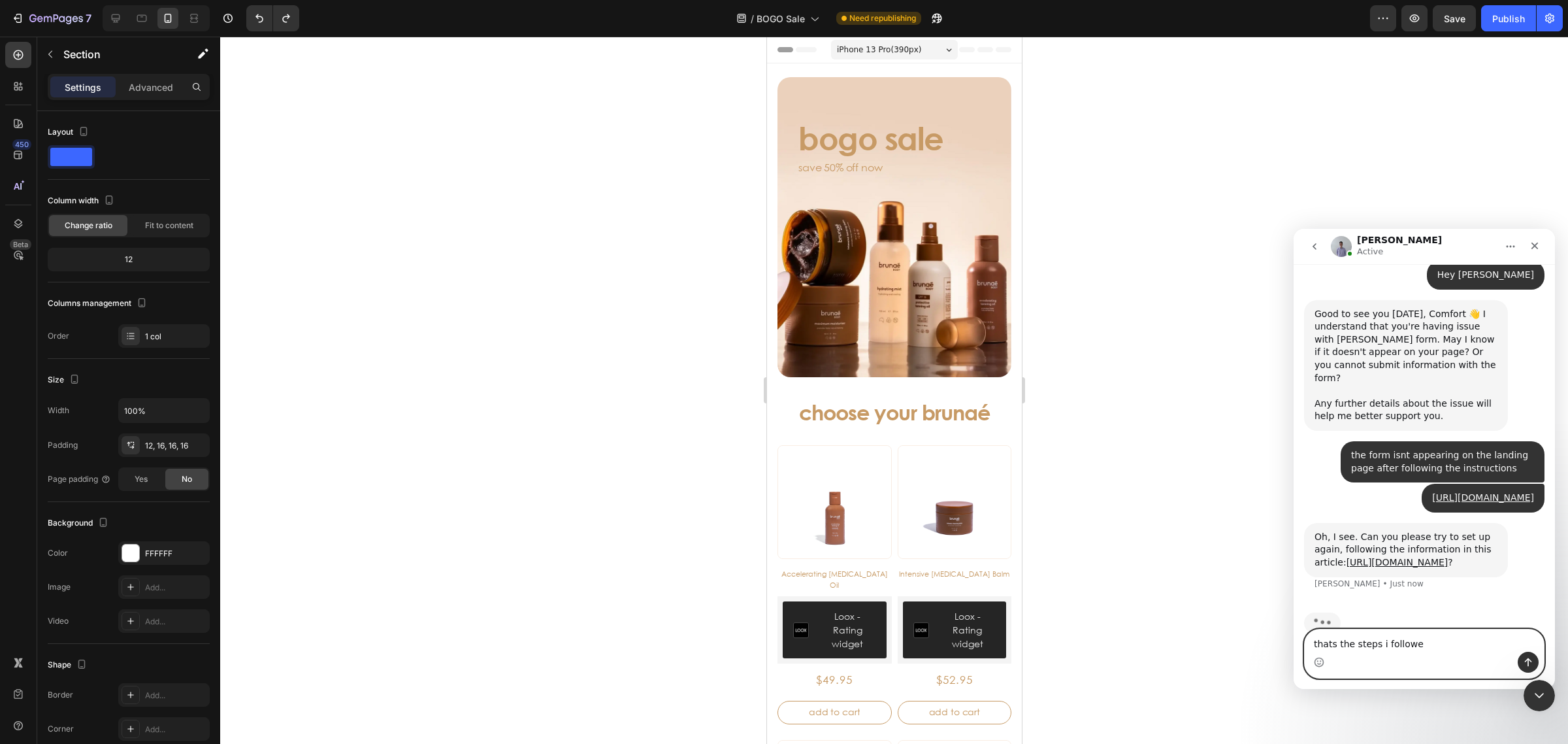
type textarea "thats the steps i followed"
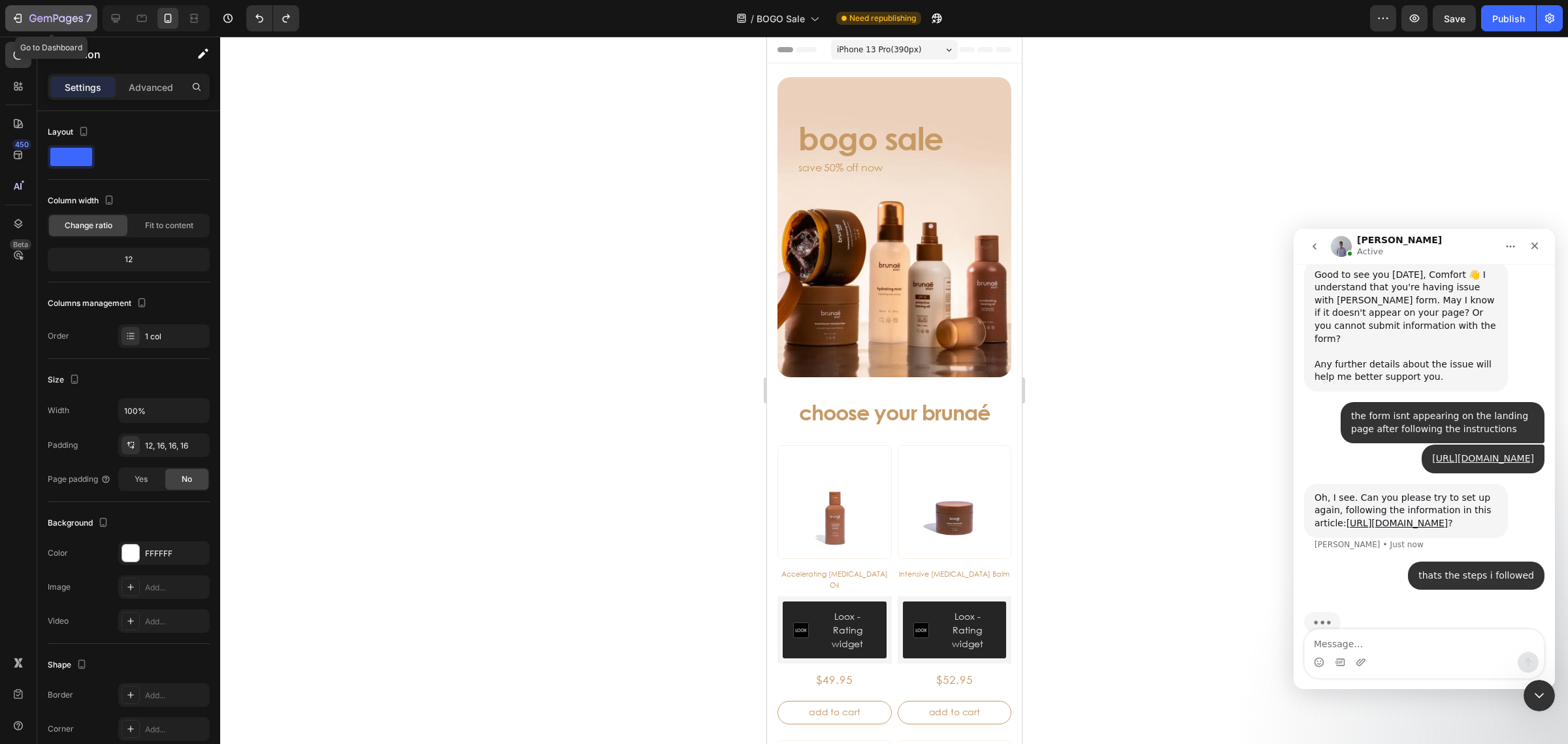
click at [61, 7] on button "7" at bounding box center [51, 18] width 92 height 26
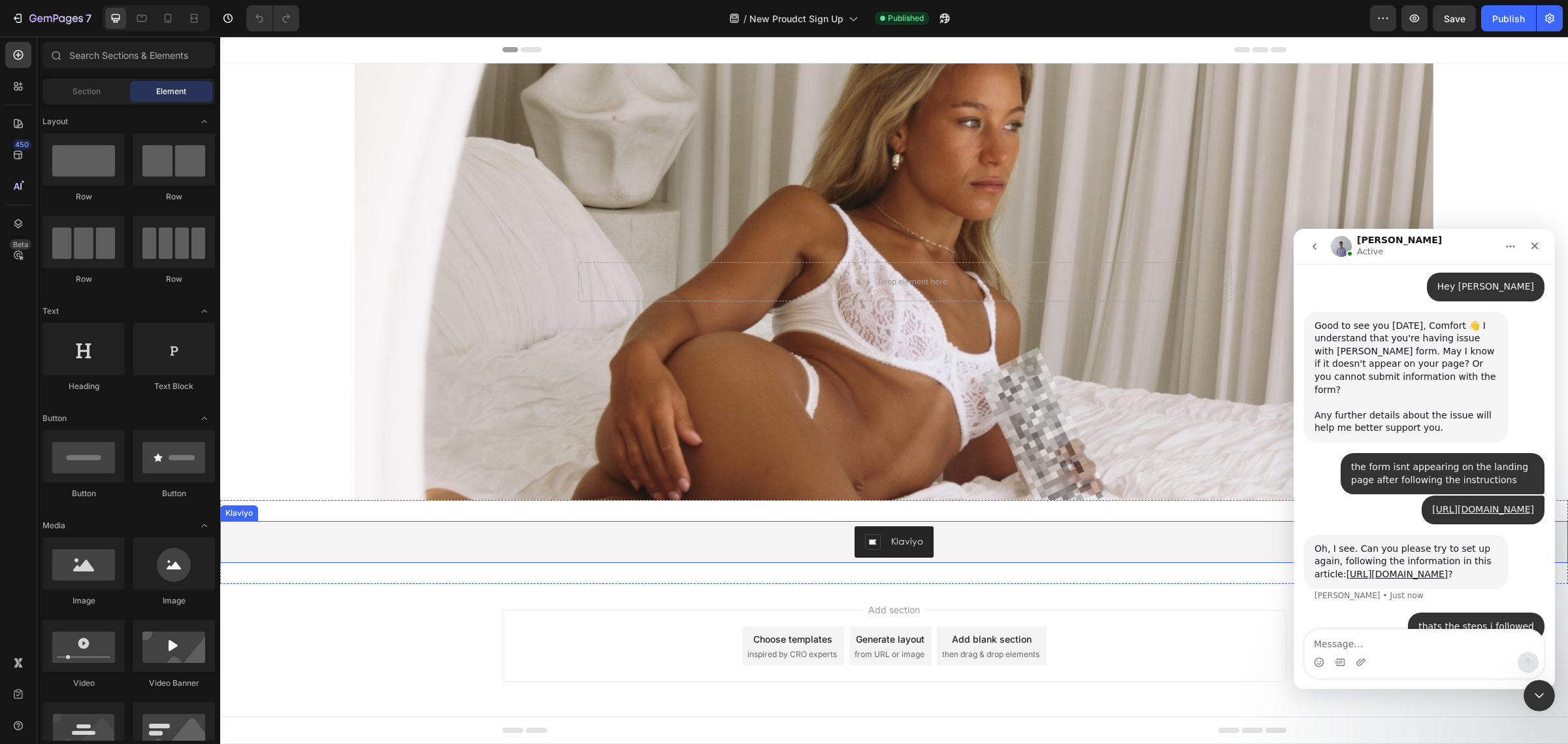
scroll to position [520, 0]
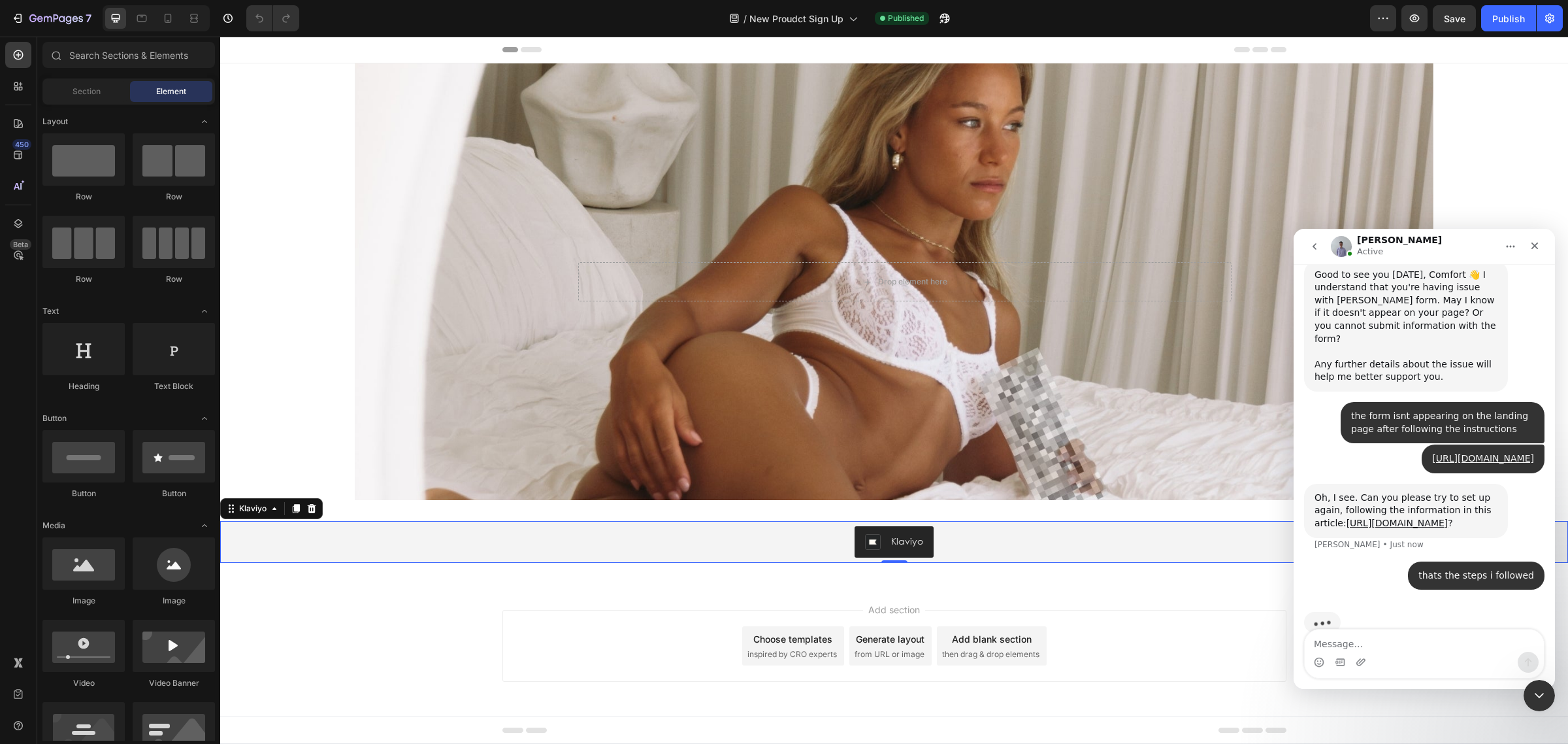
click at [891, 544] on div "Klaviyo" at bounding box center [907, 540] width 32 height 14
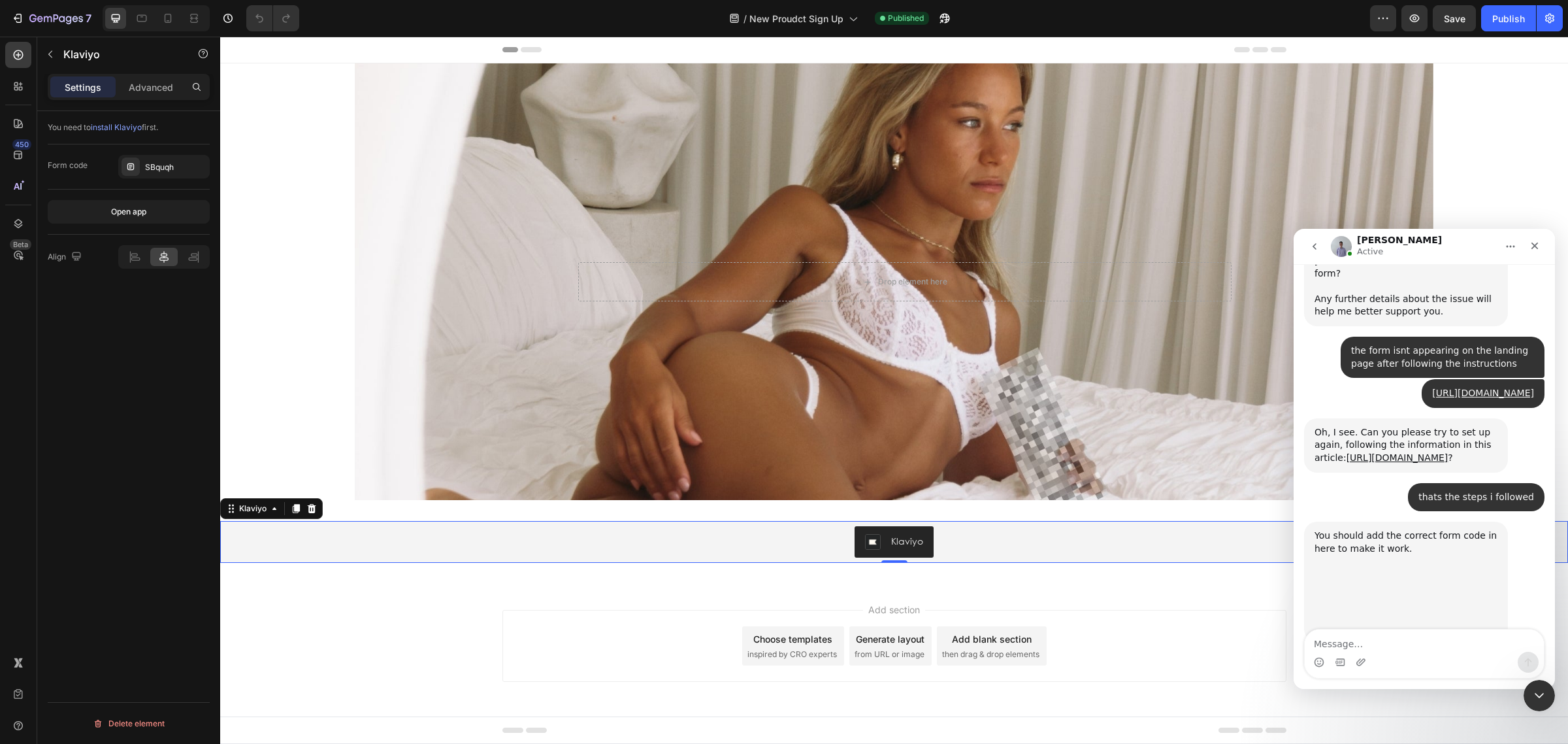
scroll to position [600, 0]
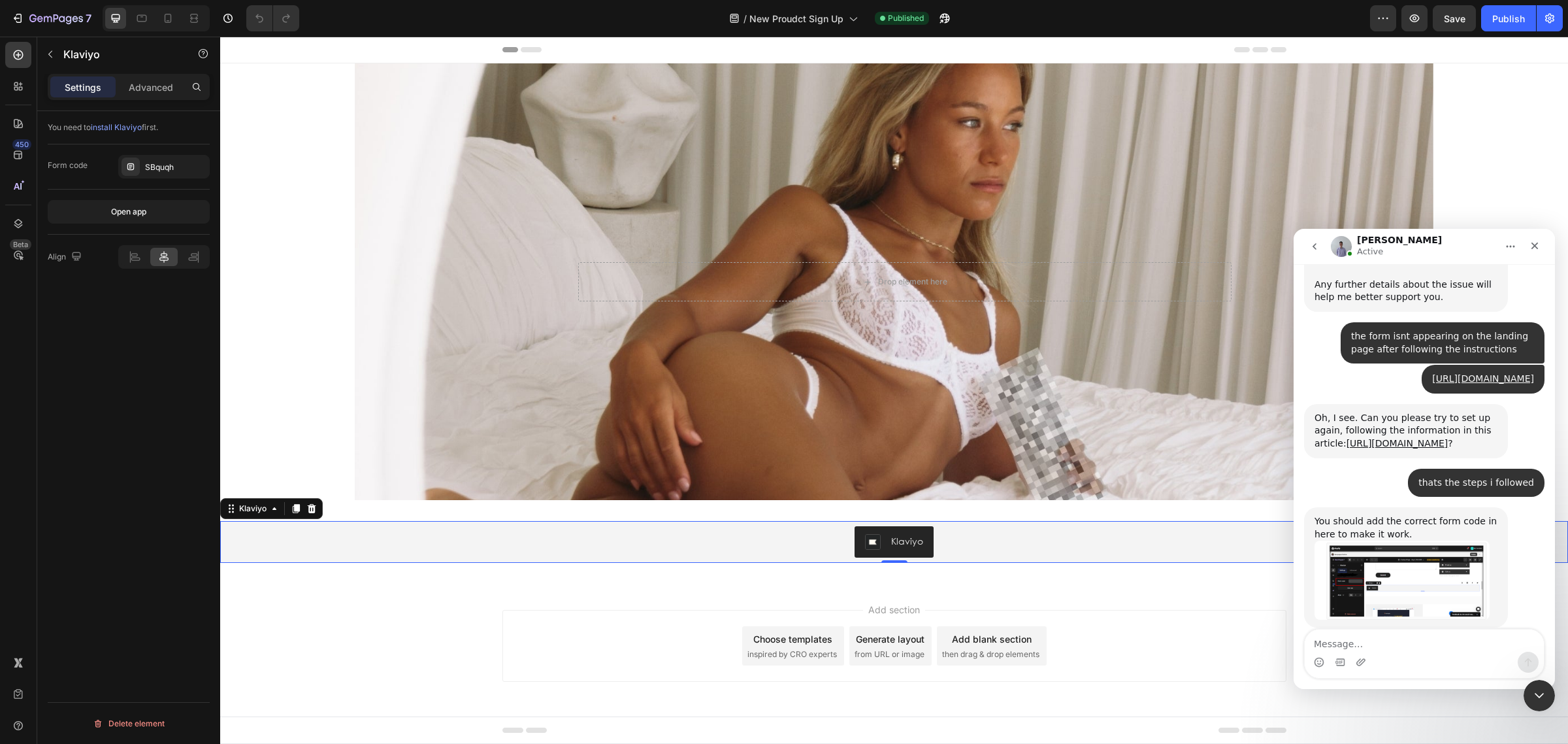
click at [1442, 578] on img "Brad says…" at bounding box center [1402, 580] width 175 height 78
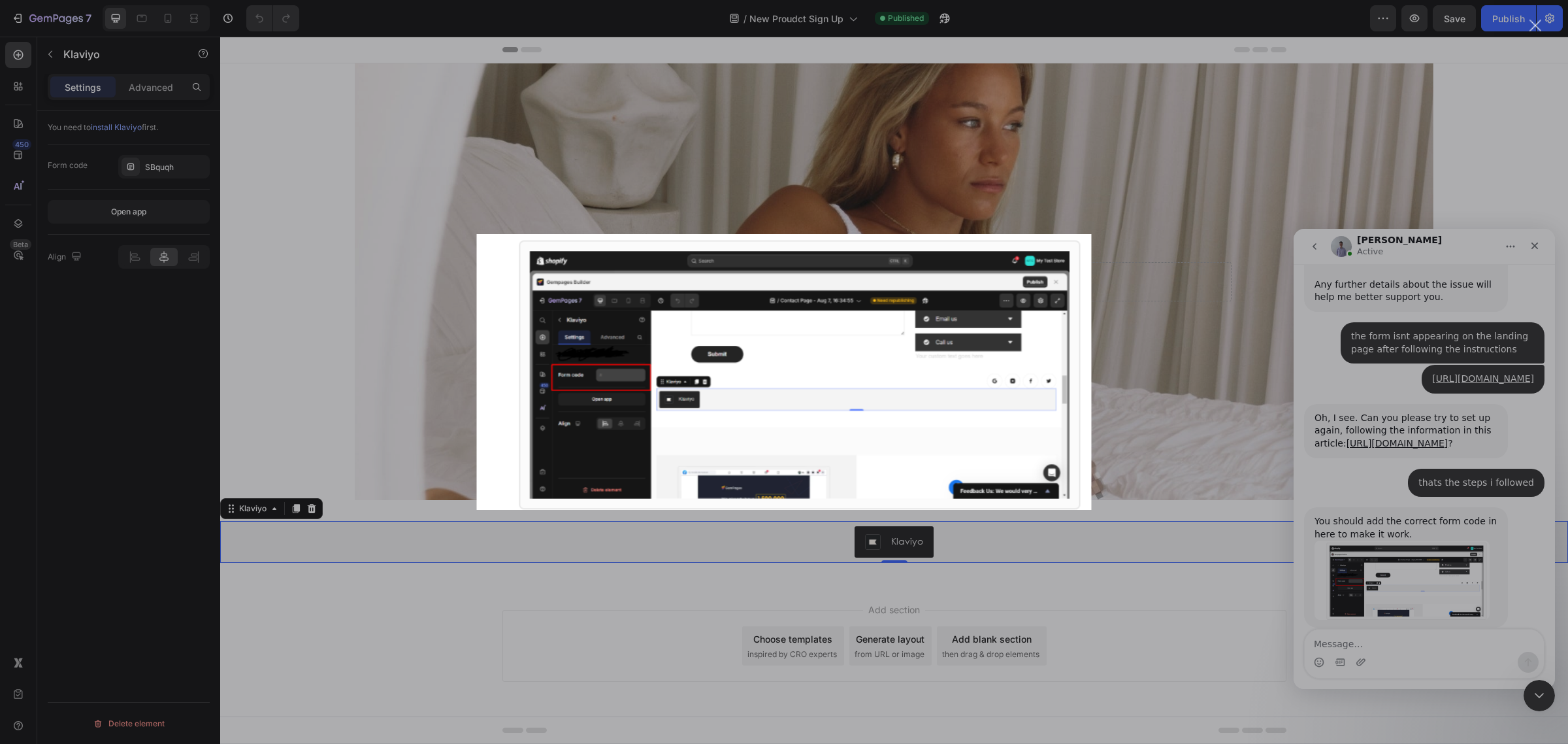
click at [1398, 513] on div "Intercom messenger" at bounding box center [784, 372] width 1568 height 744
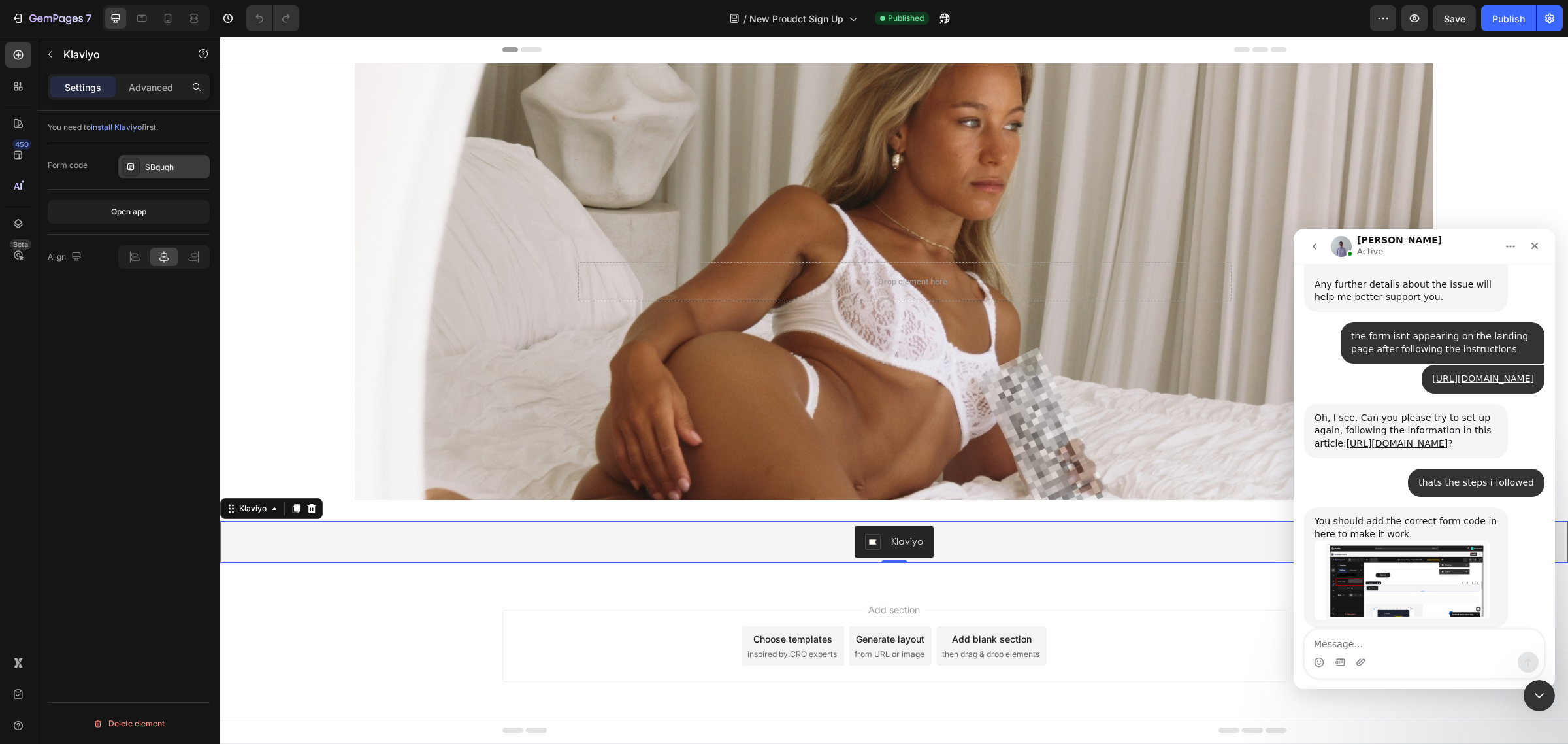
click at [179, 166] on div "SBquqh" at bounding box center [176, 167] width 62 height 12
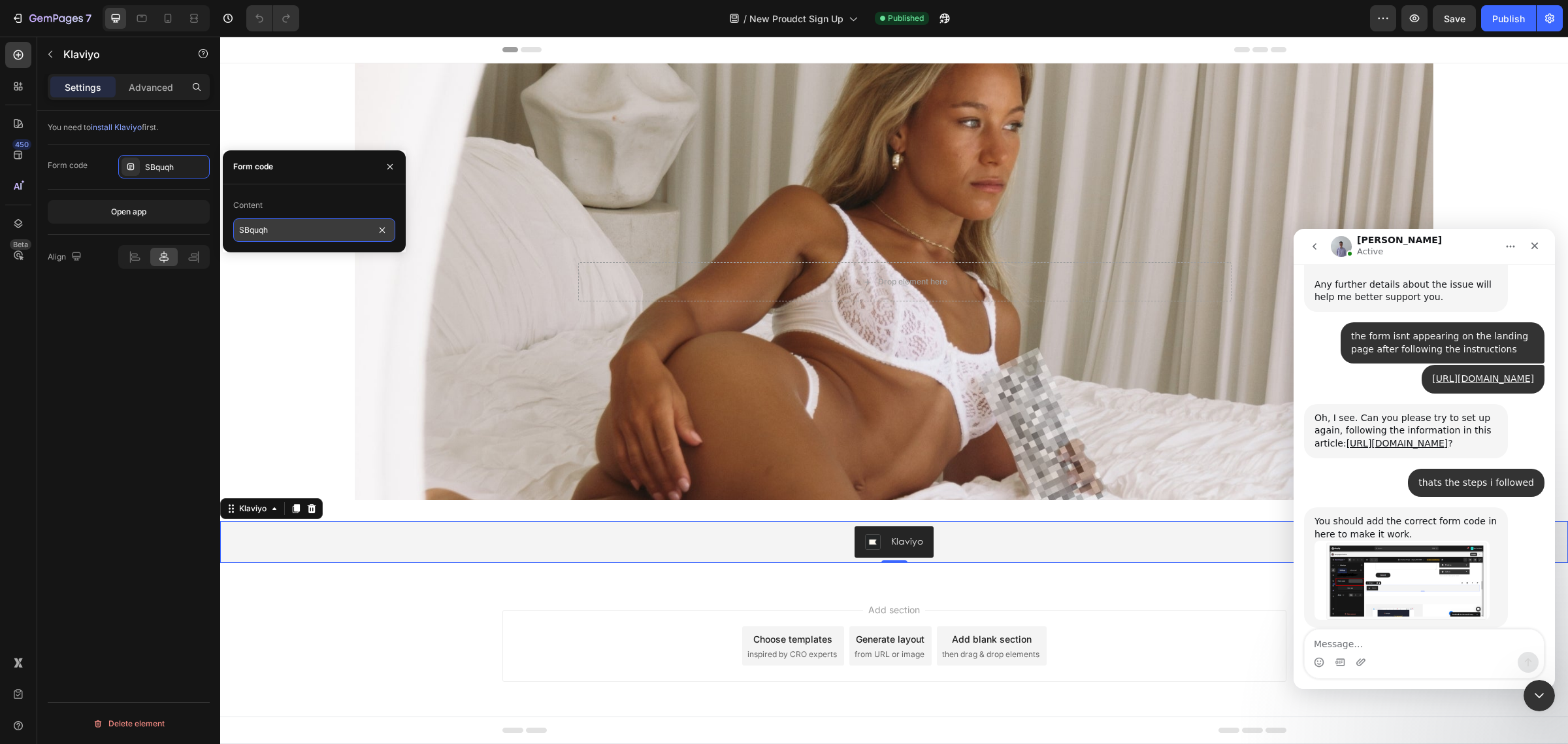
click at [257, 227] on input "SBquqh" at bounding box center [314, 230] width 162 height 23
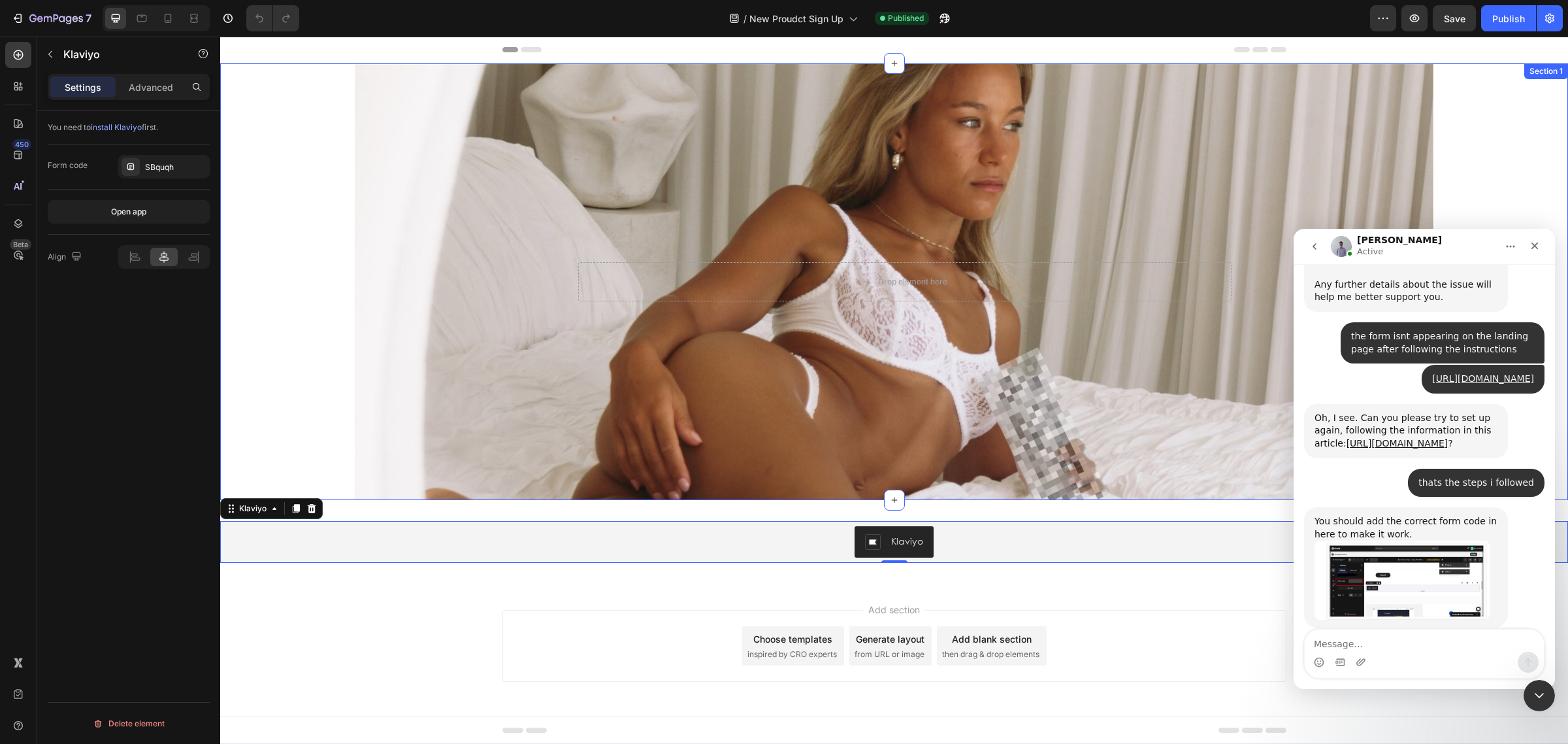
drag, startPoint x: 171, startPoint y: 324, endPoint x: 175, endPoint y: 283, distance: 41.2
click at [171, 324] on div "You need to install Klaviyo first. Form code SBquqh Open app Align Delete eleme…" at bounding box center [129, 446] width 183 height 670
click at [1360, 661] on icon "Upload attachment" at bounding box center [1361, 661] width 10 height 7
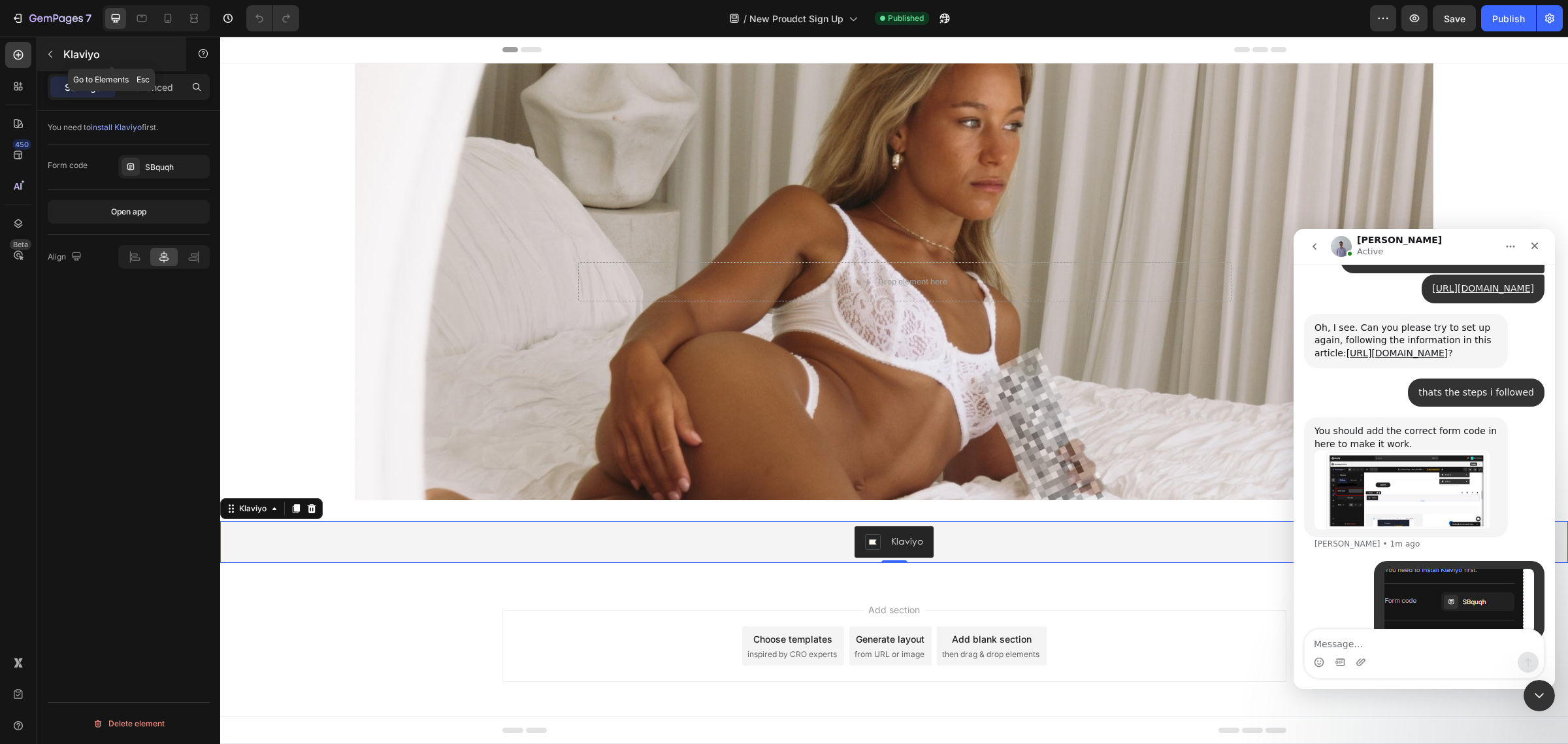
click at [50, 56] on icon "button" at bounding box center [50, 54] width 10 height 10
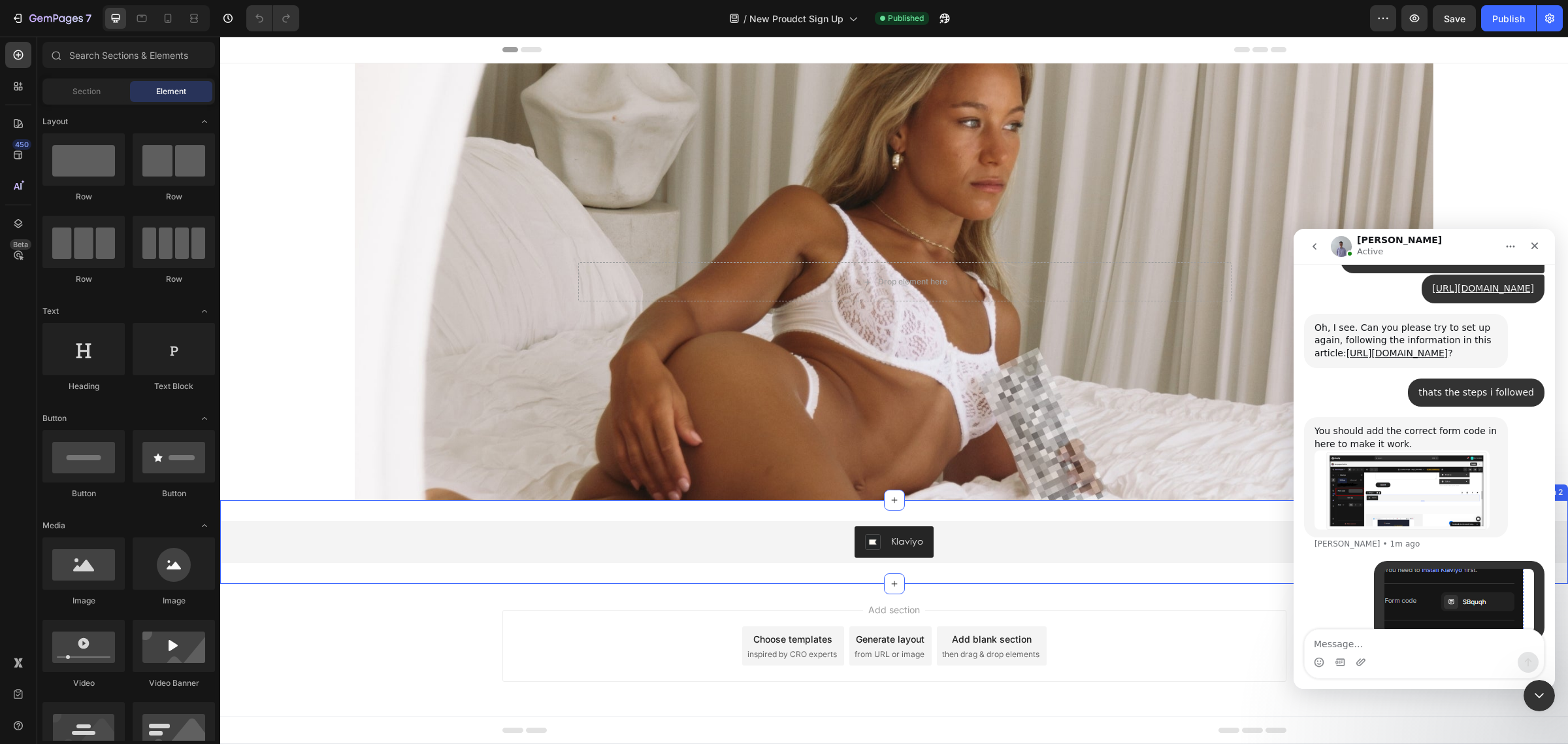
click at [919, 543] on button "Klaviyo" at bounding box center [894, 541] width 79 height 31
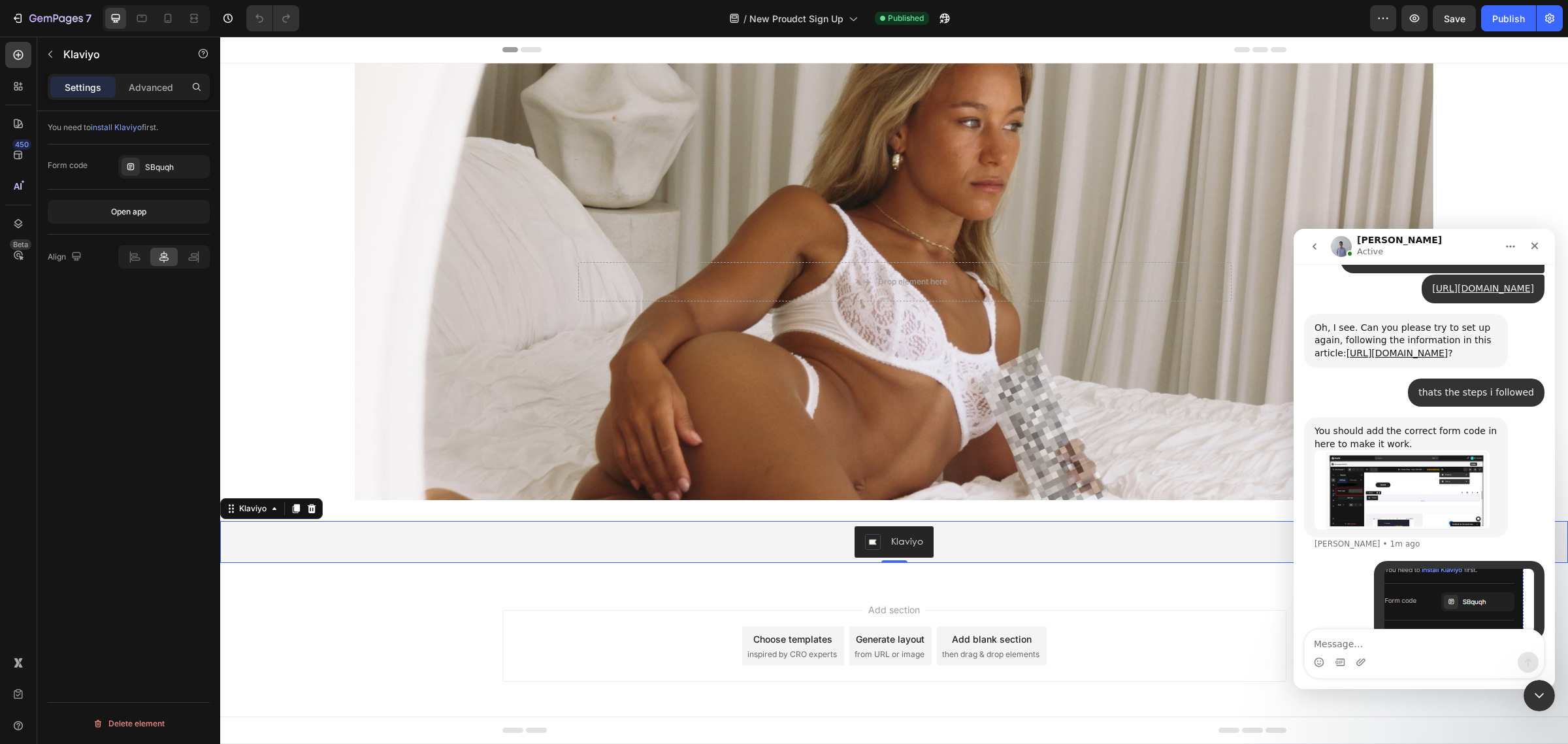
click at [1364, 466] on img "Brad says…" at bounding box center [1402, 489] width 175 height 78
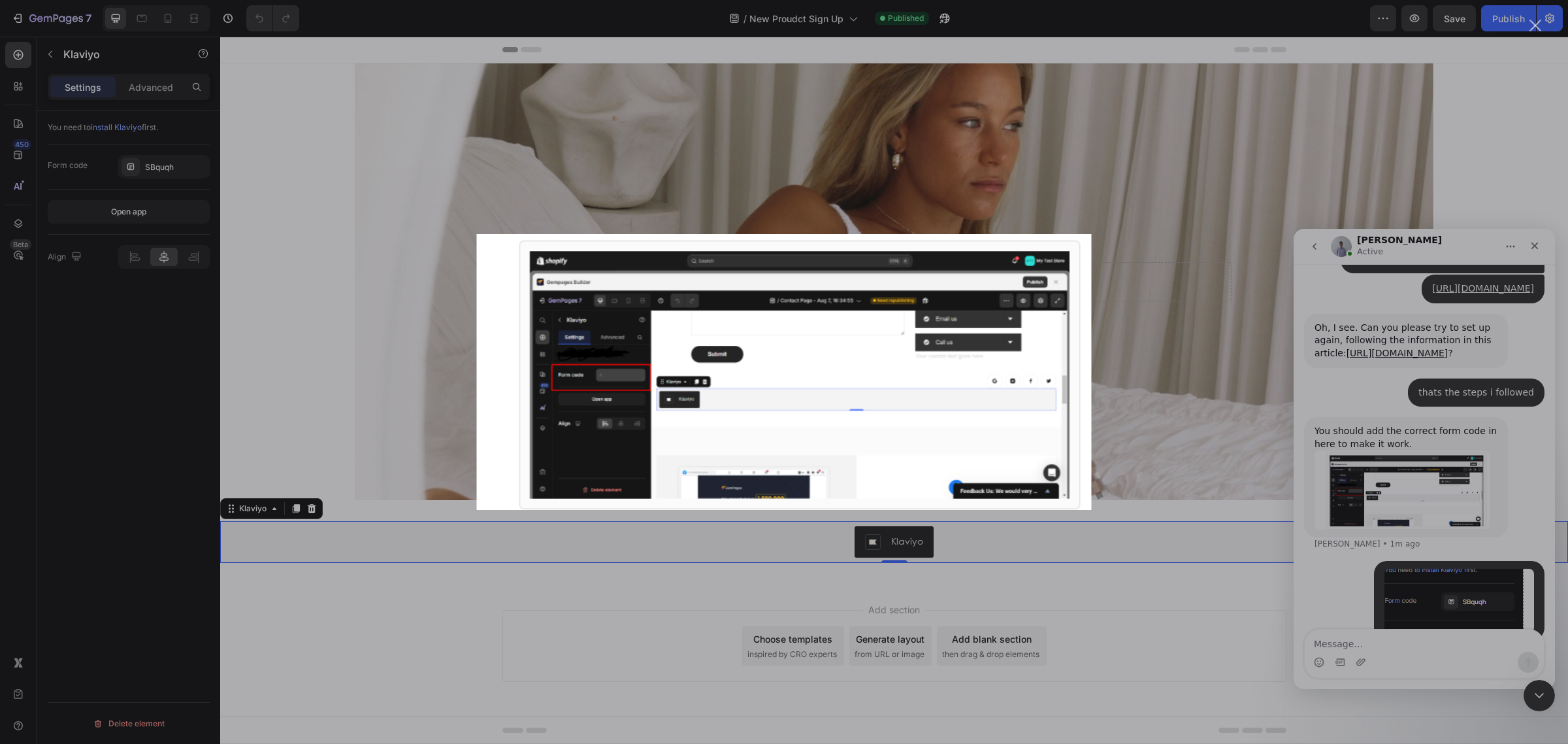
click at [1459, 600] on div "Intercom messenger" at bounding box center [784, 372] width 1568 height 744
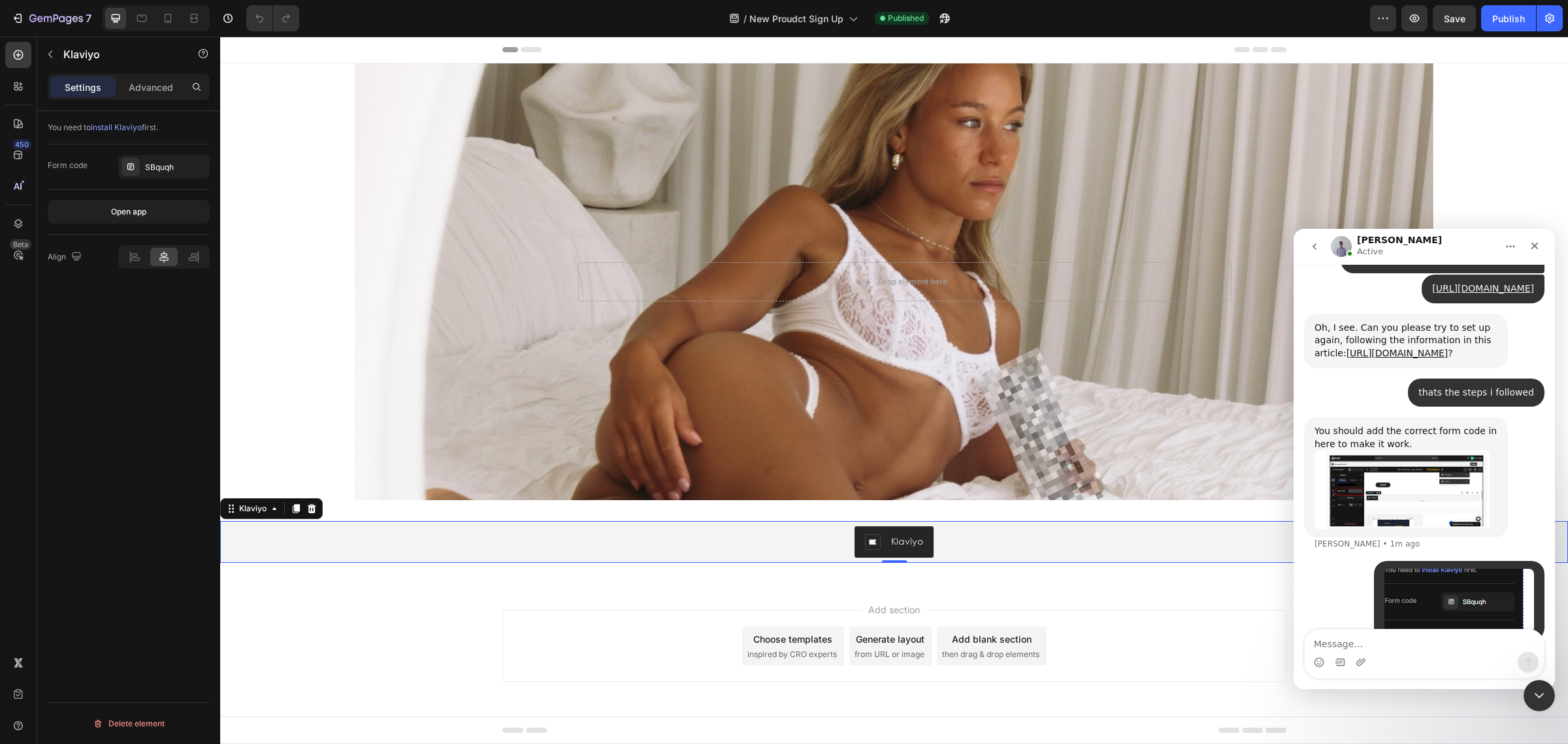
click at [874, 544] on img "Klaviyo" at bounding box center [873, 541] width 16 height 16
click at [1318, 251] on icon "go back" at bounding box center [1315, 246] width 10 height 10
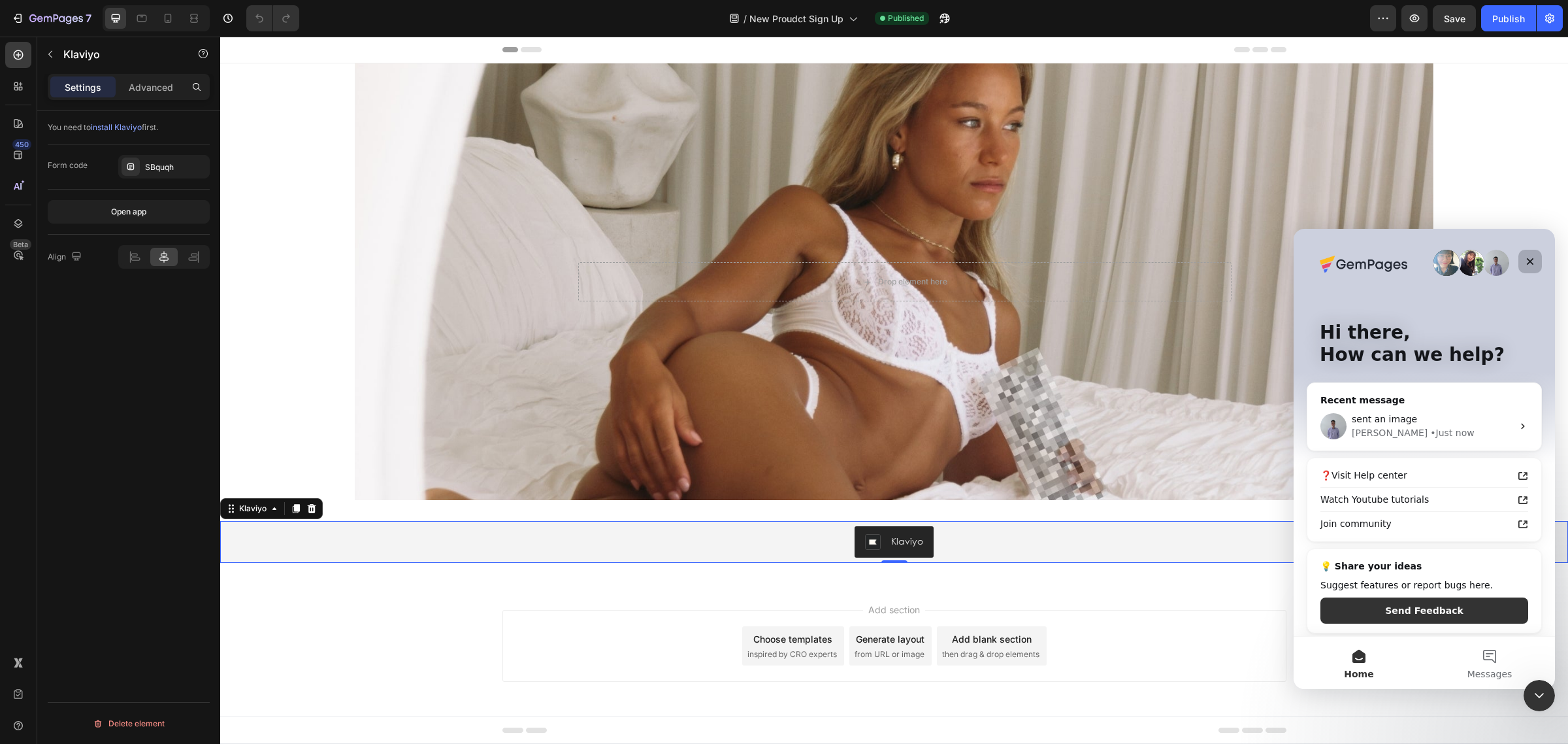
click at [1531, 265] on icon "Close" at bounding box center [1531, 261] width 10 height 10
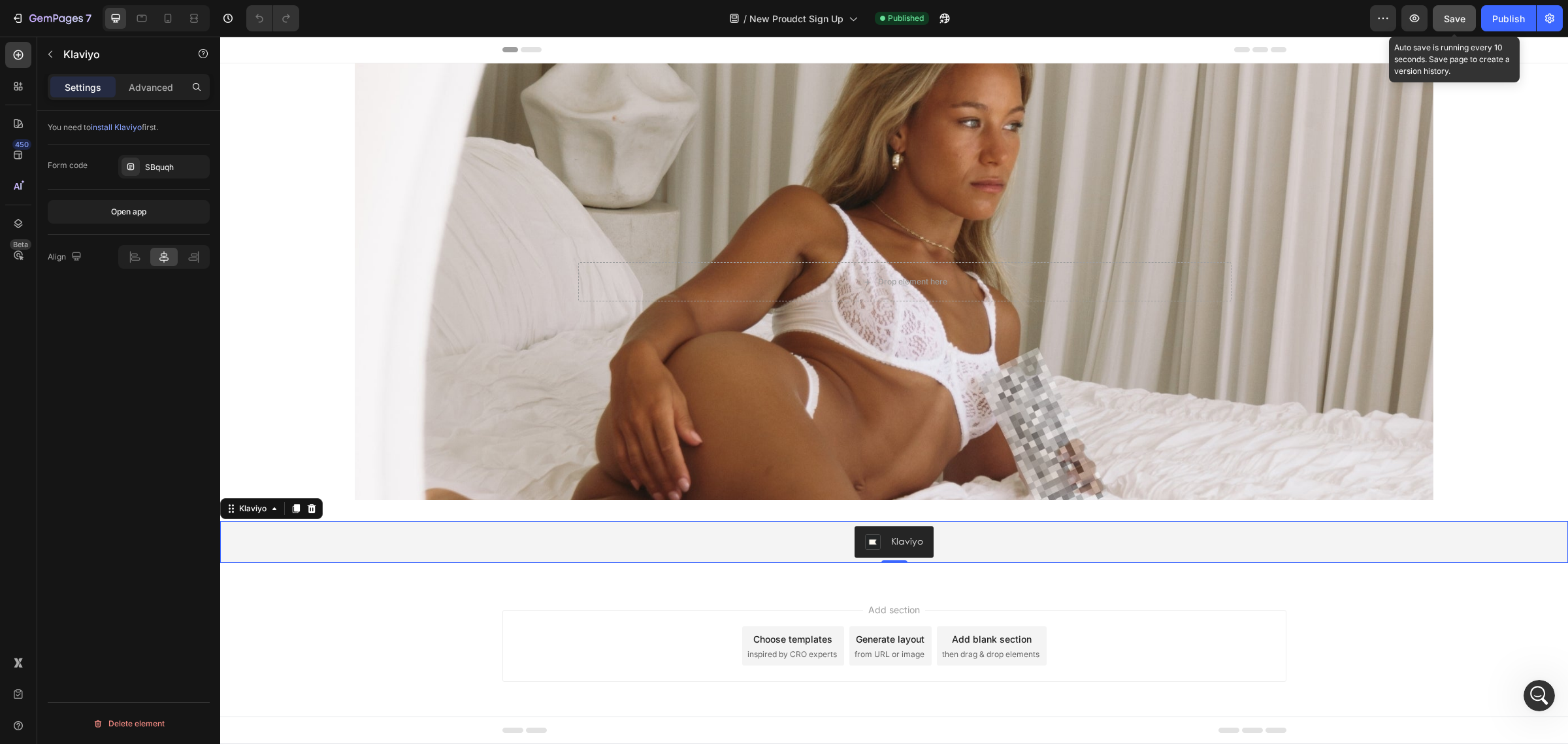
click at [1458, 18] on span "Save" at bounding box center [1454, 18] width 22 height 11
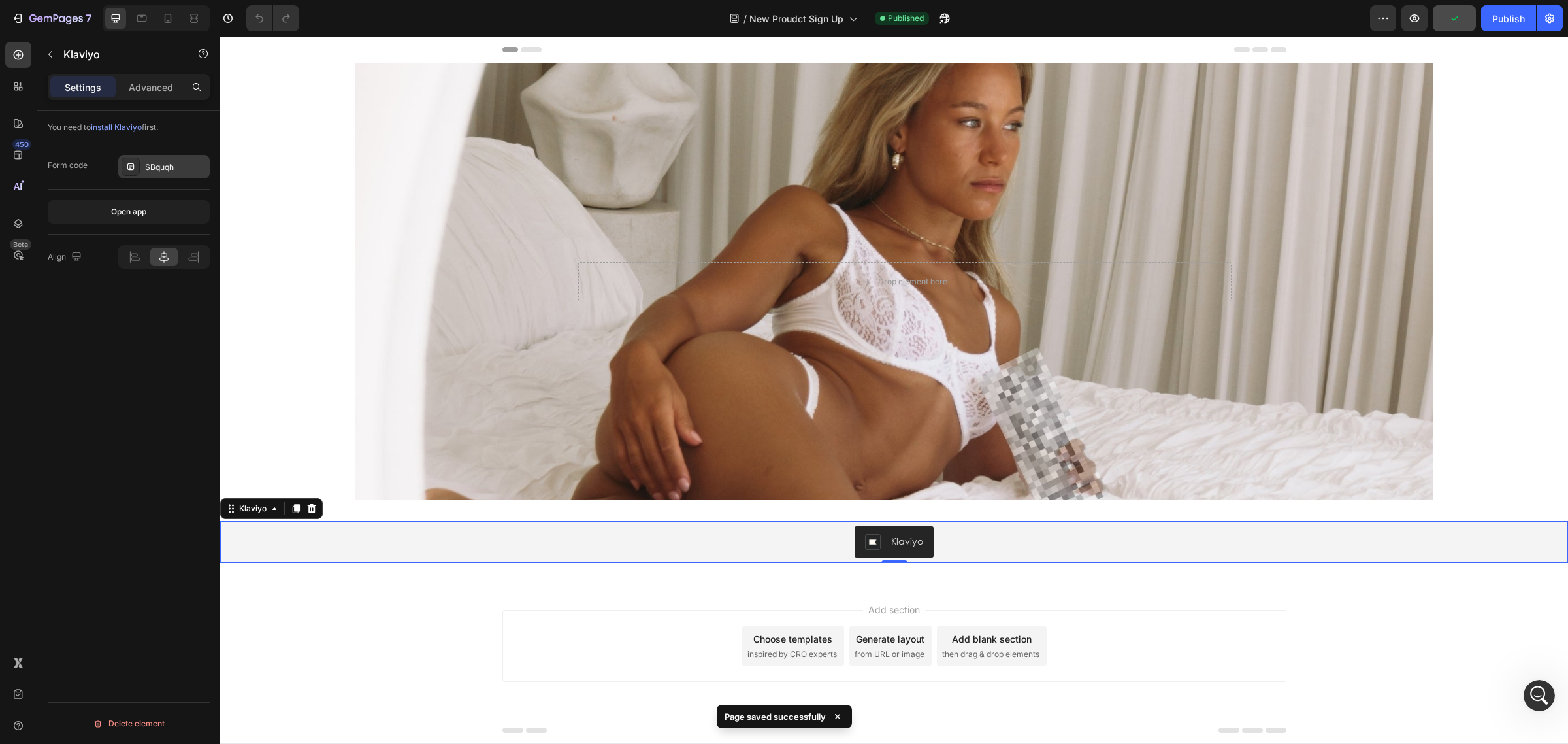
click at [174, 168] on div "SBquqh" at bounding box center [176, 167] width 62 height 12
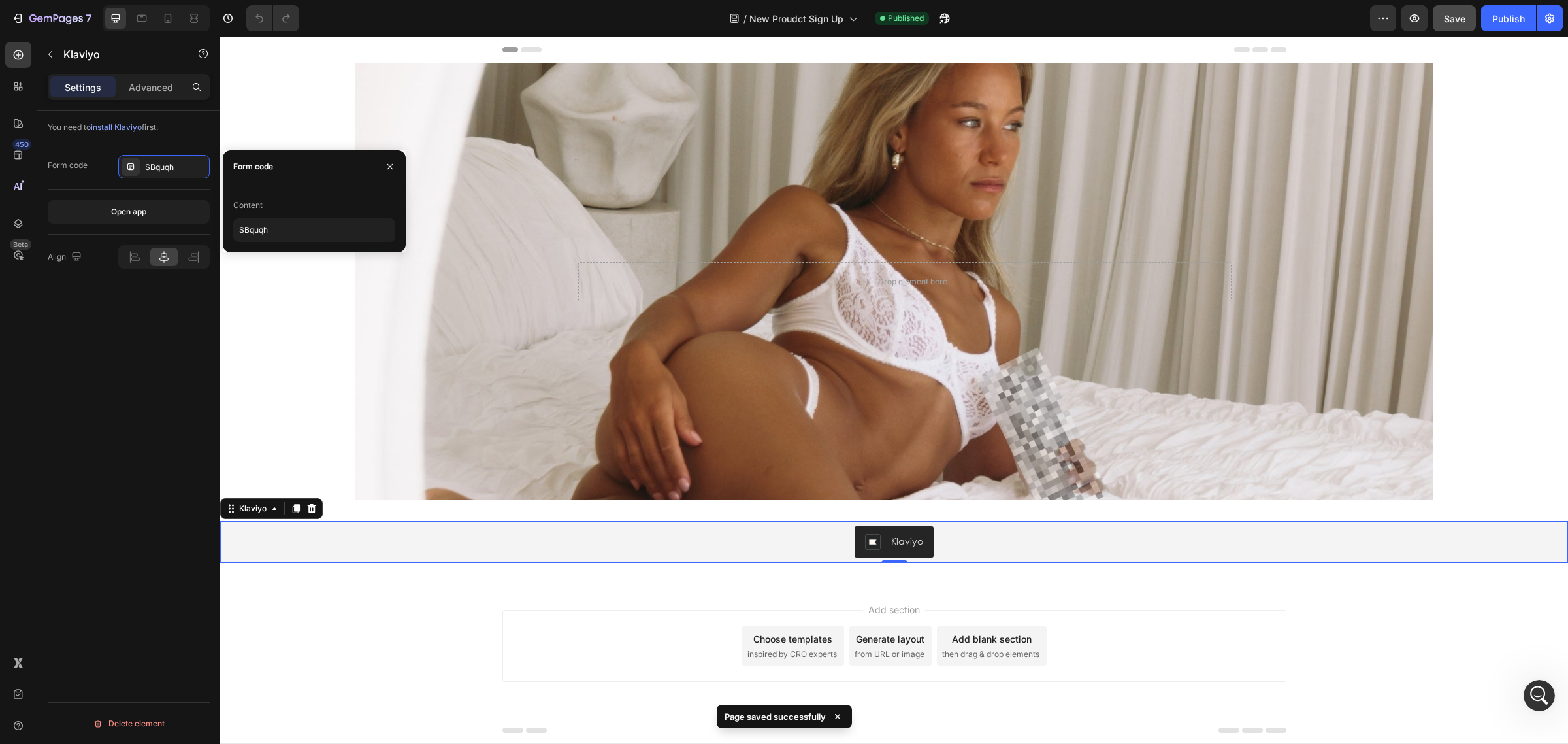
click at [83, 165] on div "Form code" at bounding box center [68, 165] width 40 height 12
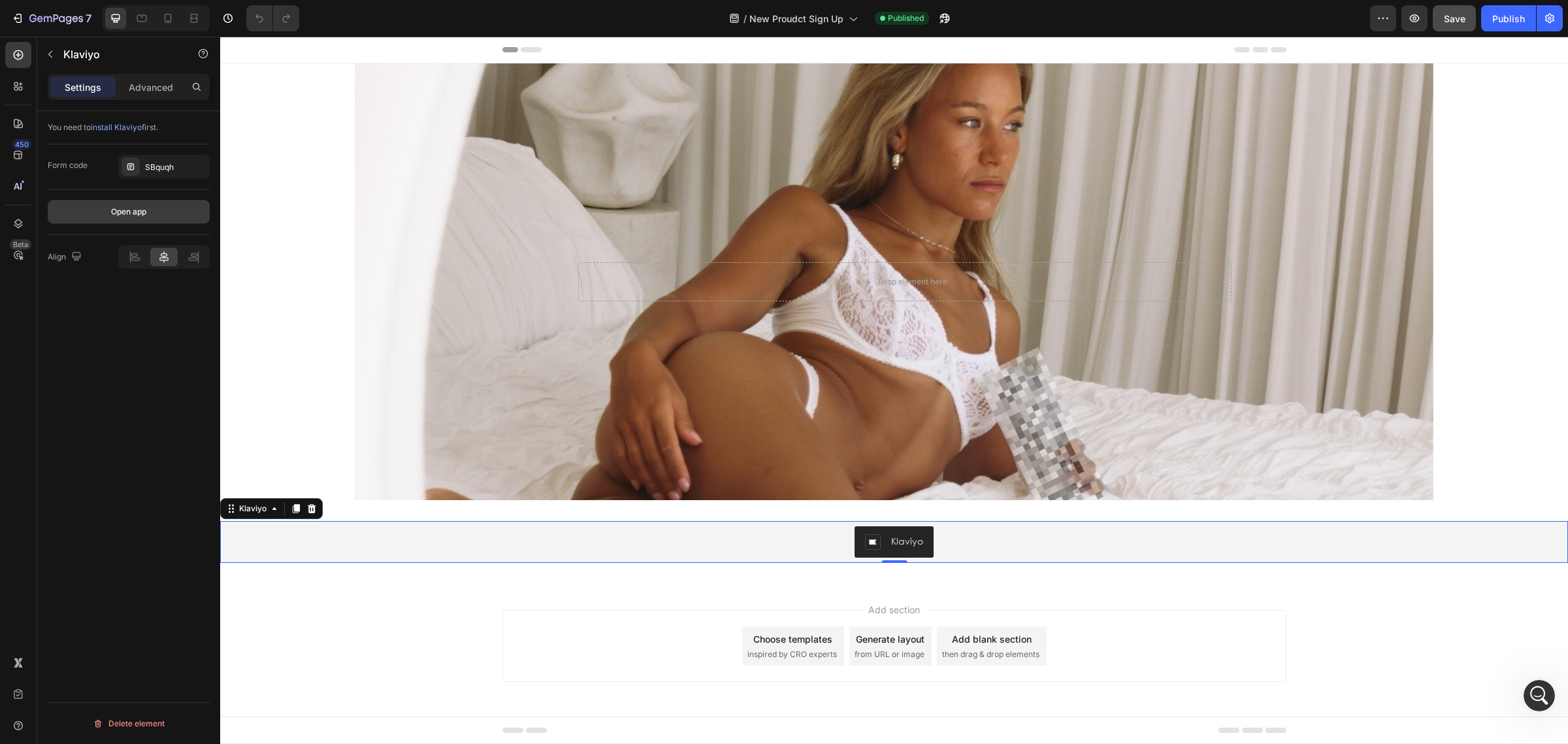
click at [145, 218] on div "Open app" at bounding box center [129, 212] width 36 height 12
click at [1419, 15] on icon "button" at bounding box center [1414, 18] width 13 height 13
click at [1532, 691] on icon "Open Intercom Messenger" at bounding box center [1538, 694] width 22 height 22
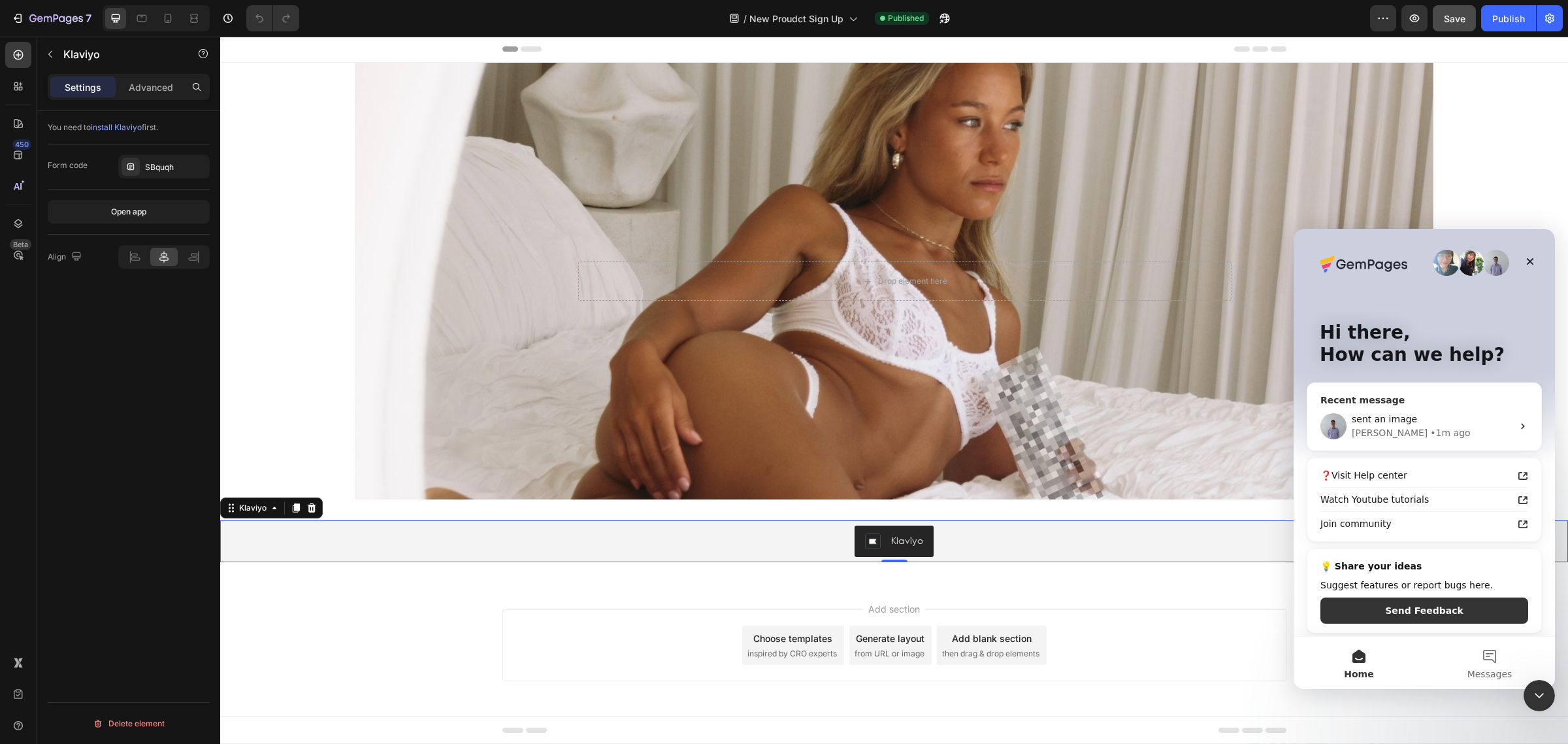
click at [1410, 421] on div "sent an image" at bounding box center [1432, 419] width 161 height 14
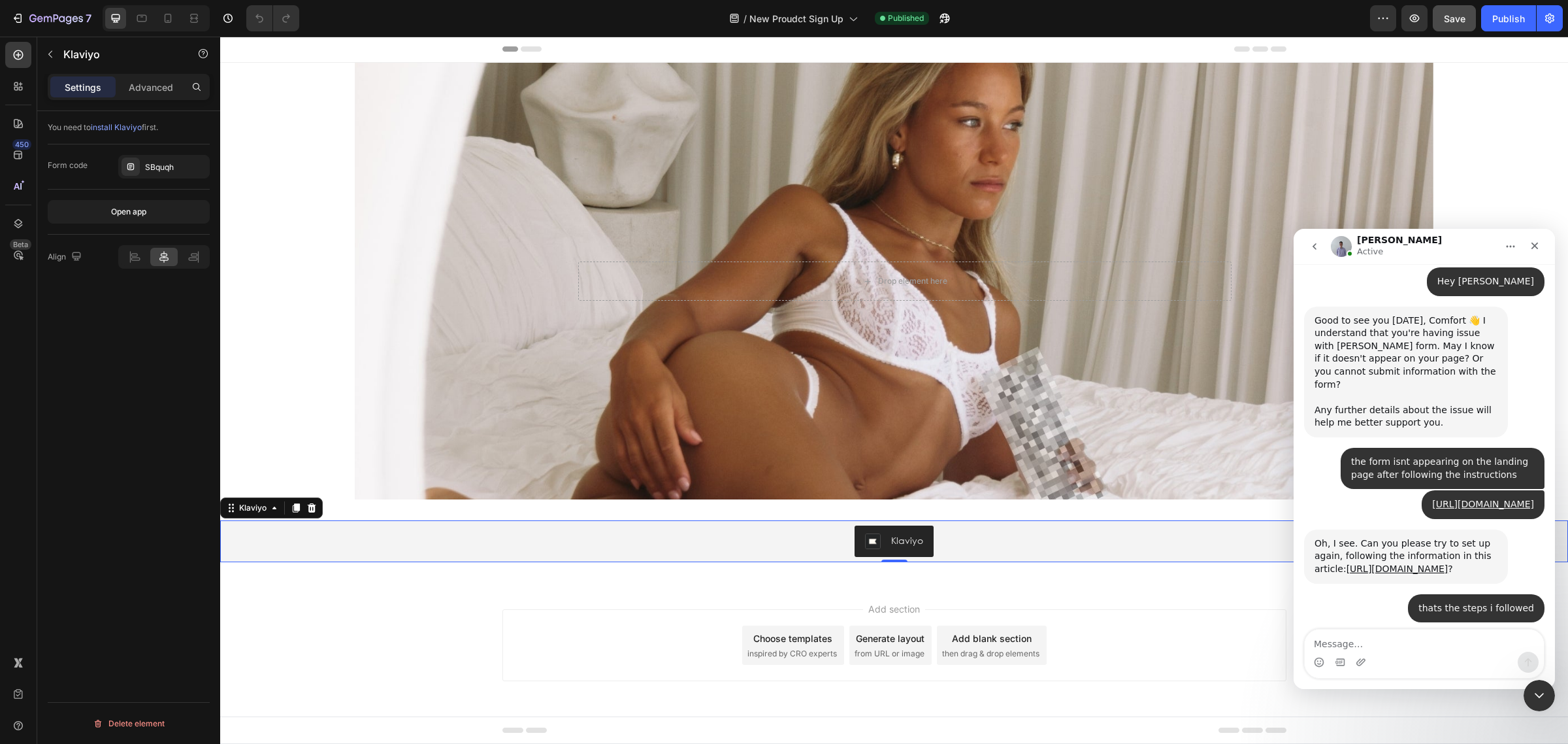
scroll to position [690, 0]
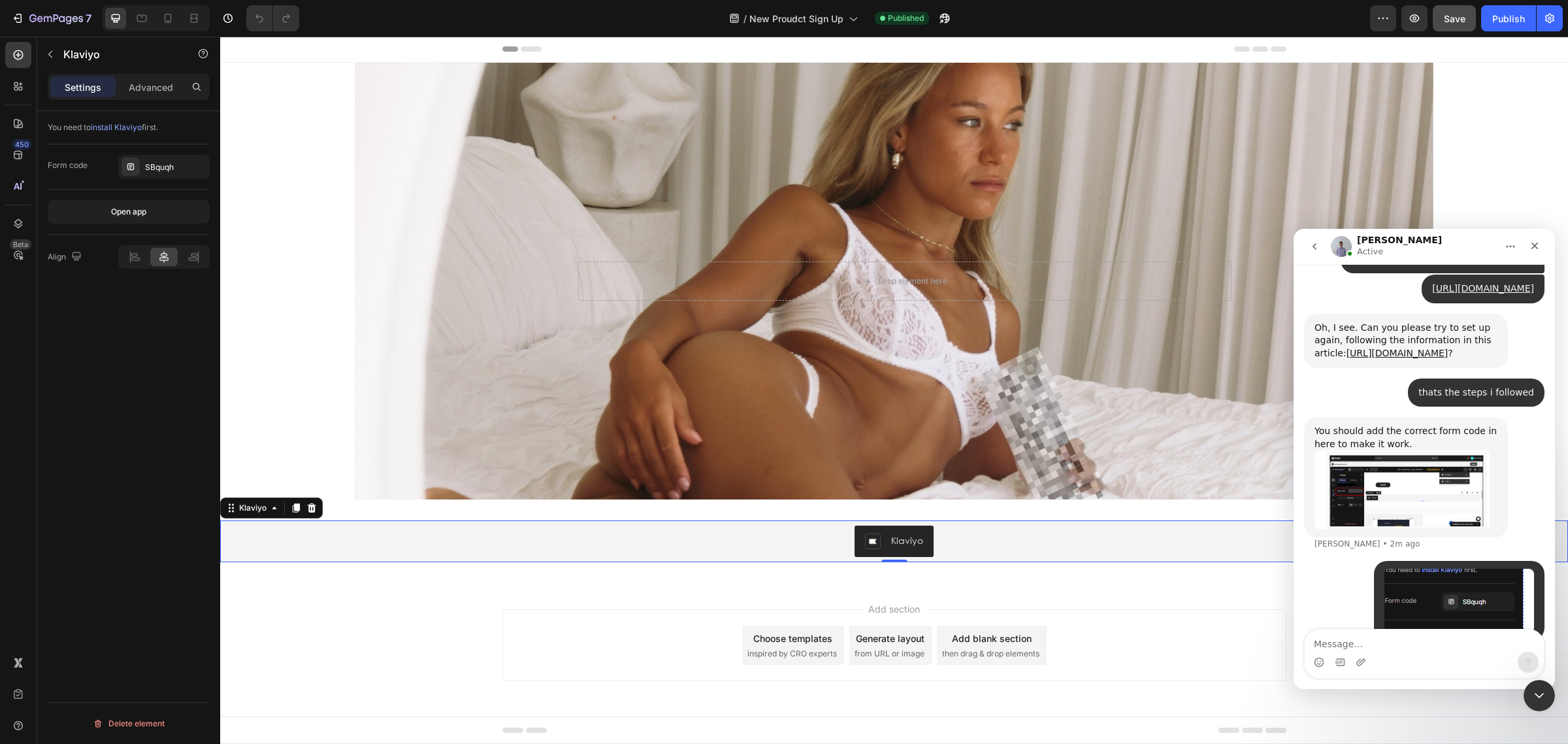
click at [131, 125] on span "install Klaviyo" at bounding box center [116, 126] width 51 height 10
click at [1449, 580] on img "user says…" at bounding box center [1459, 600] width 150 height 64
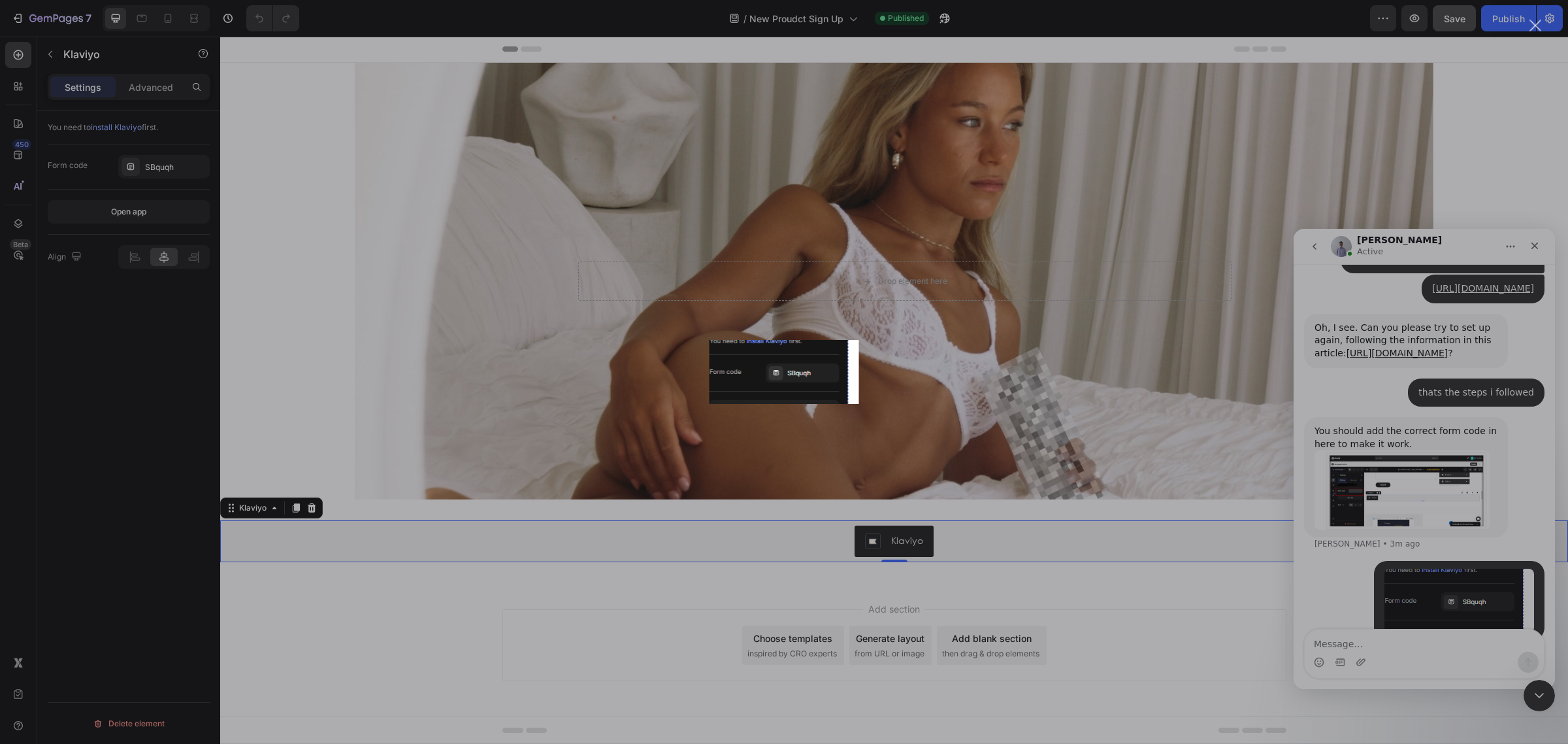
click at [957, 408] on div "Intercom messenger" at bounding box center [784, 372] width 1568 height 744
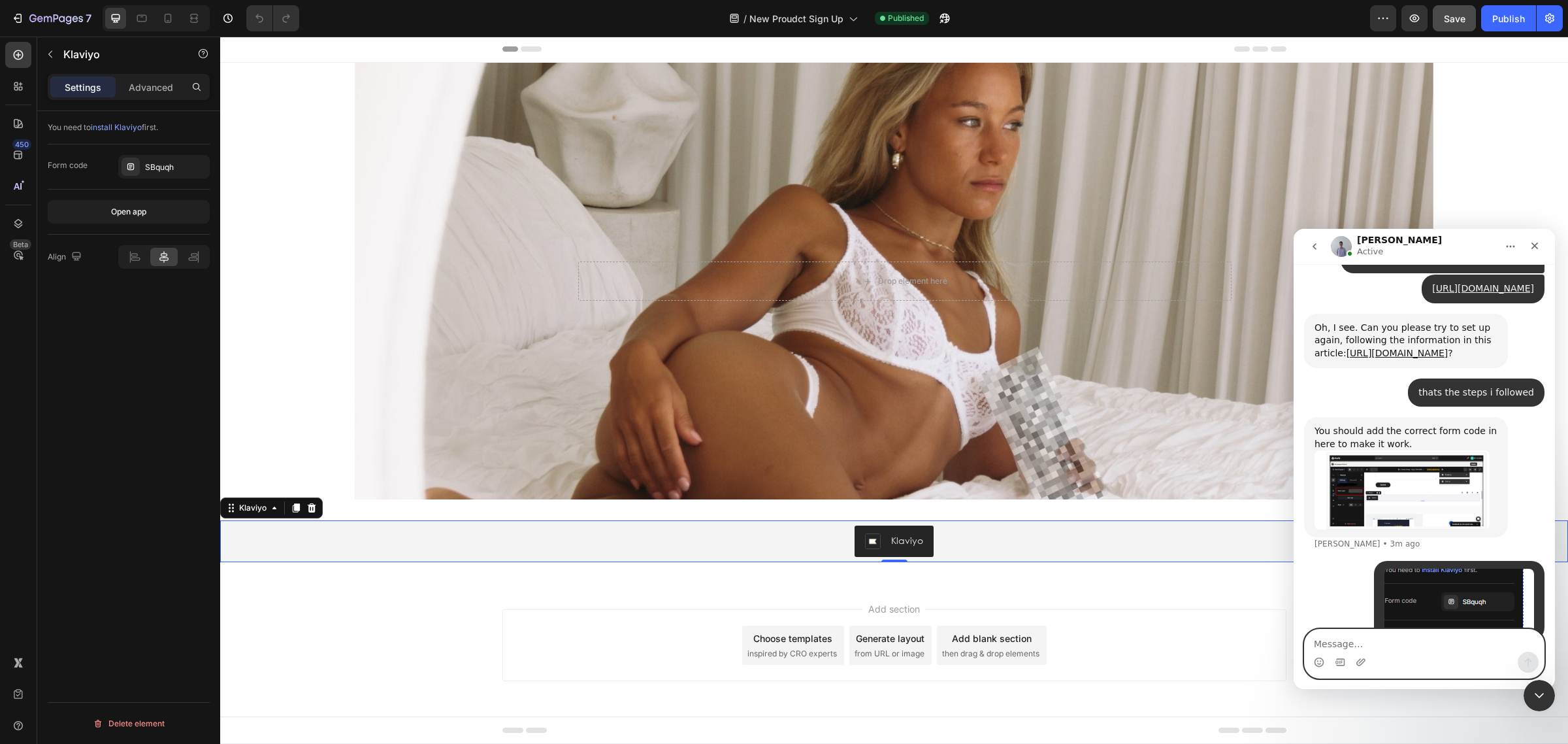
click at [1379, 641] on textarea "Message…" at bounding box center [1424, 640] width 239 height 23
type textarea "its there"
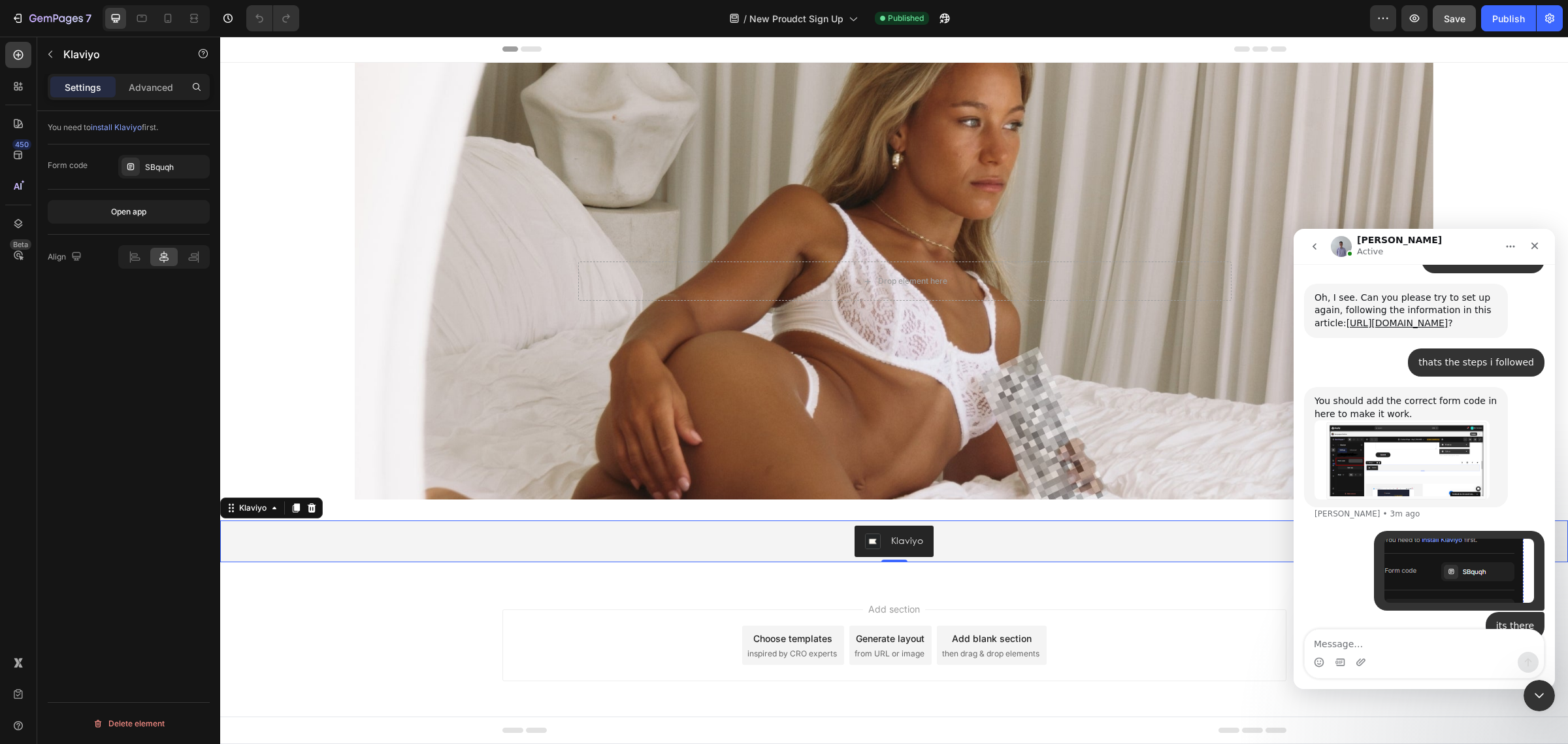
click at [1389, 451] on img "Brad says…" at bounding box center [1402, 459] width 175 height 78
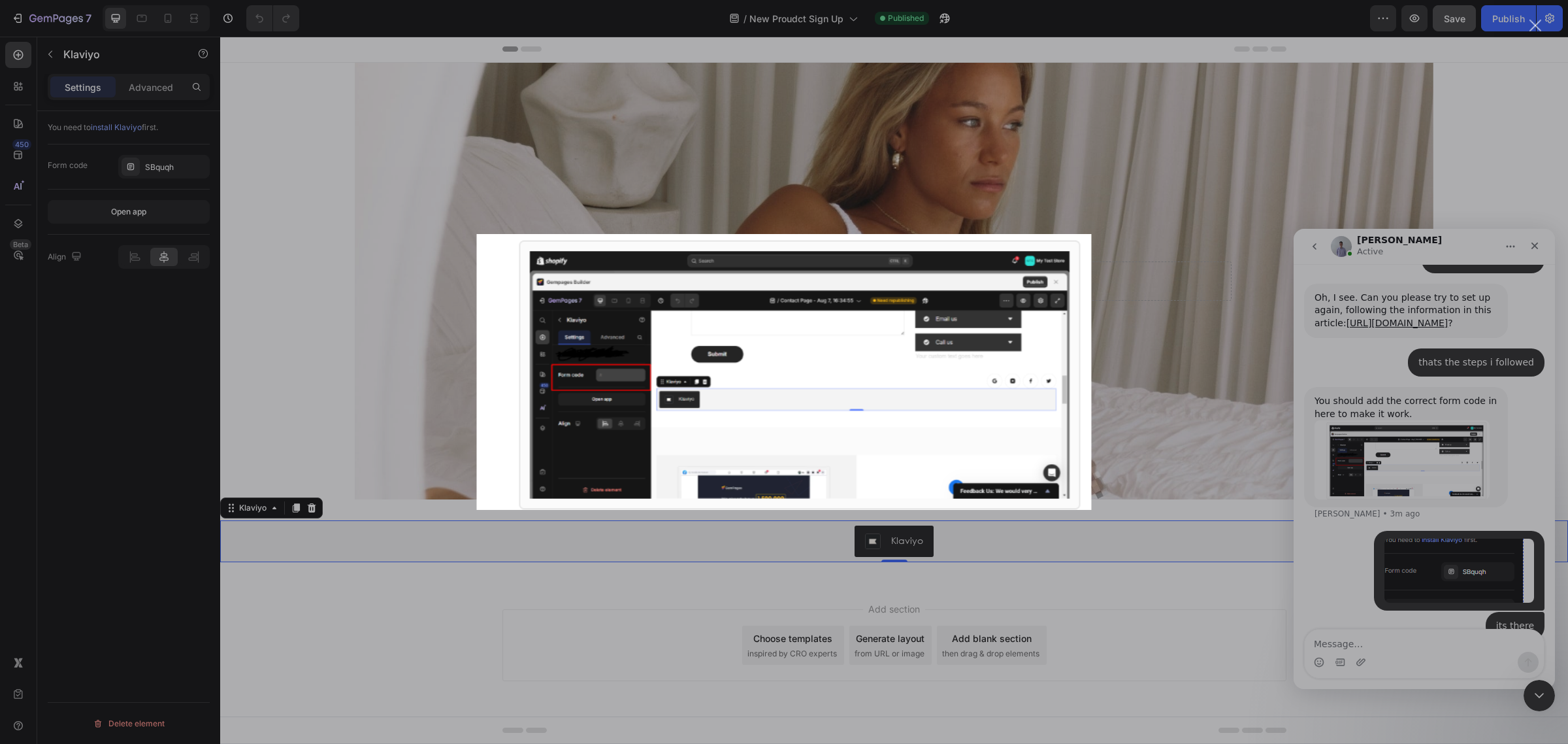
scroll to position [0, 0]
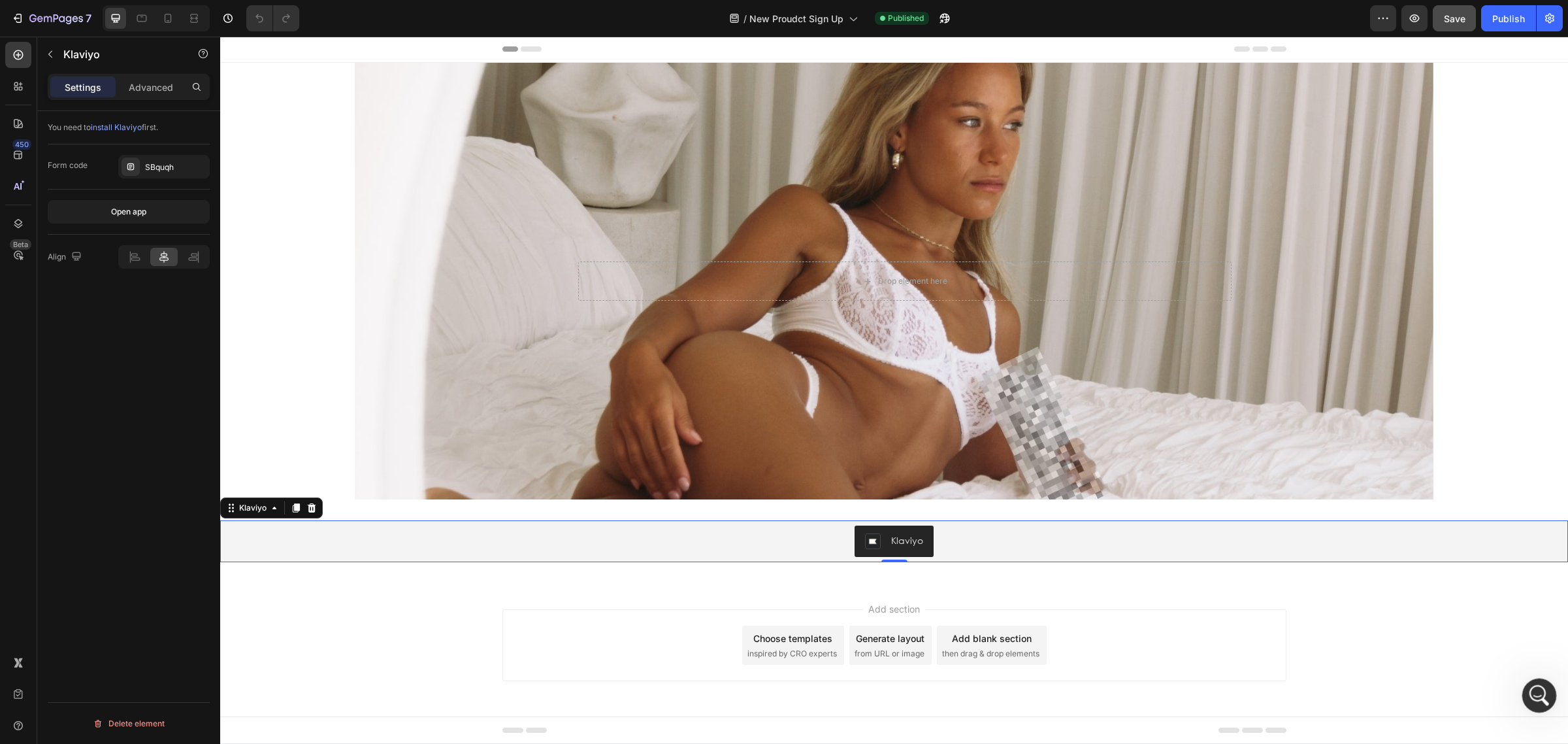
click html
click at [892, 546] on div "Klaviyo" at bounding box center [907, 540] width 32 height 14
click at [44, 17] on icon "button" at bounding box center [47, 19] width 8 height 6
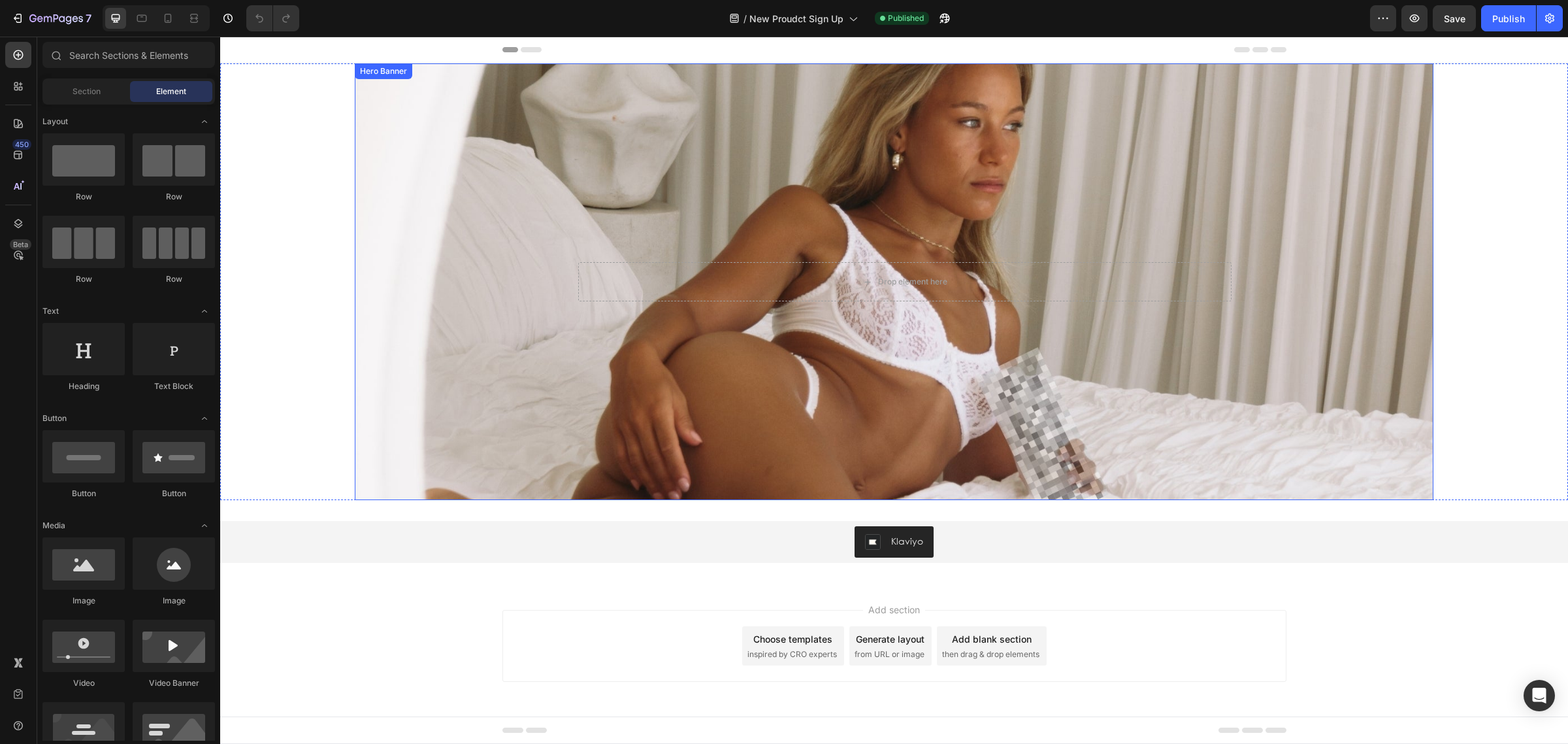
scroll to position [1, 0]
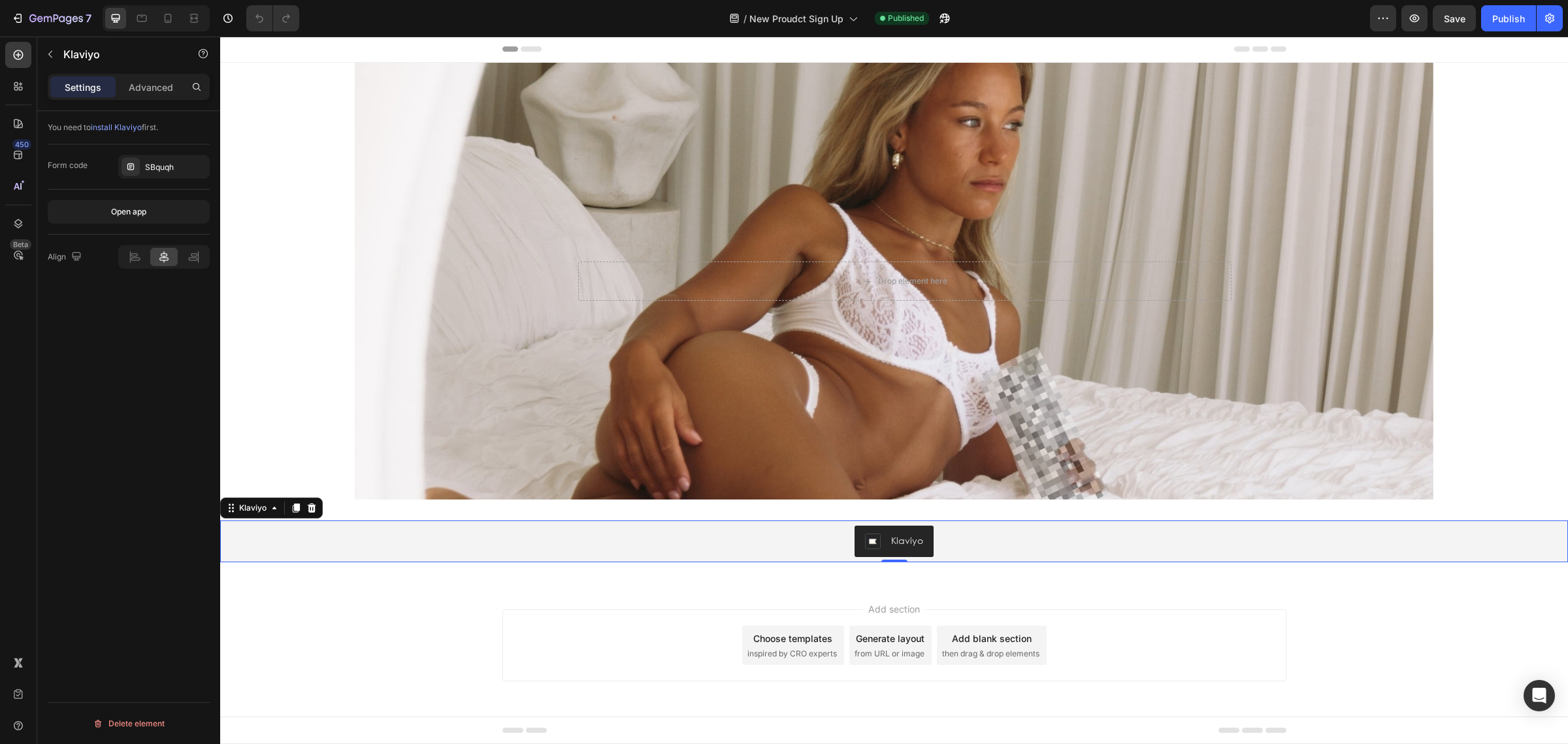
click at [908, 520] on div "Klaviyo" at bounding box center [894, 541] width 1348 height 42
click at [179, 158] on div "SBquqh" at bounding box center [164, 166] width 91 height 23
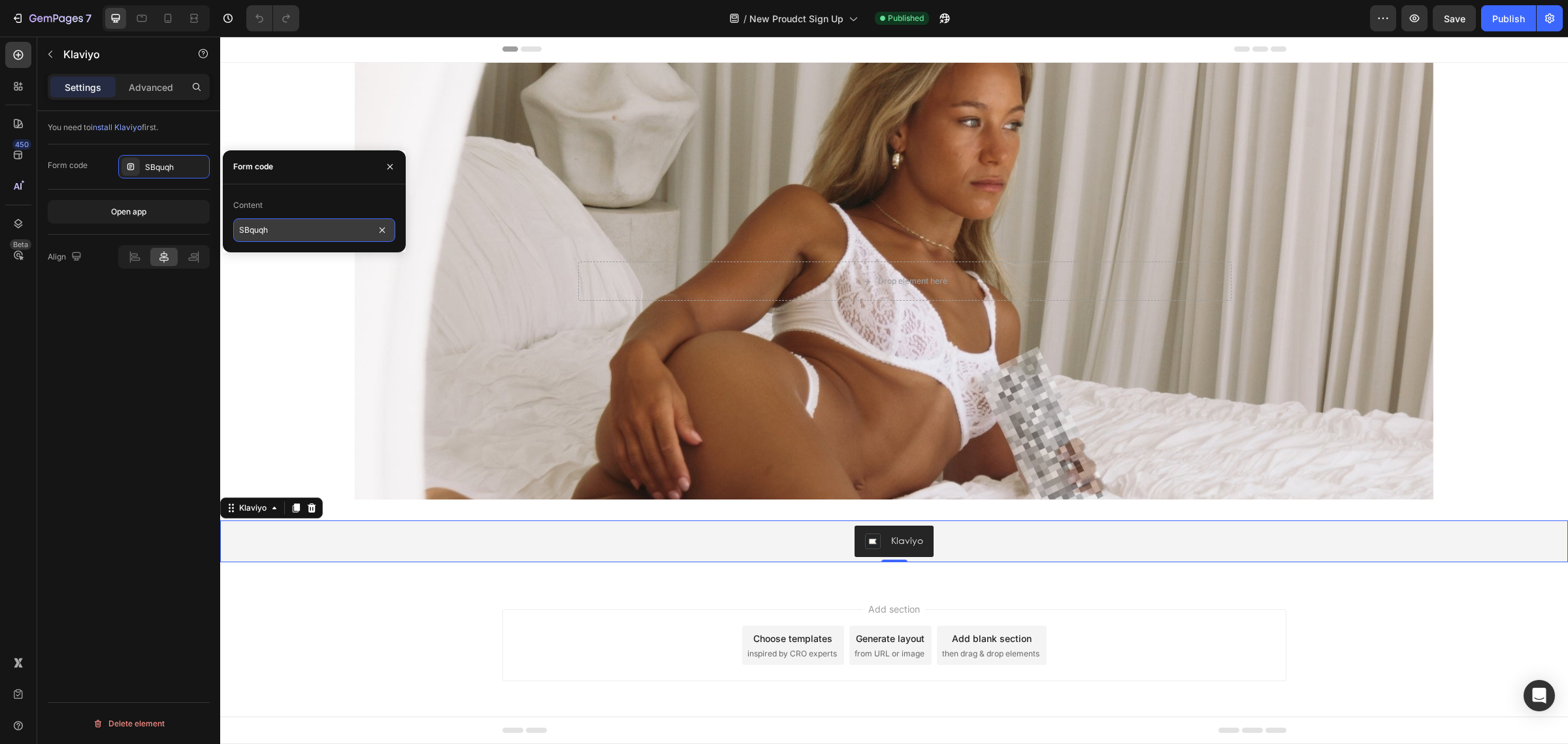
click at [269, 230] on input "SBquqh" at bounding box center [314, 230] width 162 height 23
click at [275, 229] on input "SBquqh" at bounding box center [314, 230] width 162 height 23
type input "SBquqh"
click at [300, 185] on div "Content SBquqh" at bounding box center [314, 218] width 183 height 68
click at [390, 162] on icon "button" at bounding box center [390, 166] width 10 height 10
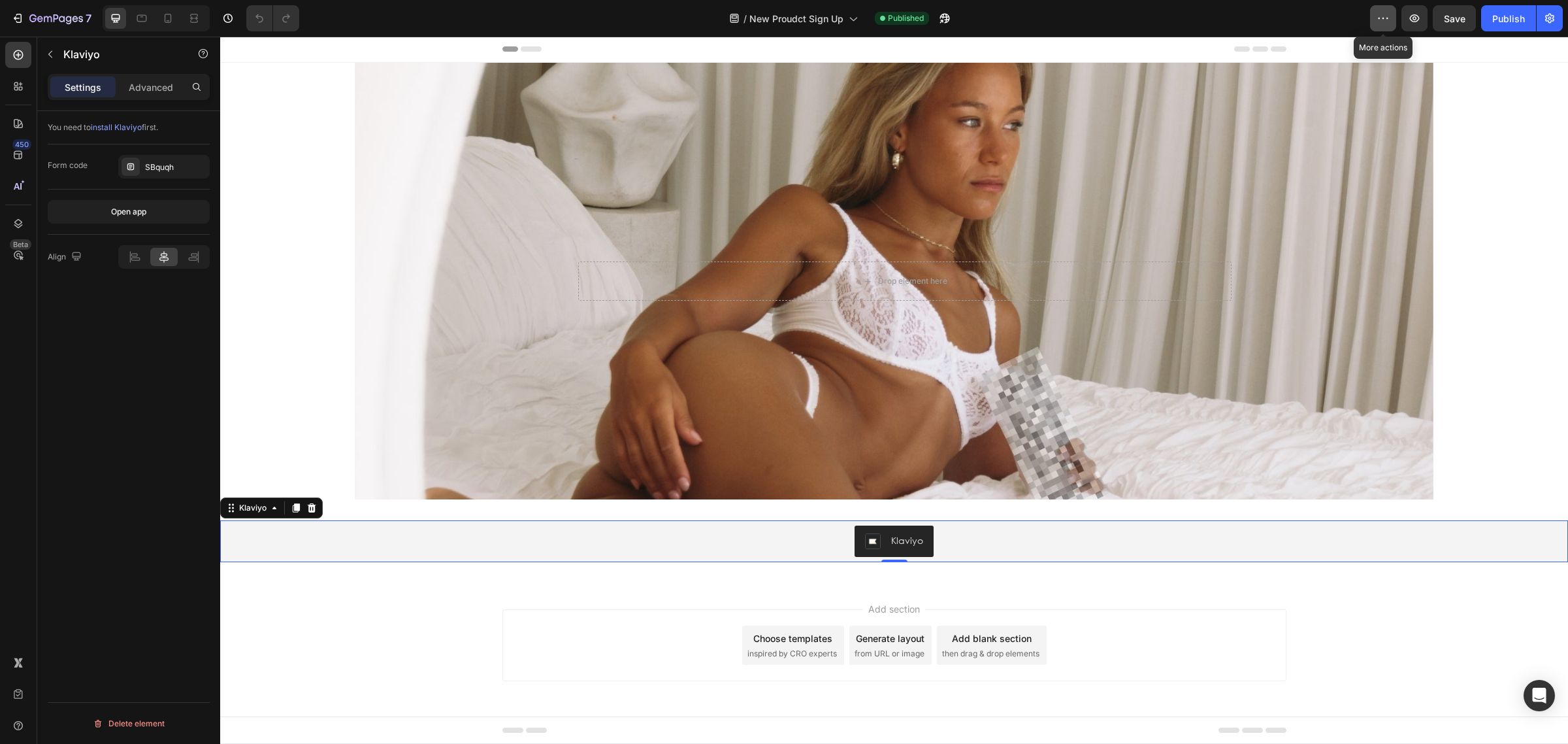
click at [1393, 10] on button "button" at bounding box center [1384, 18] width 26 height 26
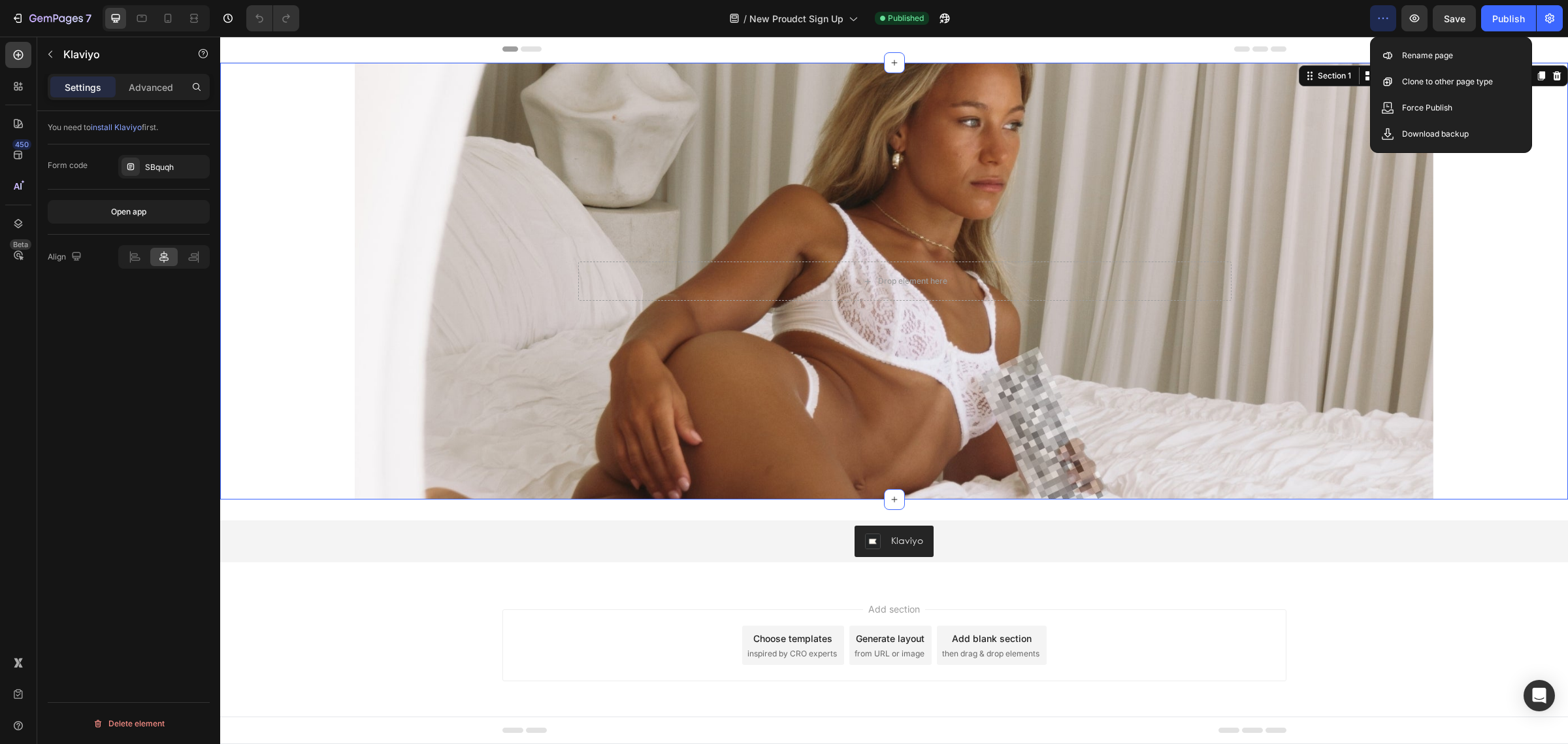
click at [1476, 225] on div "Drop element here Row Hero Banner" at bounding box center [894, 281] width 1348 height 437
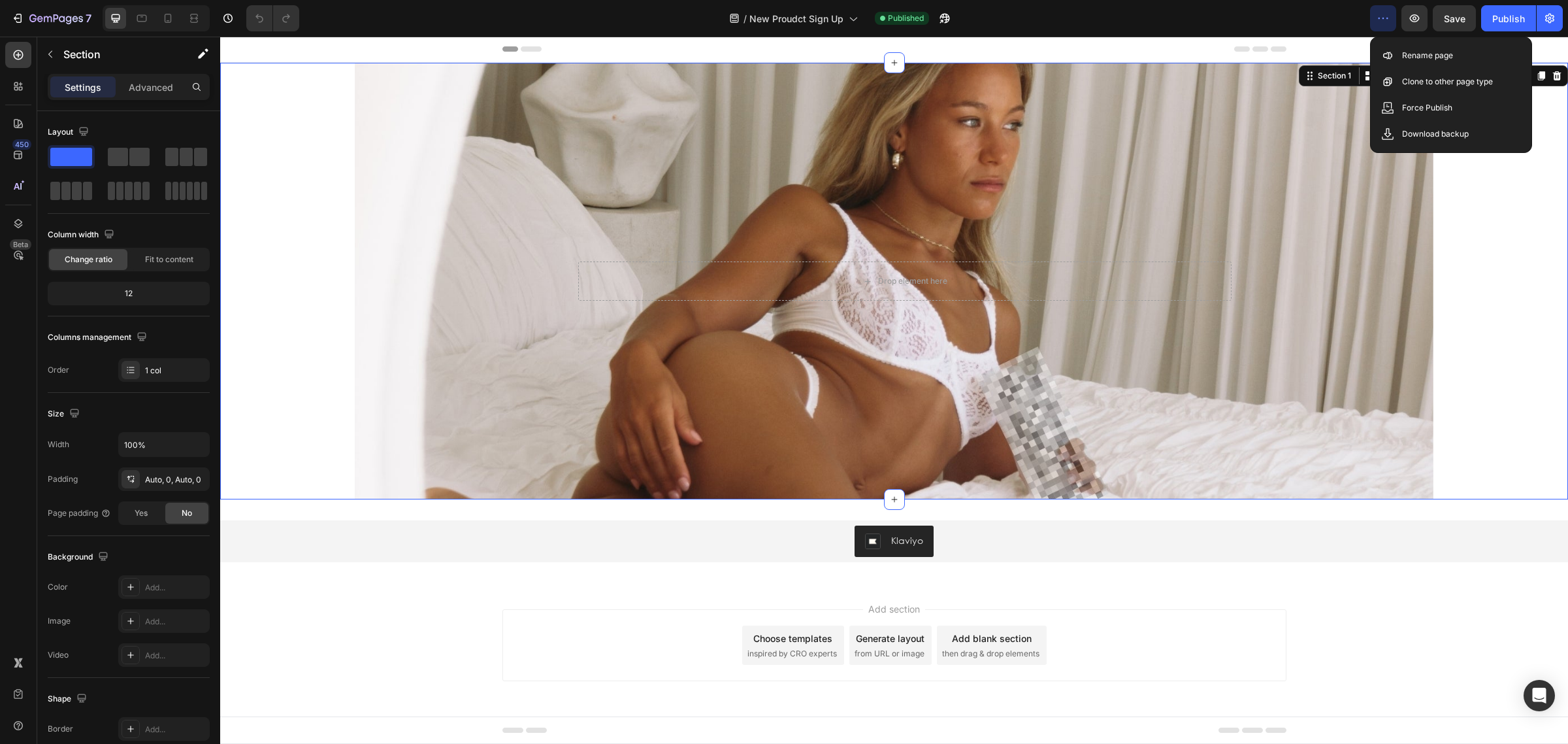
click at [285, 363] on div "Drop element here Row Hero Banner" at bounding box center [894, 281] width 1348 height 437
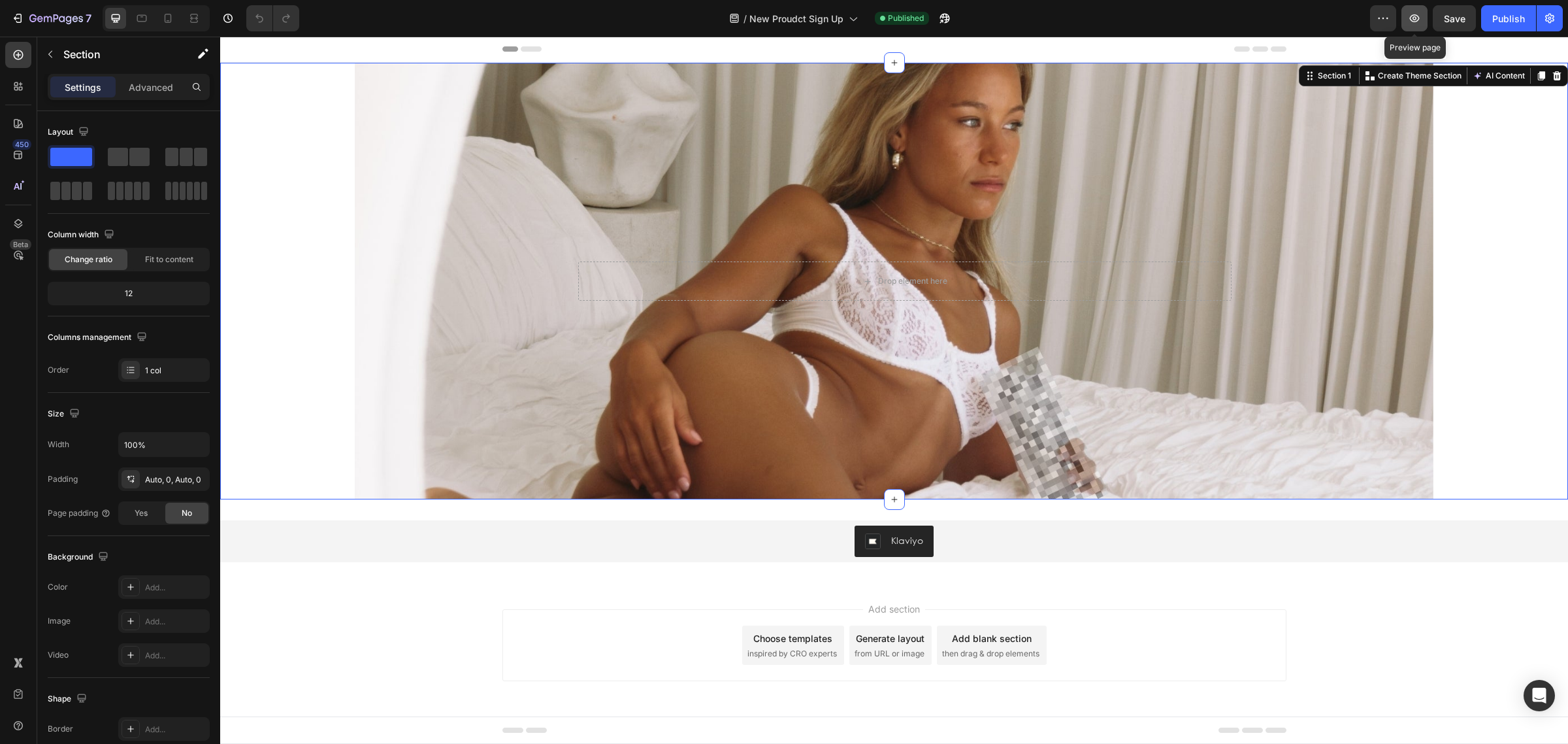
click at [1407, 17] on button "button" at bounding box center [1415, 18] width 26 height 26
click at [1549, 707] on div "Open Intercom Messenger" at bounding box center [1540, 695] width 35 height 35
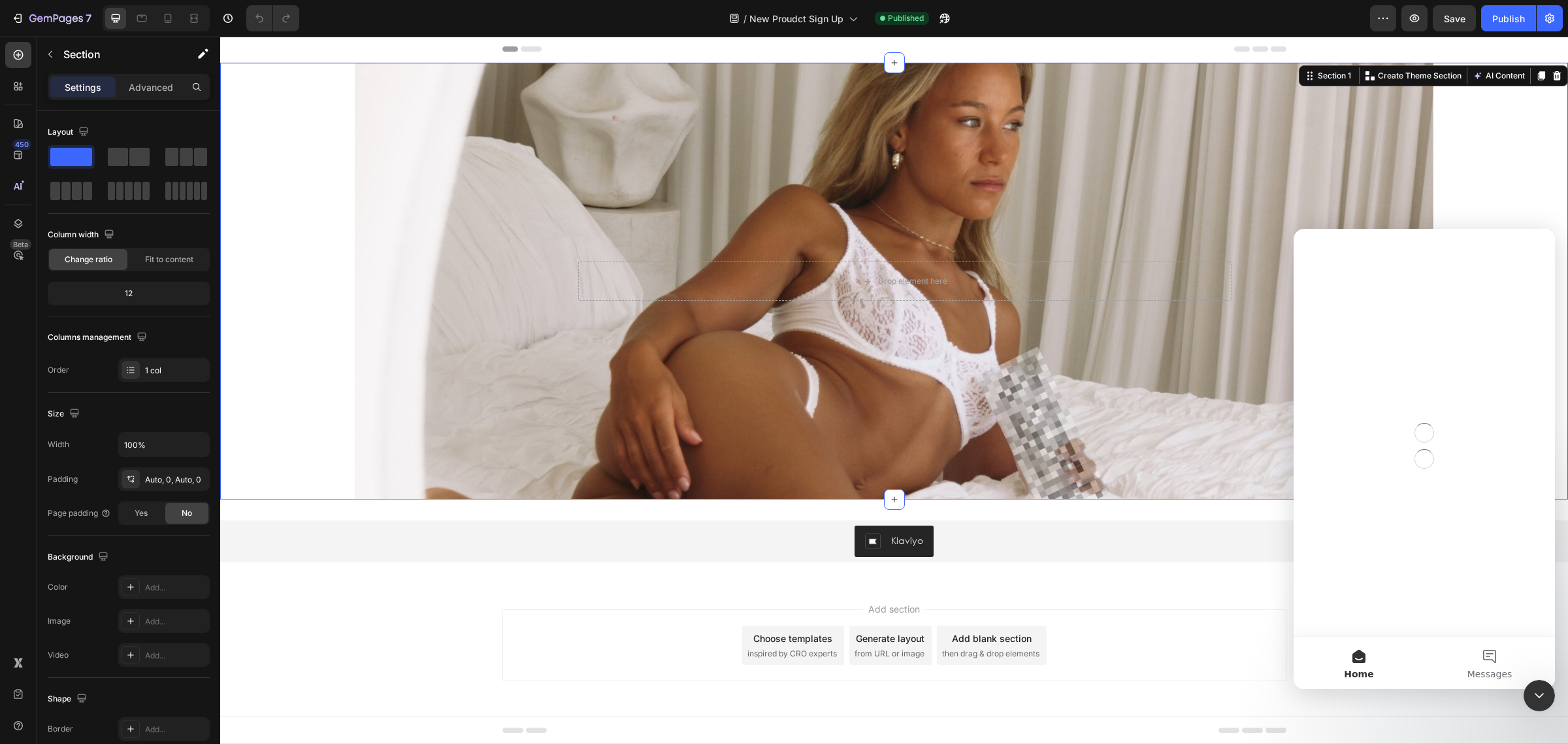
scroll to position [0, 0]
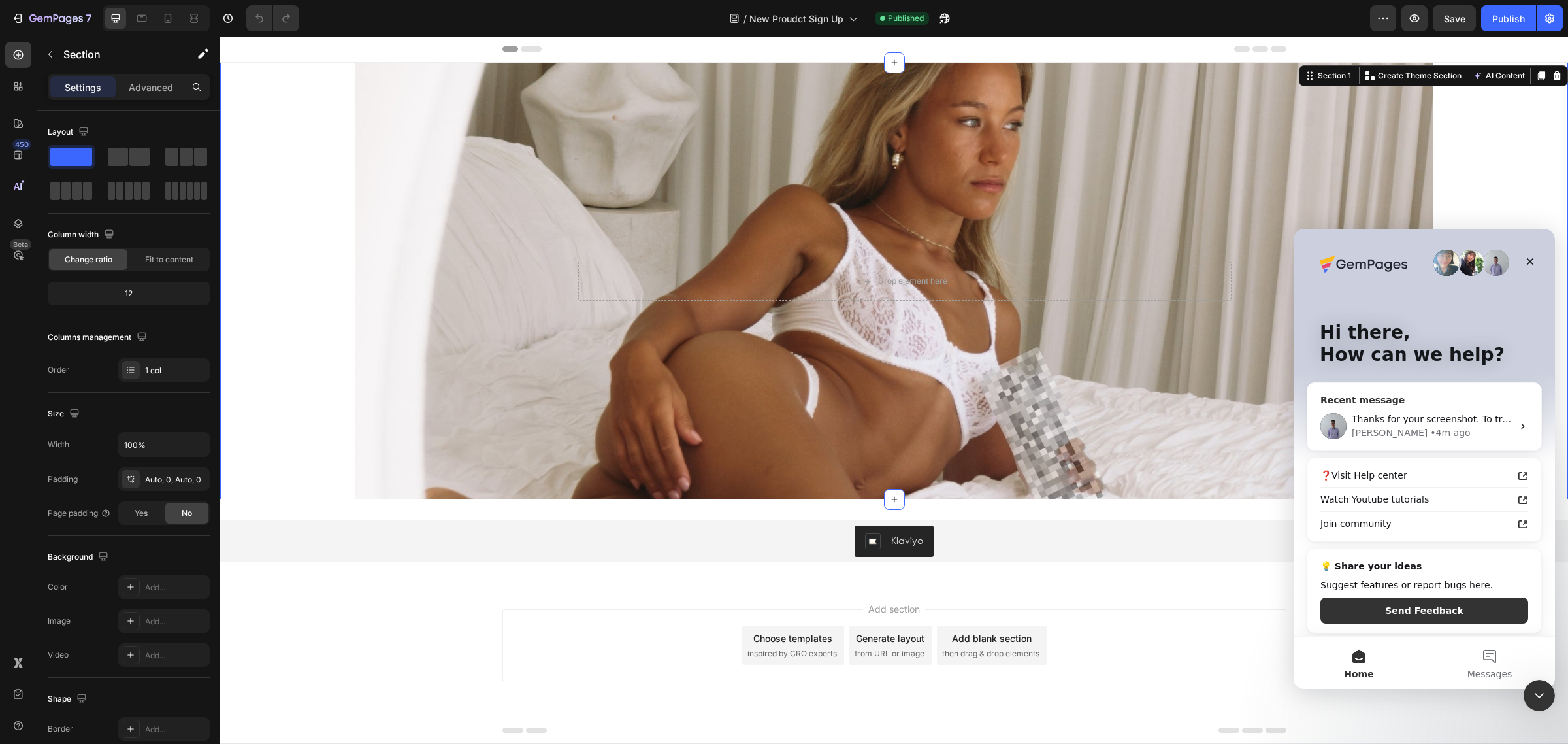
click at [1431, 431] on div "Brad • 4m ago" at bounding box center [1432, 433] width 161 height 14
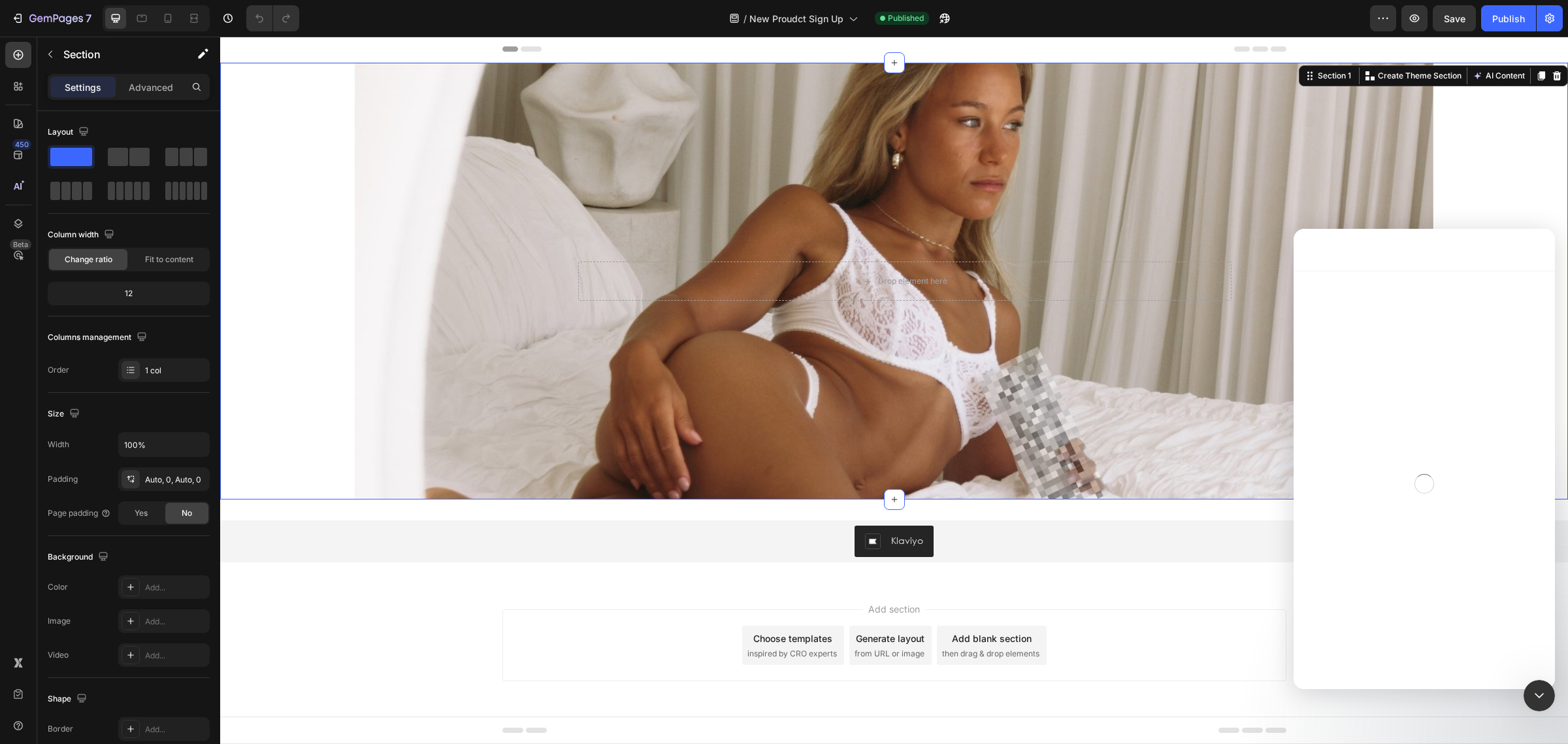
scroll to position [2, 0]
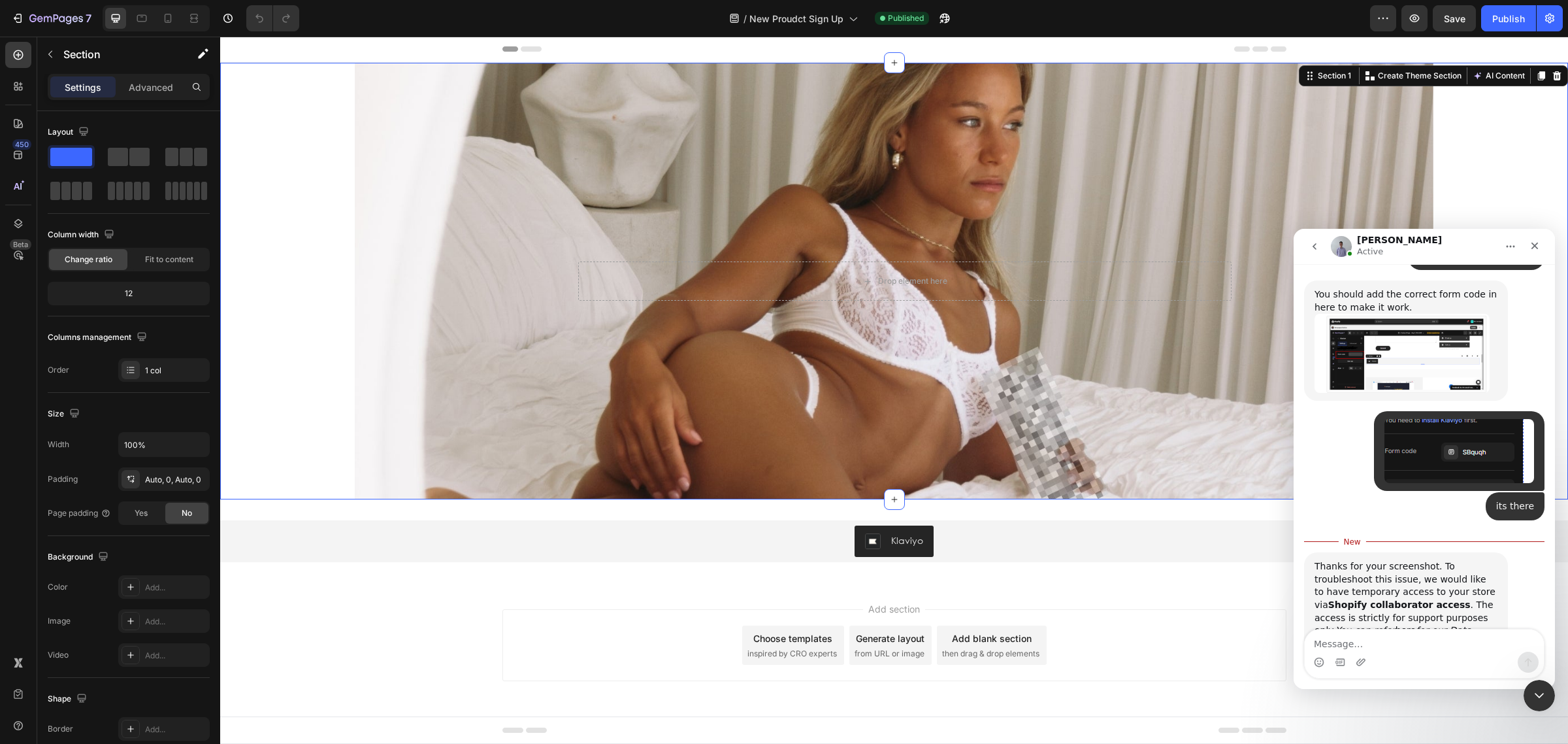
click at [1377, 650] on textarea "Message…" at bounding box center [1424, 640] width 239 height 23
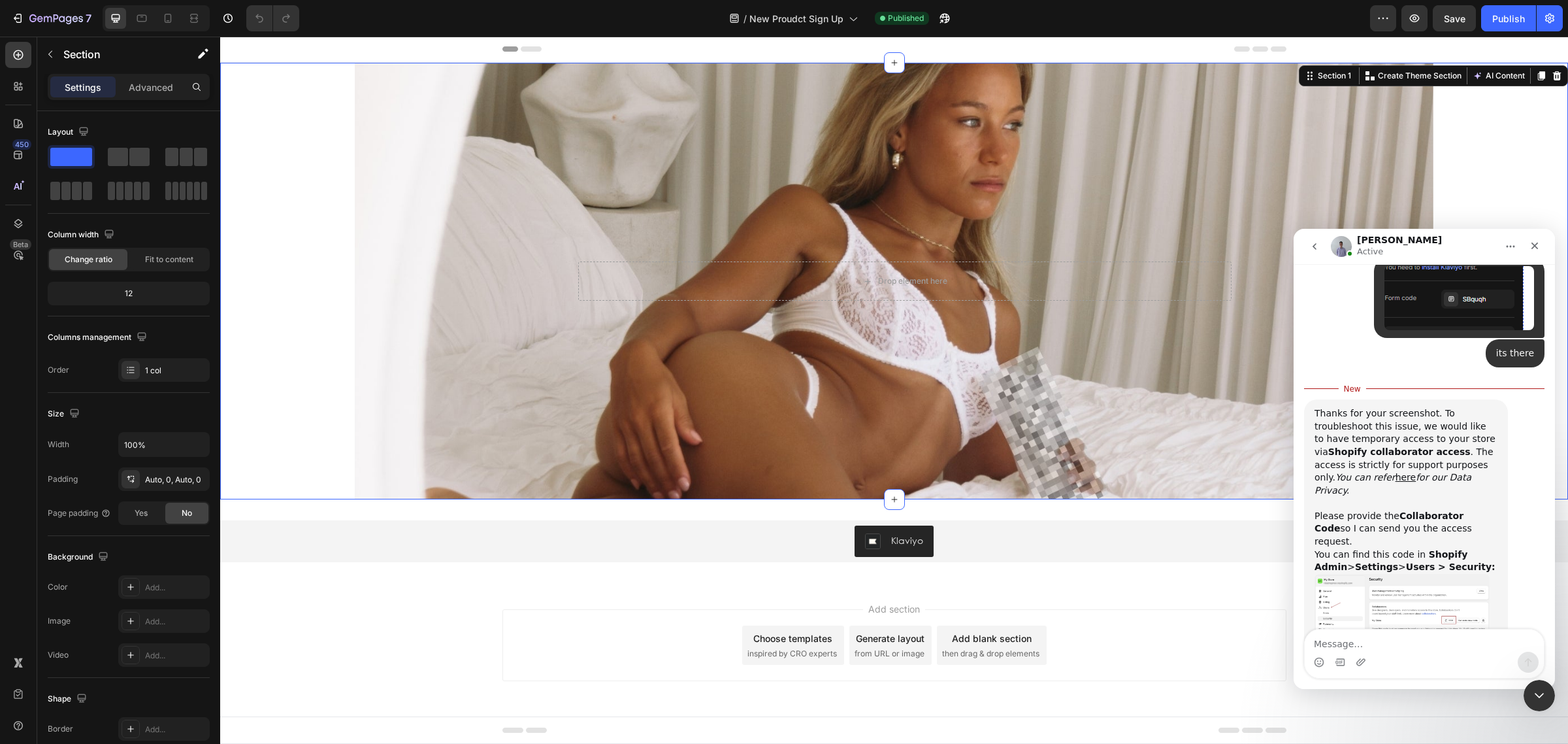
scroll to position [1047, 0]
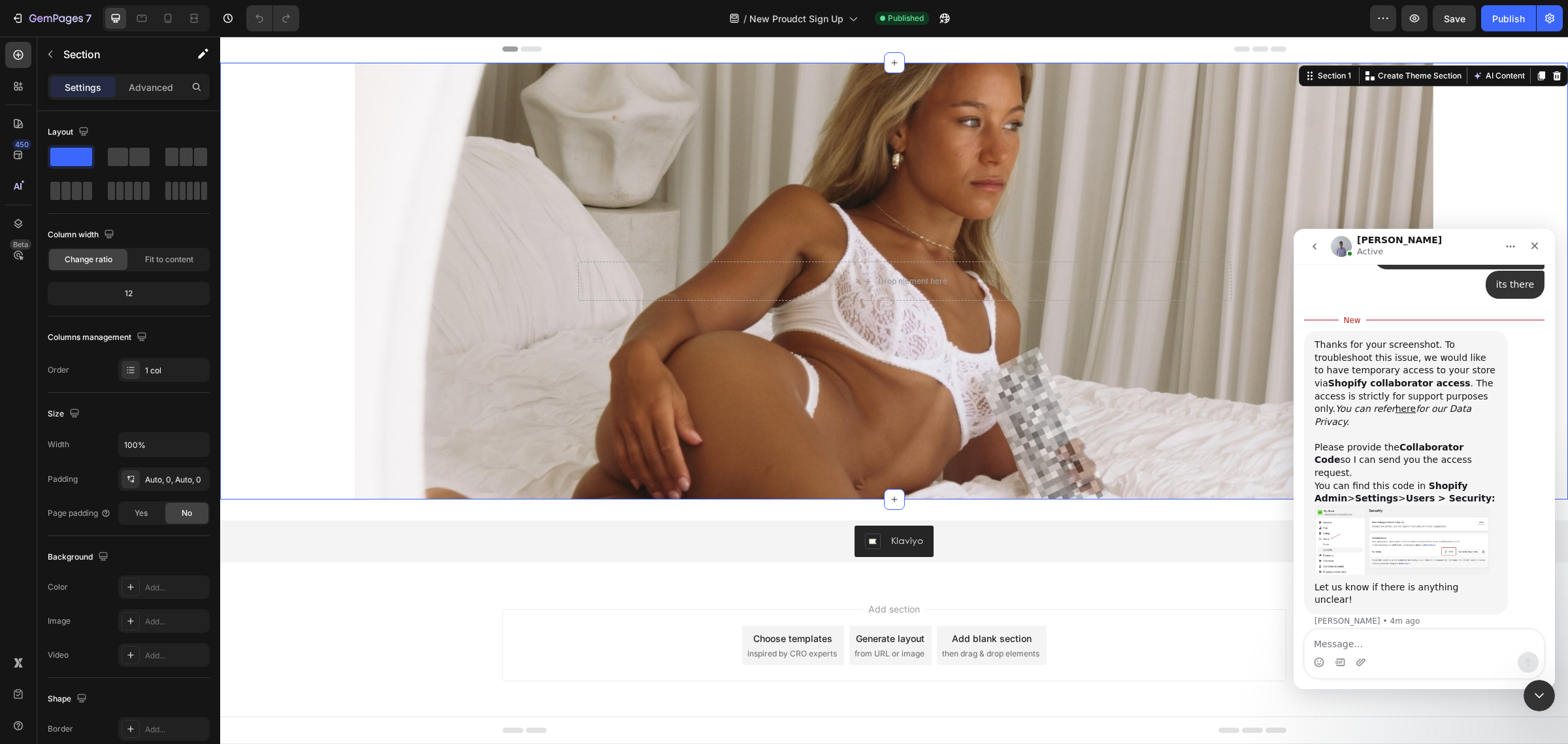
type textarea "3826"
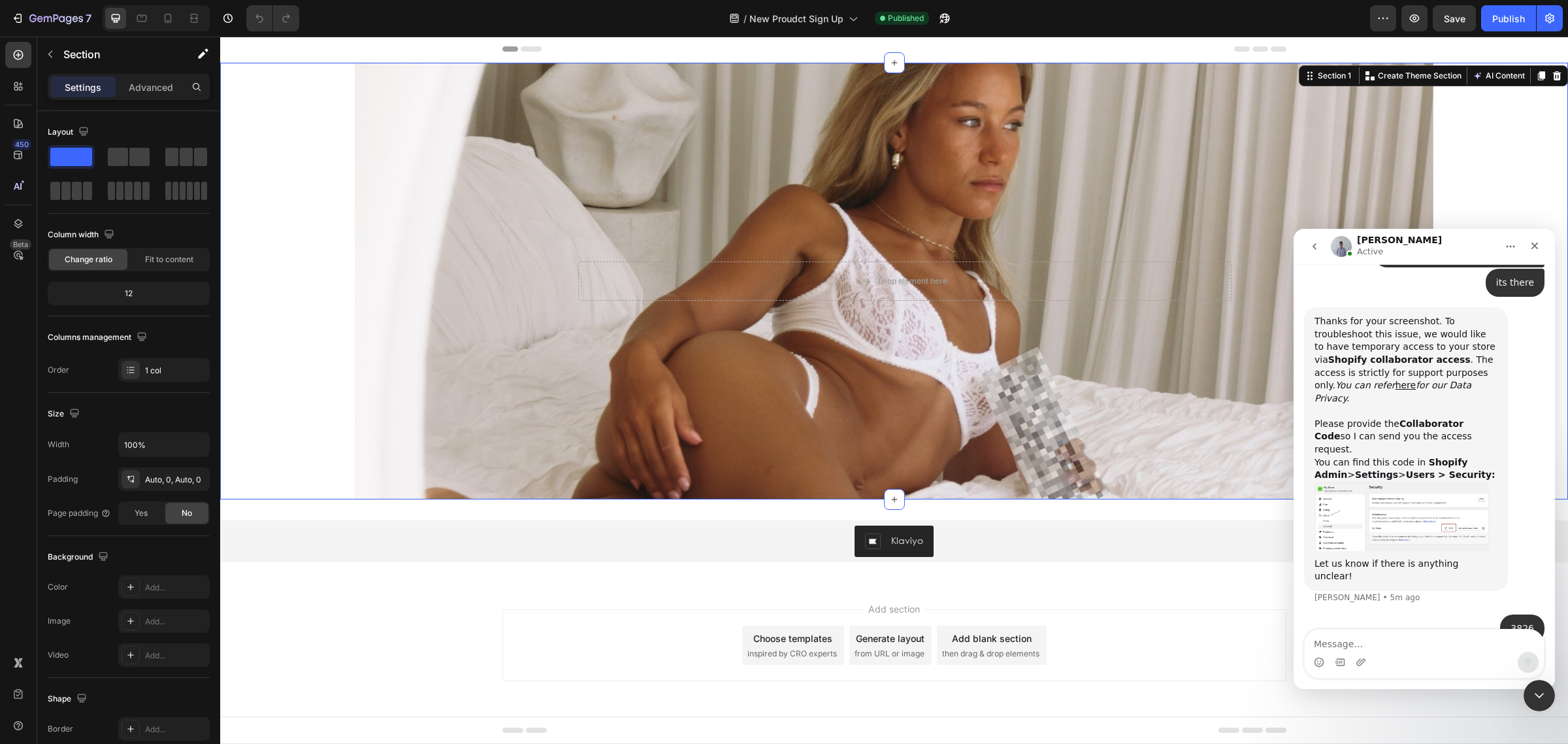
scroll to position [1063, 0]
